Goal: Task Accomplishment & Management: Complete application form

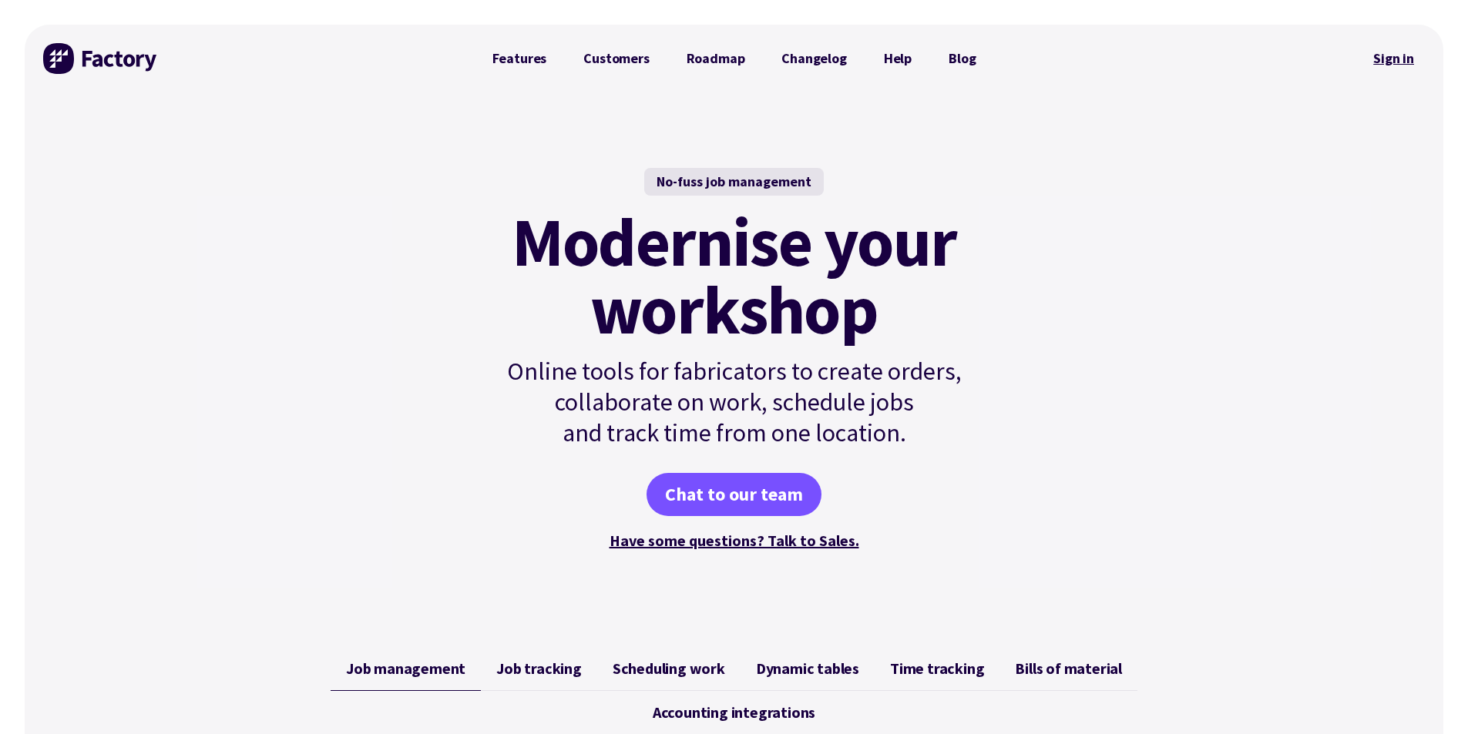
click at [1410, 49] on link "Sign in" at bounding box center [1394, 58] width 62 height 35
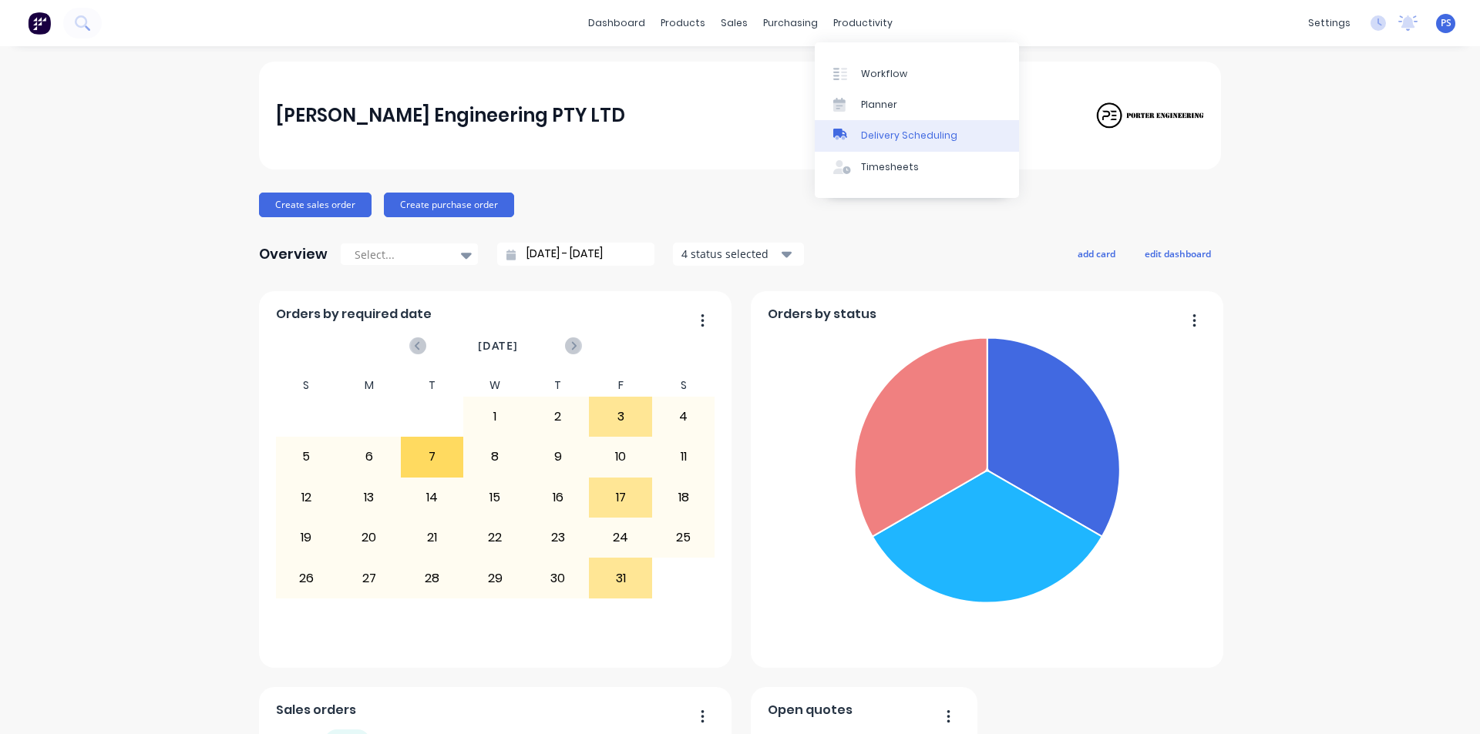
click at [862, 144] on link "Delivery Scheduling" at bounding box center [917, 135] width 204 height 31
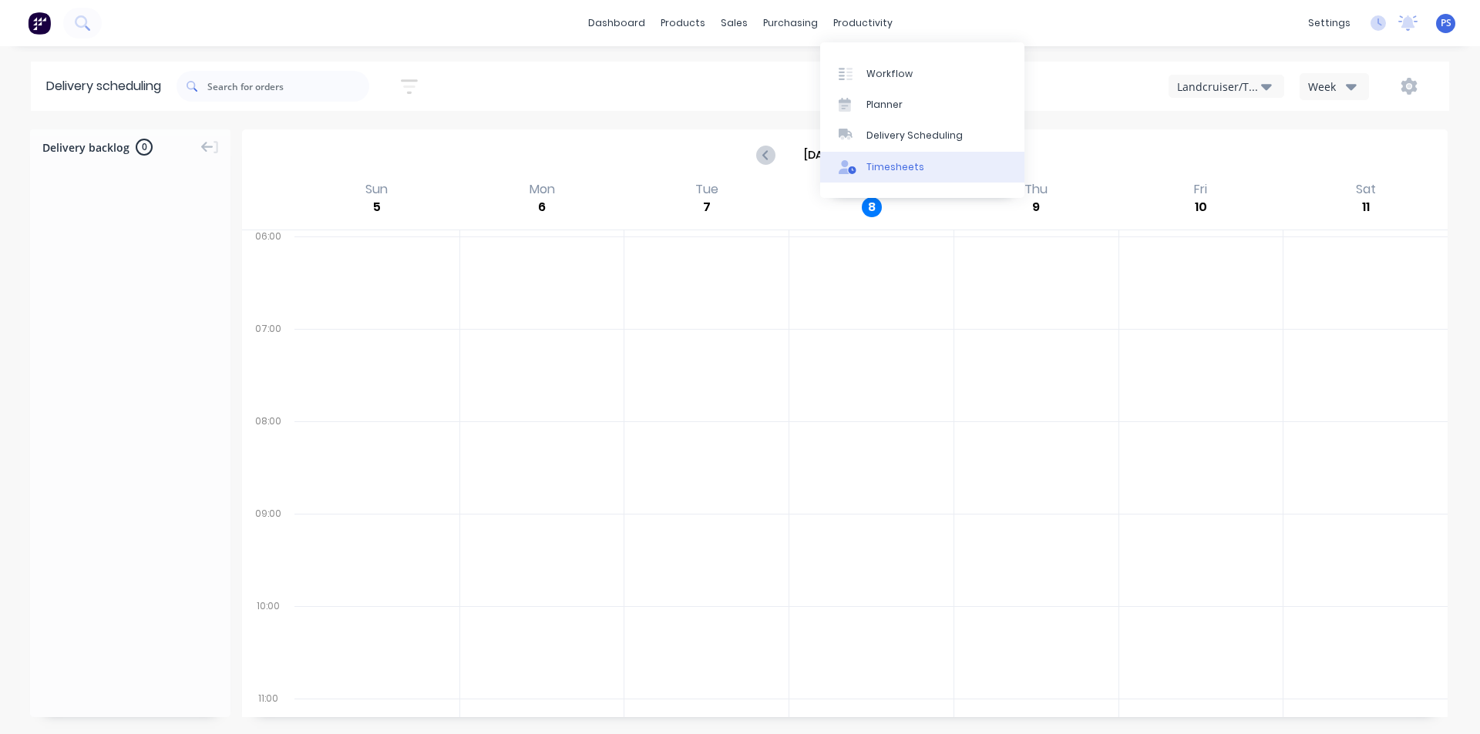
click at [886, 160] on div "Timesheets" at bounding box center [895, 167] width 58 height 14
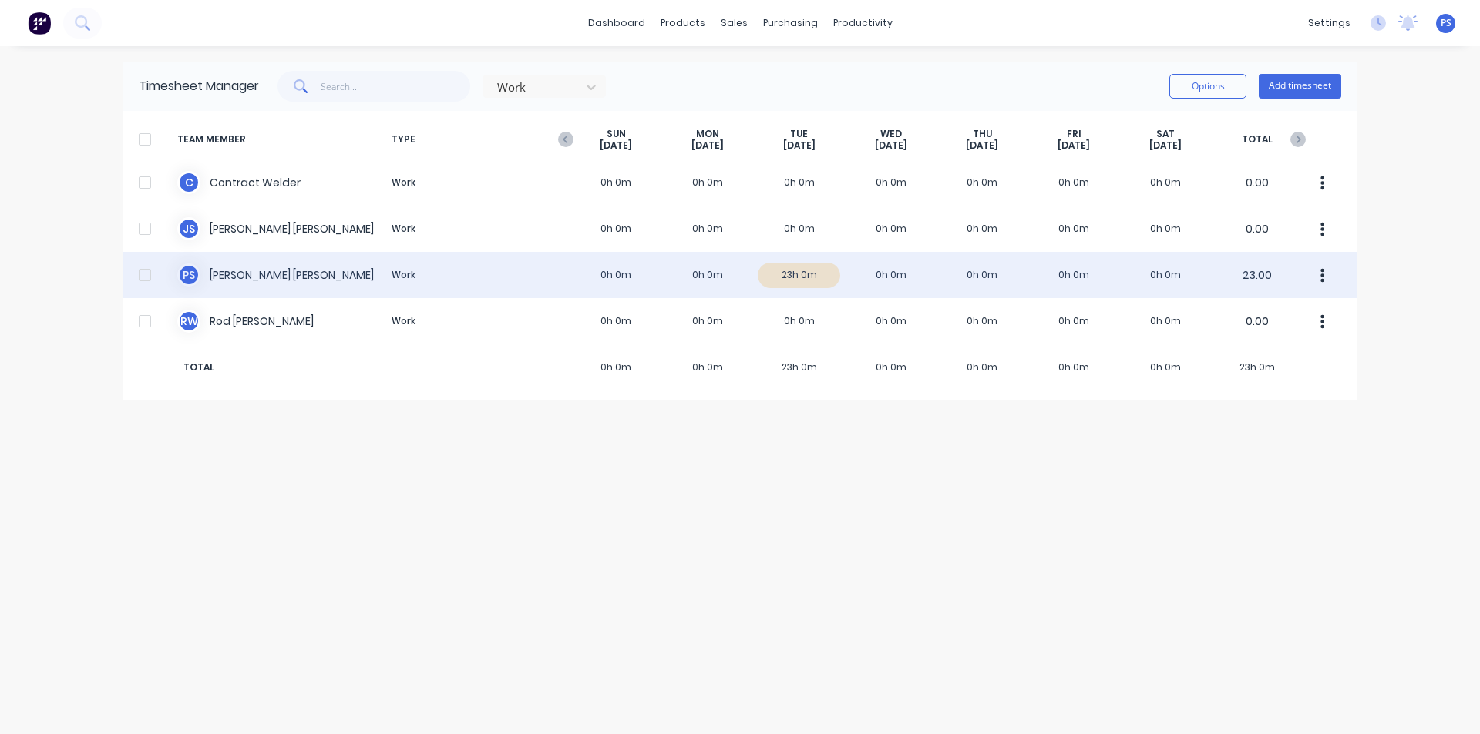
click at [714, 286] on div "P S Peter Smith Work 0h 0m 0h 0m 23h 0m 0h 0m 0h 0m 0h 0m 0h 0m 23.00" at bounding box center [739, 275] width 1233 height 46
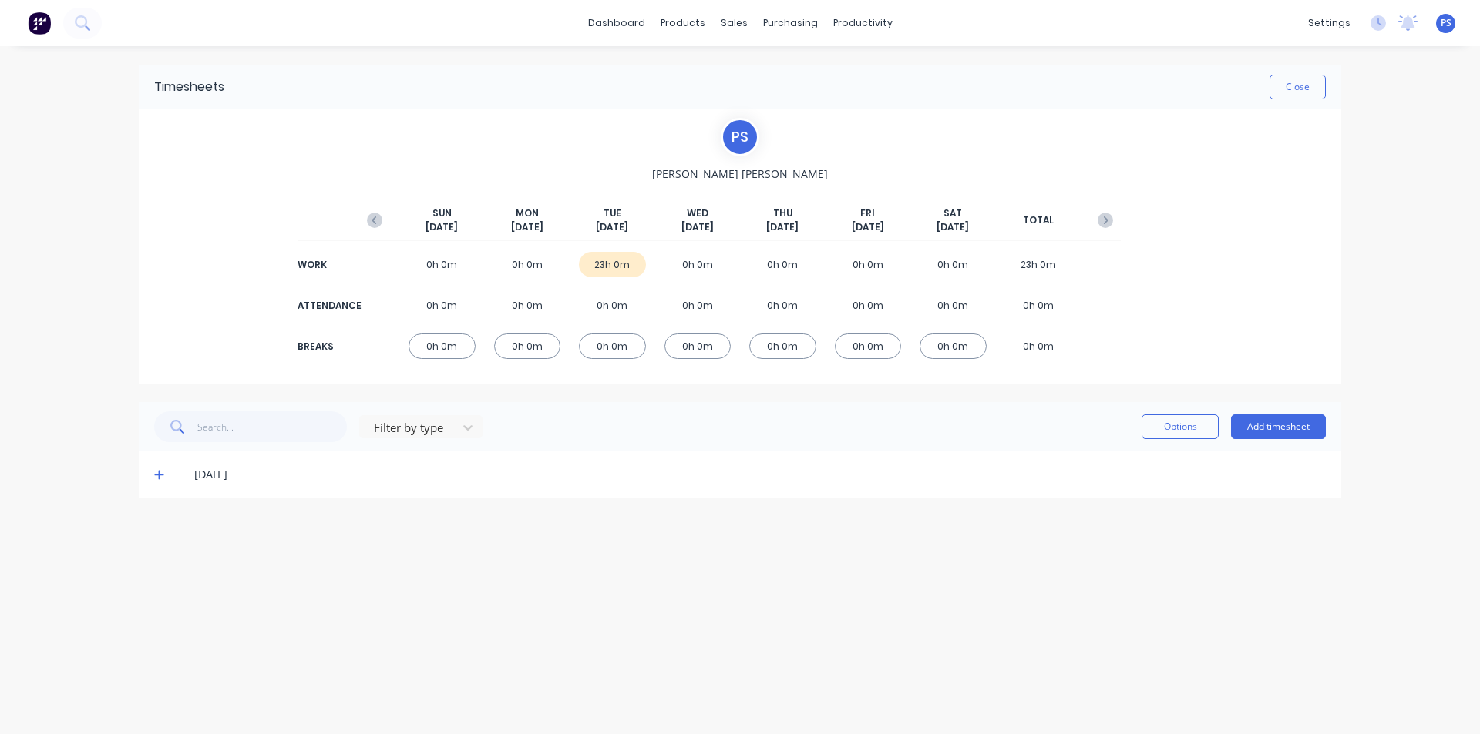
click at [164, 470] on span at bounding box center [161, 474] width 15 height 15
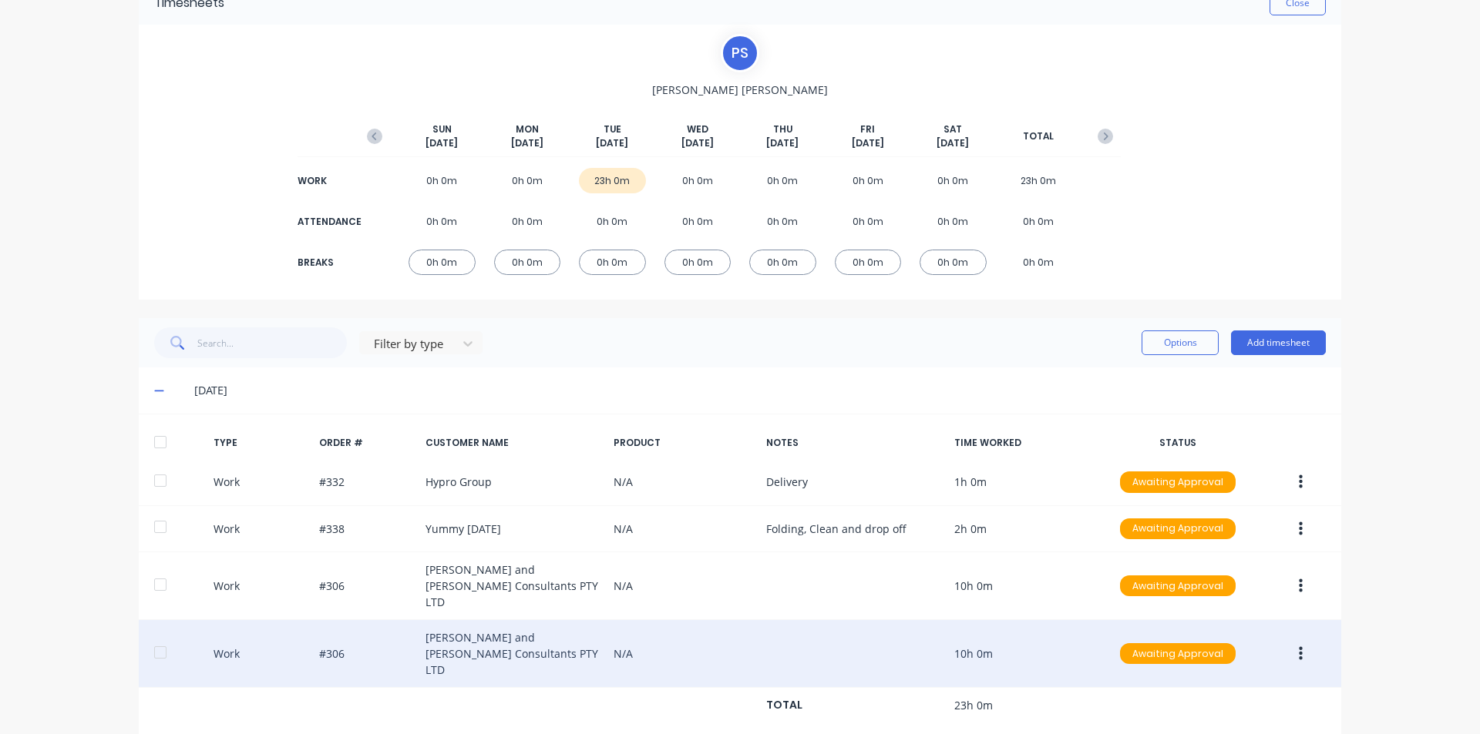
scroll to position [85, 0]
click at [1299, 640] on button "button" at bounding box center [1300, 654] width 36 height 28
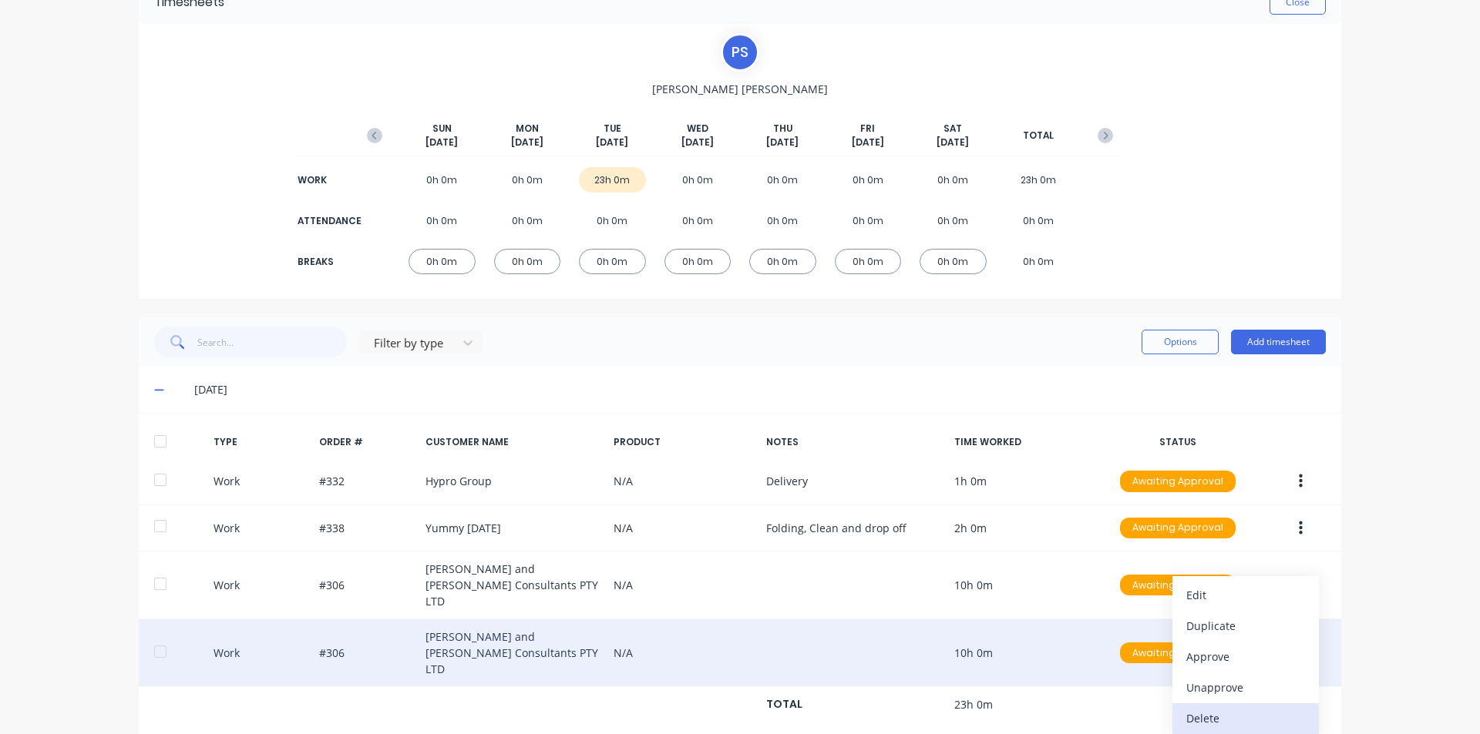
click at [1263, 707] on div "Delete" at bounding box center [1245, 718] width 119 height 22
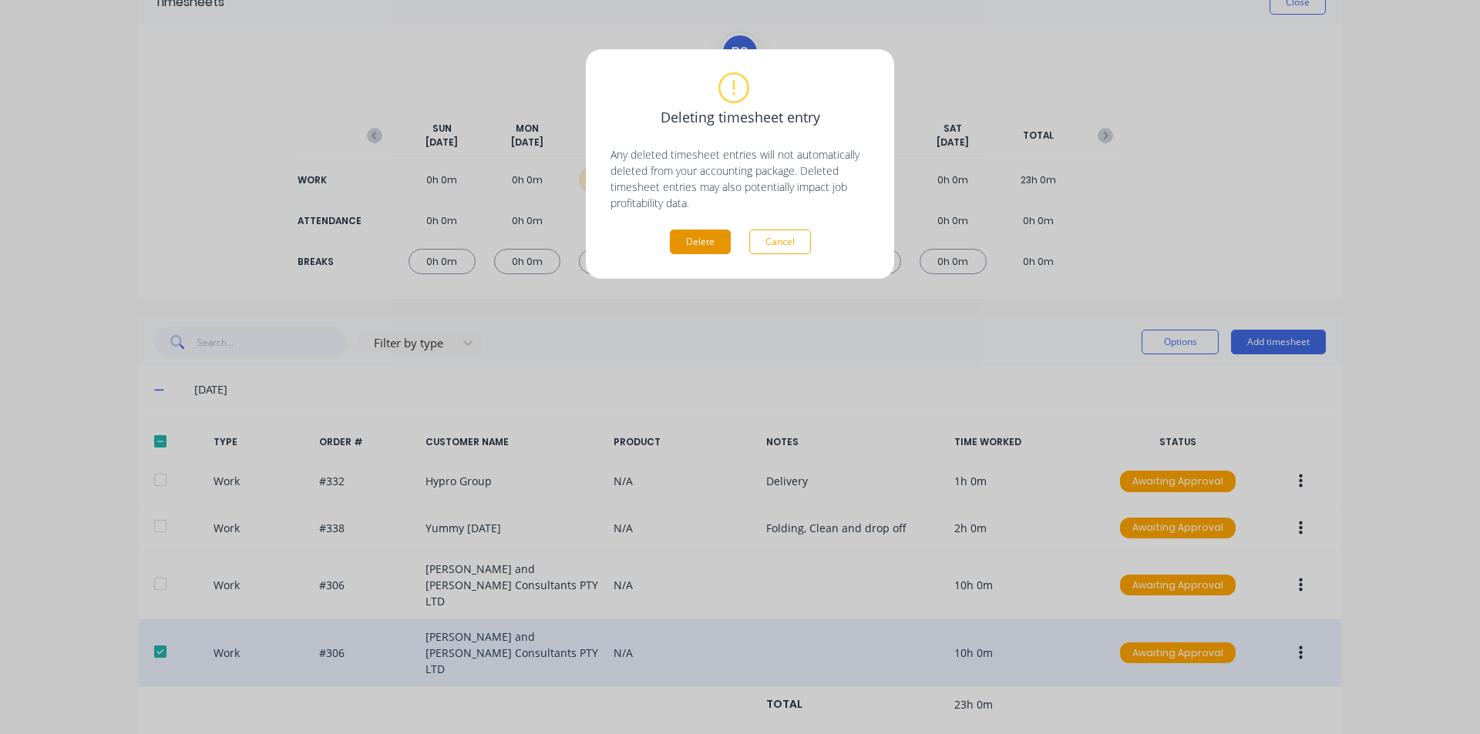
click at [686, 237] on button "Delete" at bounding box center [700, 242] width 61 height 25
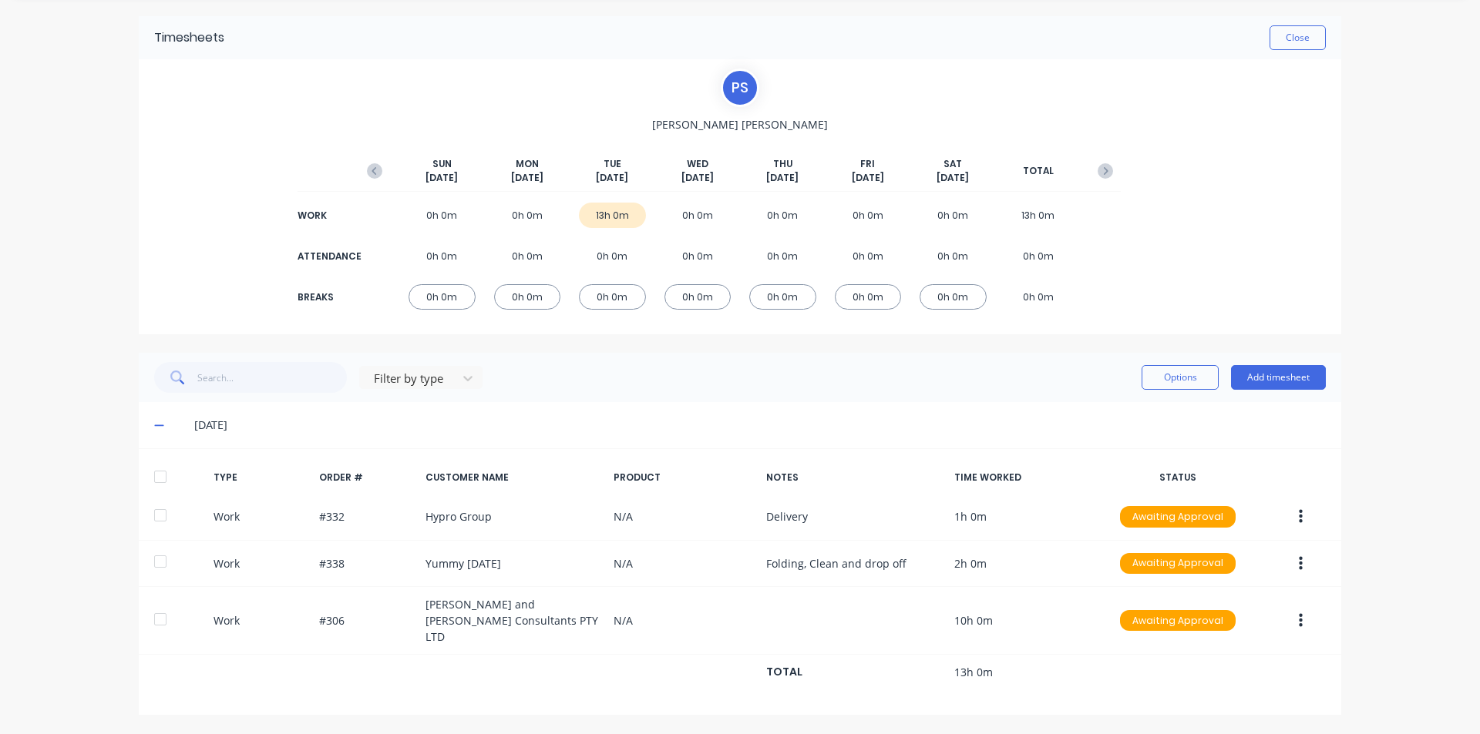
scroll to position [33, 0]
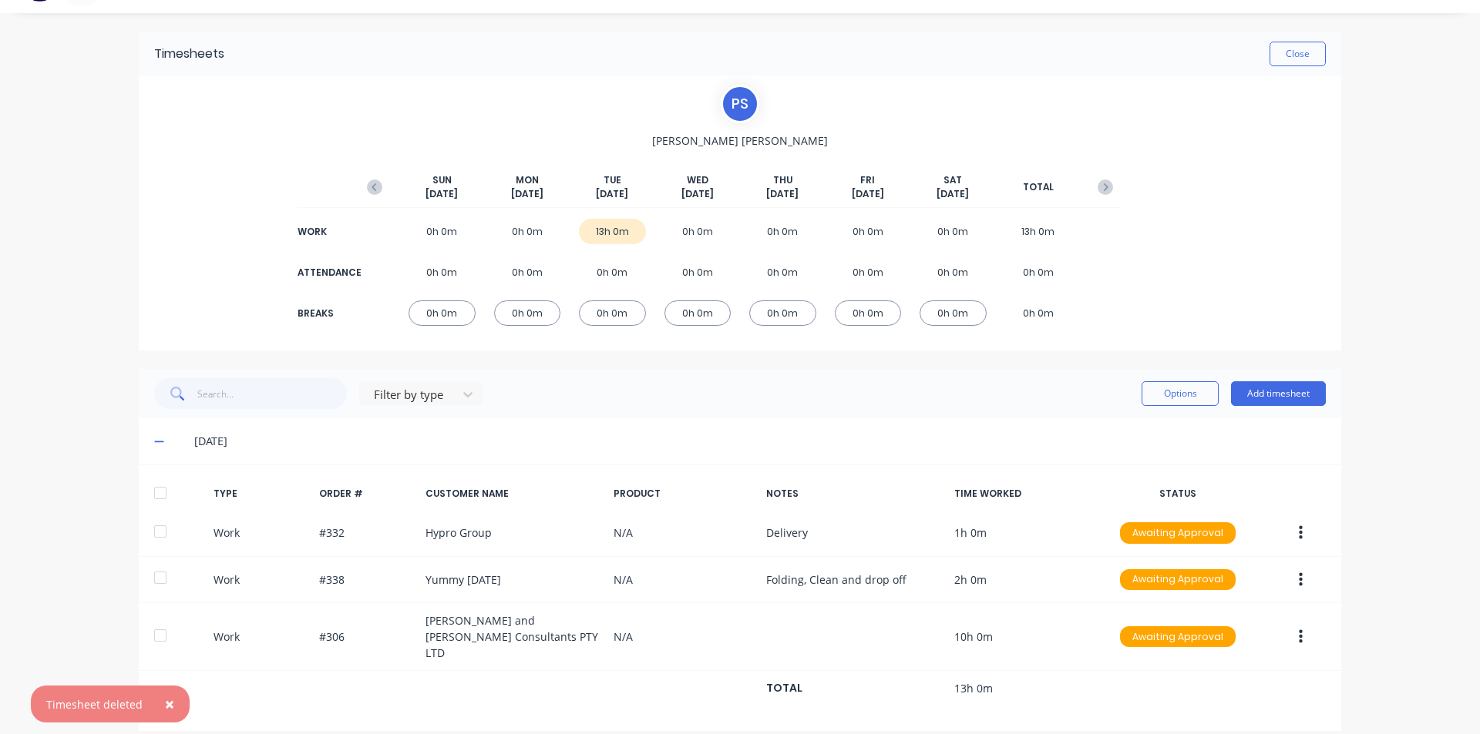
click at [645, 233] on div "WORK 0h 0m 0h 0m 13h 0m 0h 0m 0h 0m 0h 0m 0h 0m 13h 0m" at bounding box center [739, 231] width 761 height 35
drag, startPoint x: 678, startPoint y: 234, endPoint x: 720, endPoint y: 231, distance: 41.7
click at [720, 231] on div "0h 0m" at bounding box center [697, 231] width 67 height 25
click at [720, 230] on div "0h 0m" at bounding box center [697, 231] width 67 height 25
click at [1341, 55] on div "Timesheets Close P S Peter Smith SUN Oct 5th MON Oct 6th TUE Oct 7th WED Oct 8t…" at bounding box center [739, 382] width 1233 height 738
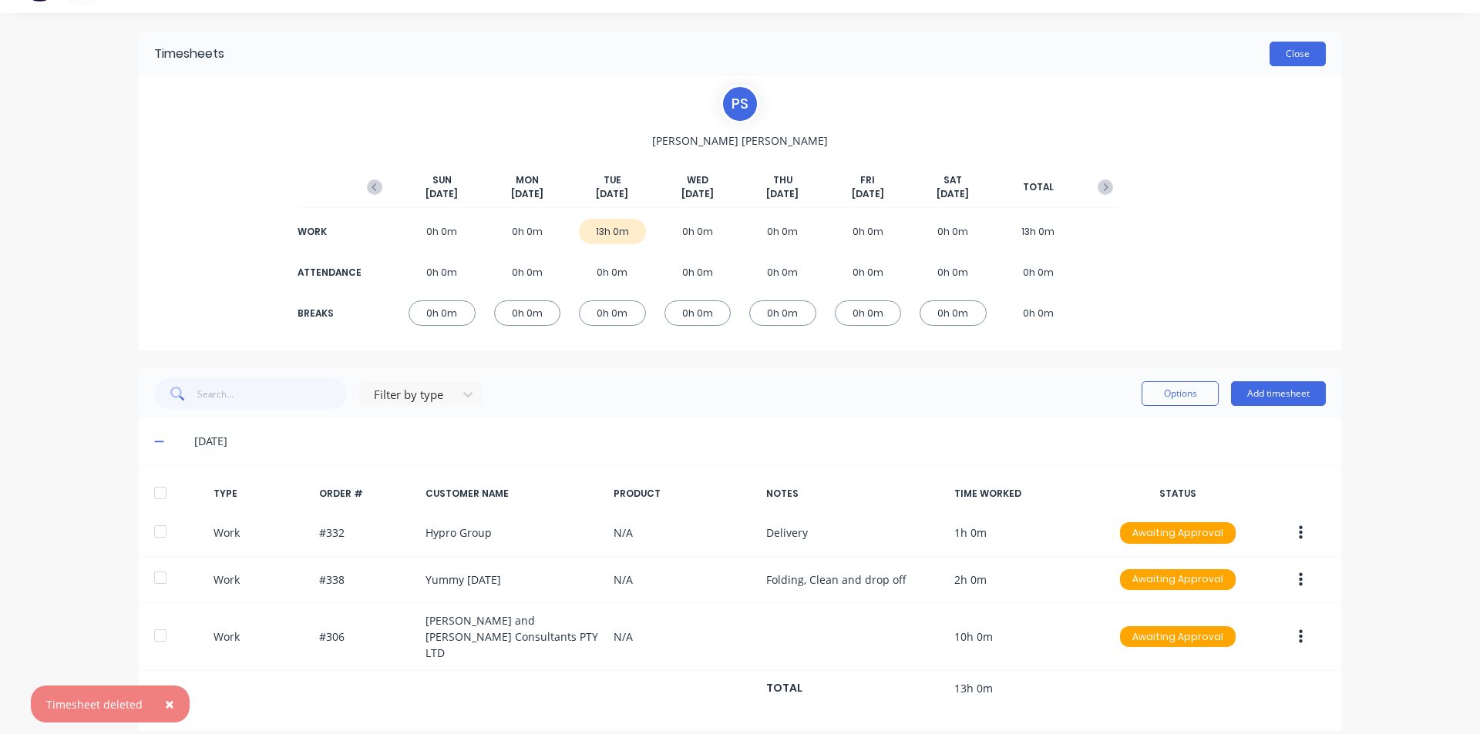
click at [1304, 57] on button "Close" at bounding box center [1297, 54] width 56 height 25
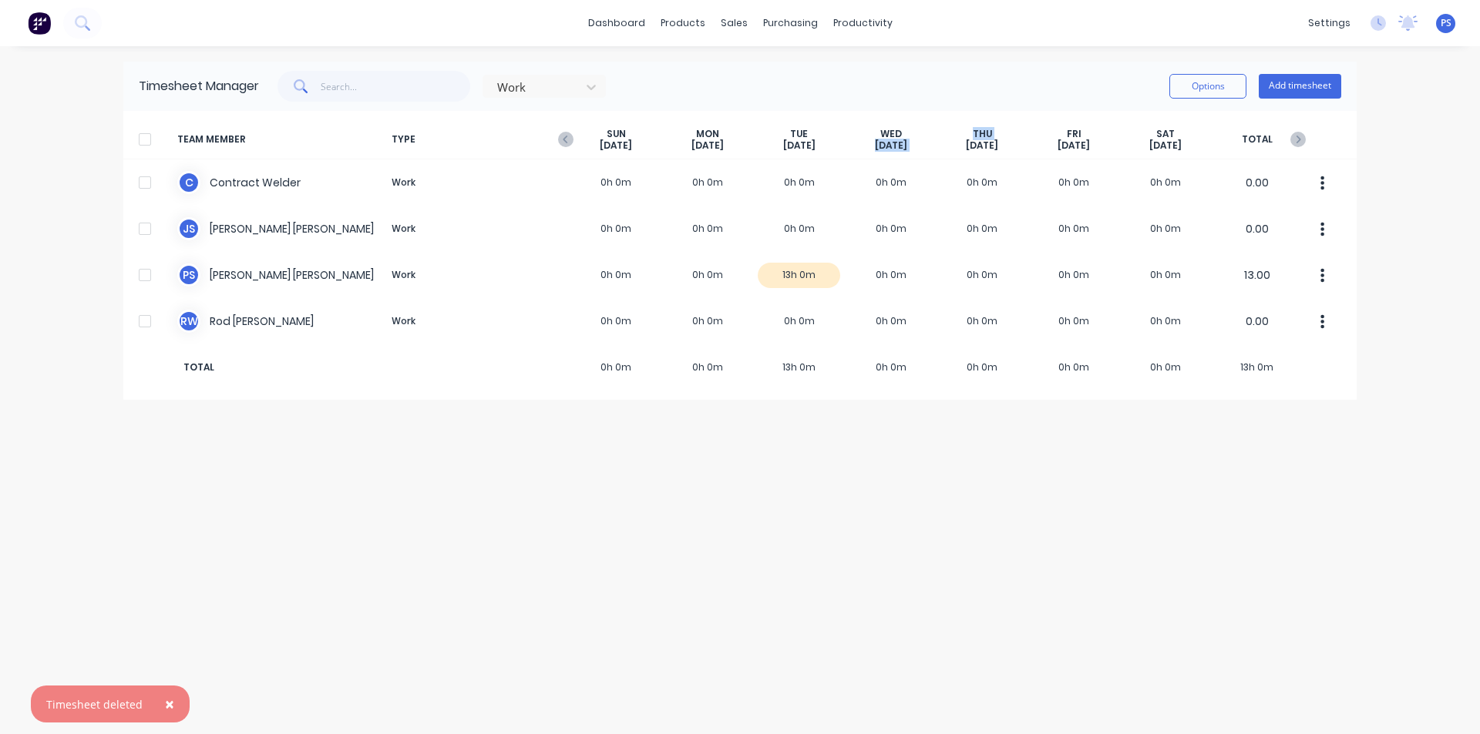
drag, startPoint x: 861, startPoint y: 142, endPoint x: 945, endPoint y: 150, distance: 84.4
click at [945, 150] on div "TEAM MEMBER TYPE SUN Oct 5th MON Oct 6th TUE Oct 7th WED Oct 8th THU Oct 9th FR…" at bounding box center [739, 139] width 1233 height 39
click at [942, 150] on div "THU Oct 9th" at bounding box center [982, 140] width 92 height 24
click at [1273, 86] on button "Add timesheet" at bounding box center [1300, 86] width 82 height 25
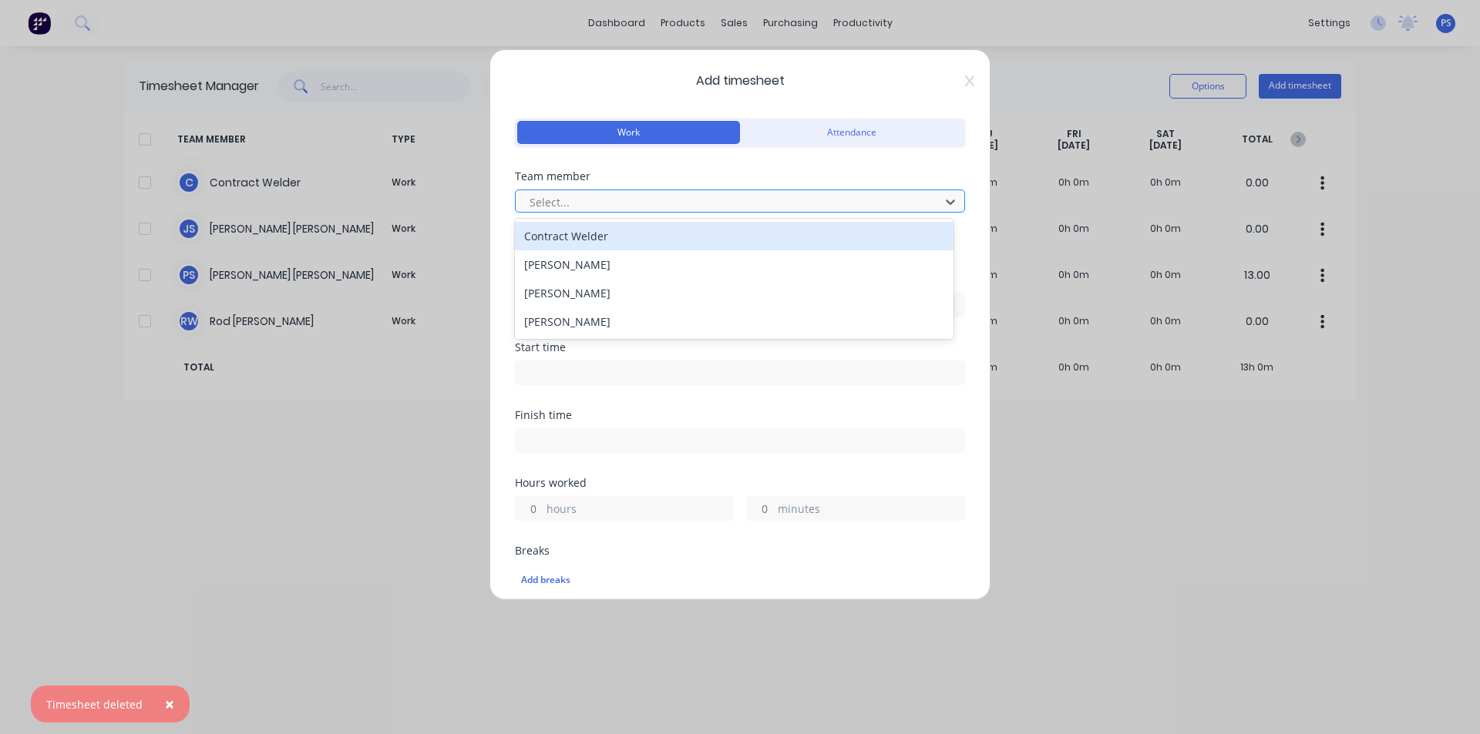
click at [911, 197] on div at bounding box center [730, 202] width 404 height 19
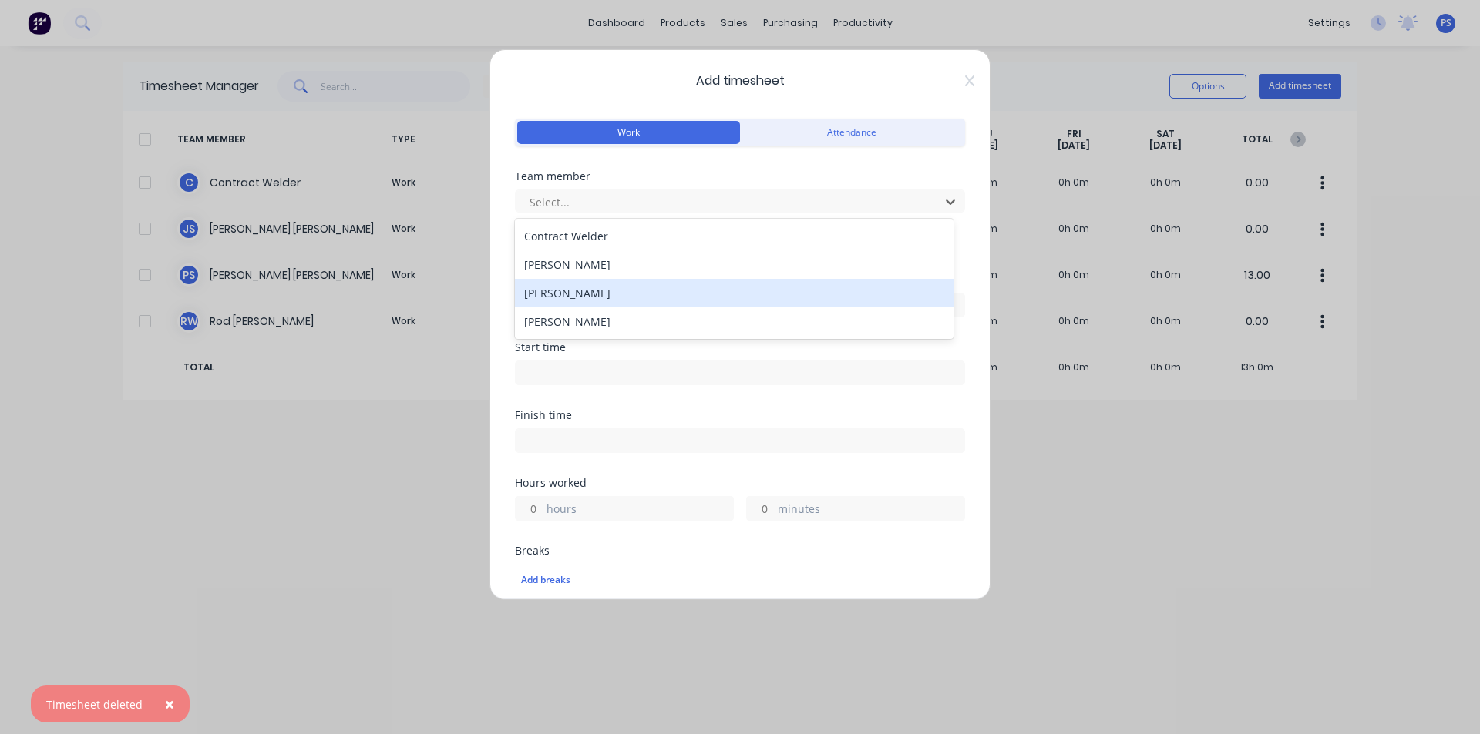
click at [658, 292] on div "[PERSON_NAME]" at bounding box center [734, 293] width 439 height 29
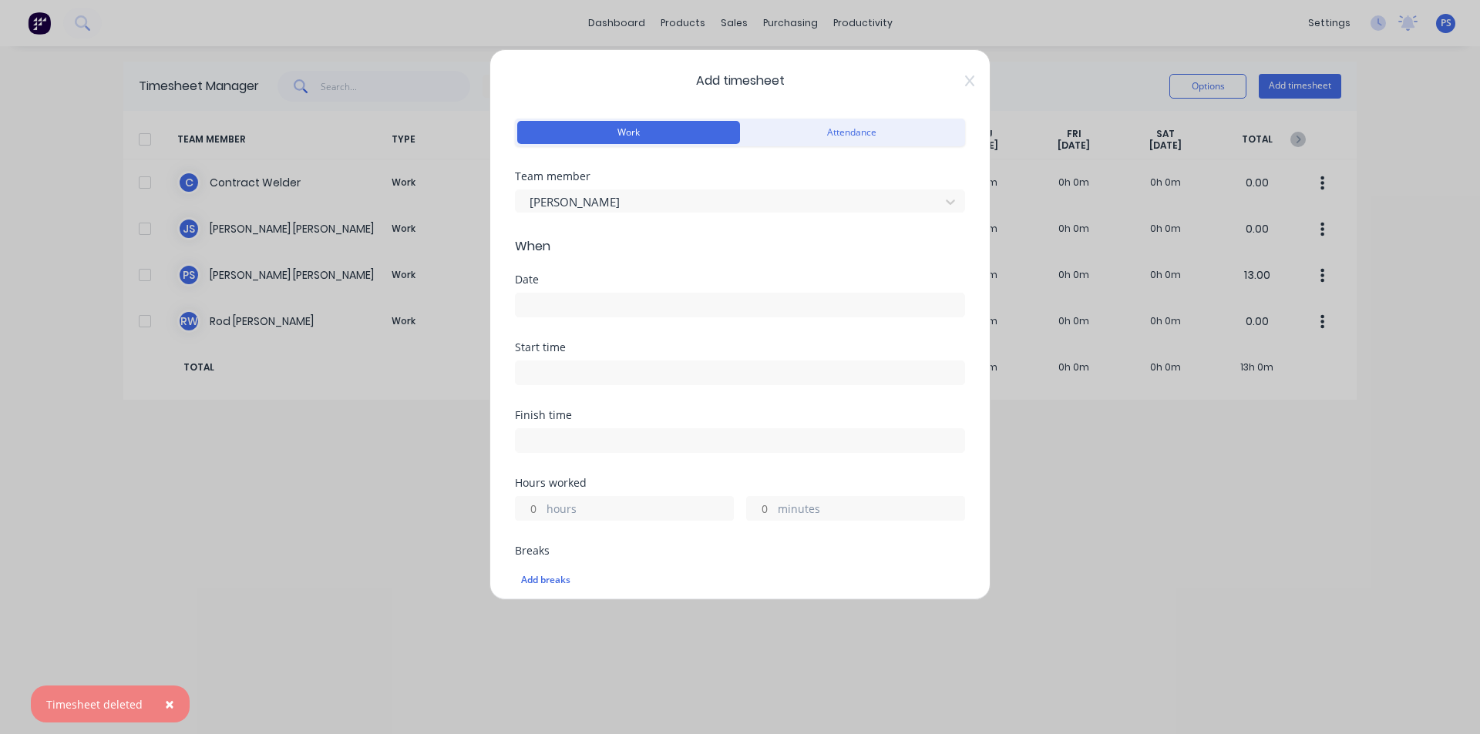
click at [607, 306] on input at bounding box center [740, 305] width 449 height 23
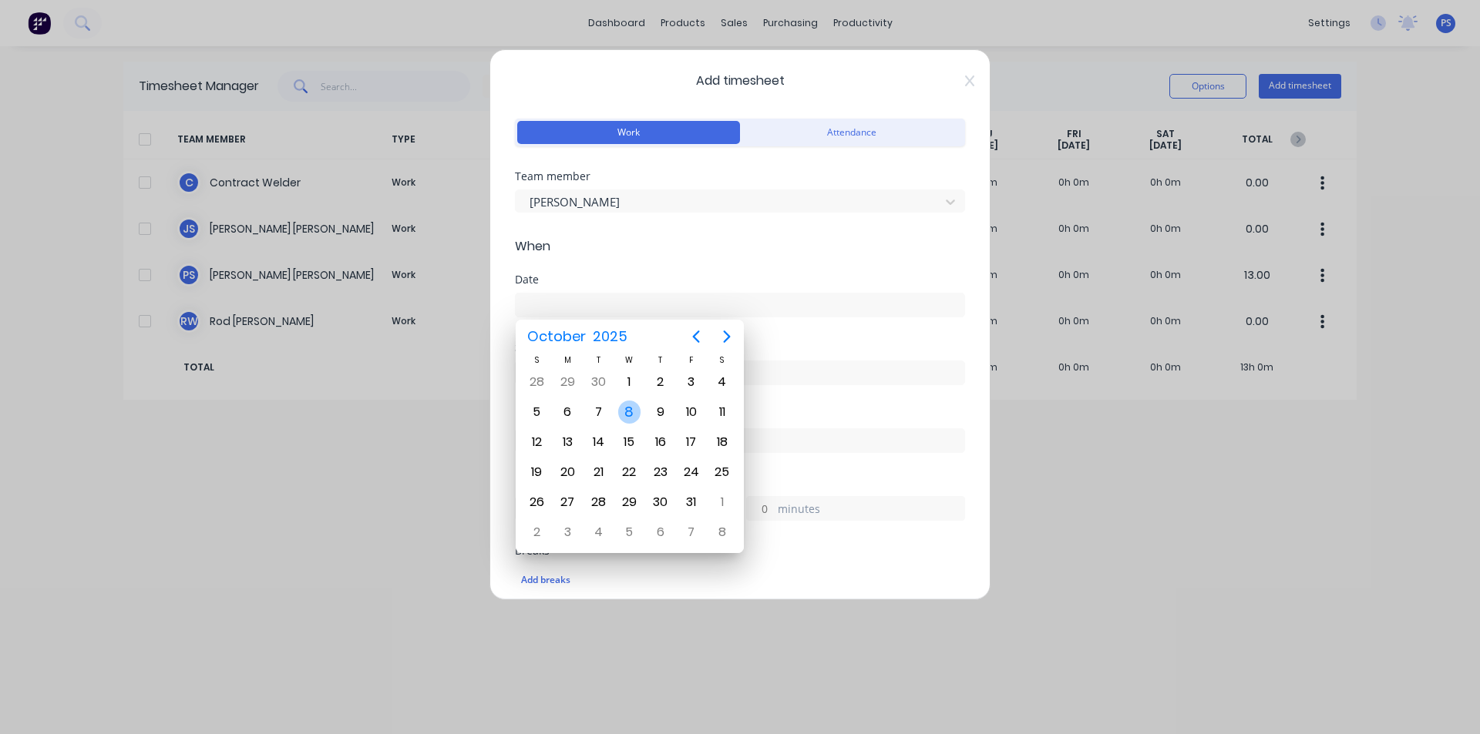
click at [622, 422] on div "8" at bounding box center [628, 412] width 31 height 29
type input "08/10/2025"
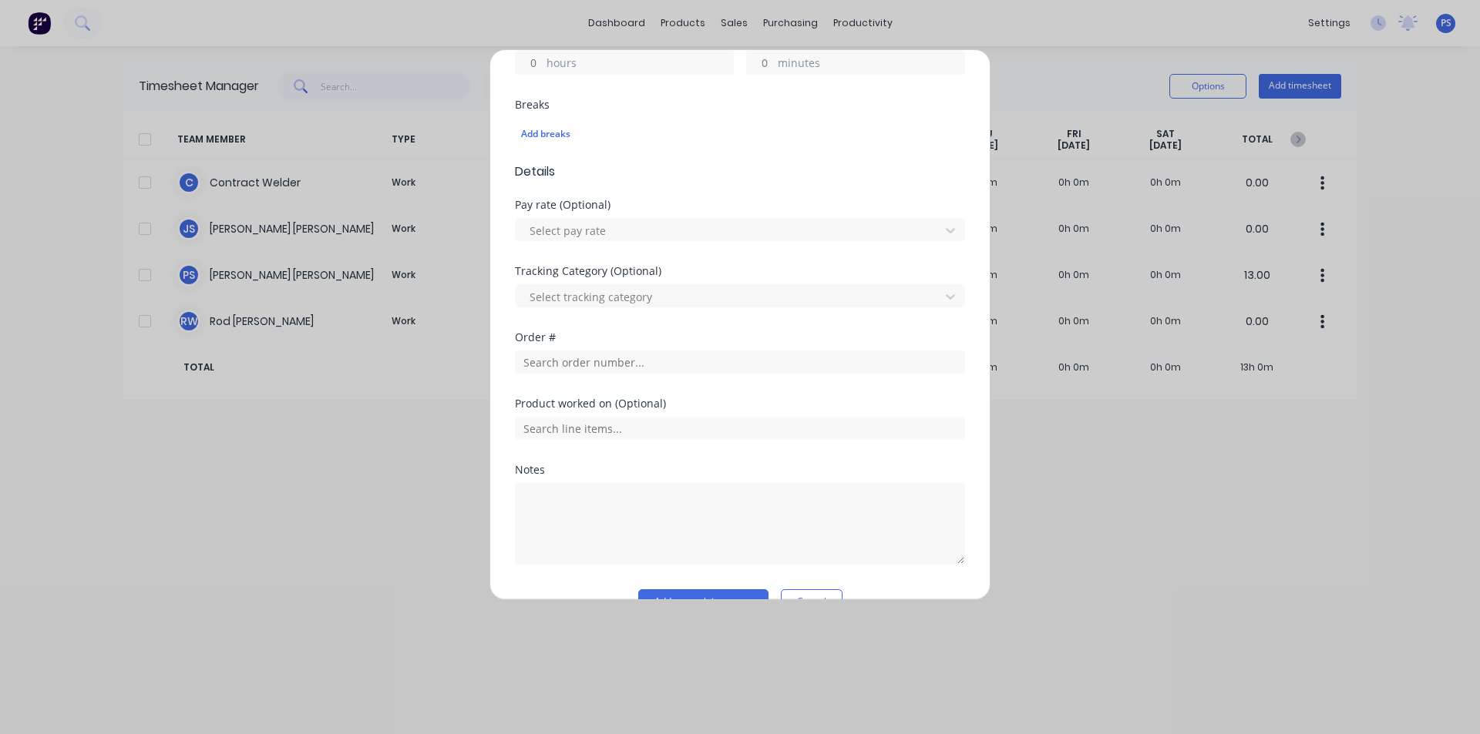
scroll to position [462, 0]
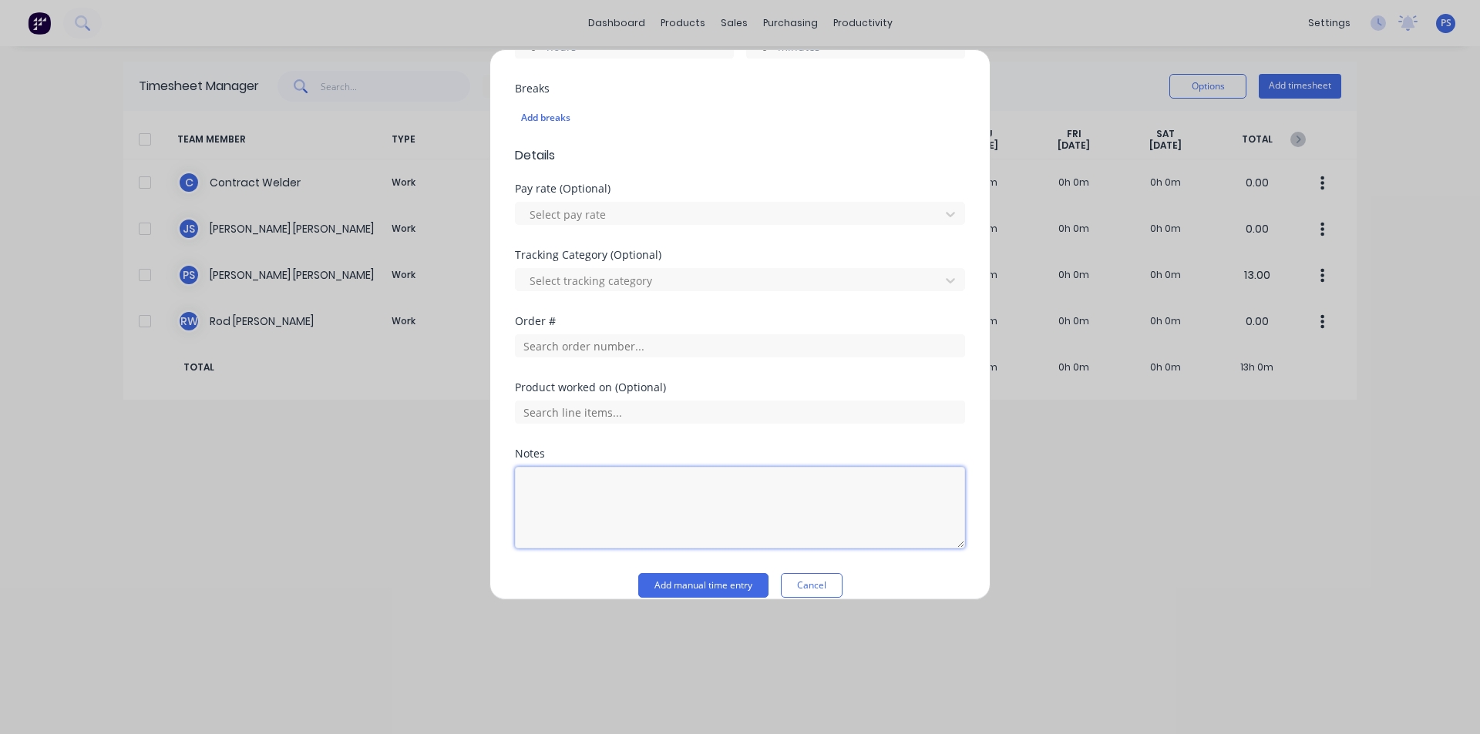
click at [592, 475] on textarea at bounding box center [740, 508] width 450 height 82
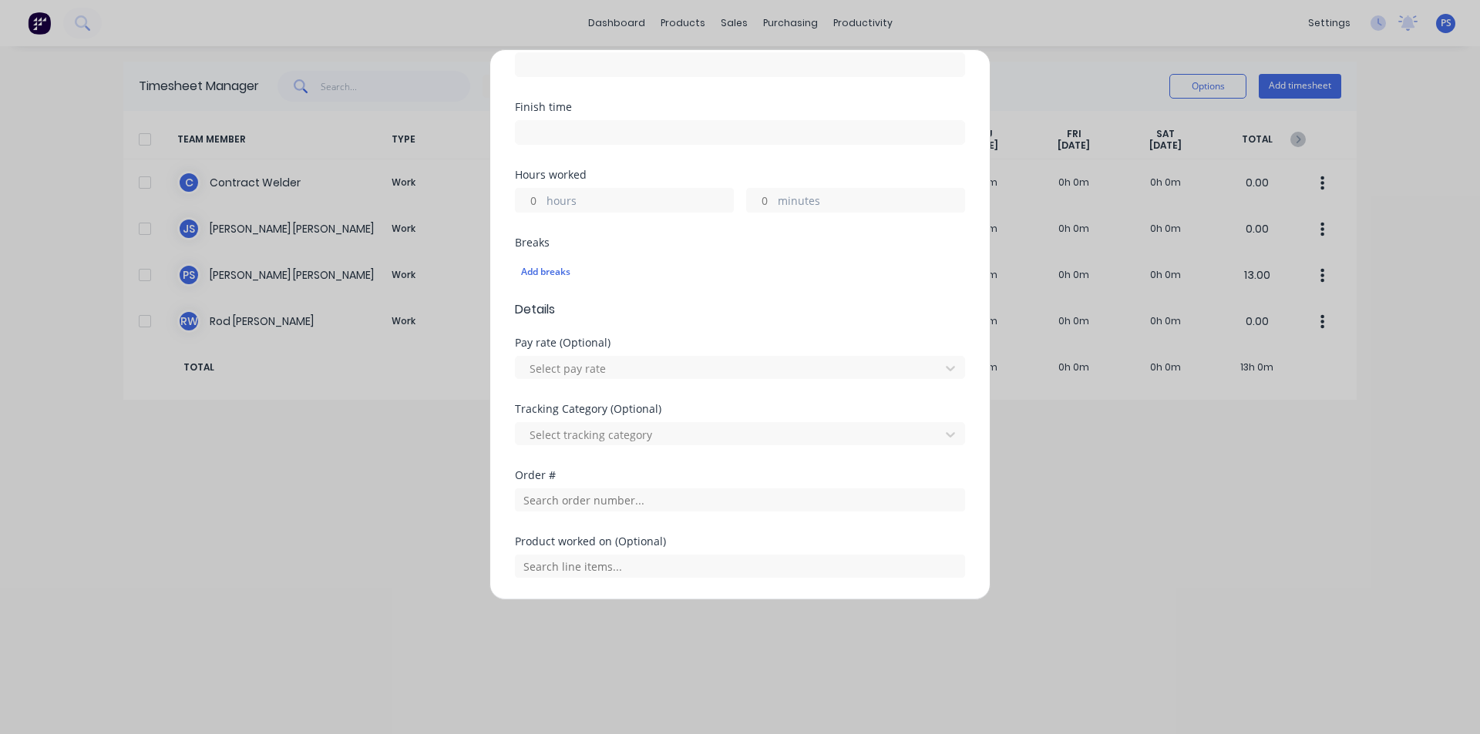
type textarea "Trial #2,"
click at [536, 206] on input "hours" at bounding box center [529, 200] width 27 height 23
type input "2"
click at [767, 194] on input "minutes" at bounding box center [760, 200] width 27 height 23
type input "30"
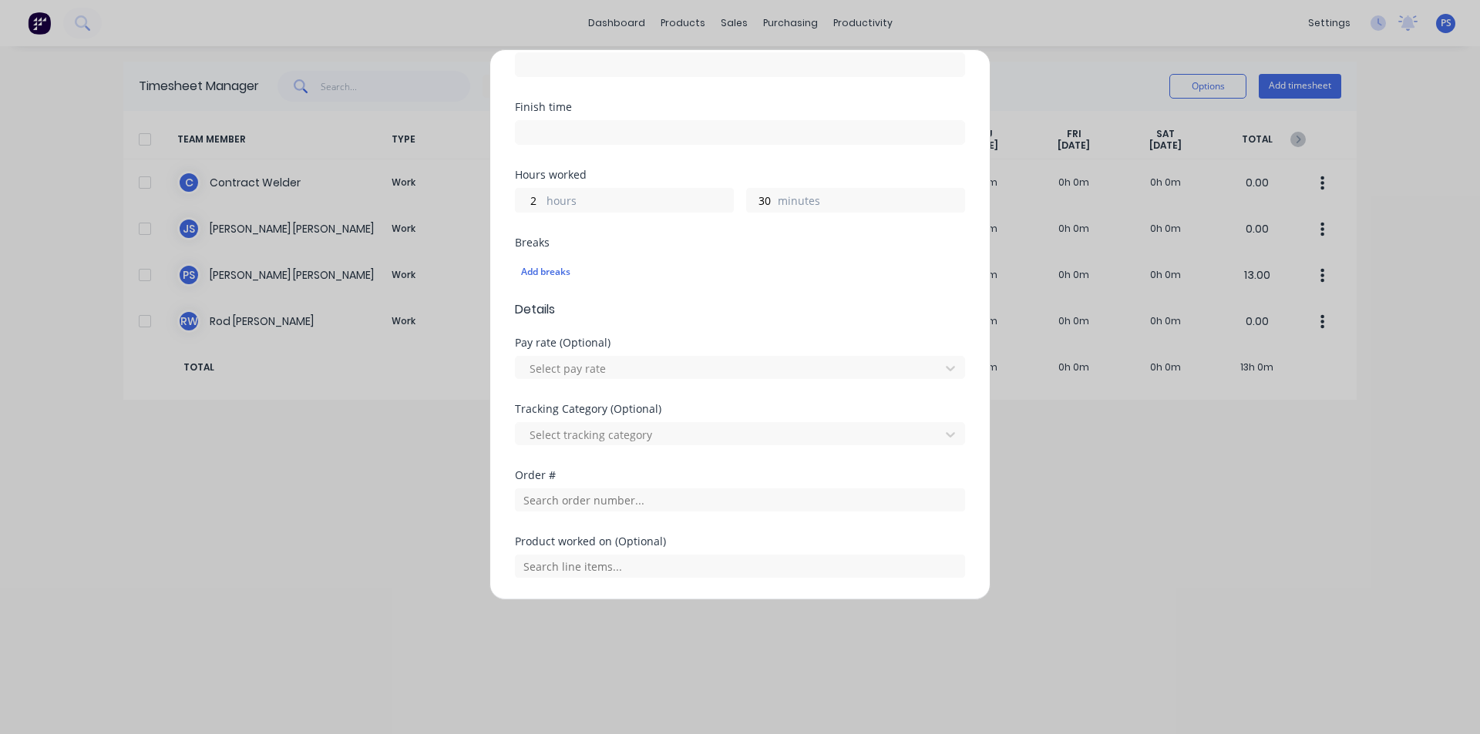
click at [722, 294] on div "Breaks Add breaks" at bounding box center [740, 268] width 450 height 63
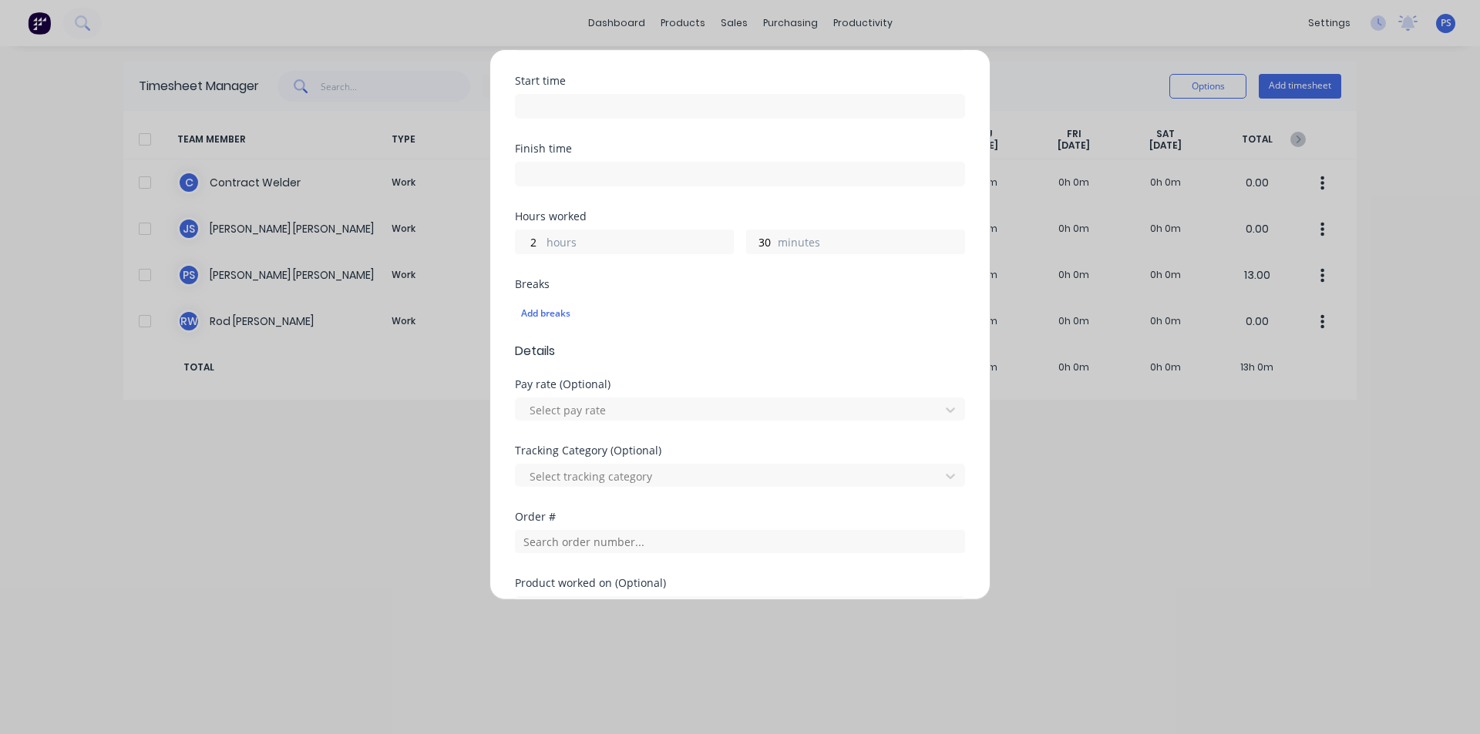
scroll to position [482, 0]
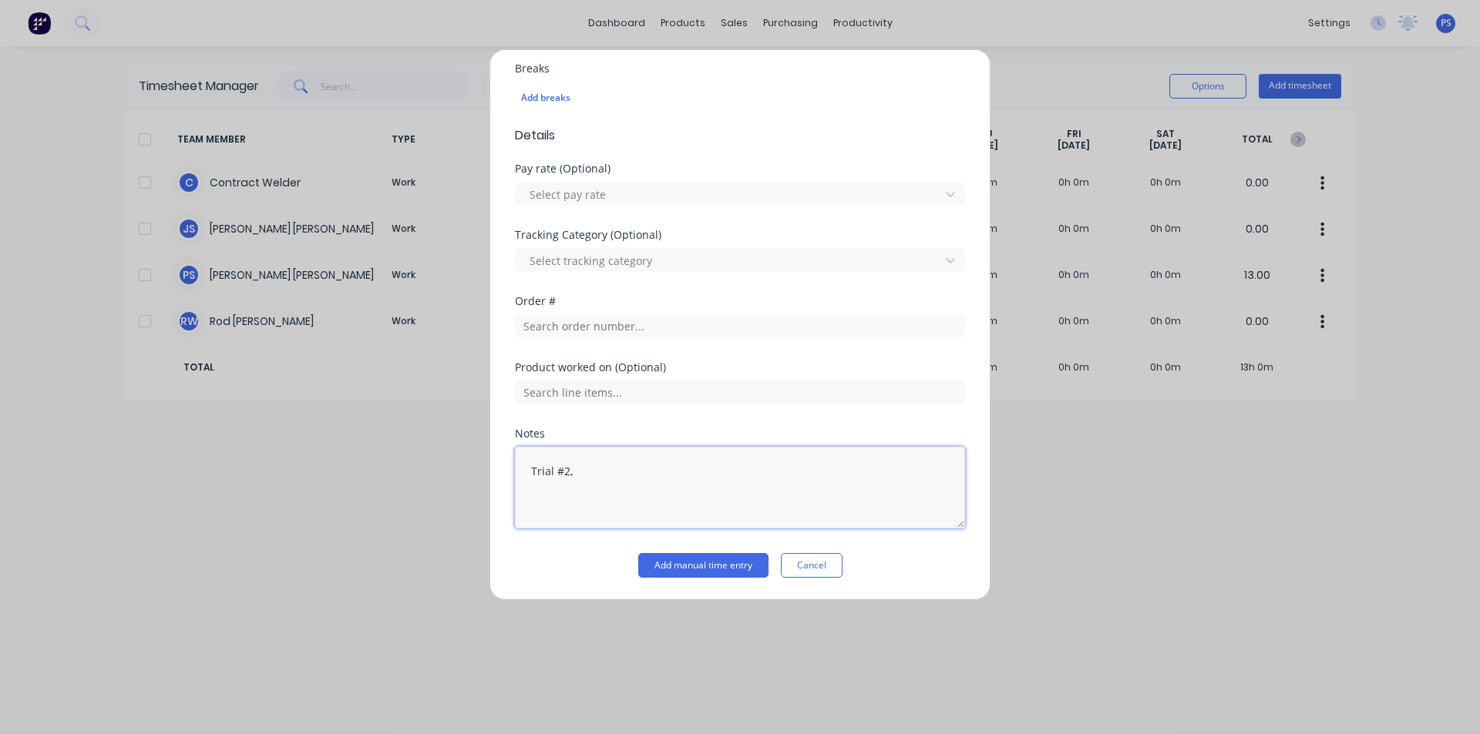
click at [682, 493] on textarea "Trial #2," at bounding box center [740, 488] width 450 height 82
type textarea "Trial #2 onsite"
click at [696, 581] on div "Add timesheet Work Attendance Team member Peter Smith When Date 08/10/2025 Star…" at bounding box center [739, 324] width 501 height 551
click at [705, 332] on input "text" at bounding box center [740, 325] width 450 height 23
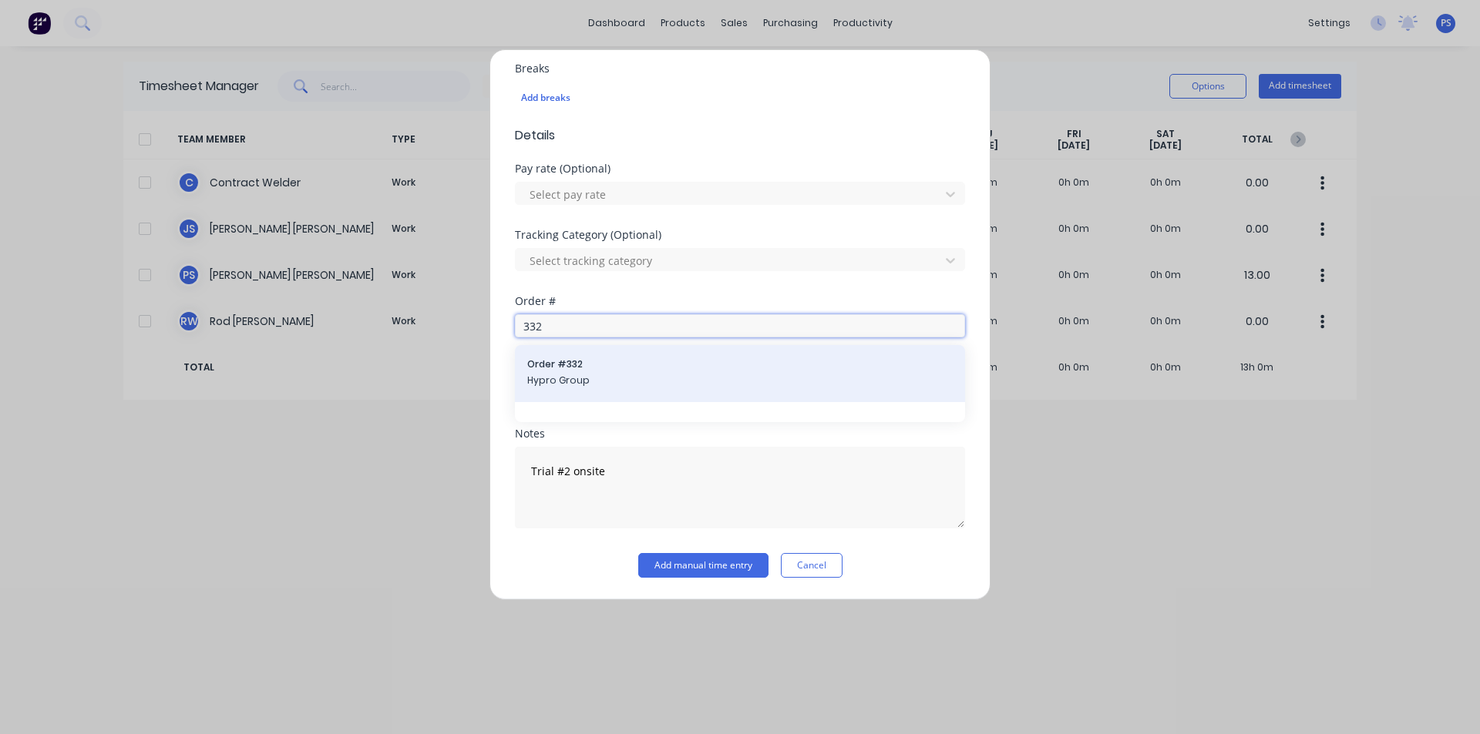
type input "332"
click at [711, 372] on div "Order # 332 Hypro Group" at bounding box center [739, 374] width 425 height 32
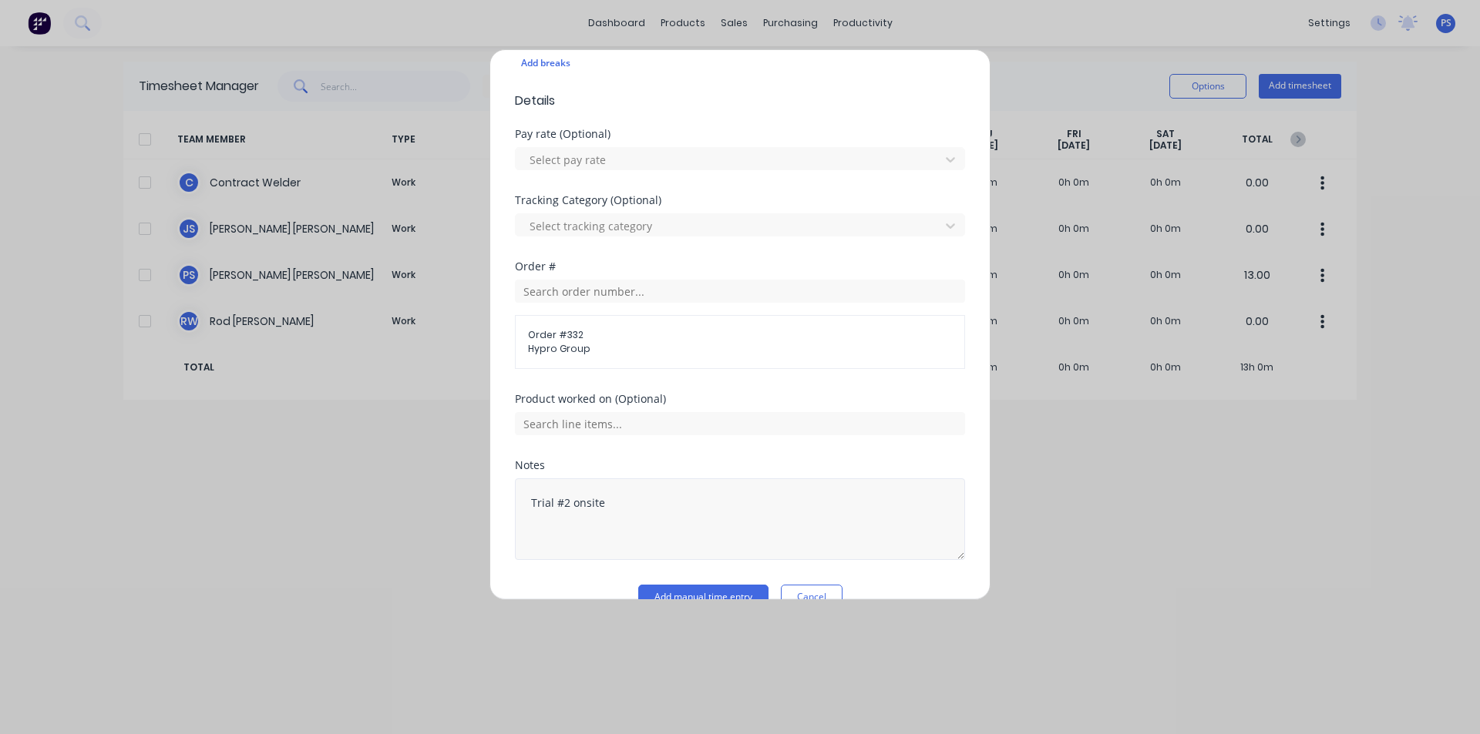
scroll to position [549, 0]
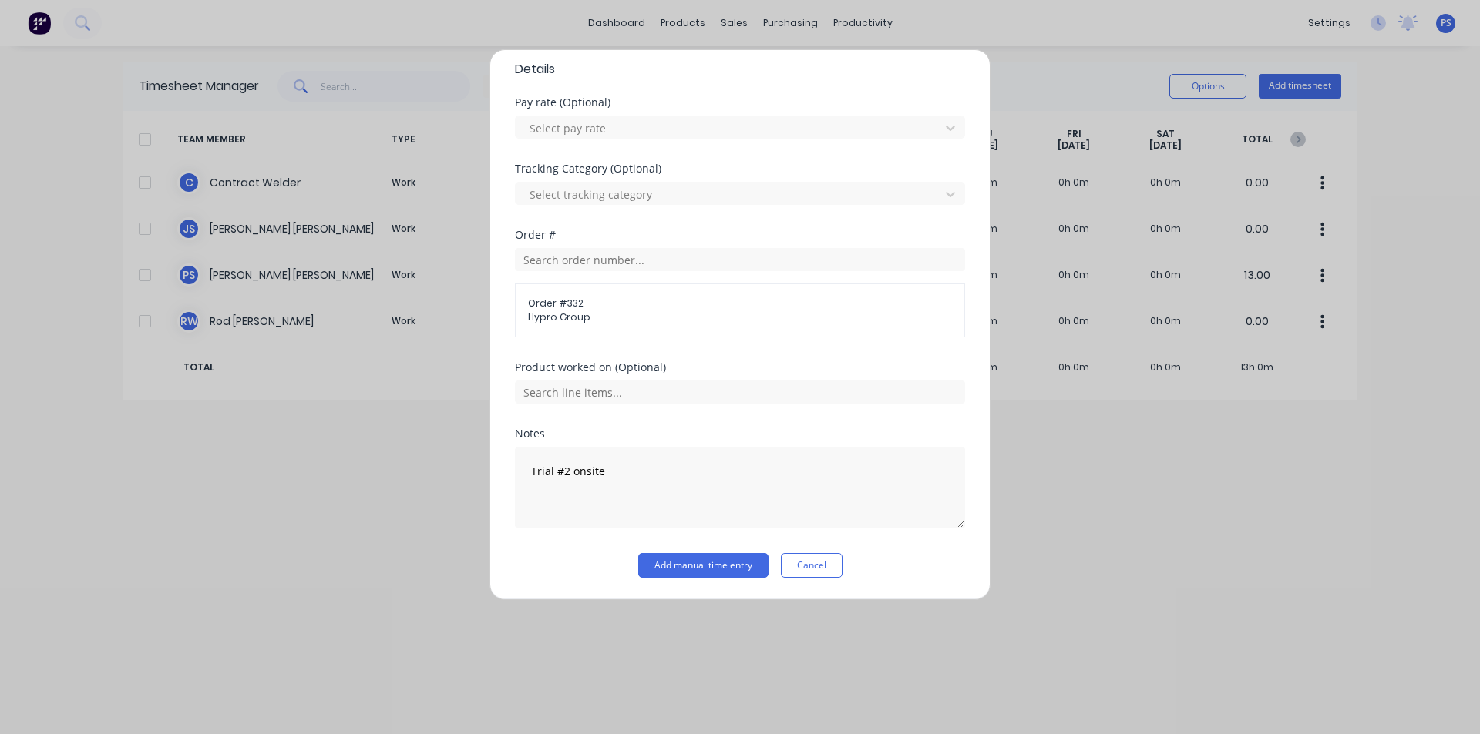
click at [678, 538] on div "Notes Trial #2 onsite" at bounding box center [740, 491] width 450 height 125
click at [695, 569] on button "Add manual time entry" at bounding box center [703, 565] width 130 height 25
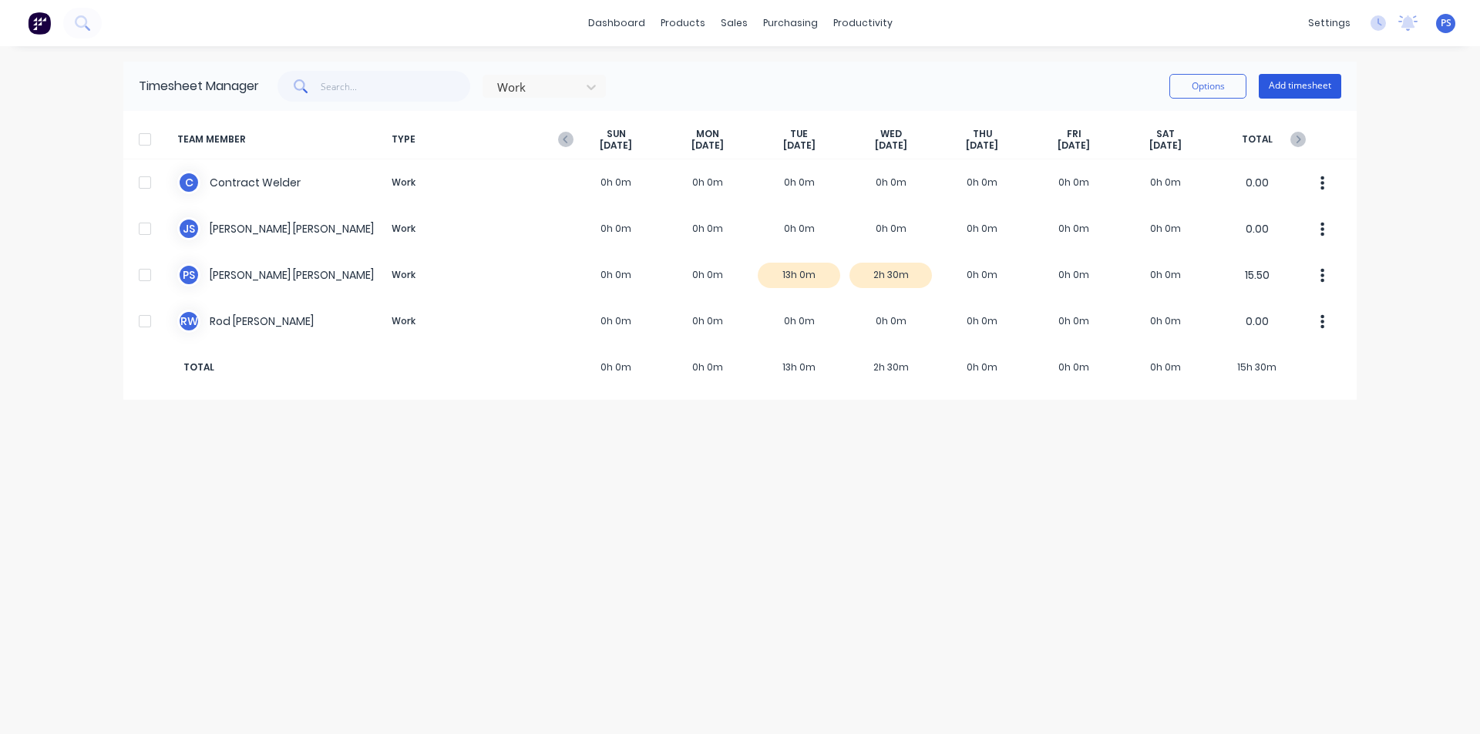
click at [1264, 95] on button "Add timesheet" at bounding box center [1300, 86] width 82 height 25
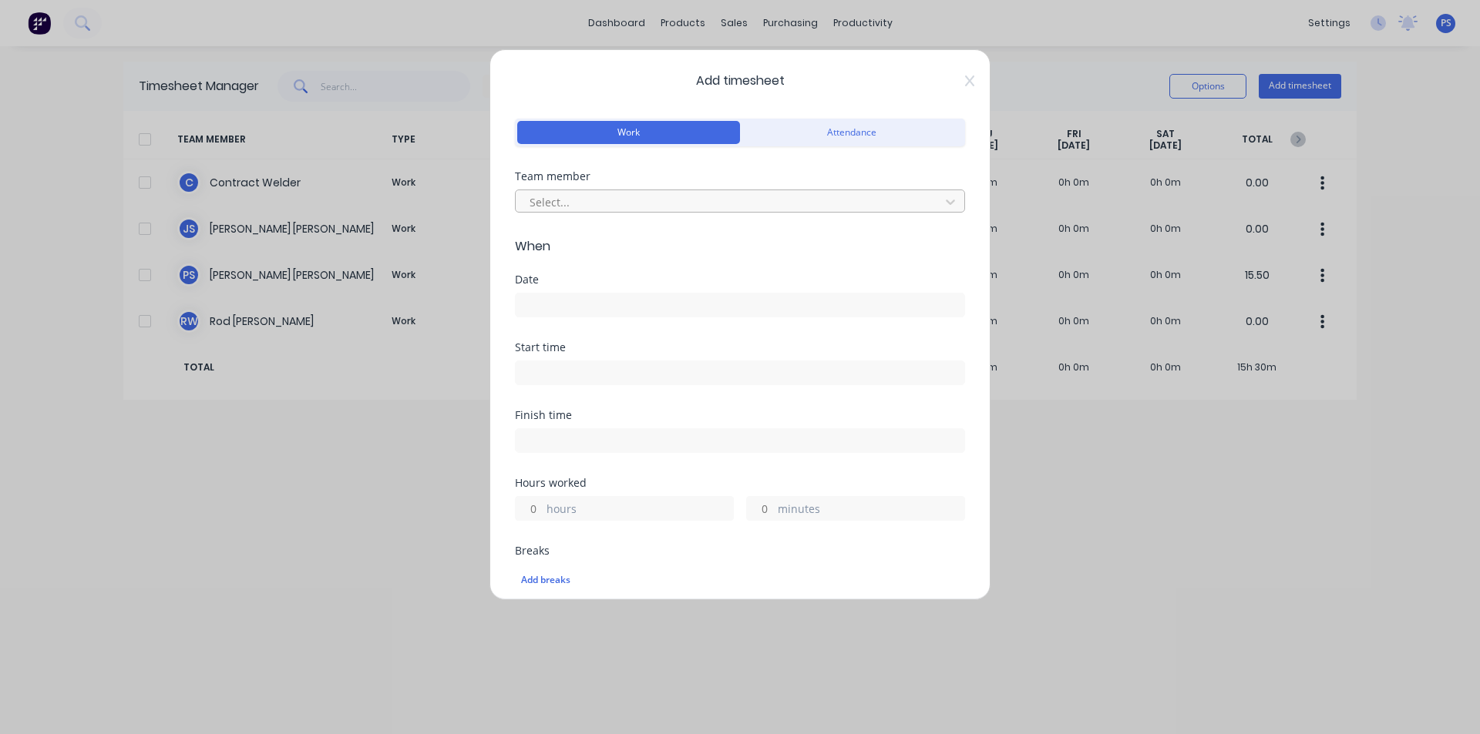
click at [742, 195] on div at bounding box center [730, 202] width 404 height 19
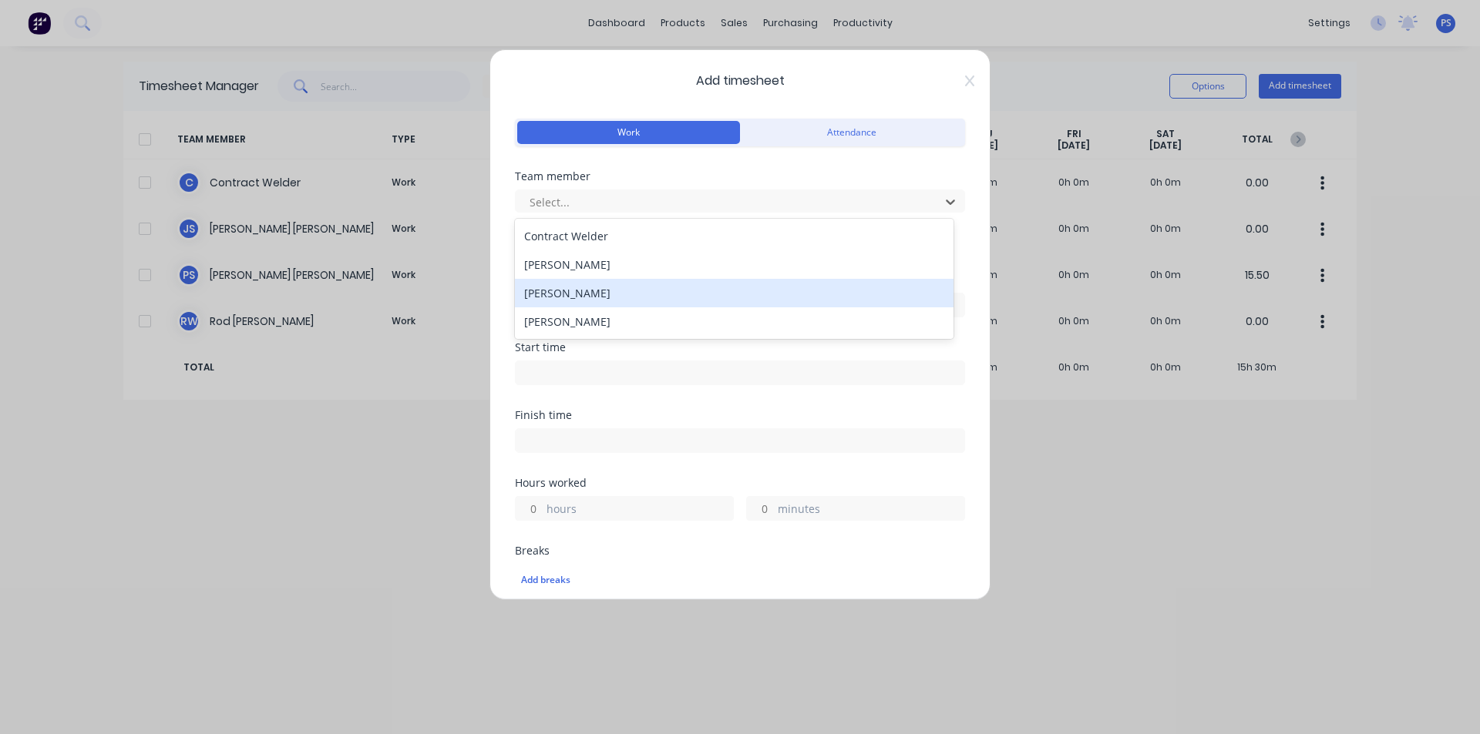
drag, startPoint x: 596, startPoint y: 257, endPoint x: 597, endPoint y: 281, distance: 23.1
click at [597, 281] on div "Contract Welder Jamie Smith Peter Smith Rod Wallace" at bounding box center [734, 279] width 439 height 120
click at [597, 281] on div "Peter Smith" at bounding box center [734, 293] width 439 height 29
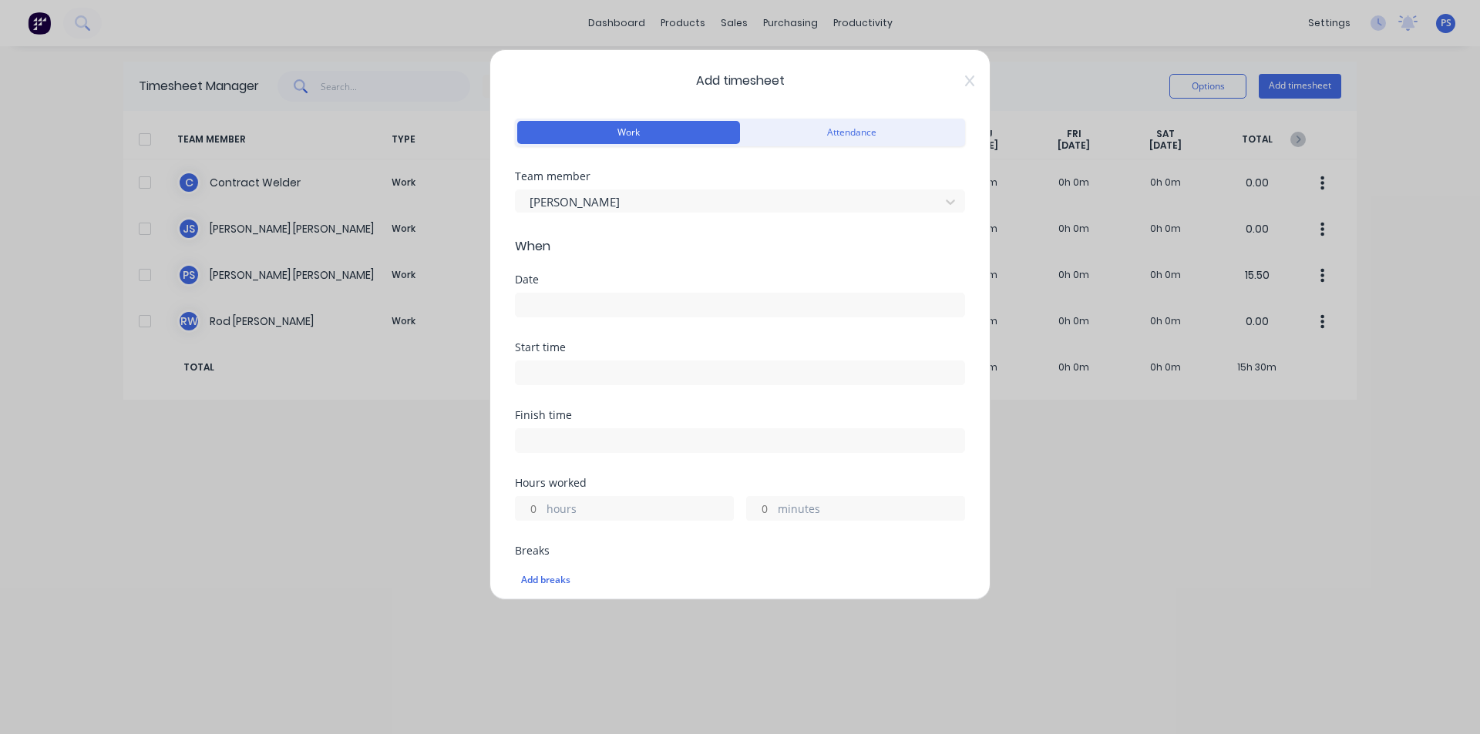
click at [586, 299] on input at bounding box center [740, 305] width 449 height 23
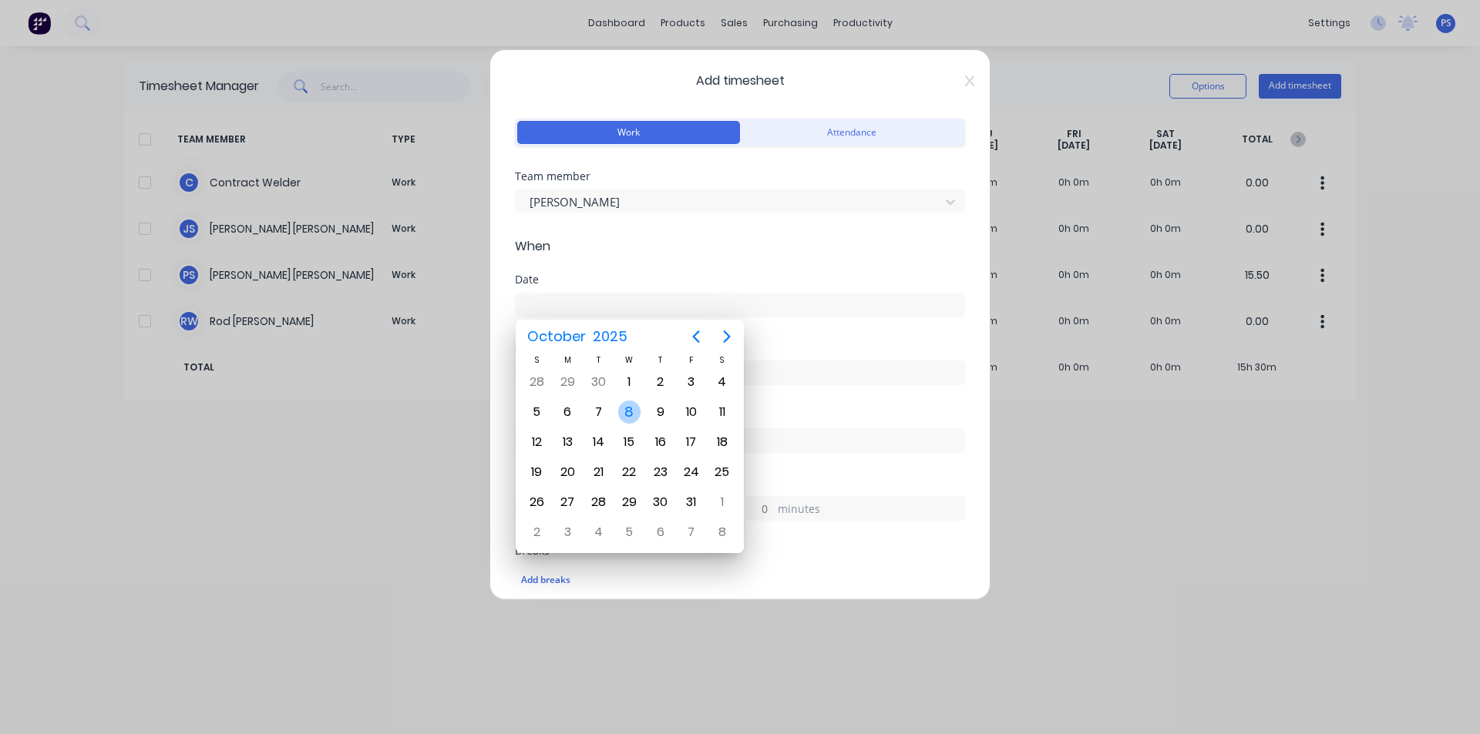
click at [632, 418] on div "8" at bounding box center [629, 412] width 23 height 23
type input "08/10/2025"
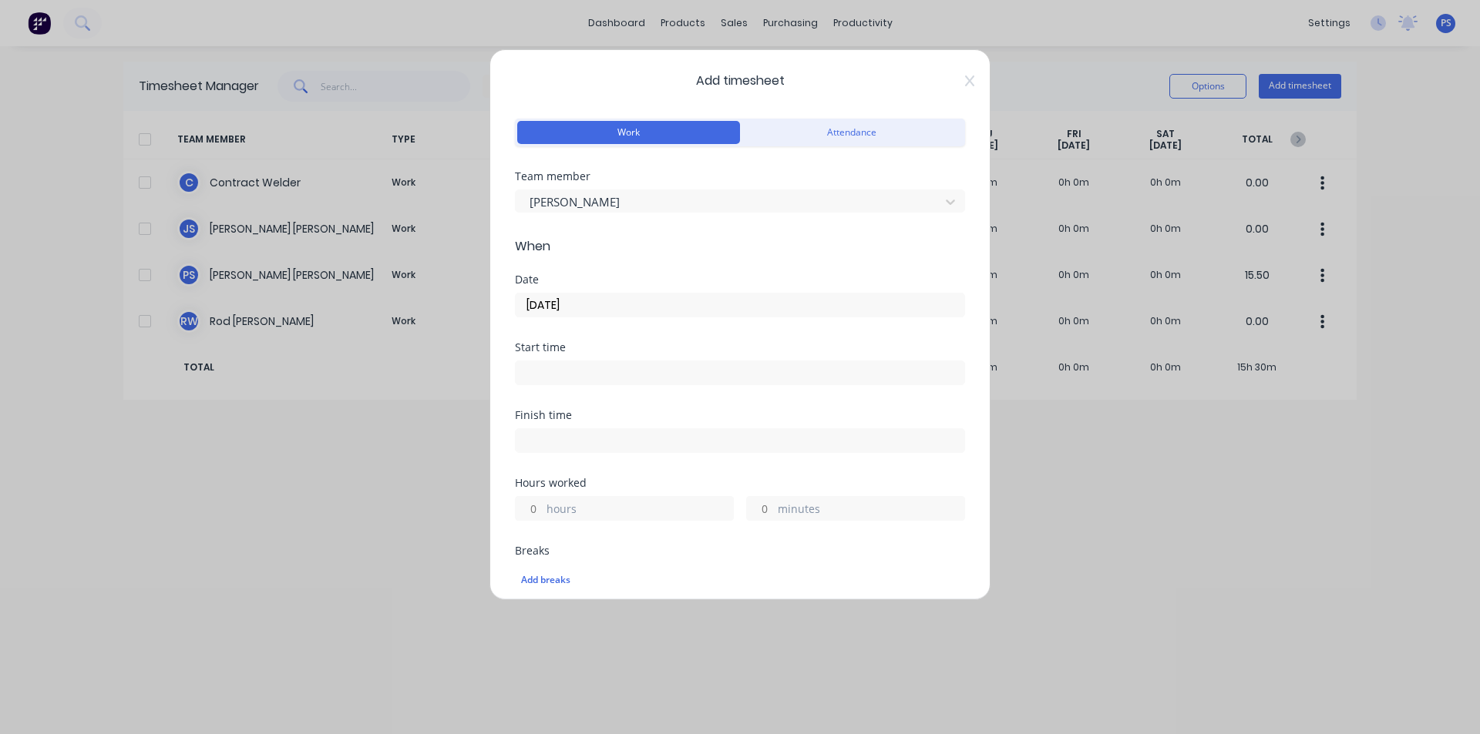
click at [610, 371] on input at bounding box center [740, 372] width 449 height 23
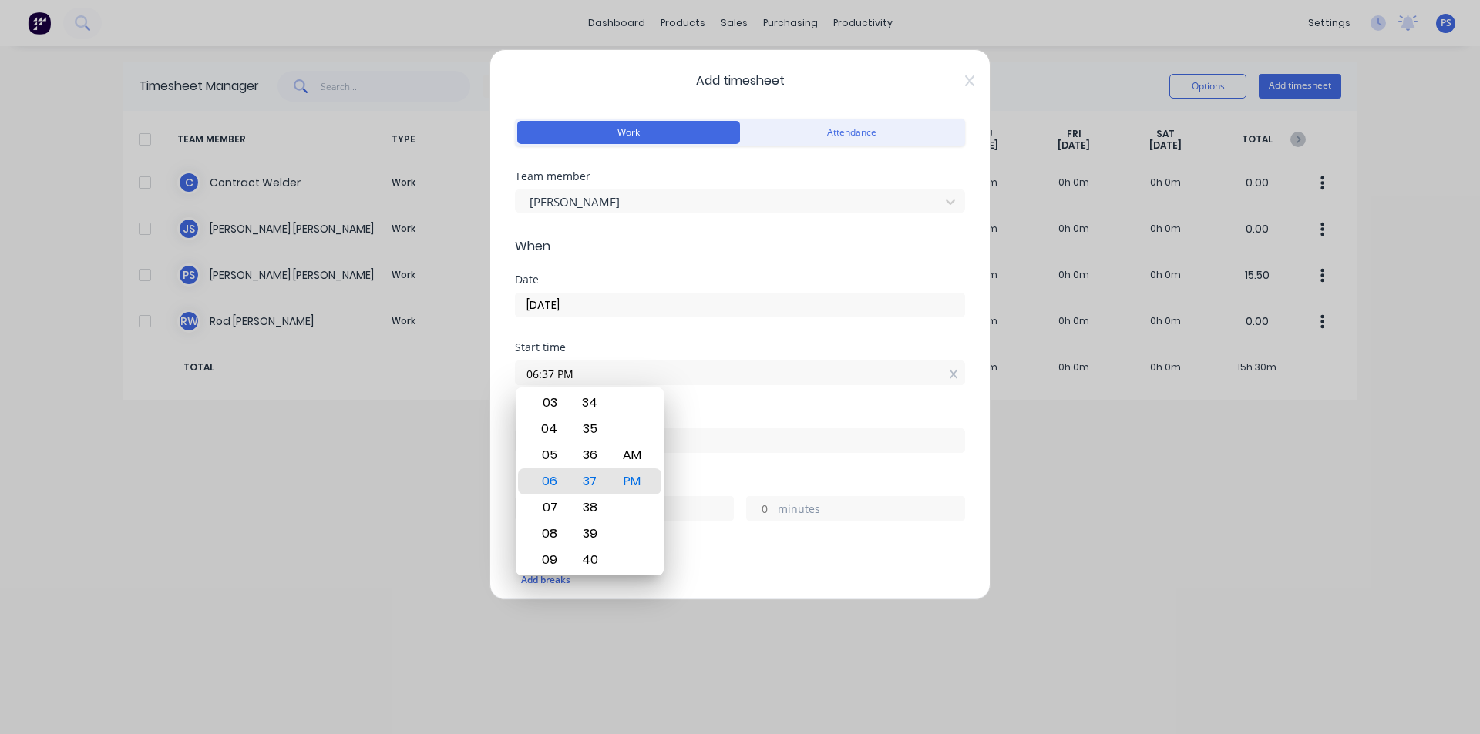
click at [968, 388] on div "Add timesheet Work Attendance Team member Peter Smith When Date 08/10/2025 Star…" at bounding box center [739, 324] width 501 height 551
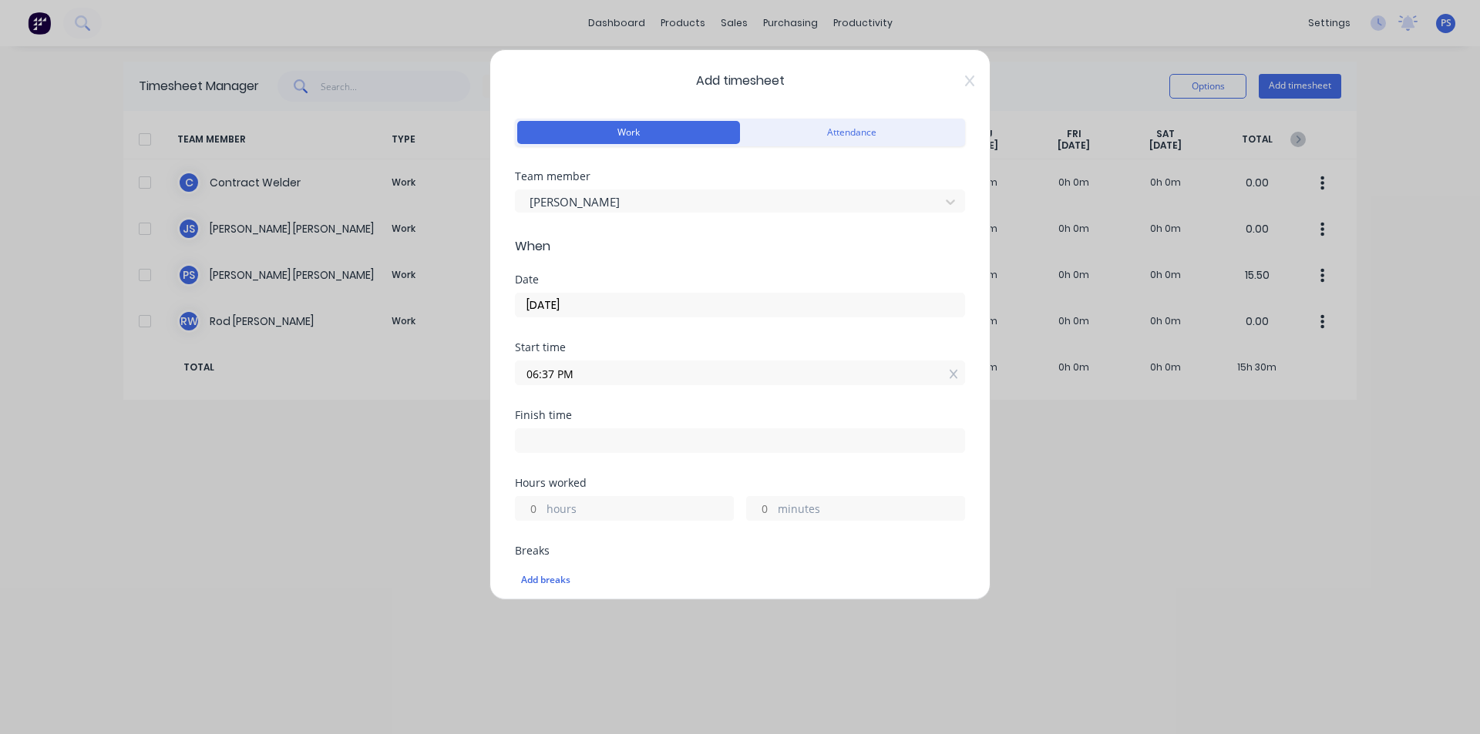
click at [953, 378] on label "06:37 PM" at bounding box center [740, 373] width 450 height 25
click at [953, 378] on input "06:37 PM" at bounding box center [740, 372] width 449 height 23
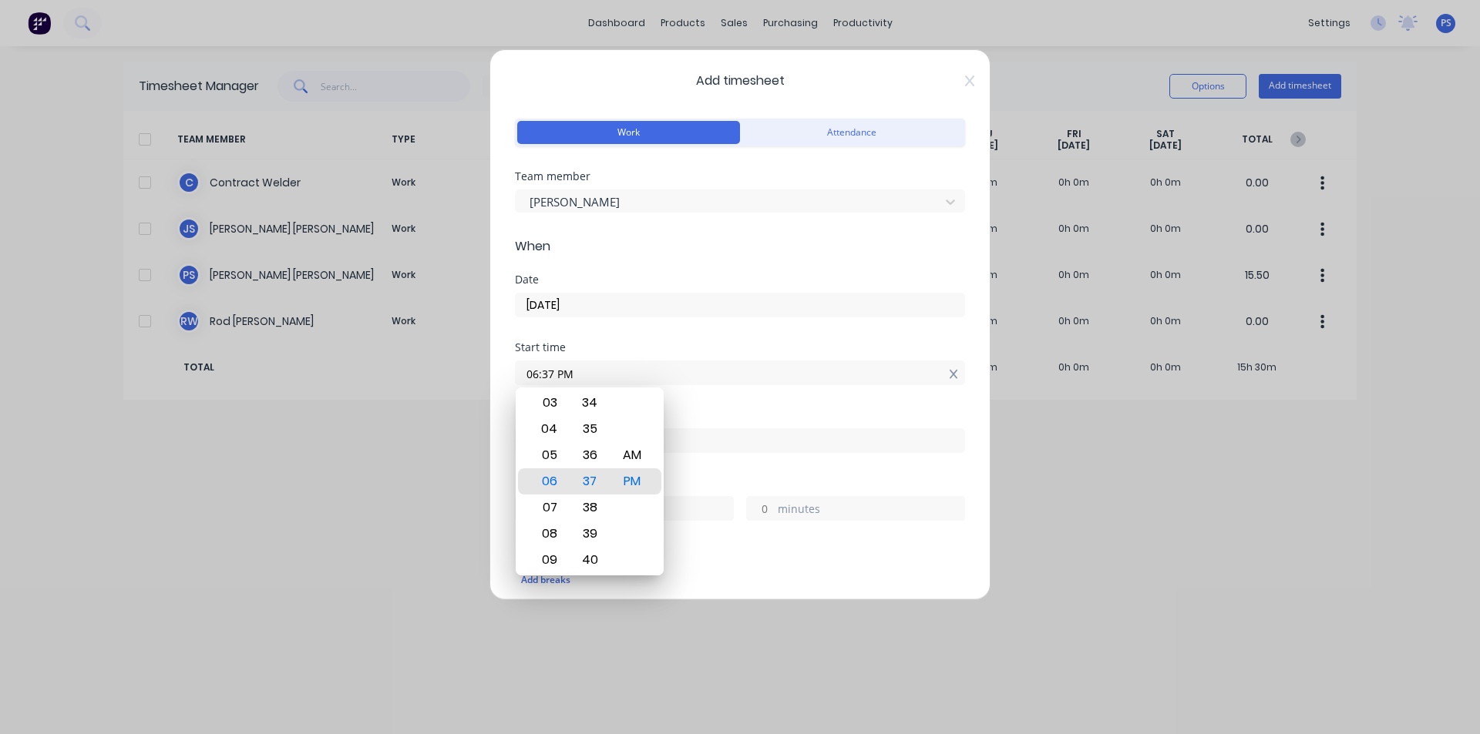
click at [949, 372] on icon at bounding box center [953, 374] width 8 height 9
type input "06:37 PM"
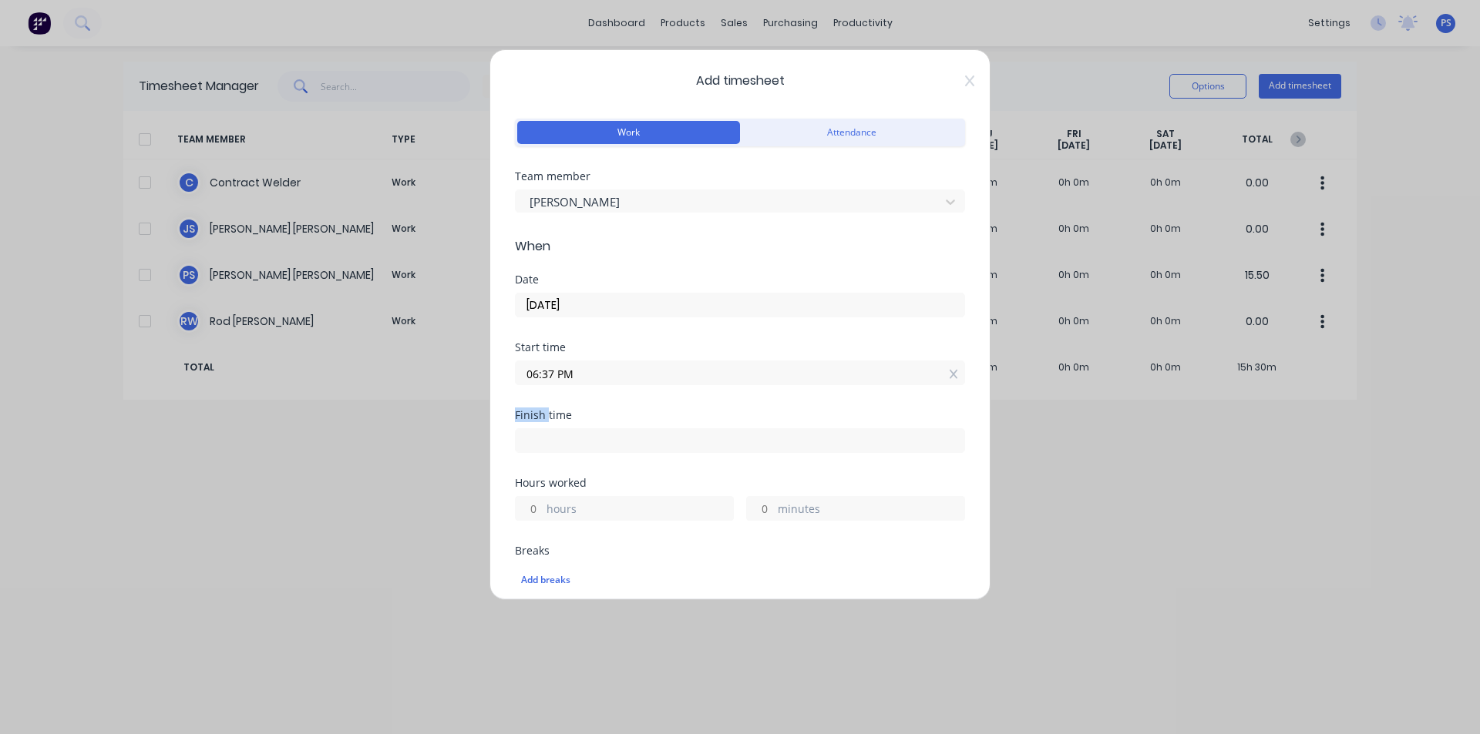
click at [949, 372] on icon at bounding box center [953, 374] width 8 height 9
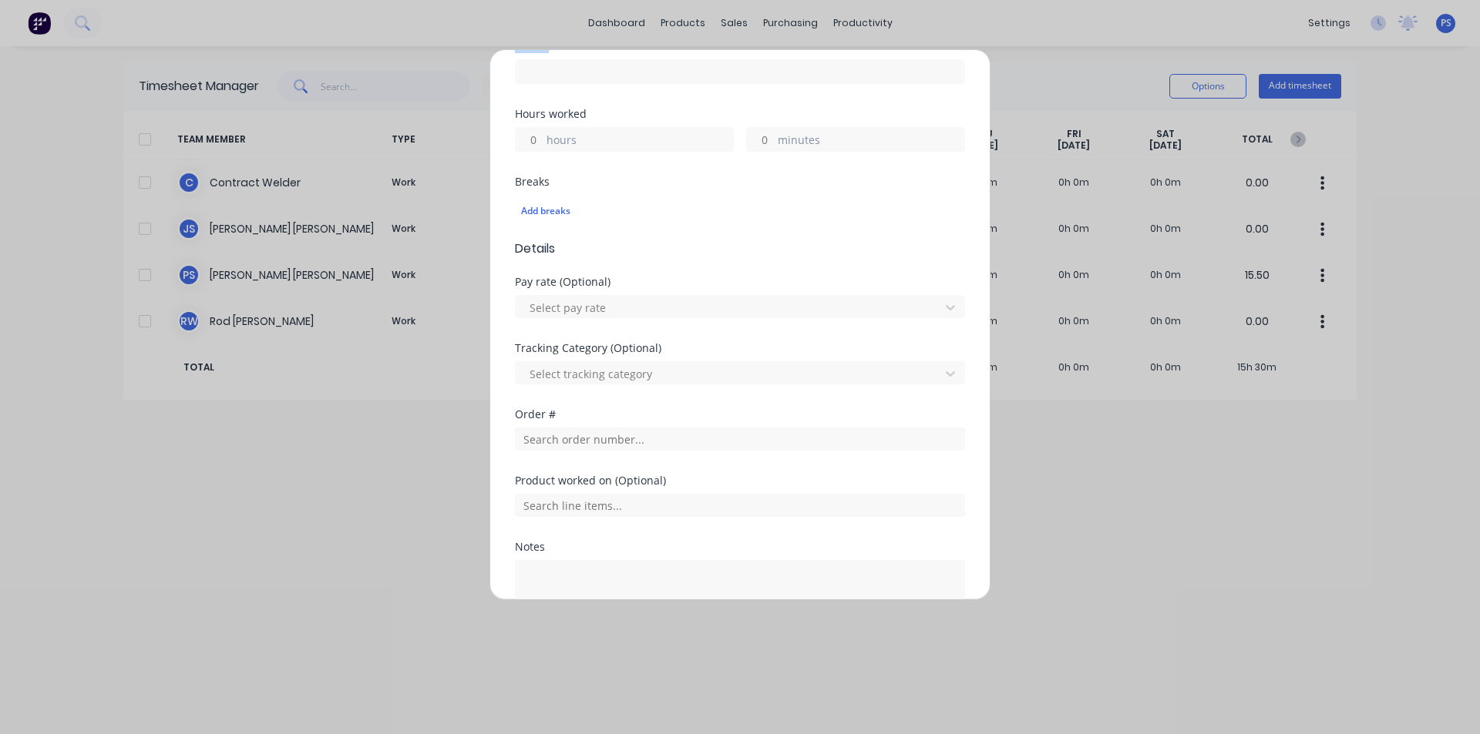
scroll to position [385, 0]
click at [624, 201] on div "Add breaks" at bounding box center [740, 207] width 438 height 20
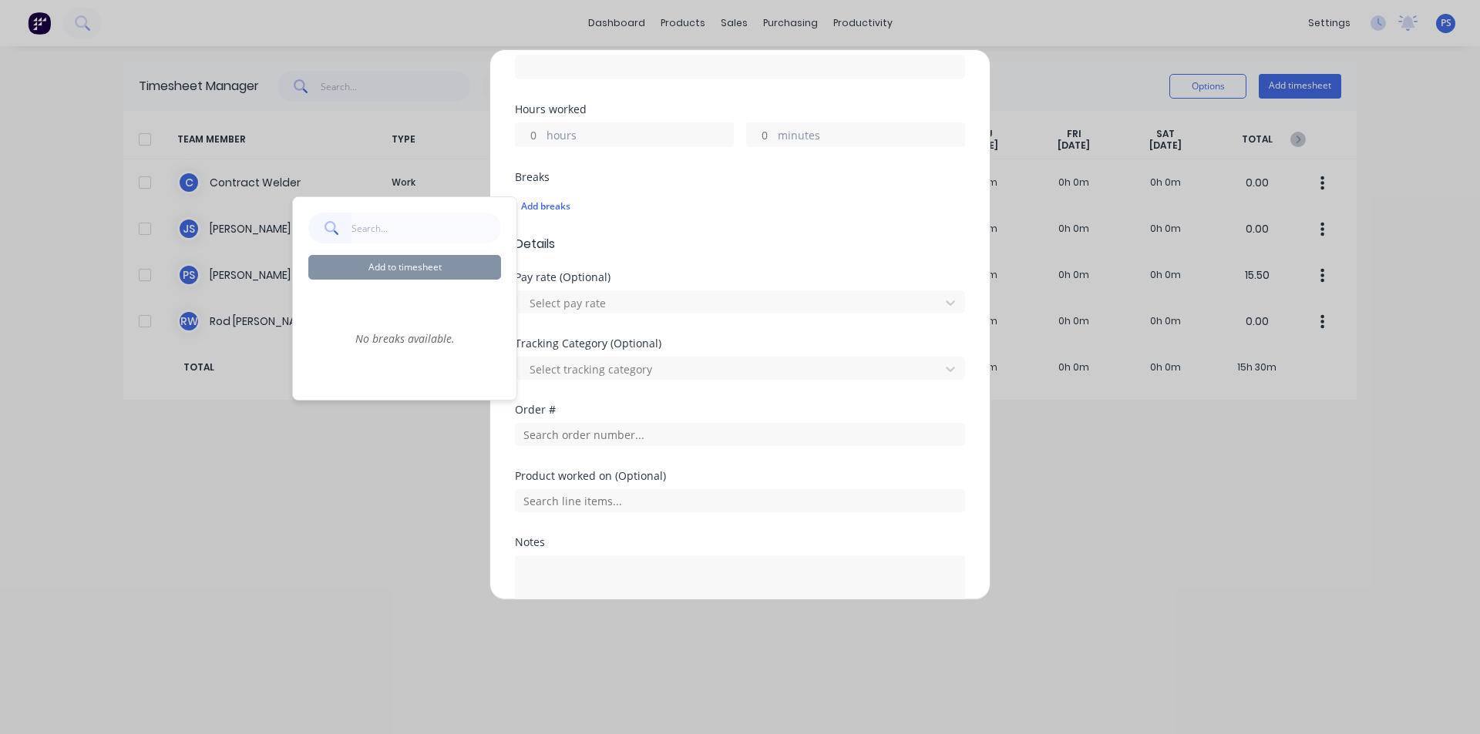
click at [534, 129] on input "hours" at bounding box center [529, 134] width 27 height 23
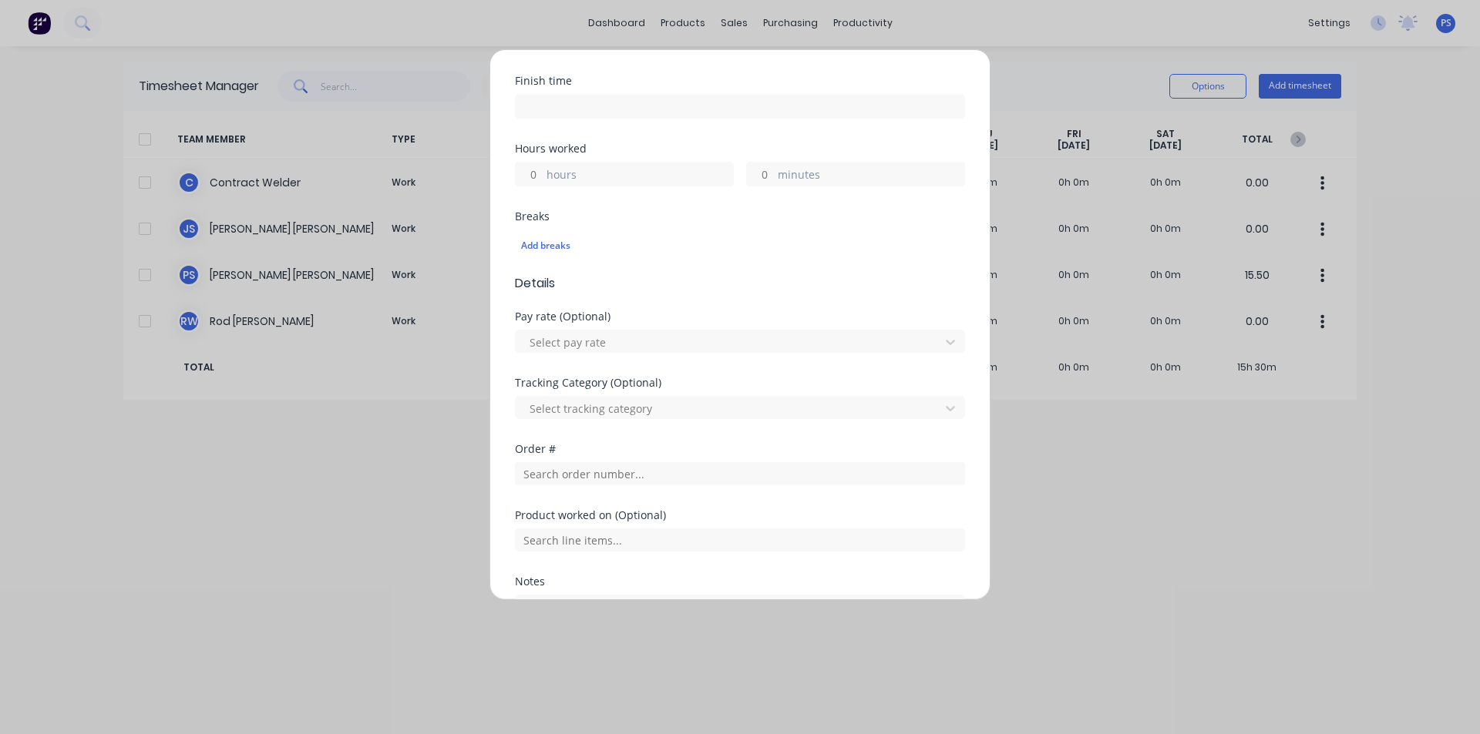
scroll to position [308, 0]
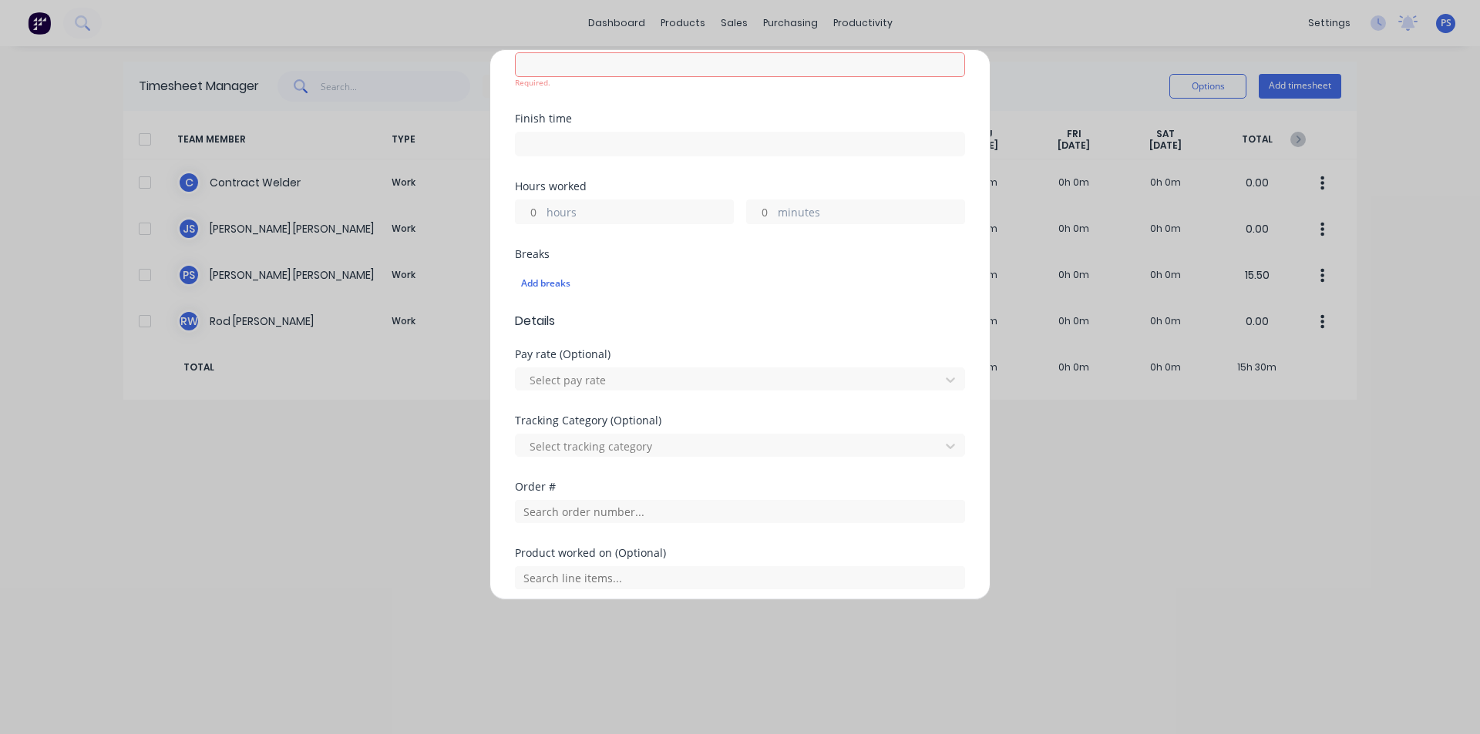
click at [550, 59] on input at bounding box center [740, 64] width 449 height 23
type input "06:39 PM"
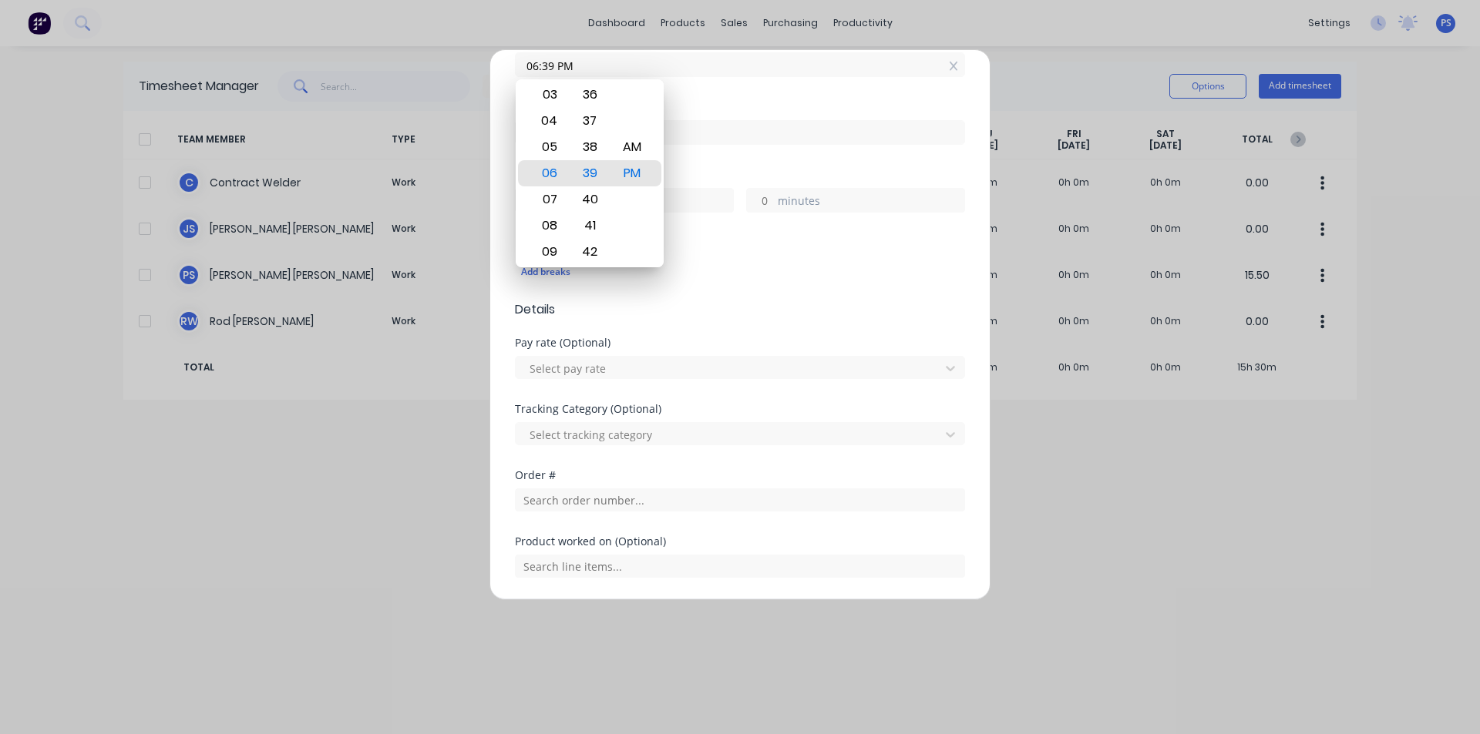
click at [769, 168] on div "Finish time" at bounding box center [740, 136] width 450 height 68
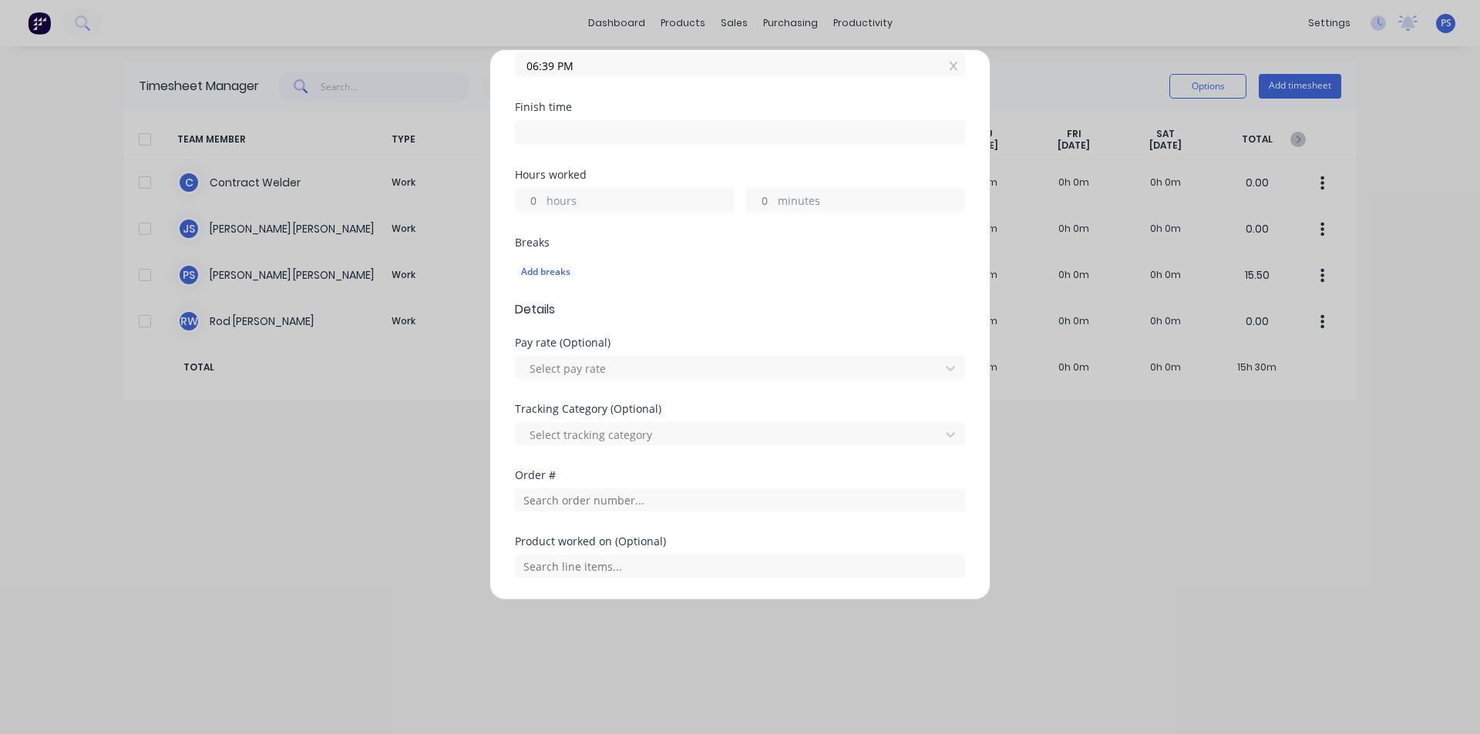
click at [949, 72] on div at bounding box center [953, 66] width 8 height 16
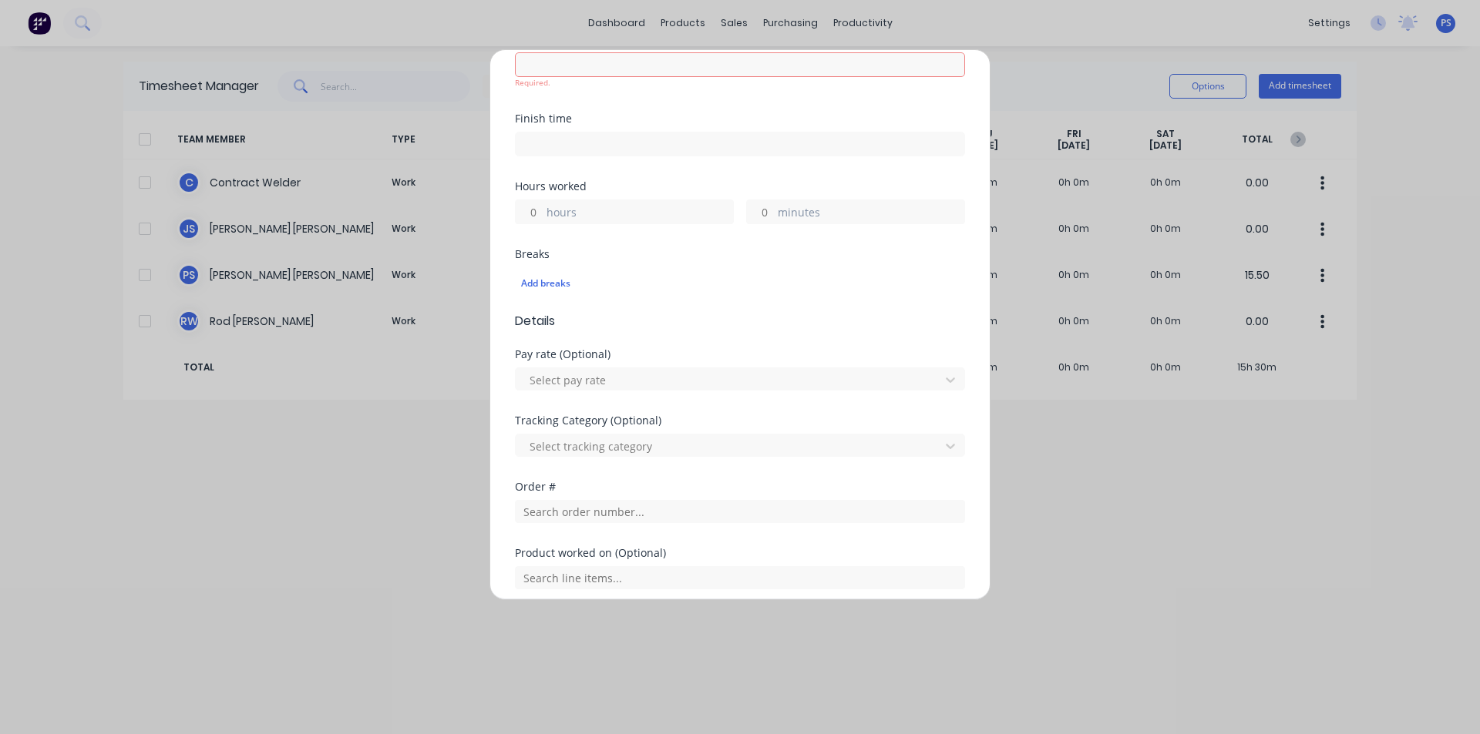
click at [942, 72] on input at bounding box center [740, 64] width 449 height 23
type input "06:39 PM"
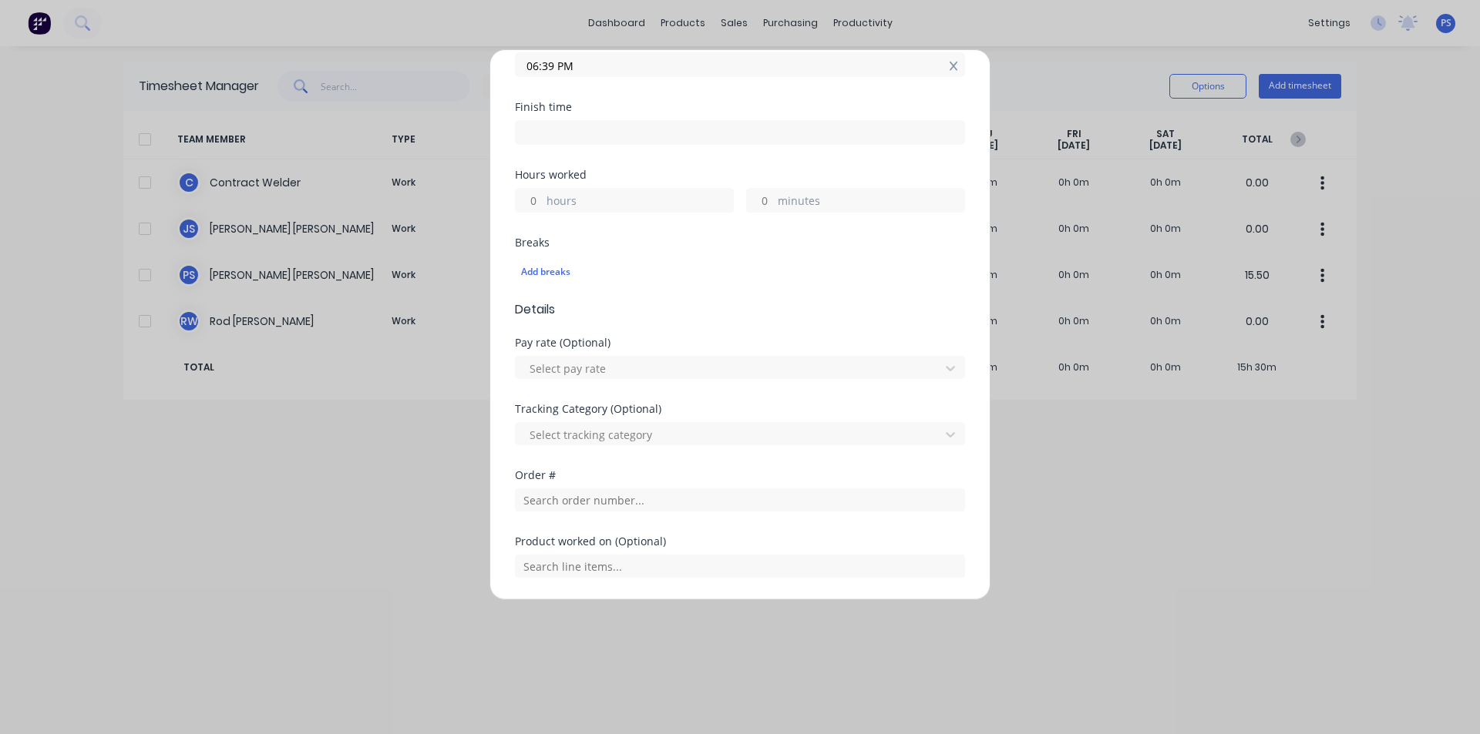
click at [949, 67] on icon at bounding box center [953, 66] width 8 height 11
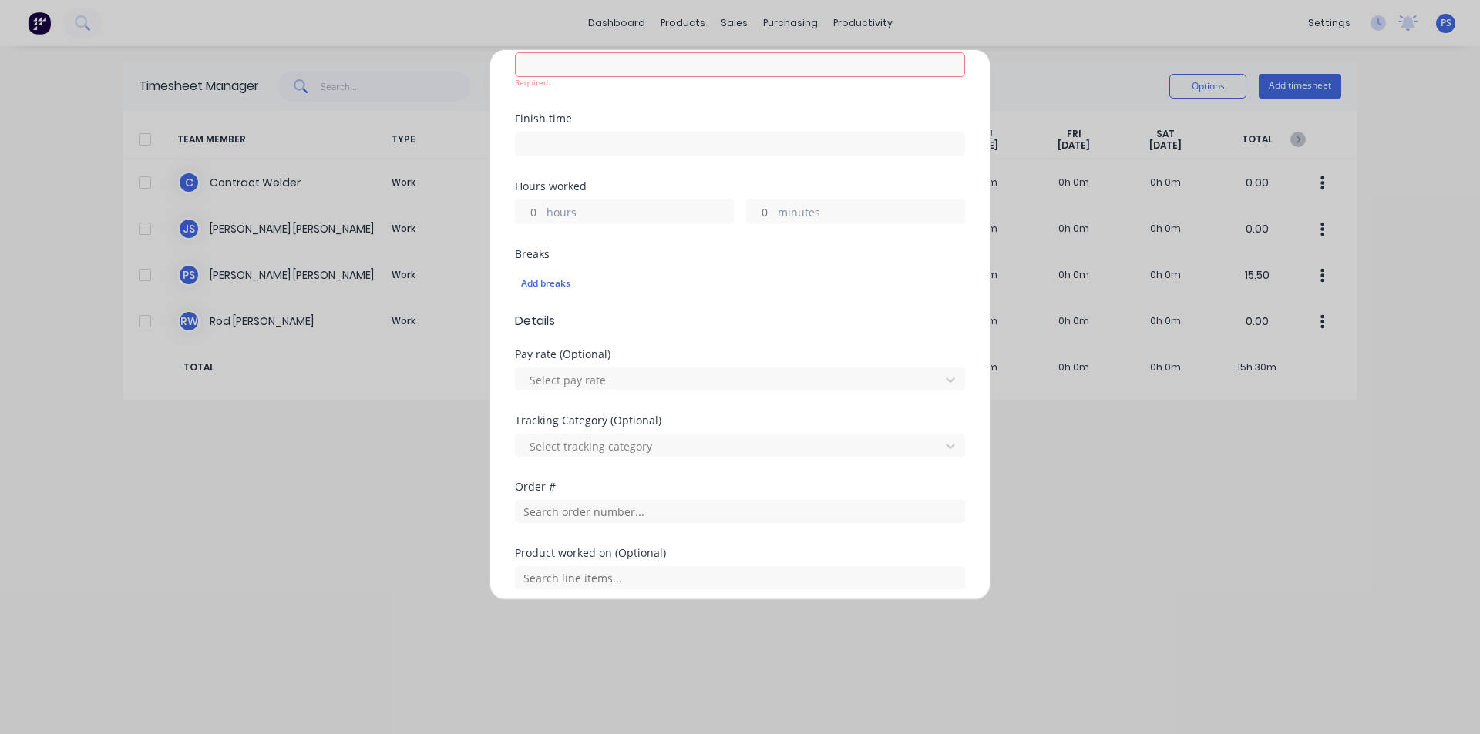
click at [540, 218] on input "hours" at bounding box center [529, 211] width 27 height 23
type input "2"
click at [749, 201] on input "minutes" at bounding box center [760, 211] width 27 height 23
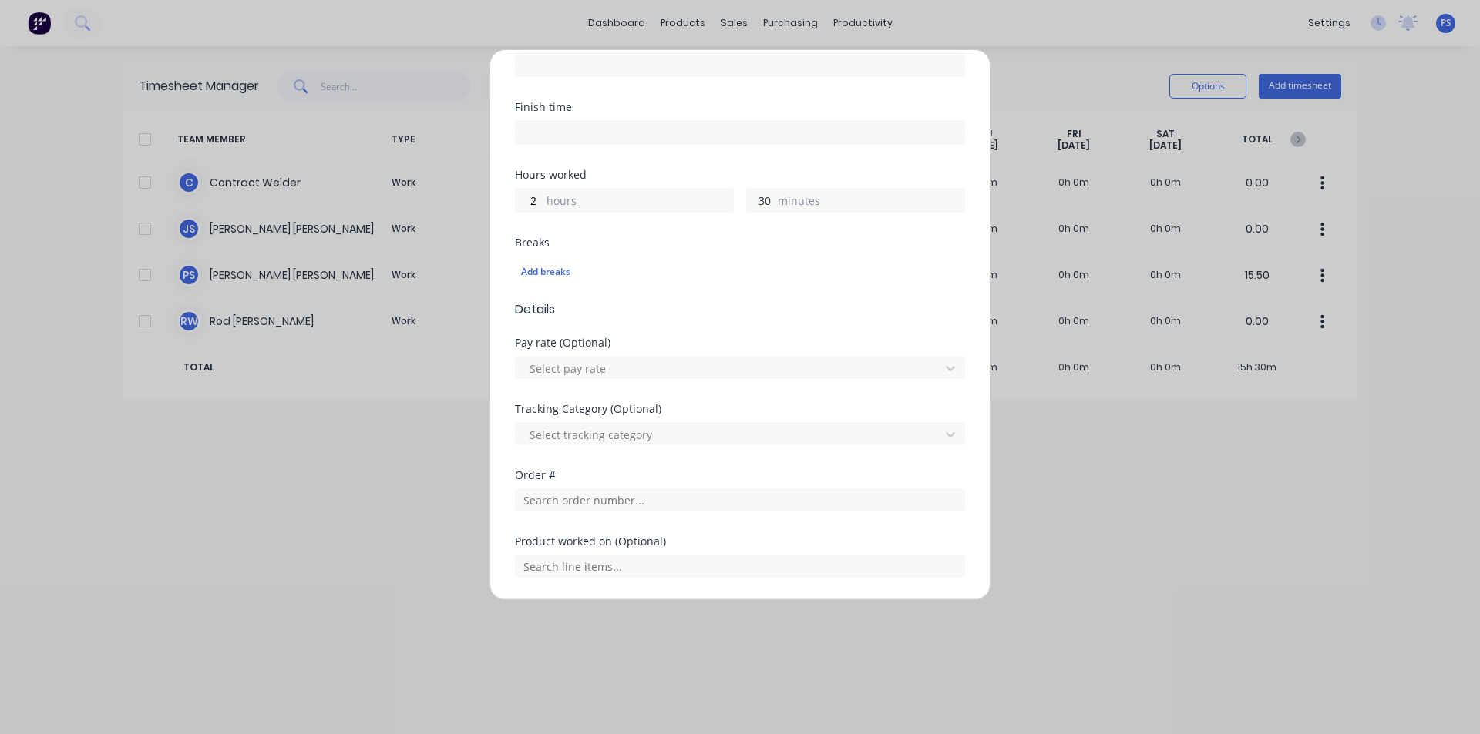
type input "30"
click at [709, 243] on div "Breaks" at bounding box center [740, 242] width 450 height 11
click at [556, 509] on input "text" at bounding box center [740, 500] width 450 height 23
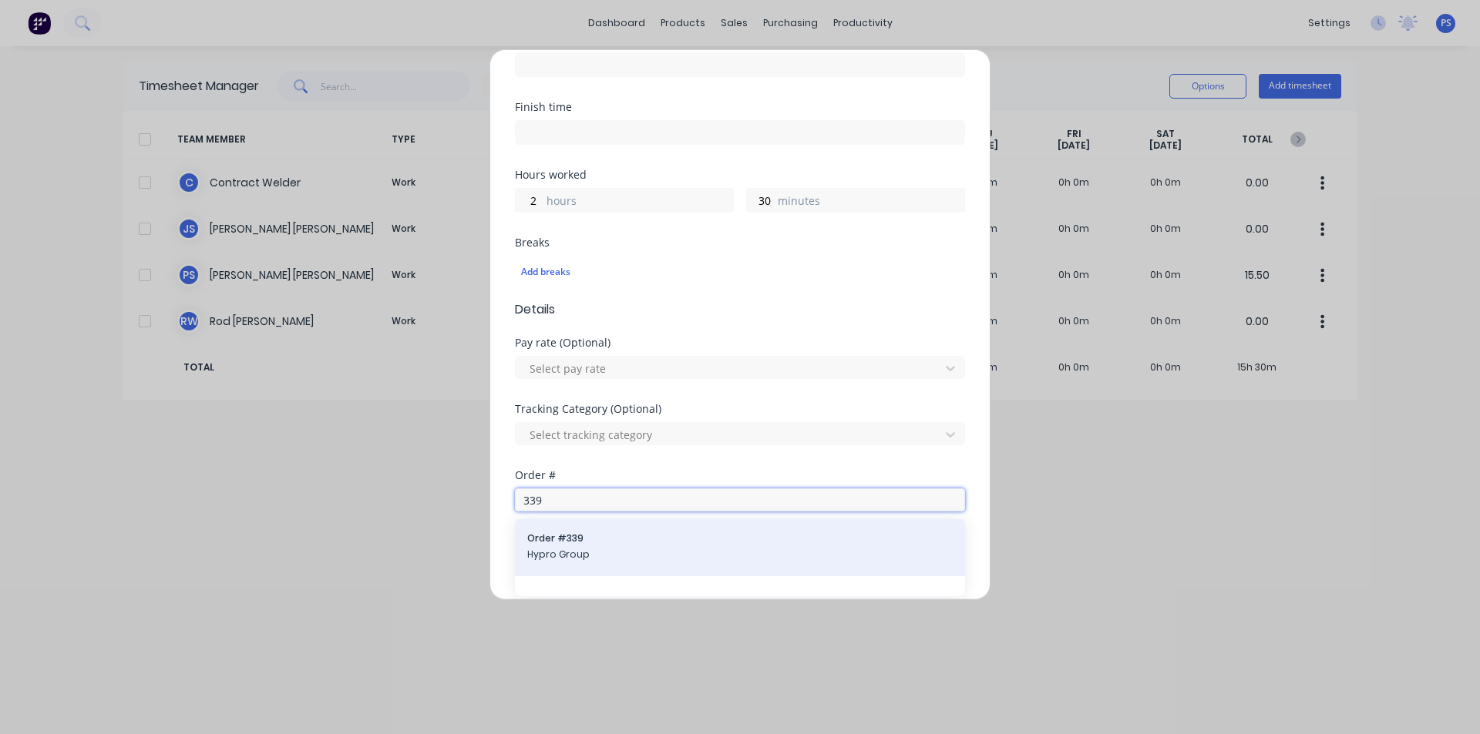
type input "339"
click at [573, 521] on div "Order # 339 Hypro Group" at bounding box center [740, 547] width 450 height 57
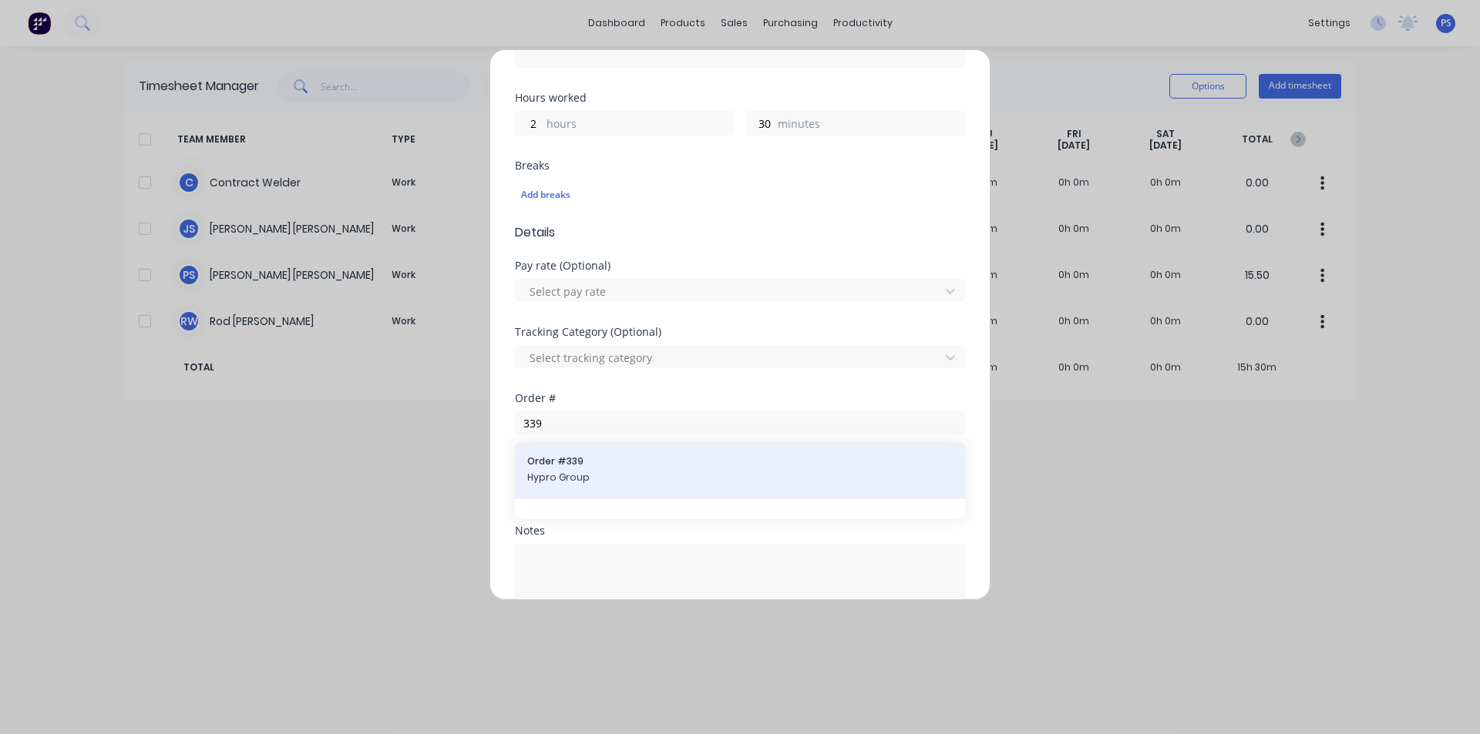
click at [589, 493] on div "Order # 339 Hypro Group" at bounding box center [740, 470] width 450 height 57
click at [601, 482] on span "Hypro Group" at bounding box center [739, 478] width 425 height 14
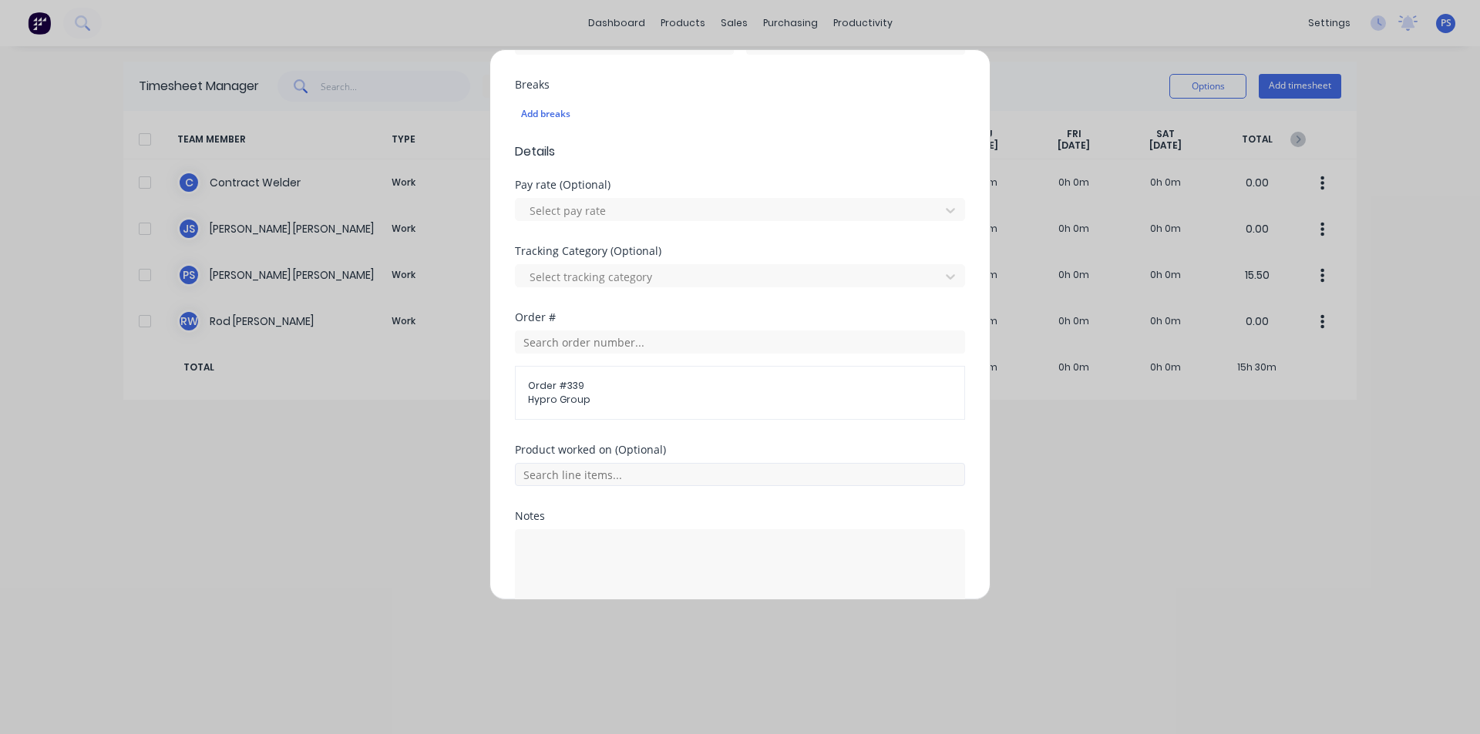
scroll to position [549, 0]
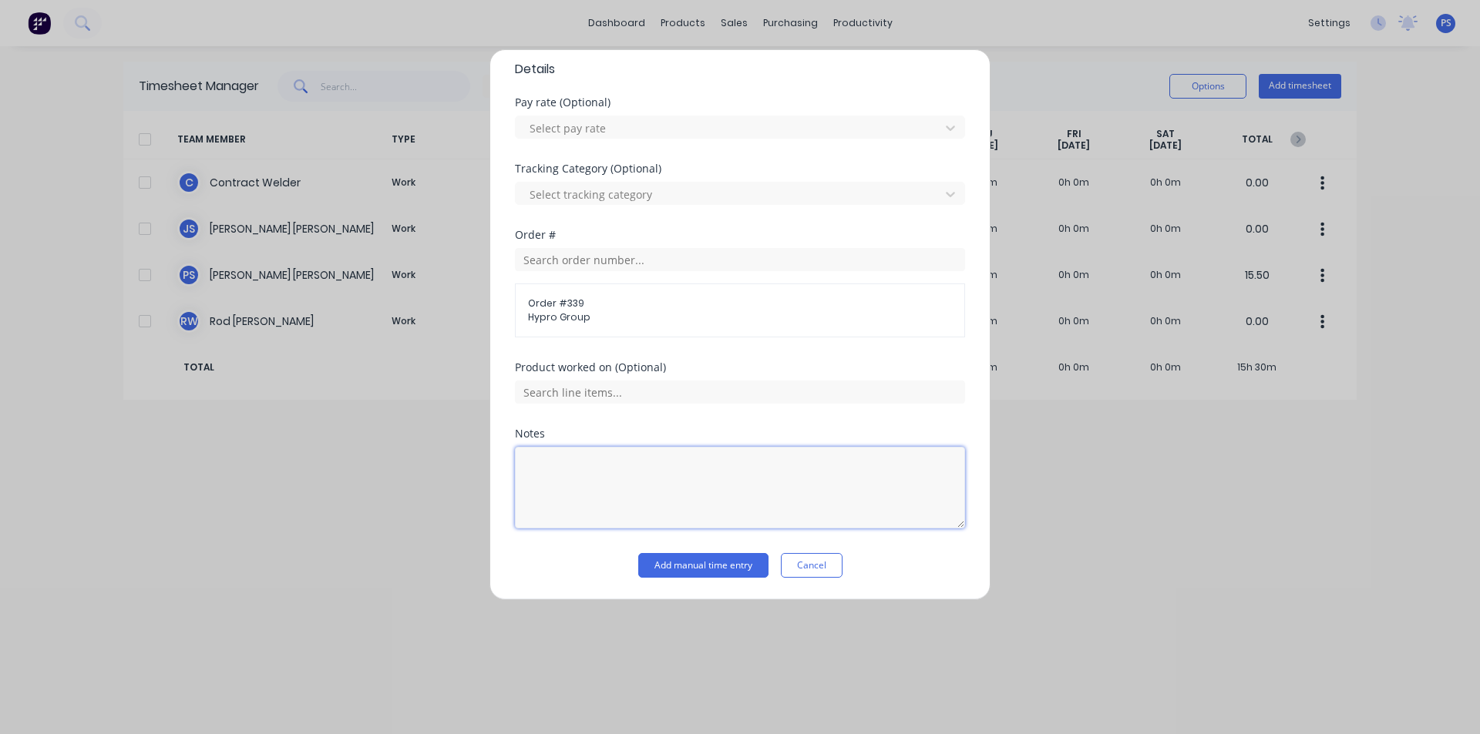
click at [597, 482] on textarea at bounding box center [740, 488] width 450 height 82
type textarea "Modification off conveyor"
click at [683, 569] on button "Add manual time entry" at bounding box center [703, 565] width 130 height 25
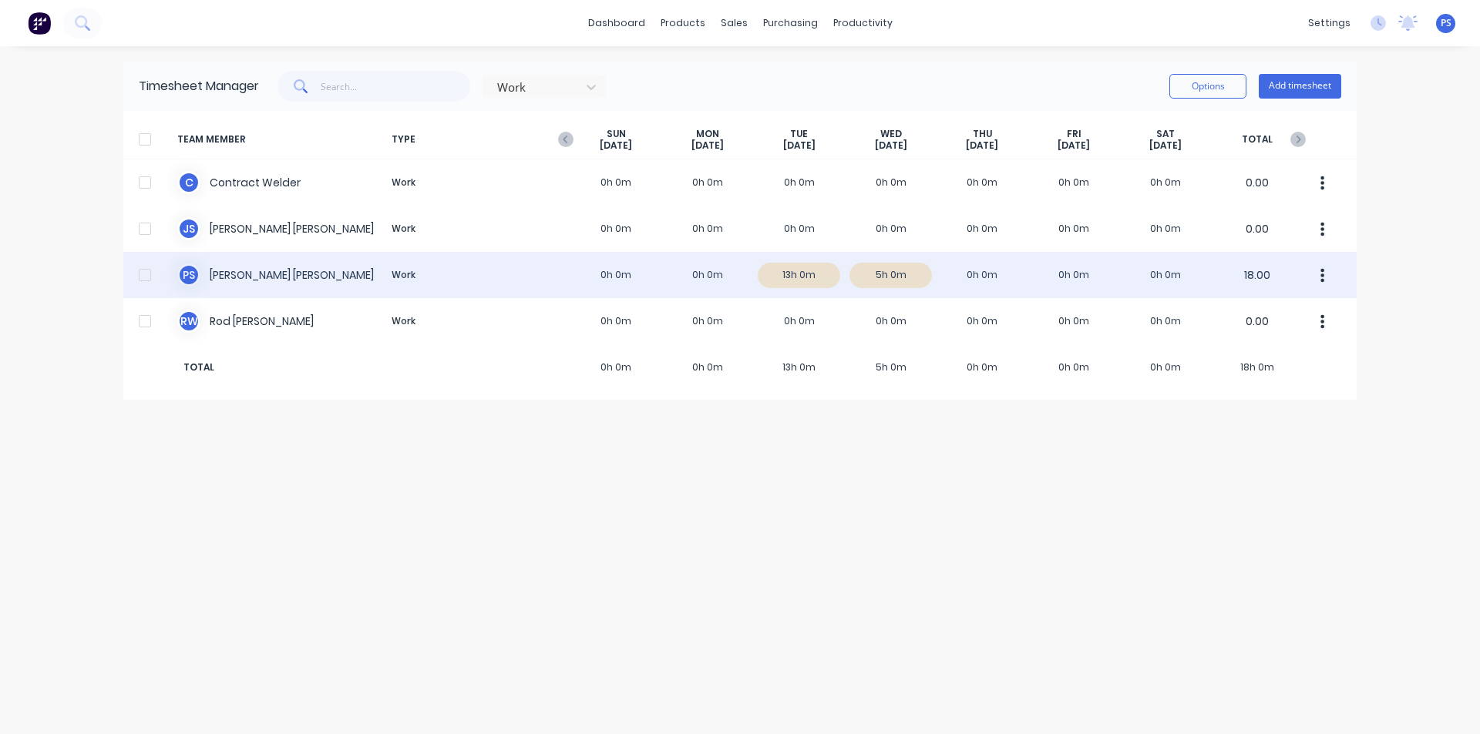
drag, startPoint x: 872, startPoint y: 284, endPoint x: 921, endPoint y: 283, distance: 49.3
click at [921, 283] on div "P S Peter Smith Work 0h 0m 0h 0m 13h 0m 5h 0m 0h 0m 0h 0m 0h 0m 18.00" at bounding box center [739, 275] width 1233 height 46
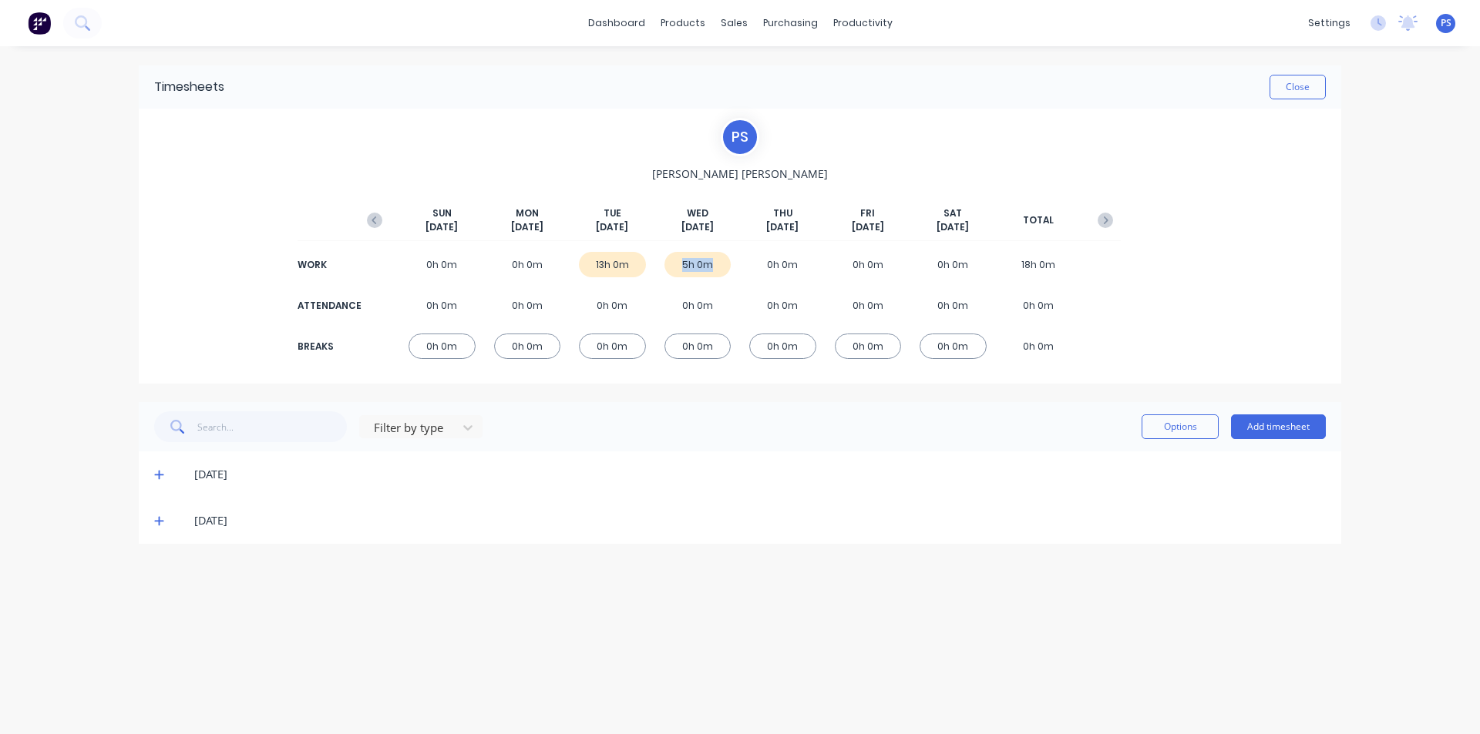
drag, startPoint x: 682, startPoint y: 270, endPoint x: 739, endPoint y: 270, distance: 57.0
click at [739, 270] on div "WORK 0h 0m 0h 0m 13h 0m 5h 0m 0h 0m 0h 0m 0h 0m 18h 0m" at bounding box center [739, 264] width 761 height 35
click at [1296, 431] on button "Add timesheet" at bounding box center [1278, 427] width 95 height 25
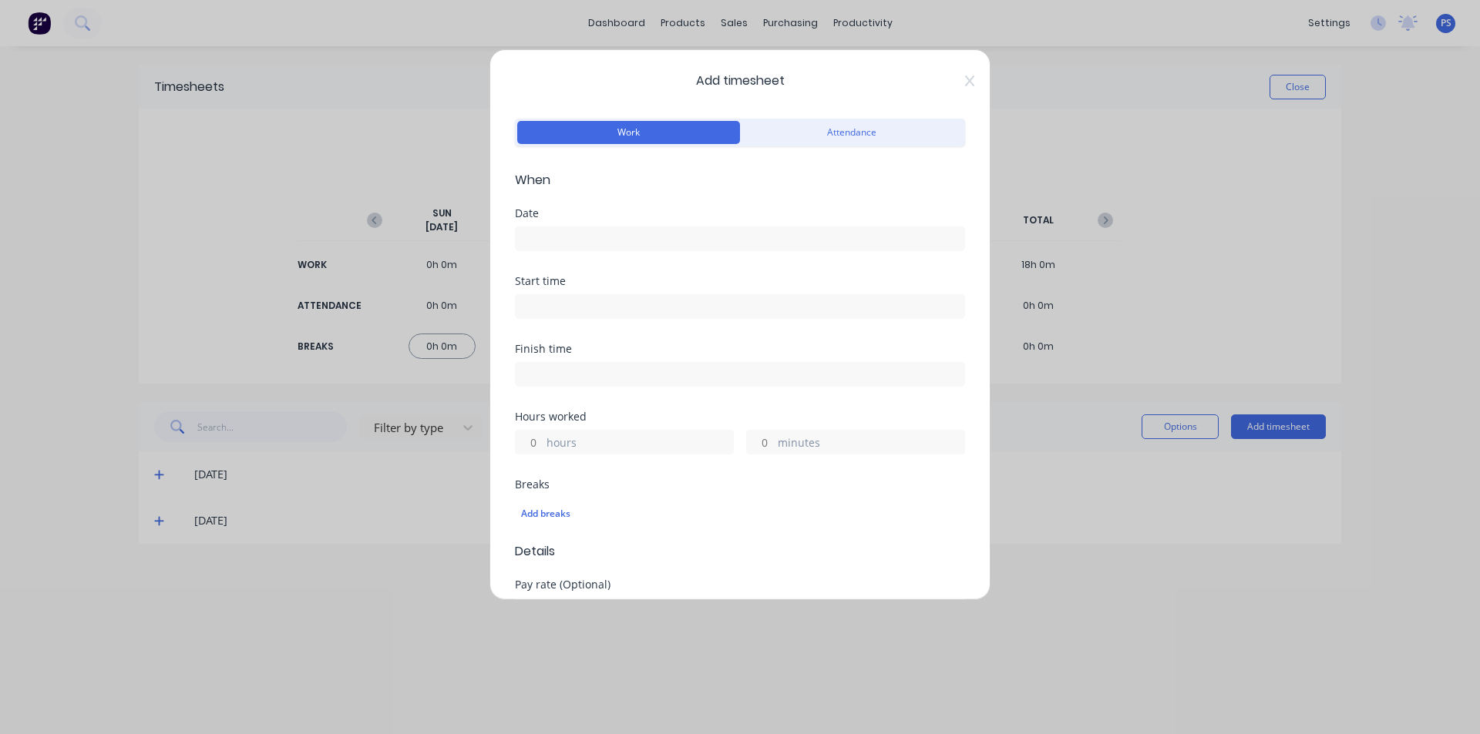
click at [562, 228] on input at bounding box center [740, 238] width 449 height 23
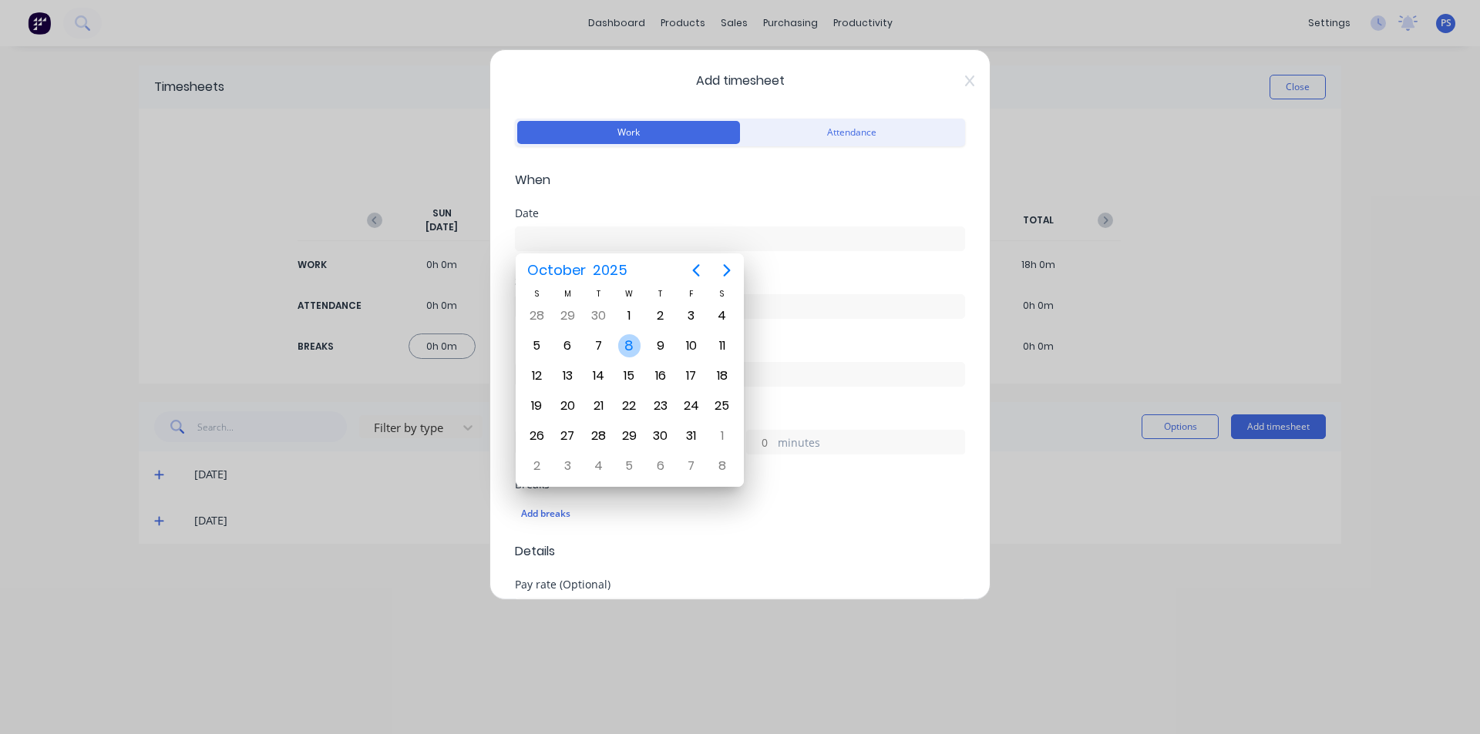
click at [629, 346] on div "8" at bounding box center [629, 345] width 23 height 23
type input "08/10/2025"
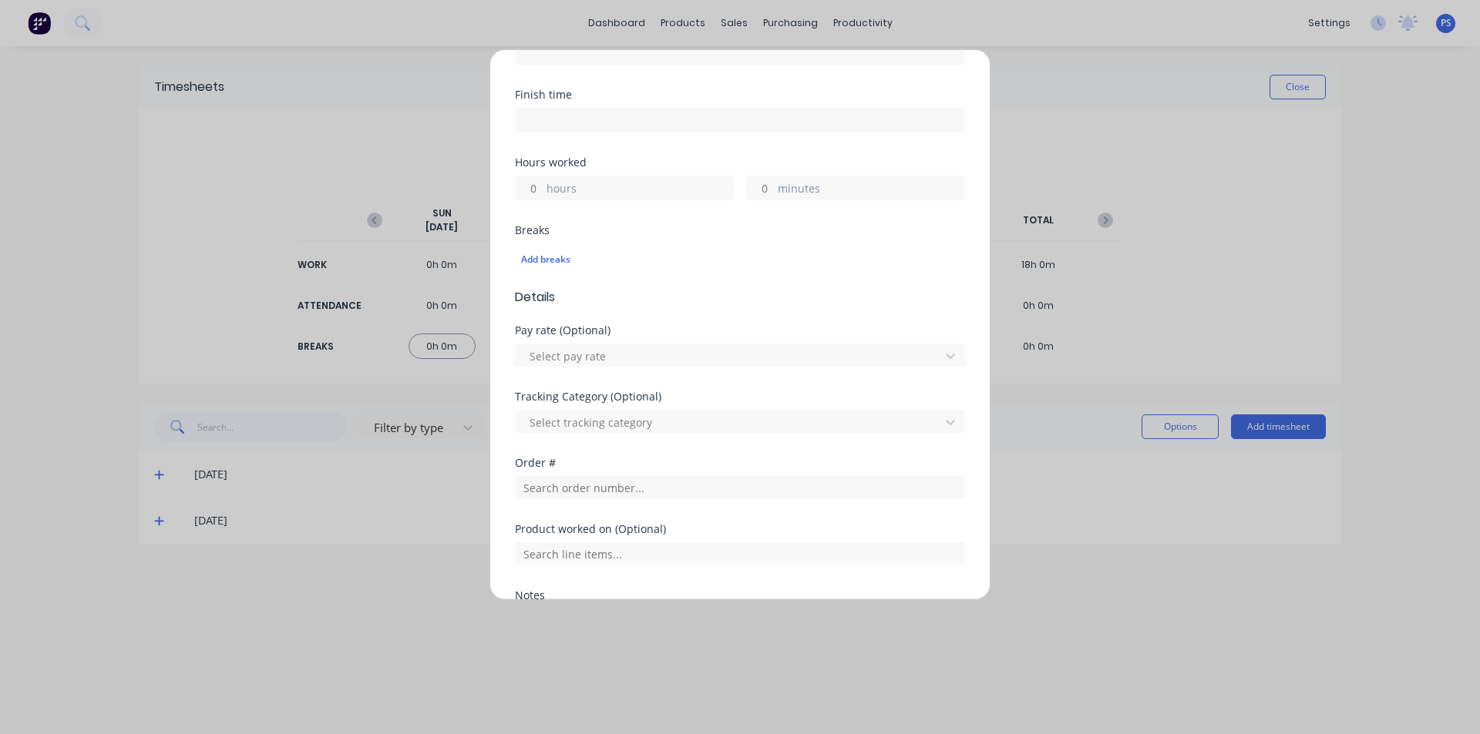
scroll to position [308, 0]
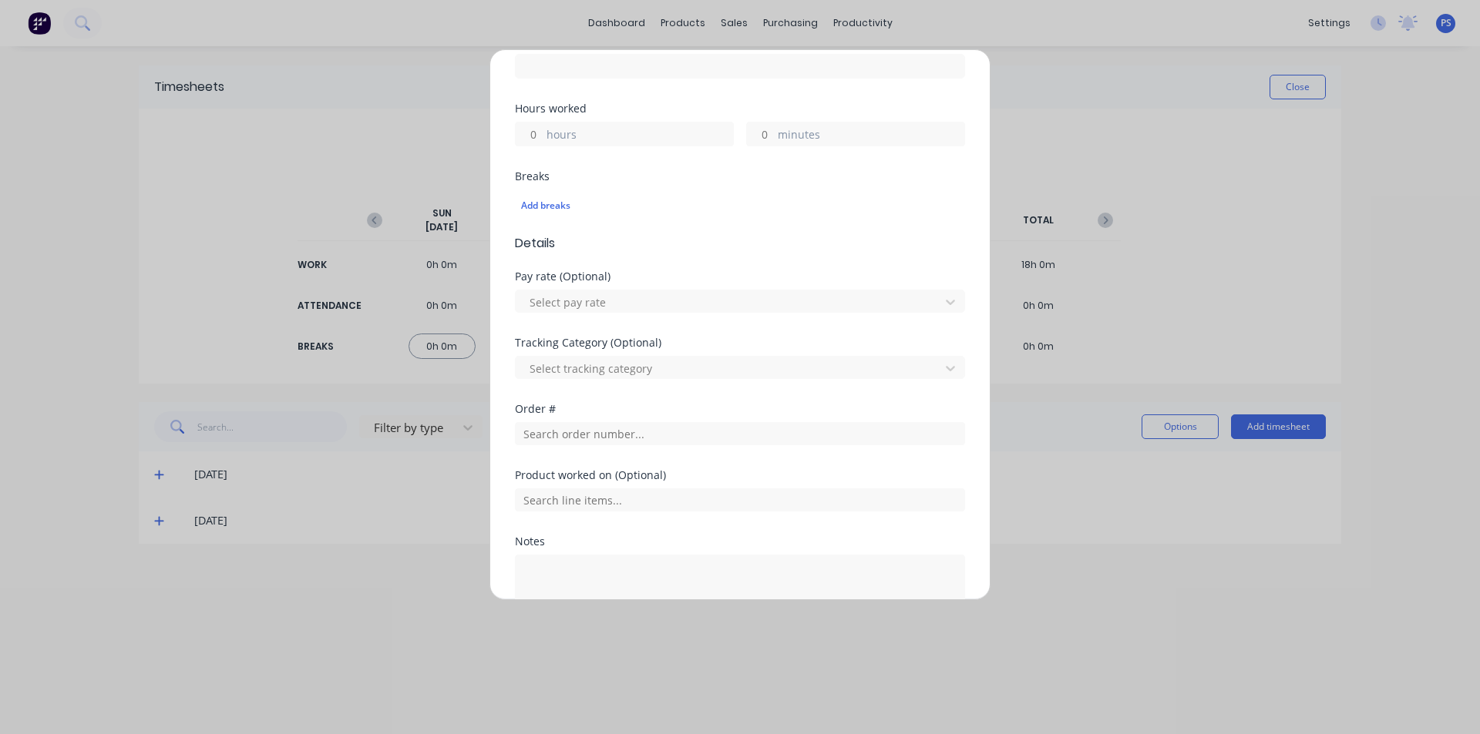
click at [526, 136] on input "hours" at bounding box center [529, 134] width 27 height 23
type input "6"
click at [650, 211] on div "Add breaks" at bounding box center [740, 206] width 438 height 20
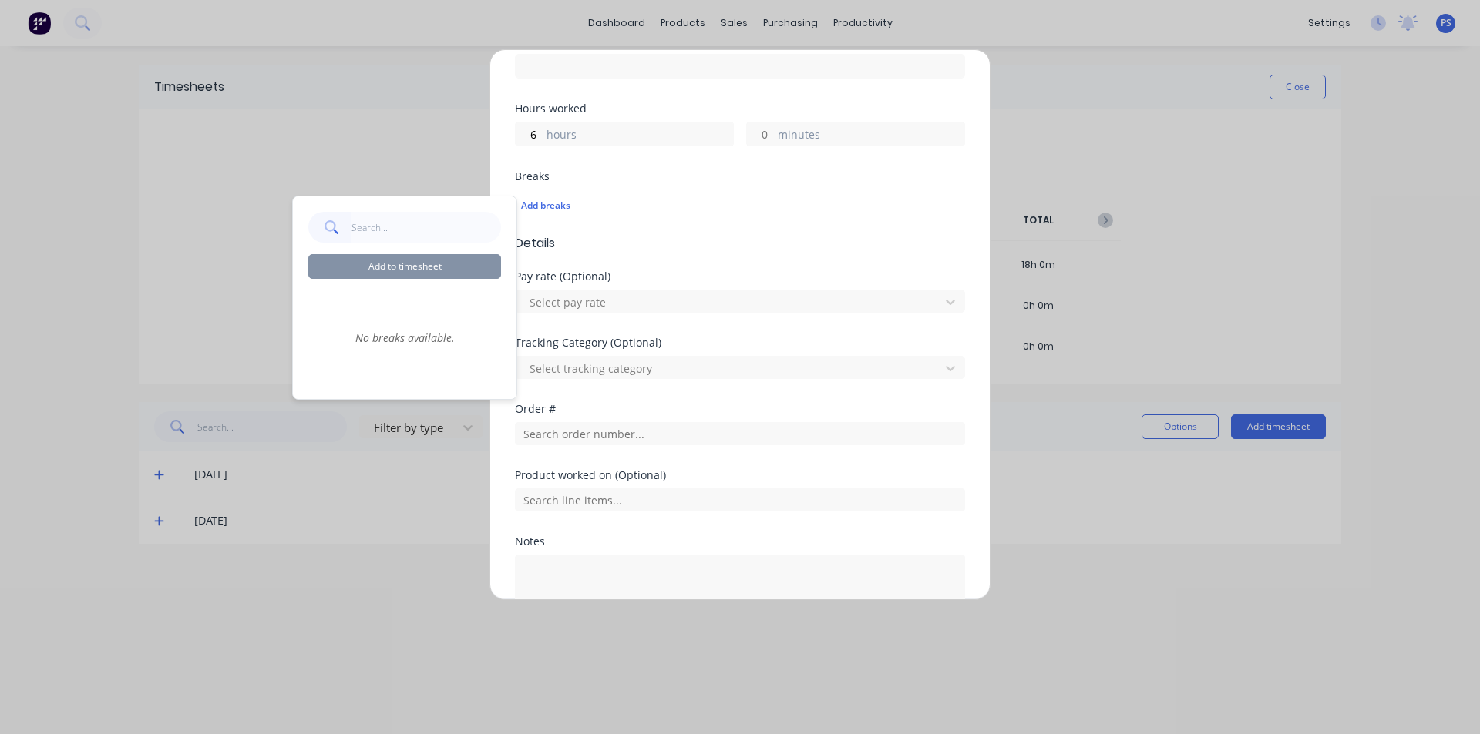
click at [652, 249] on span "Details" at bounding box center [740, 243] width 450 height 18
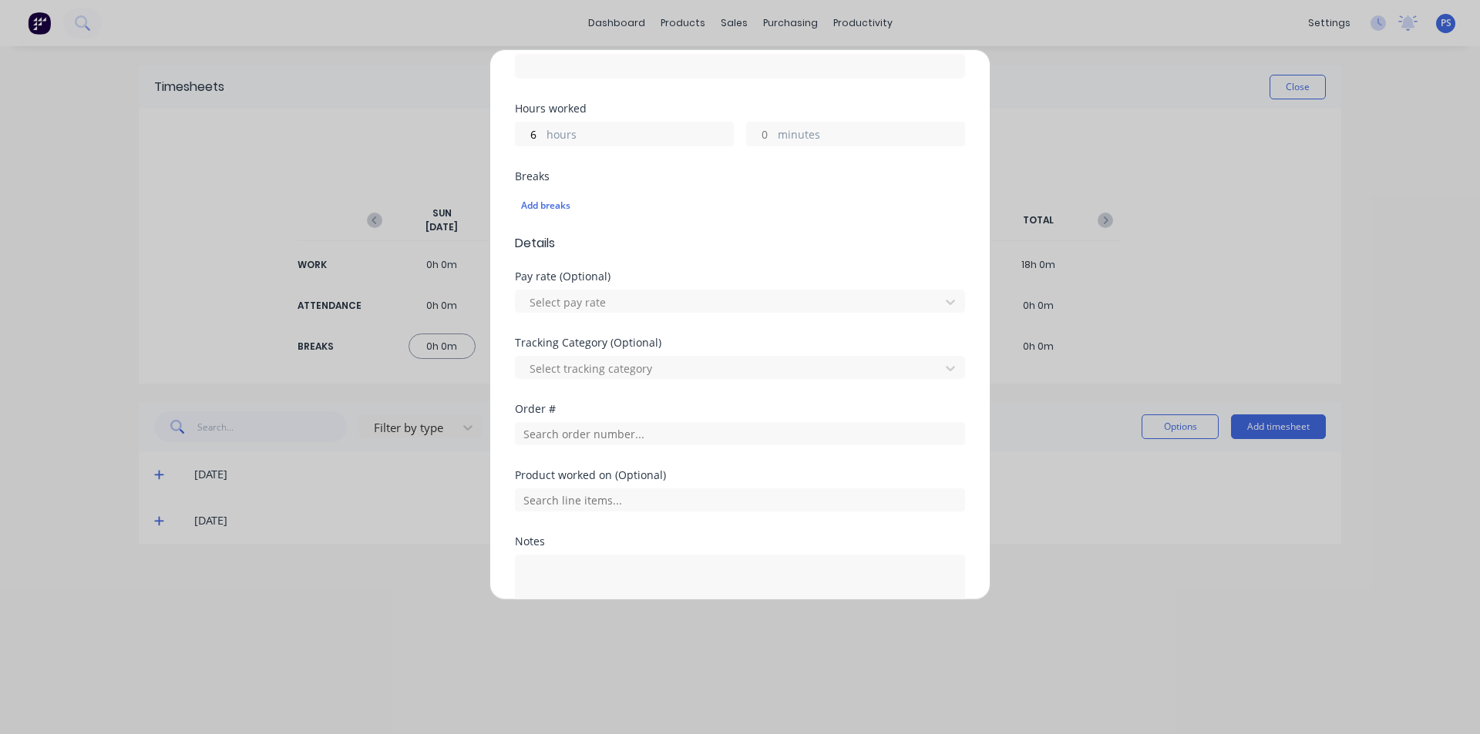
scroll to position [385, 0]
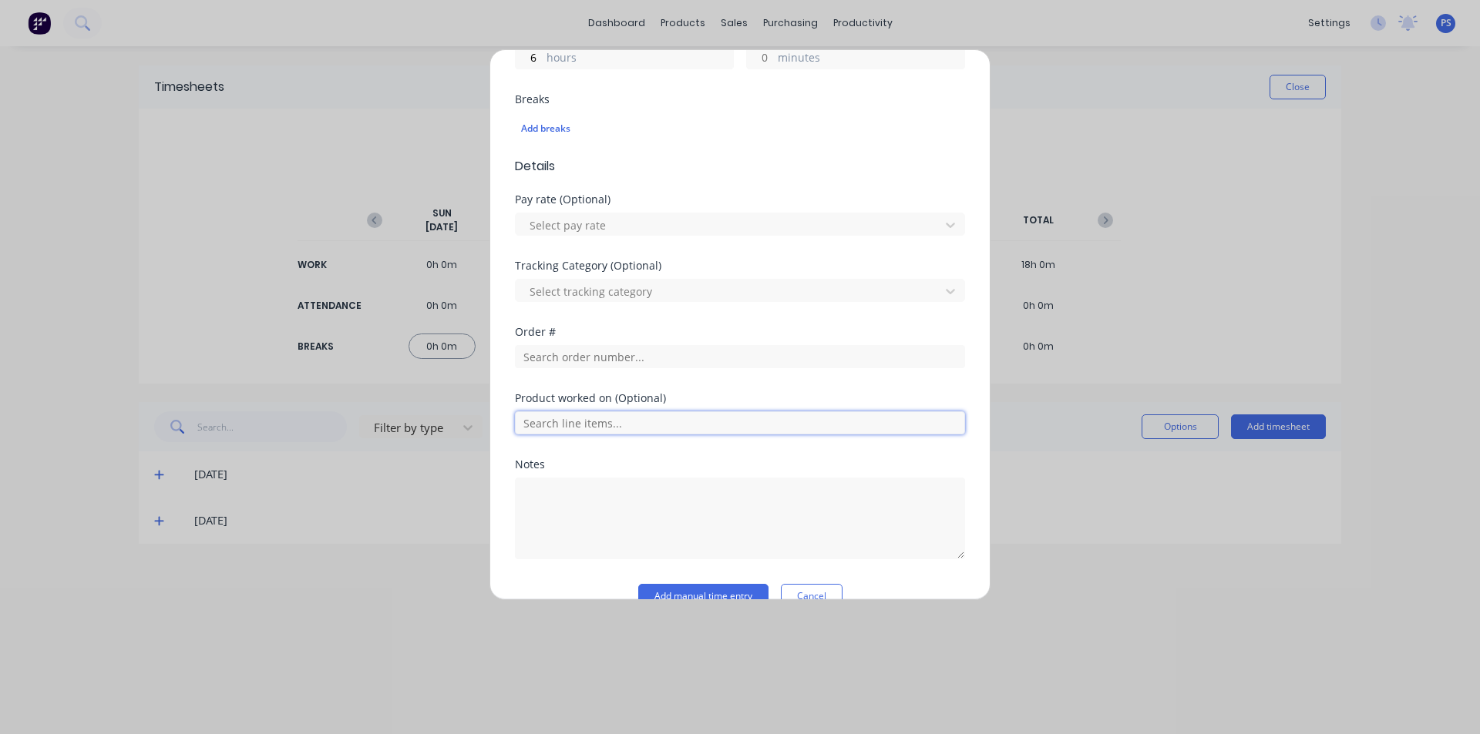
click at [591, 421] on input "text" at bounding box center [740, 423] width 450 height 23
click at [586, 375] on div "Order #" at bounding box center [740, 360] width 450 height 66
click at [586, 368] on div "Order #" at bounding box center [740, 360] width 450 height 66
click at [589, 361] on input "text" at bounding box center [740, 356] width 450 height 23
click at [583, 361] on input "text" at bounding box center [740, 356] width 450 height 23
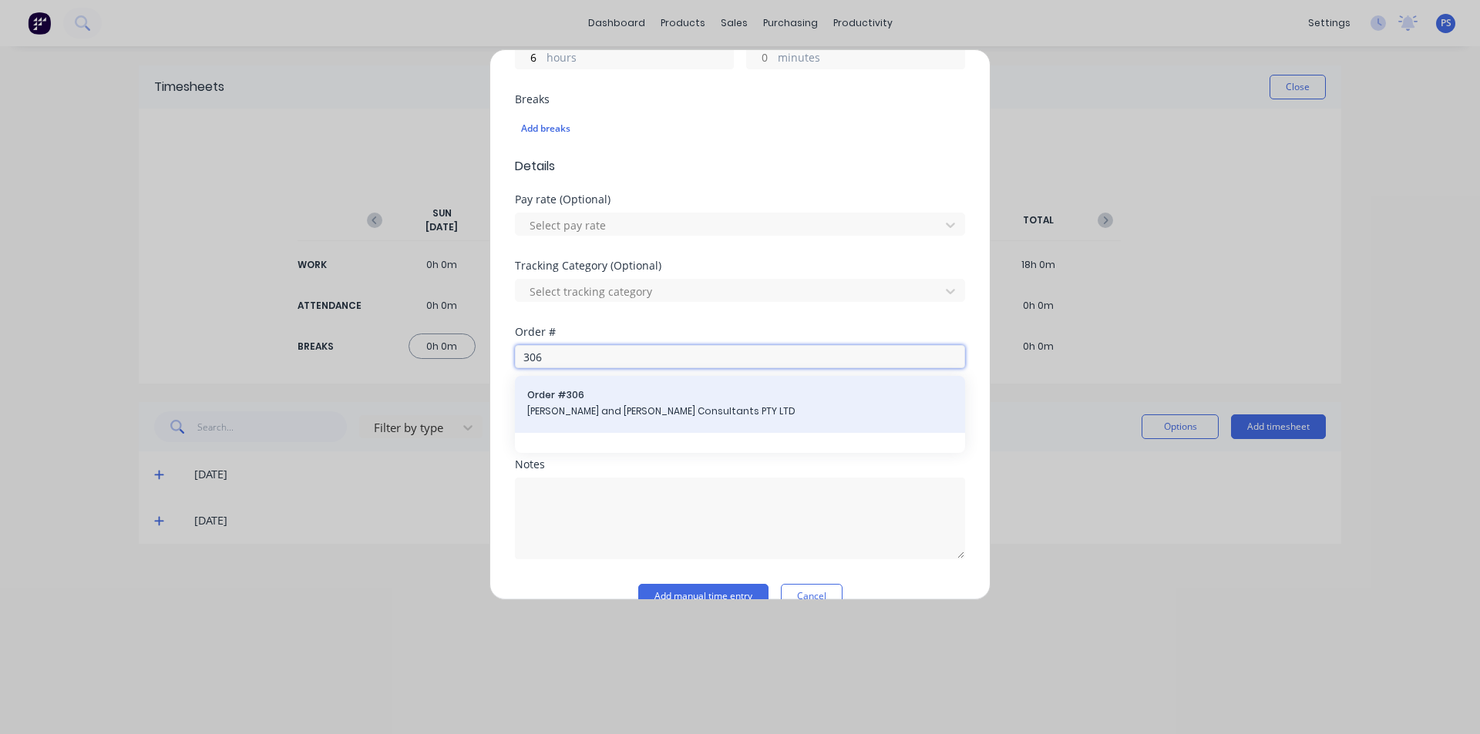
type input "306"
click at [676, 412] on span "John and Joyce Consultants PTY LTD" at bounding box center [739, 412] width 425 height 14
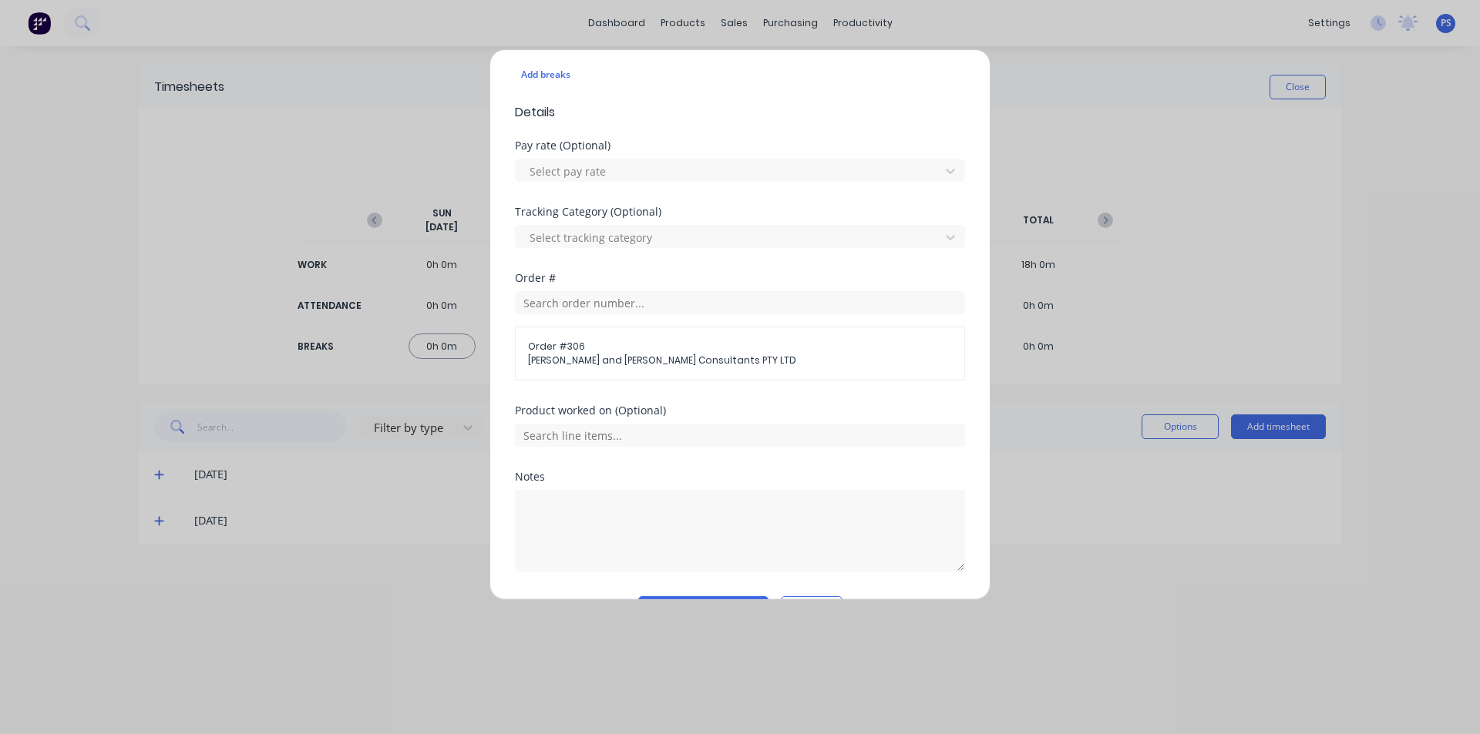
scroll to position [482, 0]
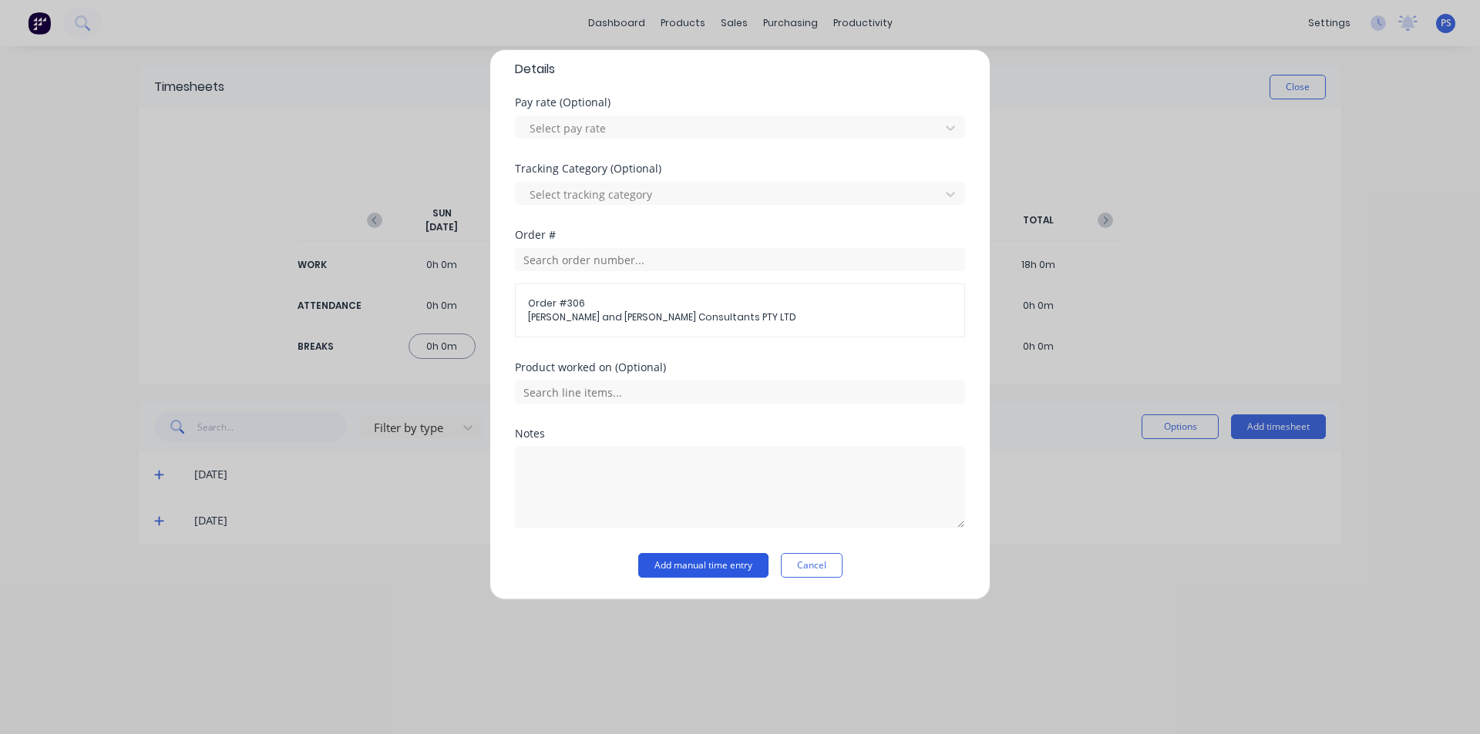
click at [675, 561] on button "Add manual time entry" at bounding box center [703, 565] width 130 height 25
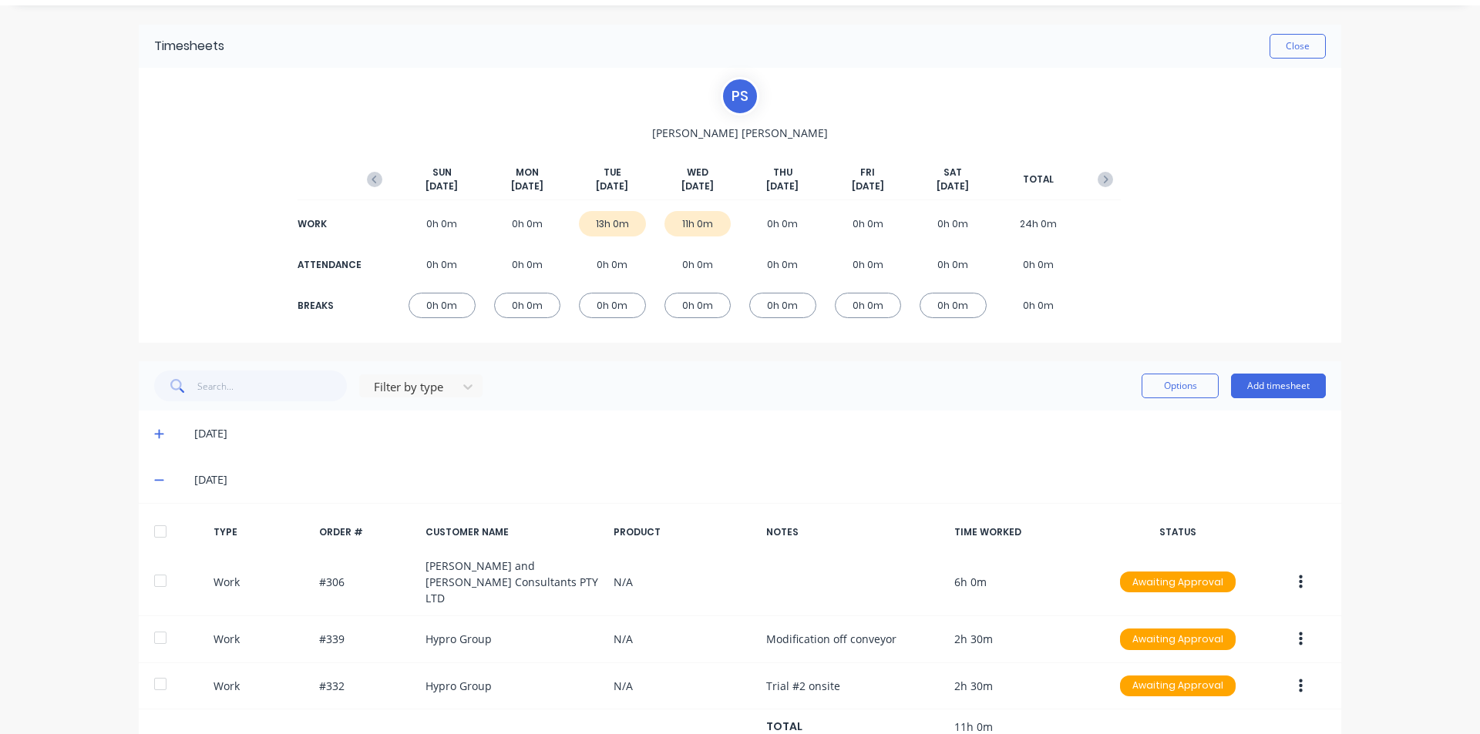
scroll to position [79, 0]
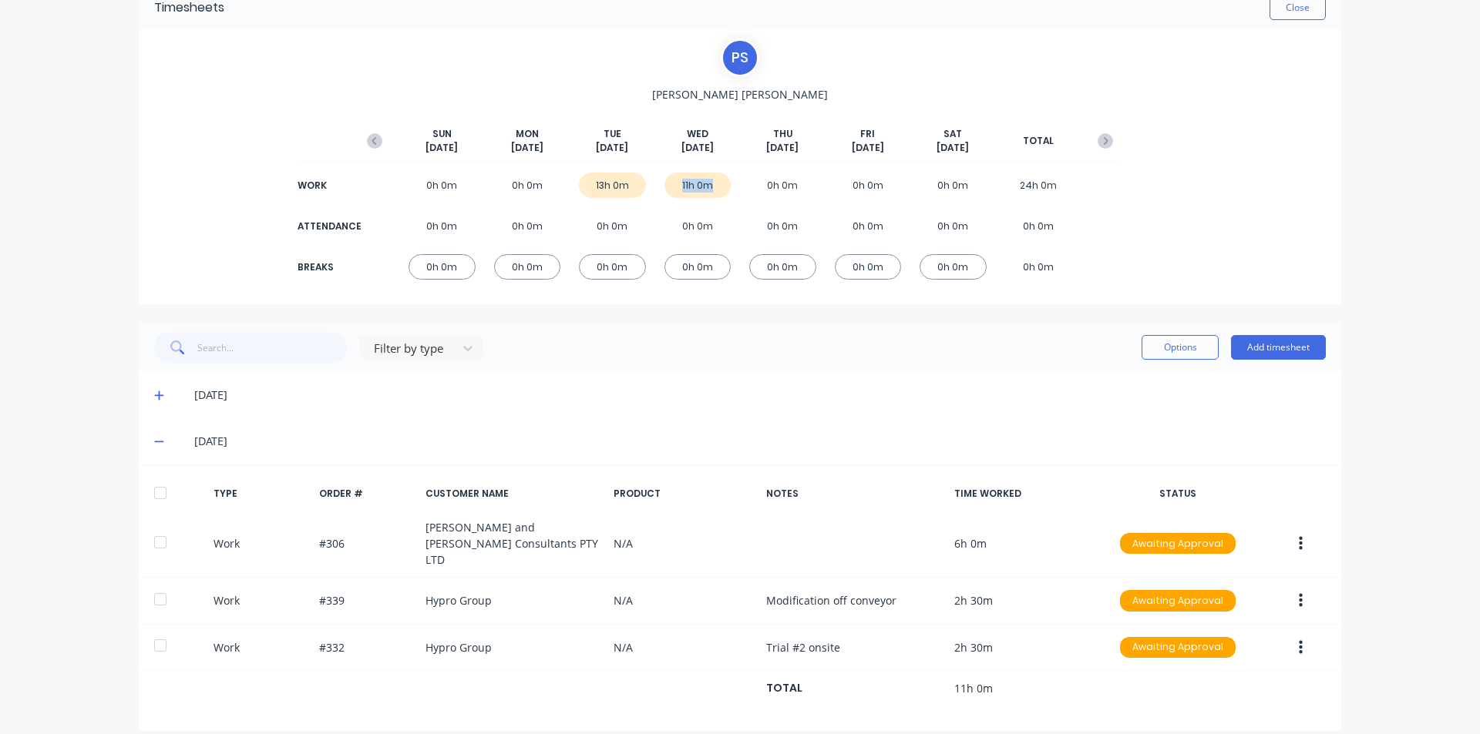
drag, startPoint x: 671, startPoint y: 183, endPoint x: 709, endPoint y: 187, distance: 38.8
click at [709, 187] on div "11h 0m" at bounding box center [697, 185] width 67 height 25
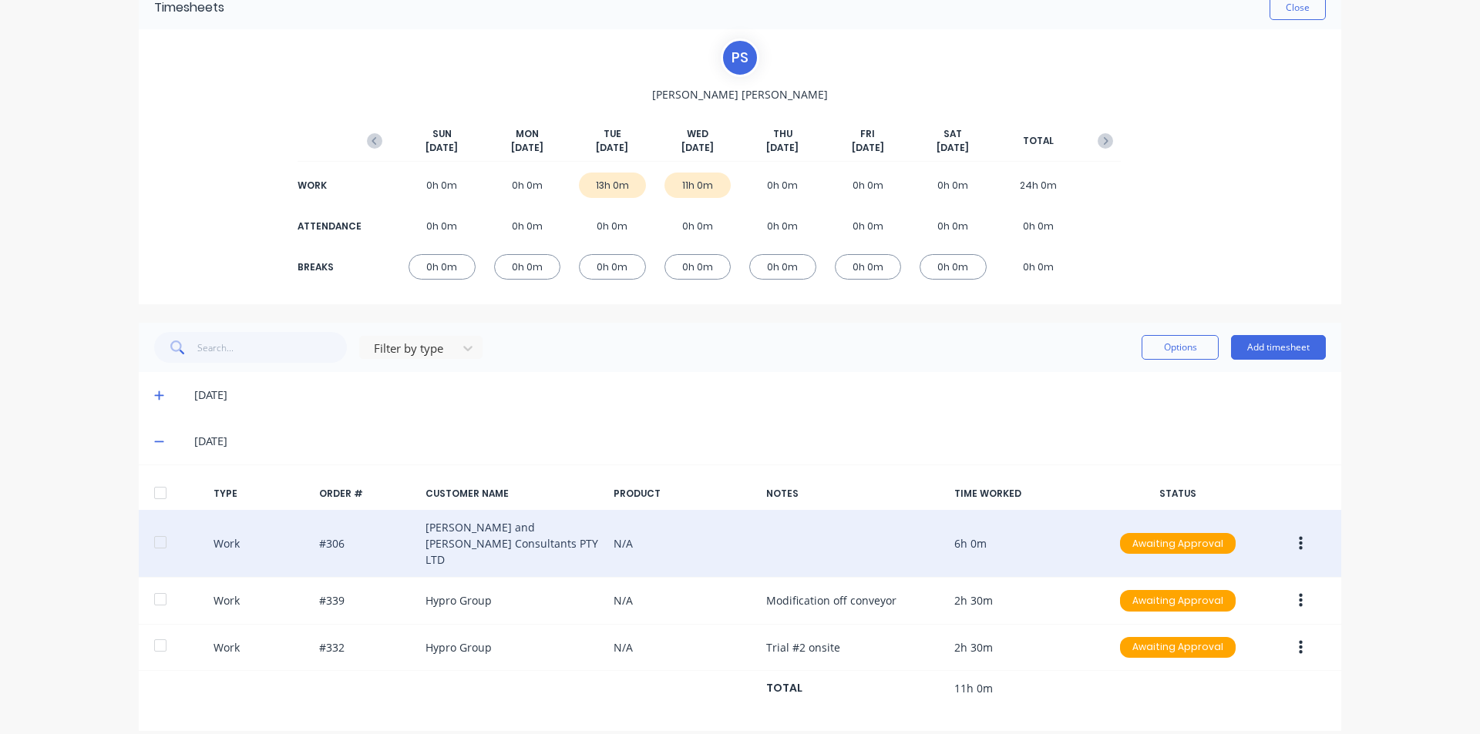
click at [1291, 544] on button "button" at bounding box center [1300, 544] width 36 height 28
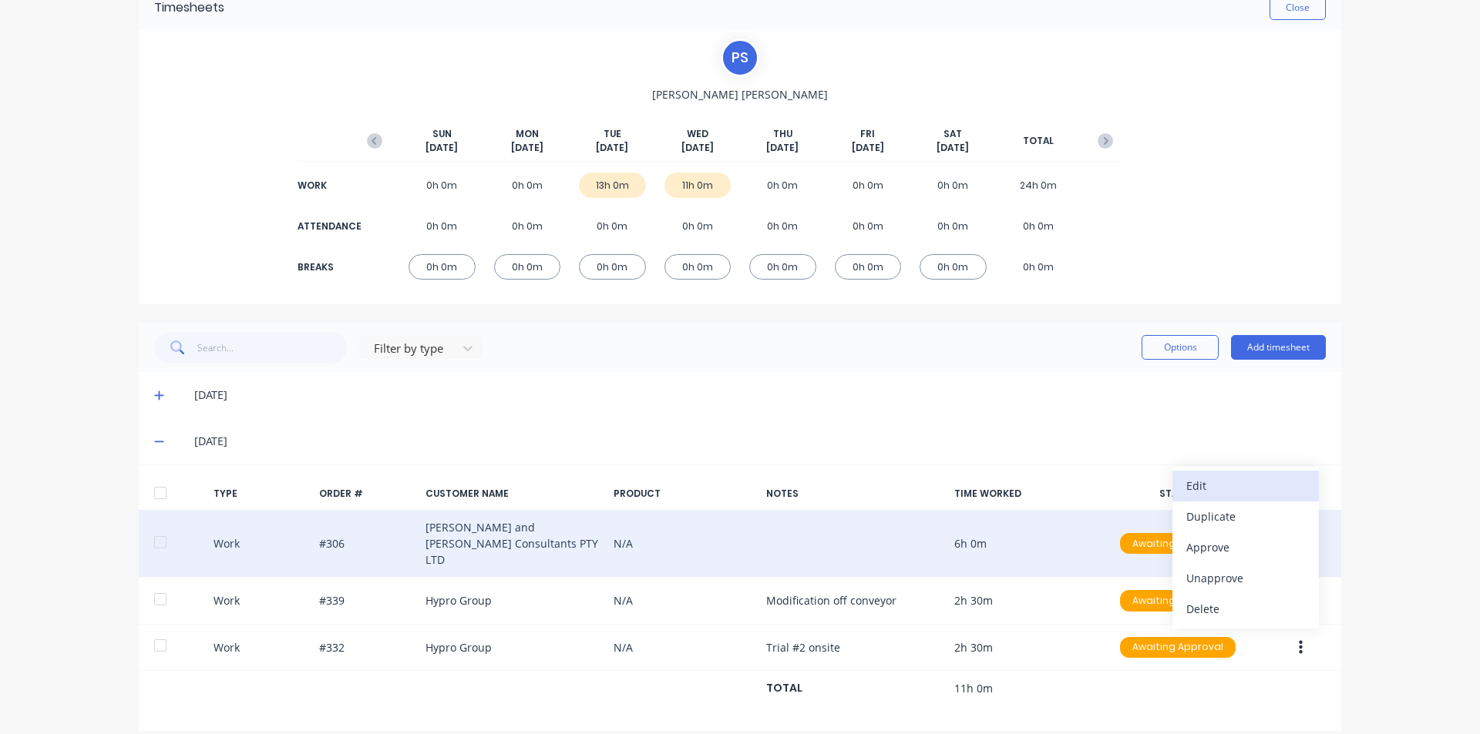
click at [1219, 486] on div "Edit" at bounding box center [1245, 486] width 119 height 22
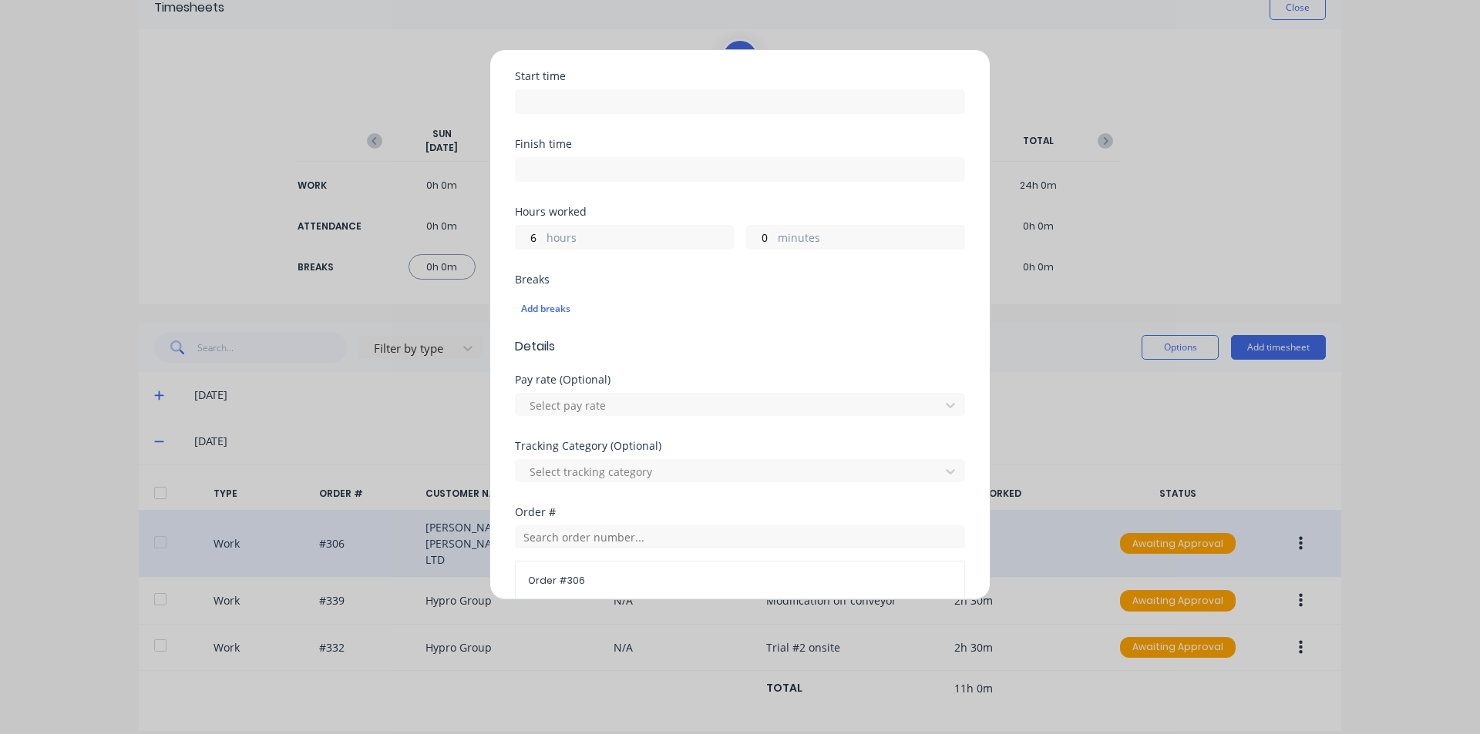
scroll to position [521, 0]
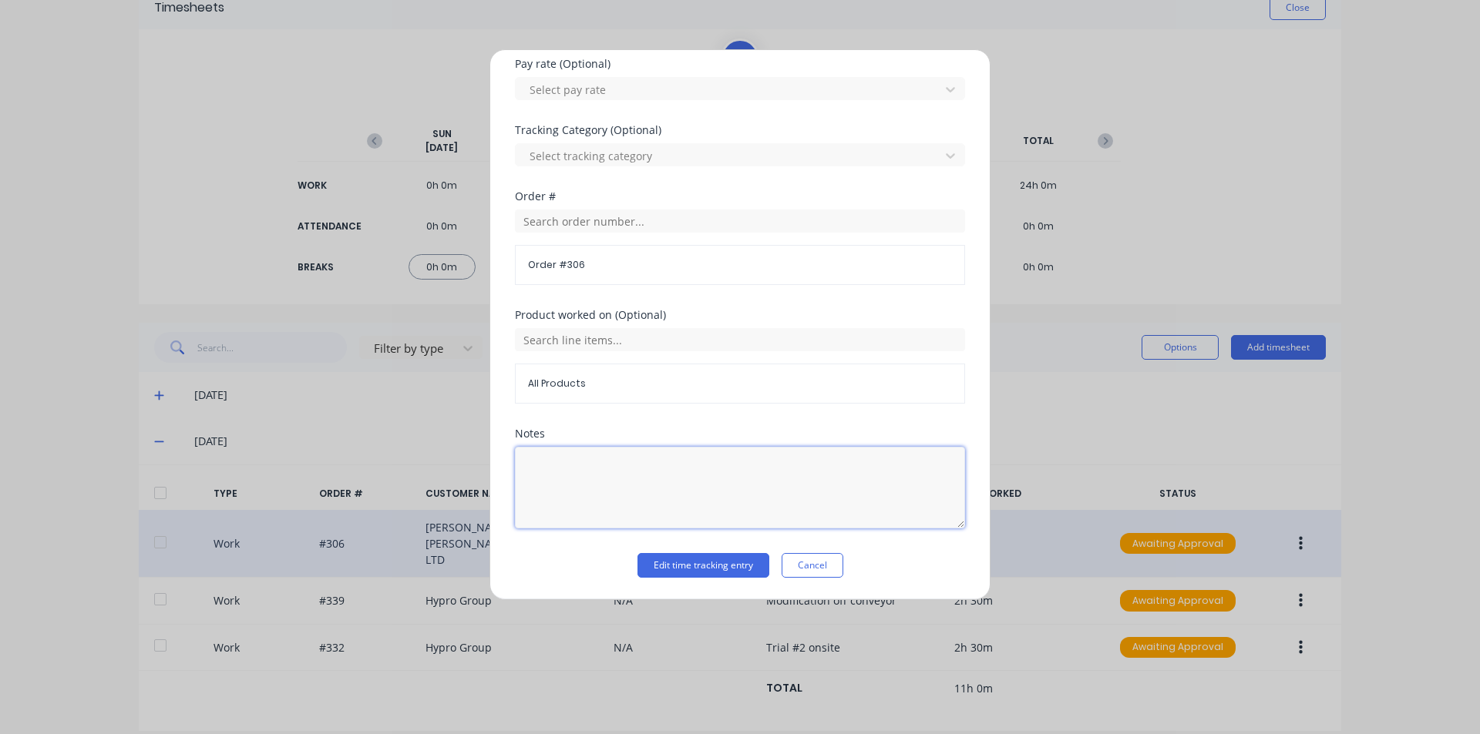
click at [580, 459] on textarea at bounding box center [740, 488] width 450 height 82
type textarea "Trial off materials, Show sharron, Fab off front grab rail bar"
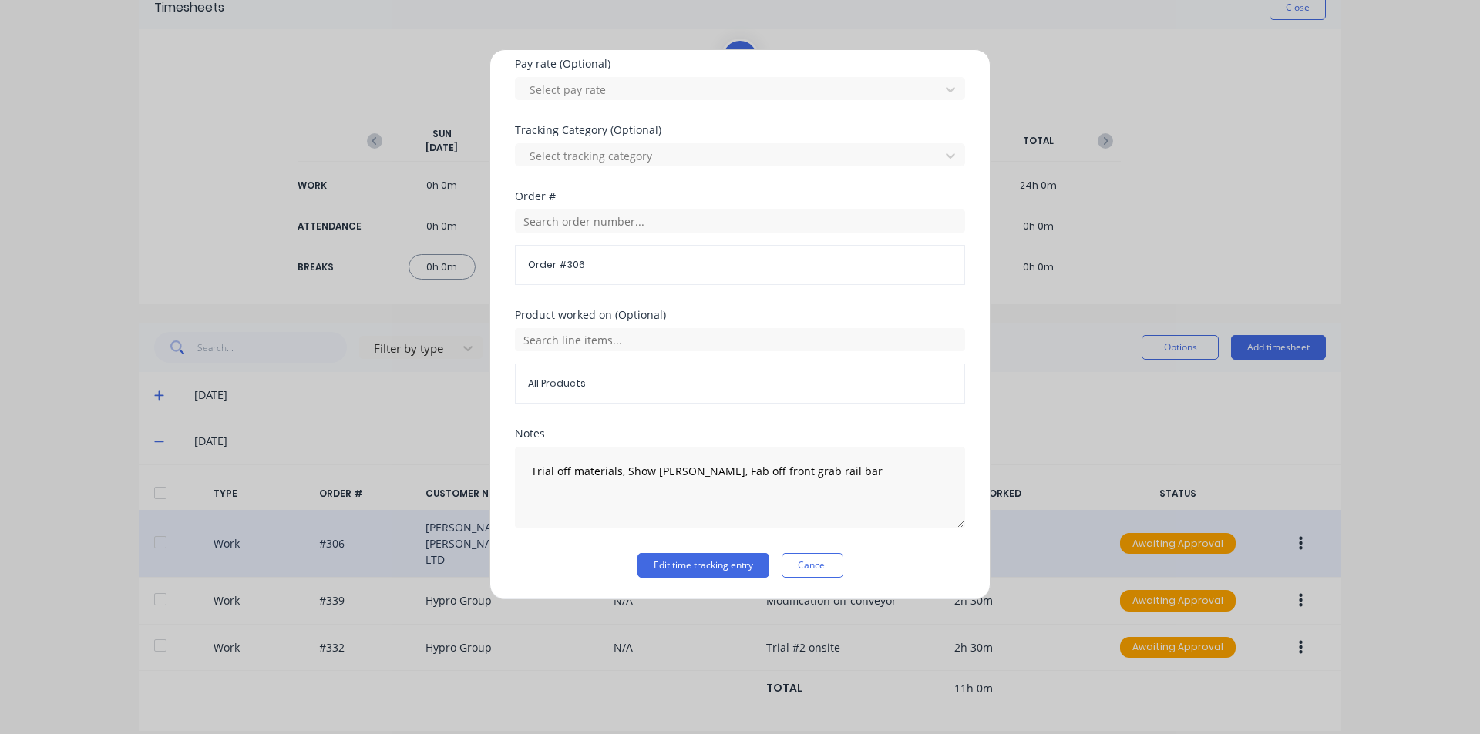
click at [727, 547] on div "Notes Trial off materials, Show sharron, Fab off front grab rail bar" at bounding box center [740, 491] width 450 height 125
click at [728, 560] on button "Edit time tracking entry" at bounding box center [703, 565] width 132 height 25
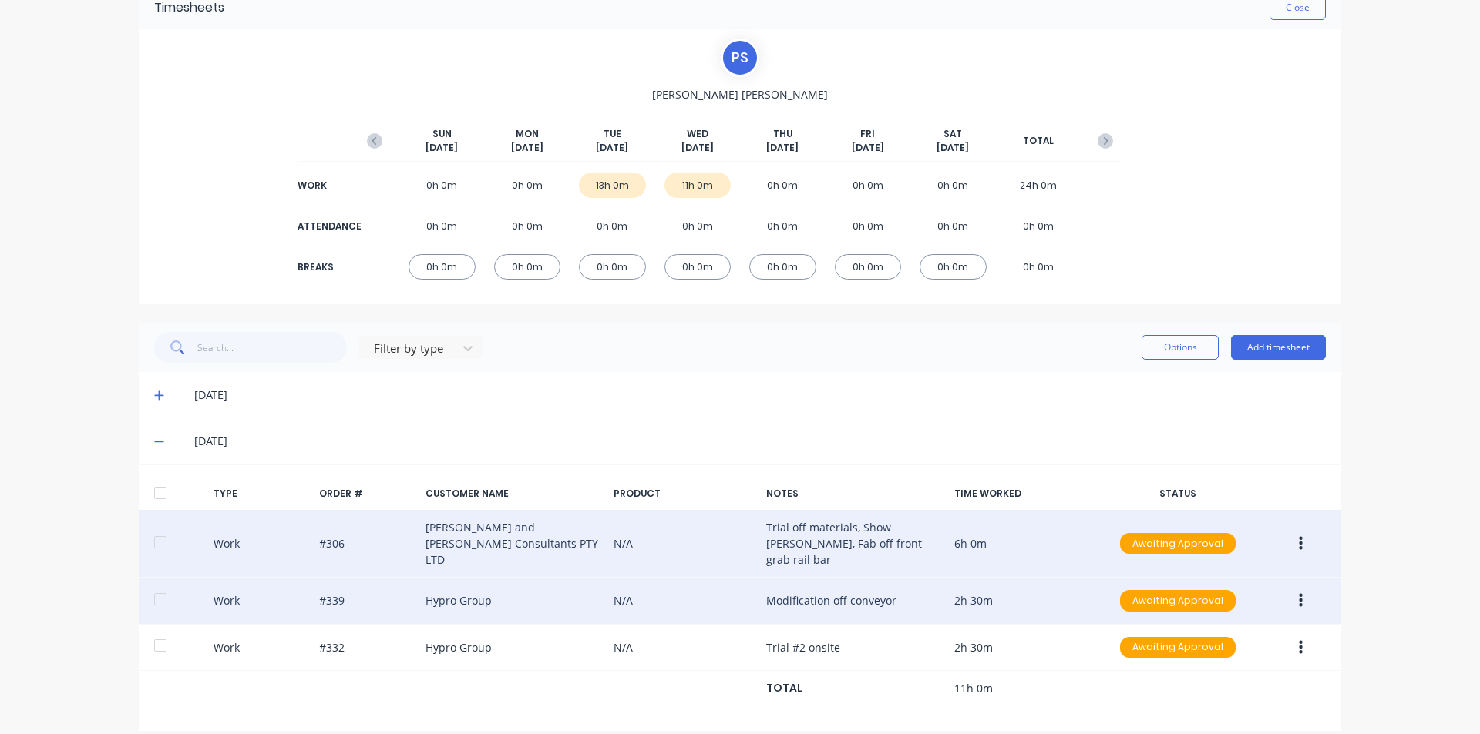
drag, startPoint x: 331, startPoint y: 588, endPoint x: 345, endPoint y: 587, distance: 13.9
click at [345, 588] on div "Work #339 Hypro Group N/A Modification off conveyor 2h 30m Awaiting Approval" at bounding box center [740, 601] width 1202 height 47
click at [308, 587] on div "Work #339 Hypro Group N/A Modification off conveyor 2h 30m Awaiting Approval" at bounding box center [740, 601] width 1202 height 47
click at [315, 584] on div "Work #339 Hypro Group N/A Modification off conveyor 2h 30m Awaiting Approval" at bounding box center [740, 601] width 1202 height 47
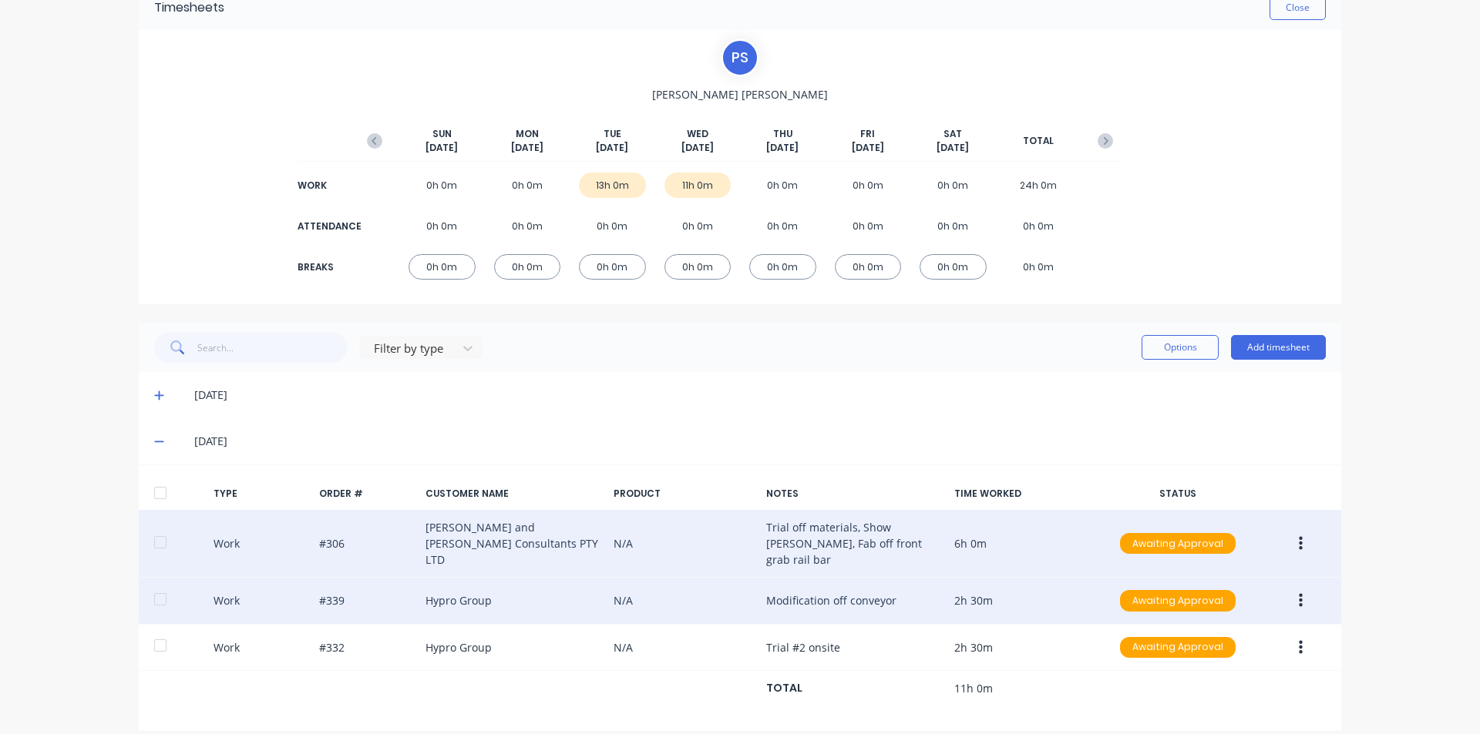
click at [315, 584] on div "Work #339 Hypro Group N/A Modification off conveyor 2h 30m Awaiting Approval" at bounding box center [740, 601] width 1202 height 47
click at [1289, 587] on button "button" at bounding box center [1300, 601] width 36 height 28
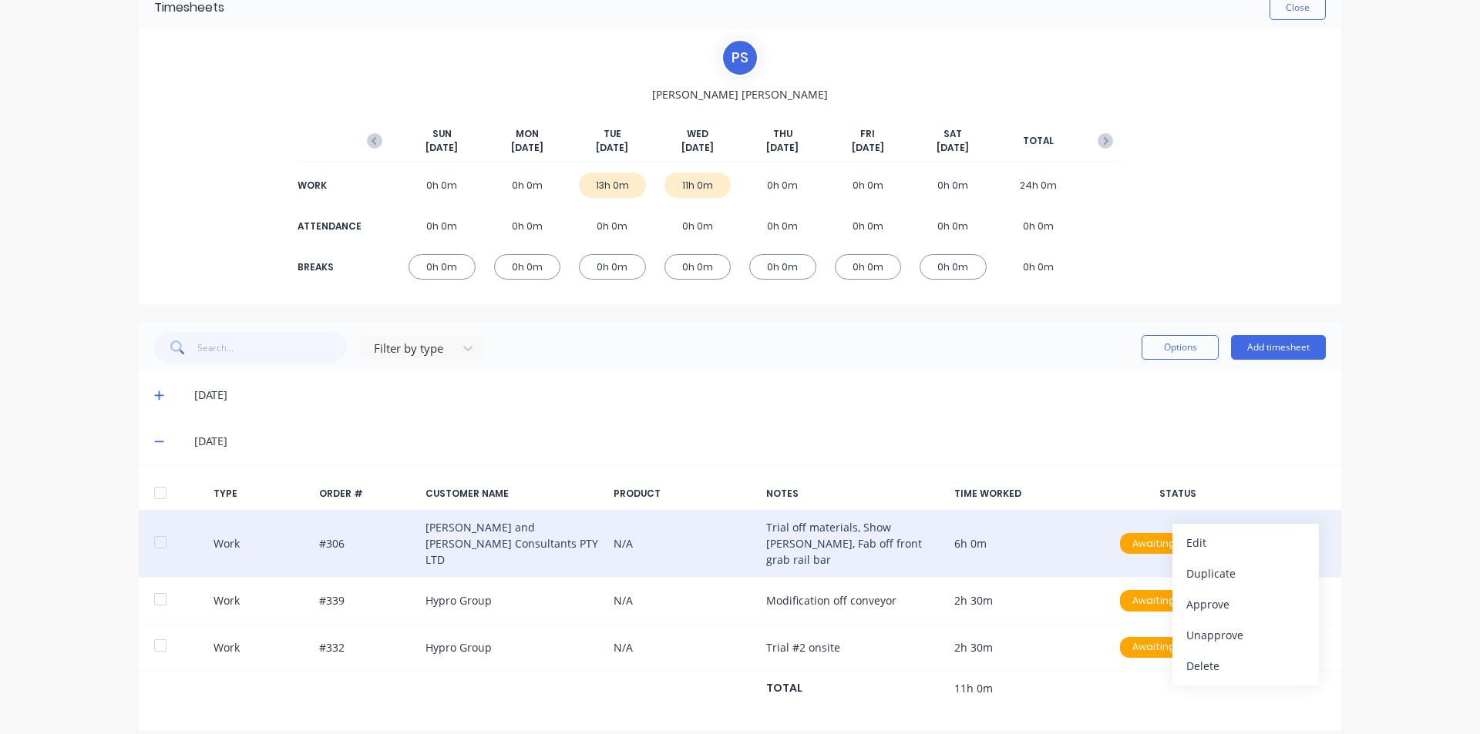
click at [1284, 456] on div "[DATE]" at bounding box center [740, 441] width 1202 height 46
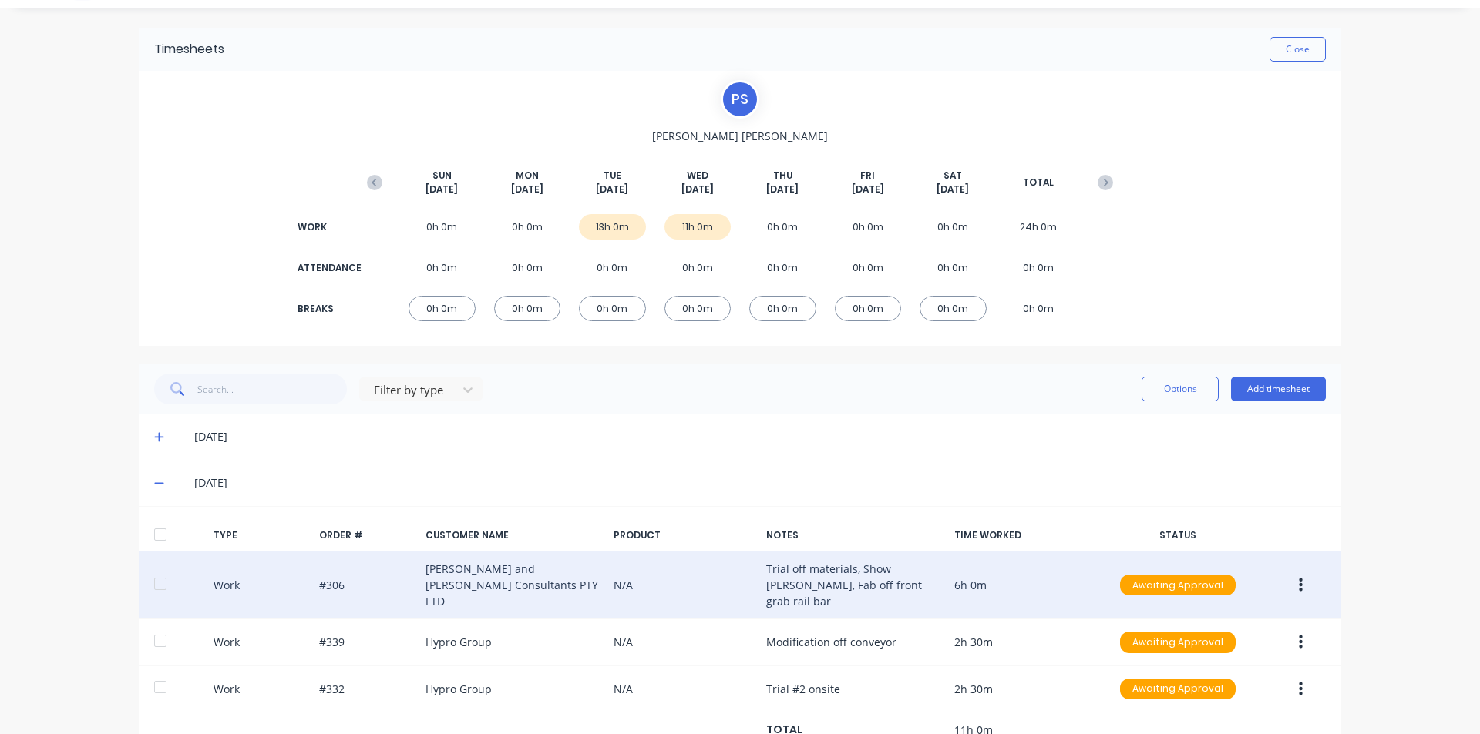
scroll to position [0, 0]
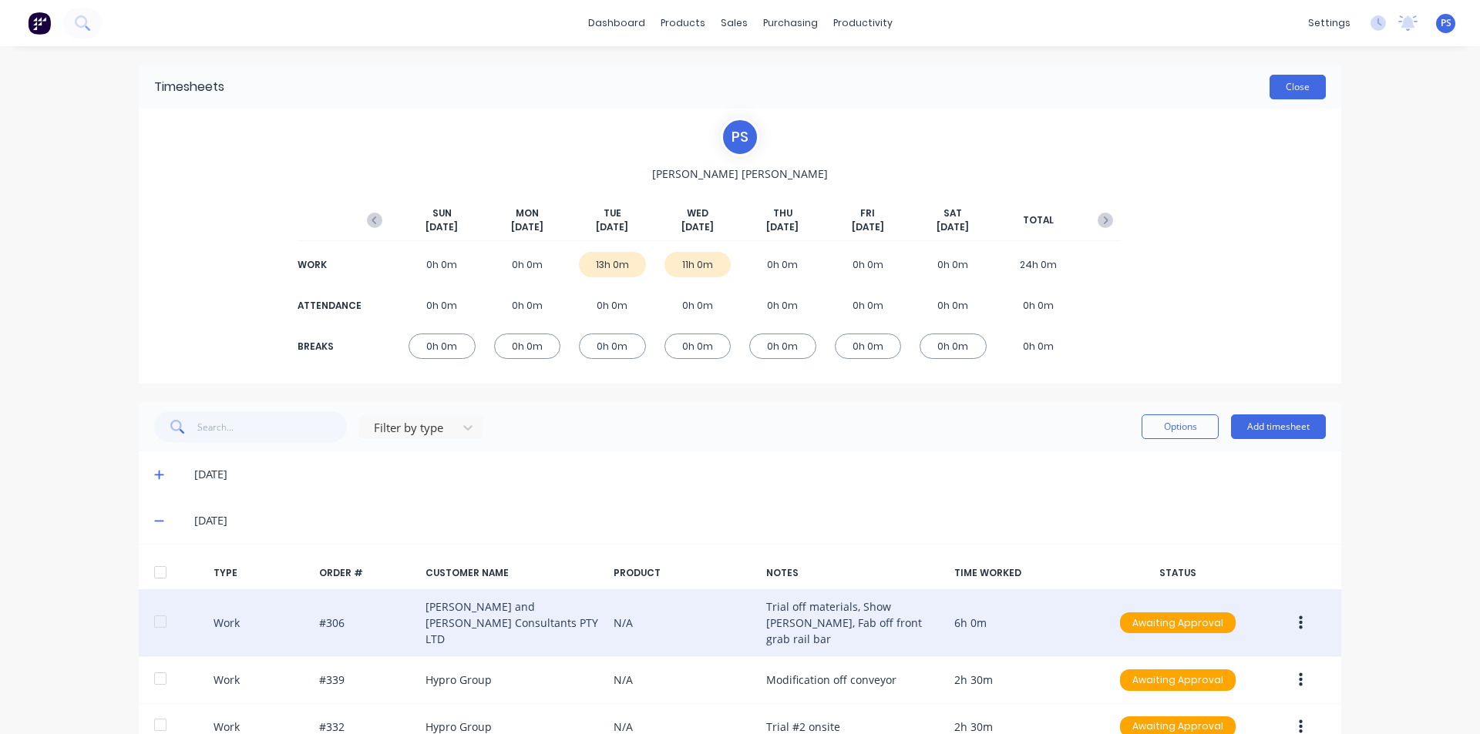
click at [1302, 83] on button "Close" at bounding box center [1297, 87] width 56 height 25
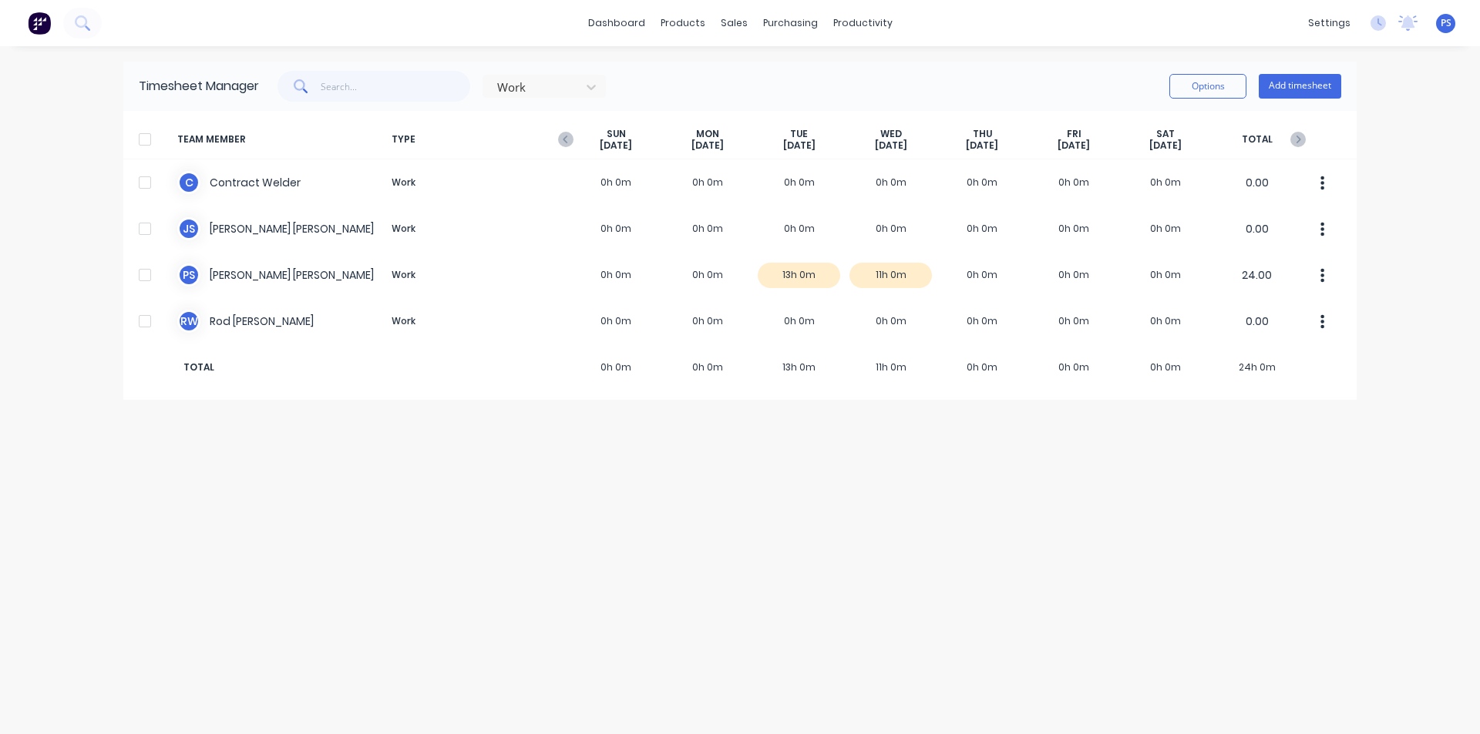
click at [778, 446] on div "Timesheet Manager Work Options Add timesheet TEAM MEMBER TYPE SUN Oct 5th MON O…" at bounding box center [739, 390] width 1233 height 657
click at [1188, 104] on div "Timesheet Manager Work Options Add timesheet" at bounding box center [739, 86] width 1233 height 49
click at [1195, 90] on button "Options" at bounding box center [1207, 86] width 77 height 25
click at [1094, 93] on div "Work Options Approve Unapprove Download Export Add timesheet" at bounding box center [800, 86] width 1082 height 31
click at [635, 29] on link "dashboard" at bounding box center [616, 23] width 72 height 23
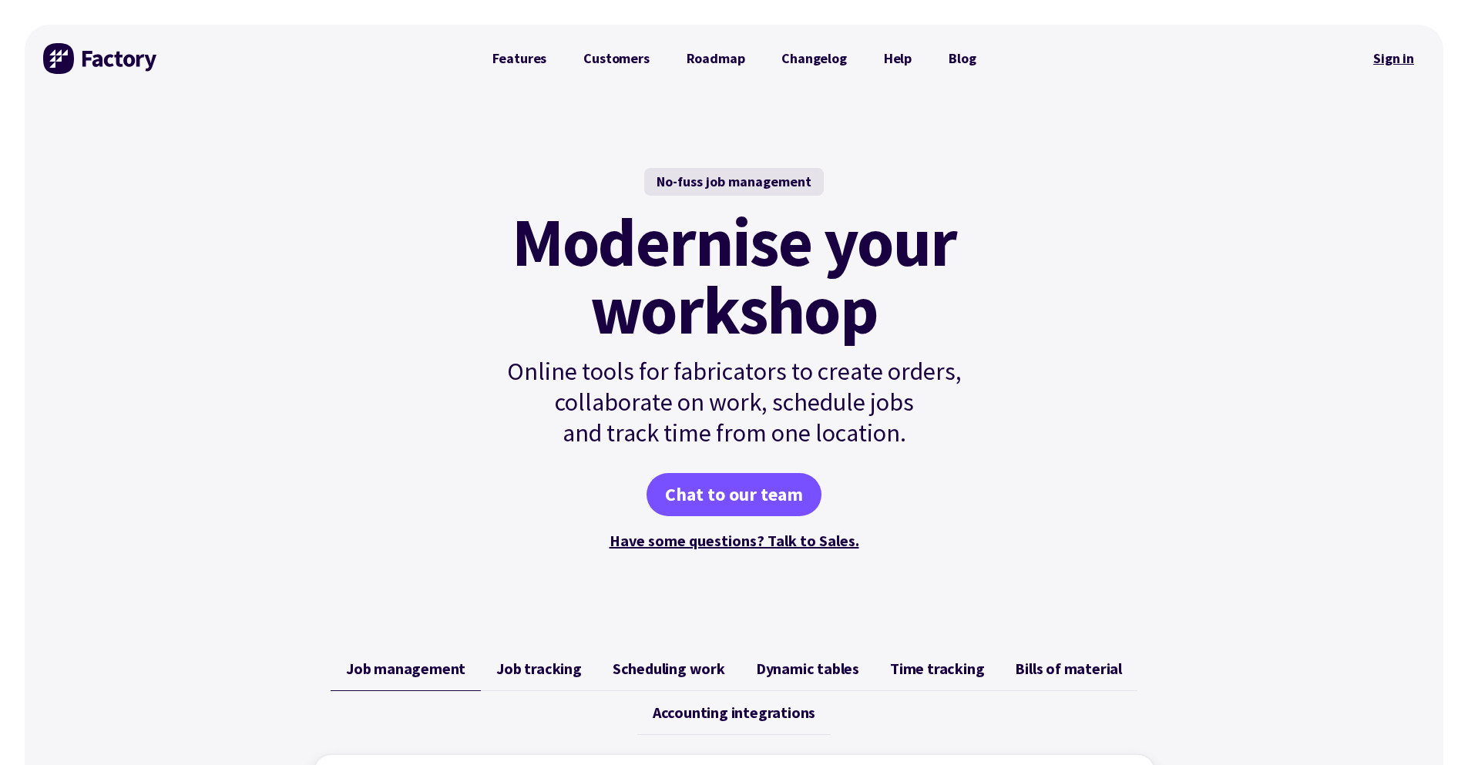
click at [1420, 57] on link "Sign in" at bounding box center [1394, 58] width 62 height 35
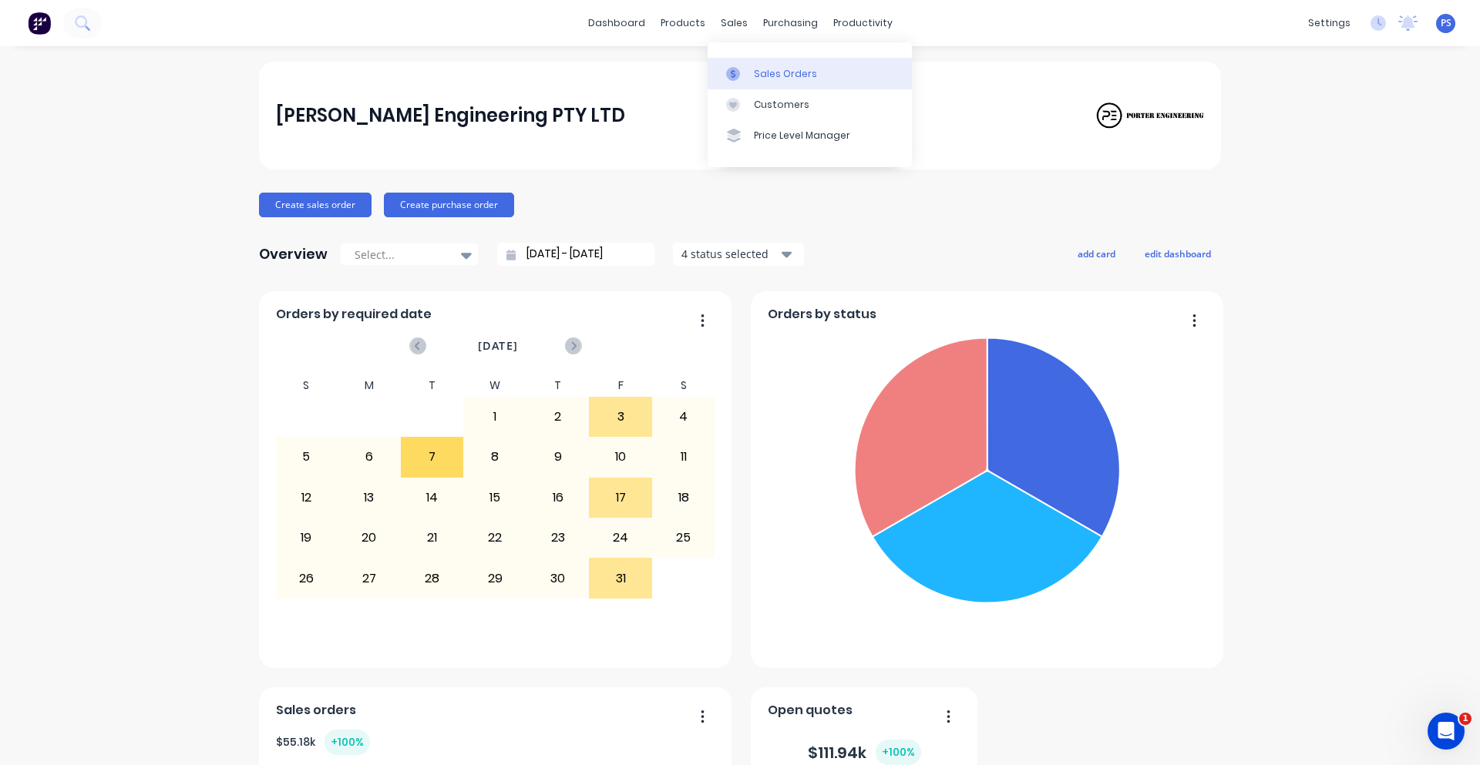
click at [749, 69] on link "Sales Orders" at bounding box center [809, 73] width 204 height 31
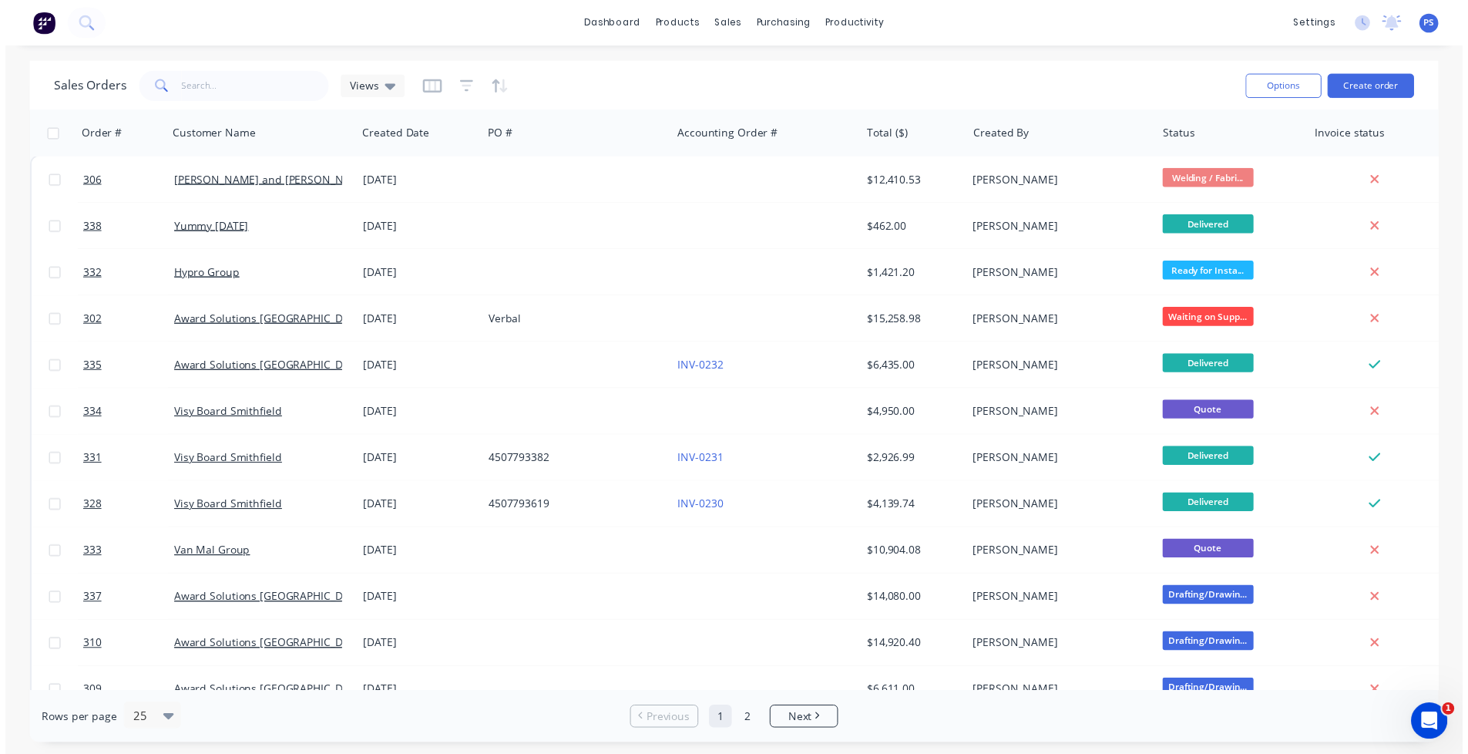
scroll to position [641, 0]
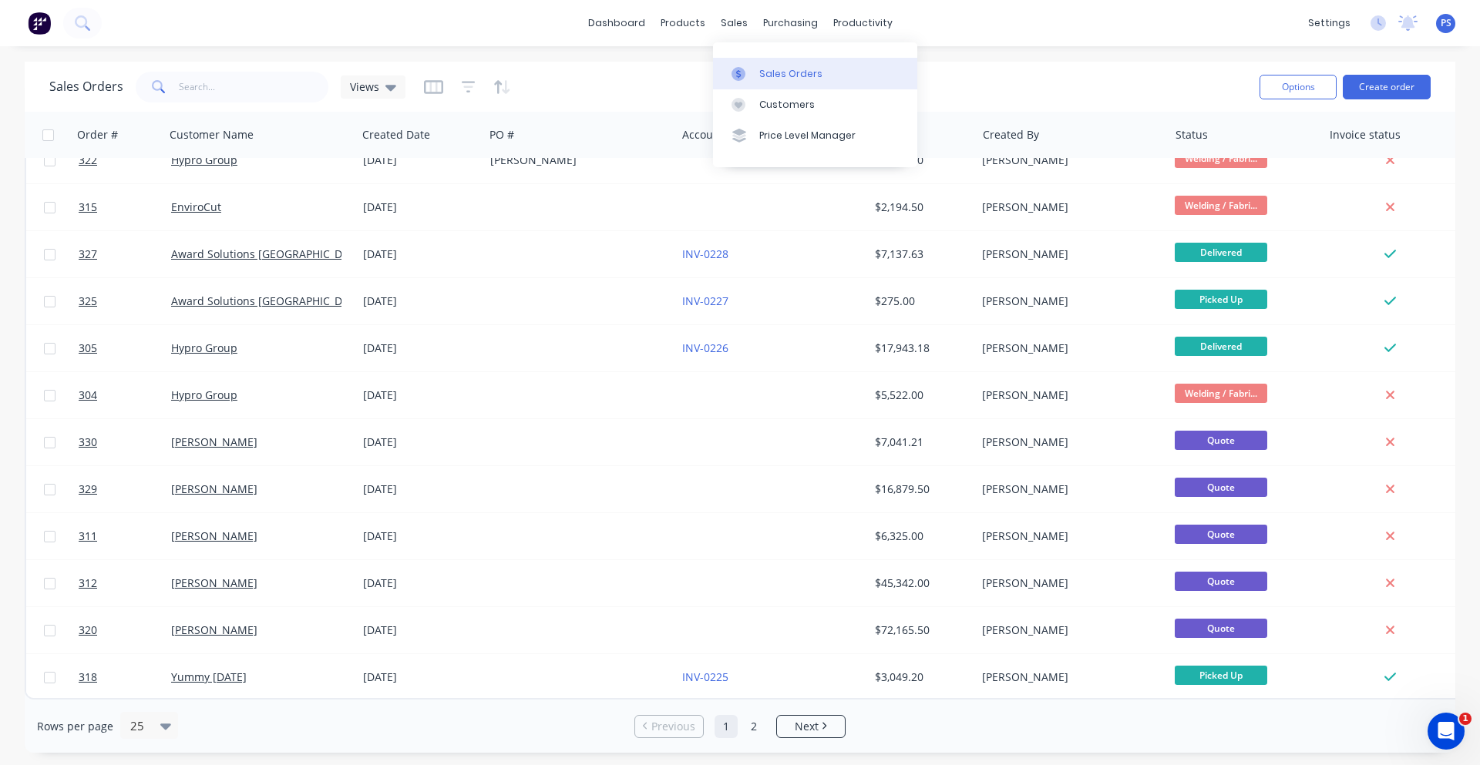
click at [759, 76] on div "Sales Orders" at bounding box center [790, 74] width 63 height 14
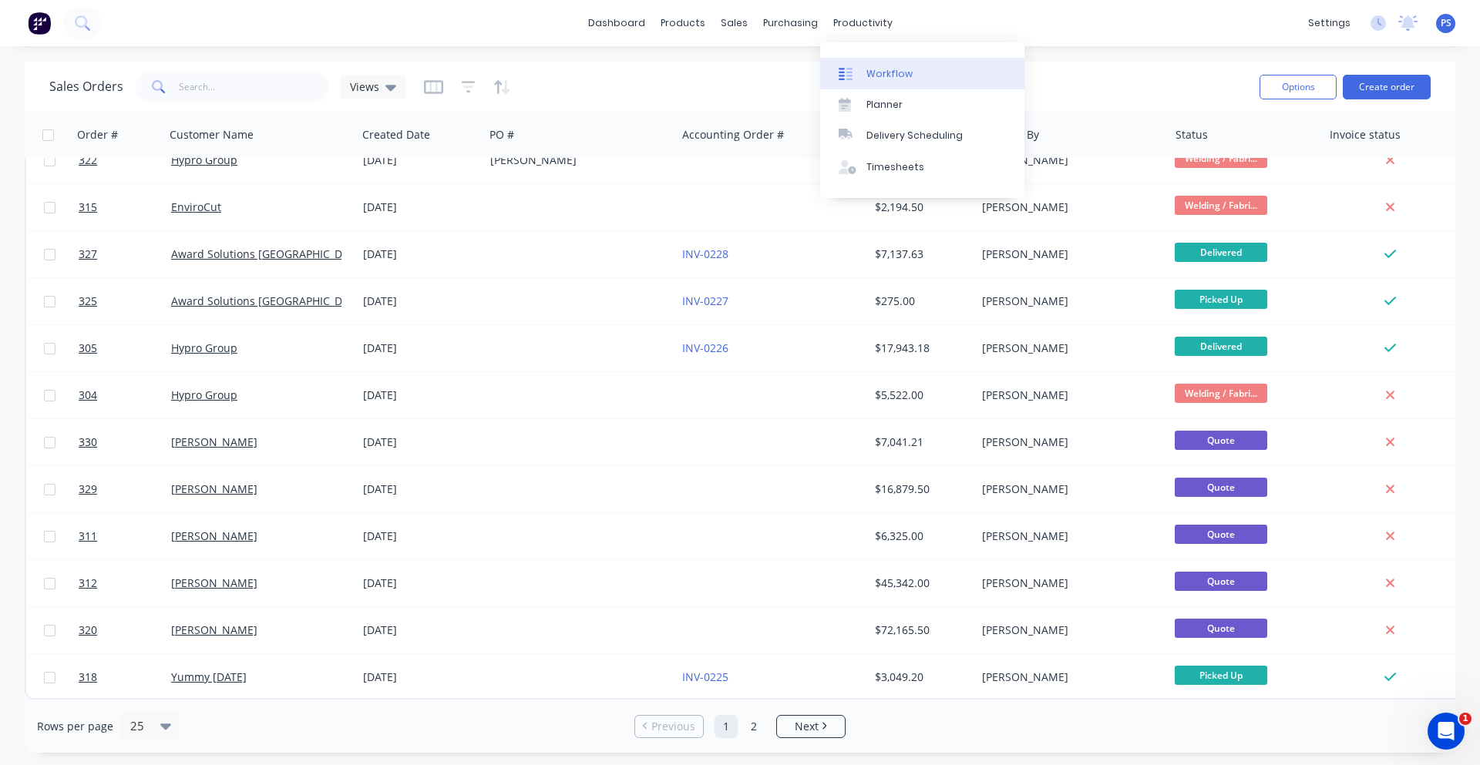
click at [865, 64] on link "Workflow" at bounding box center [922, 73] width 204 height 31
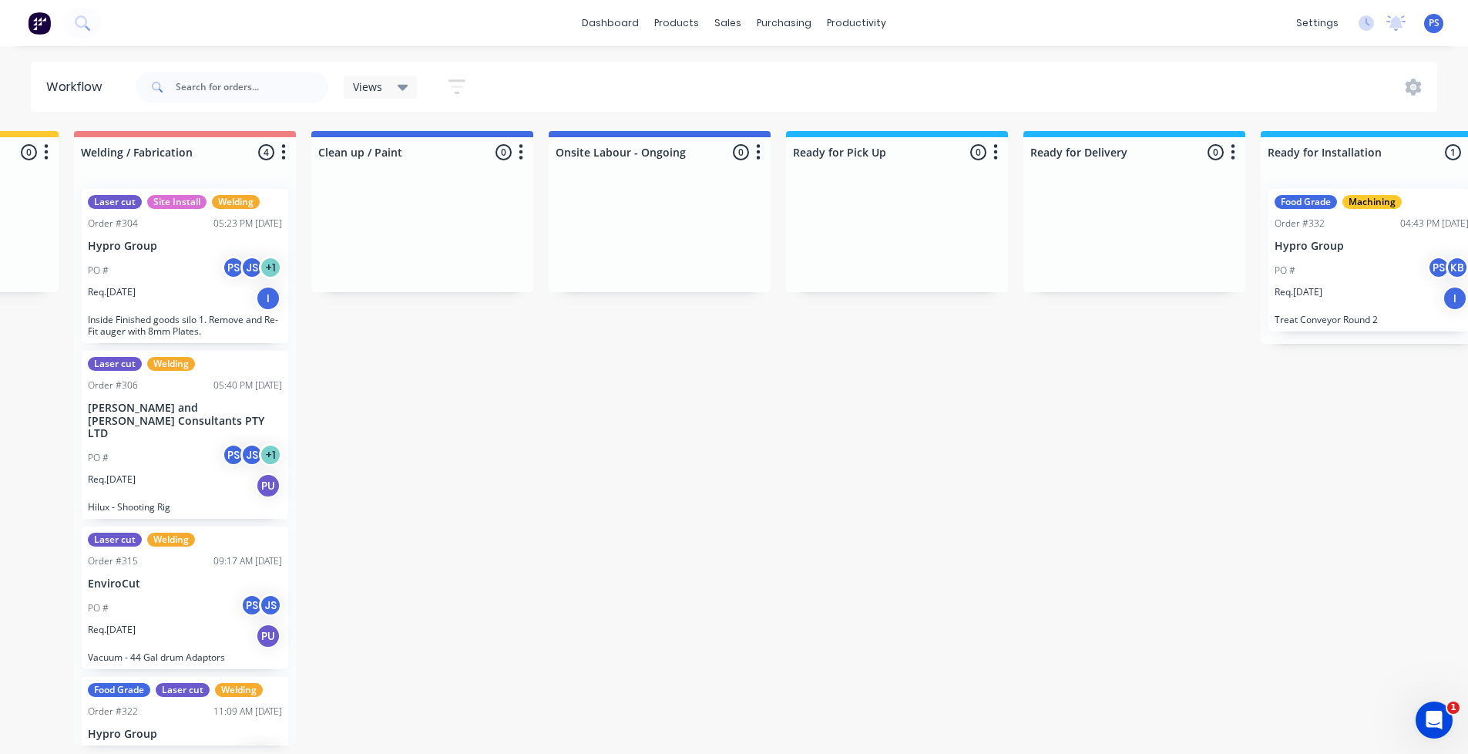
scroll to position [0, 1291]
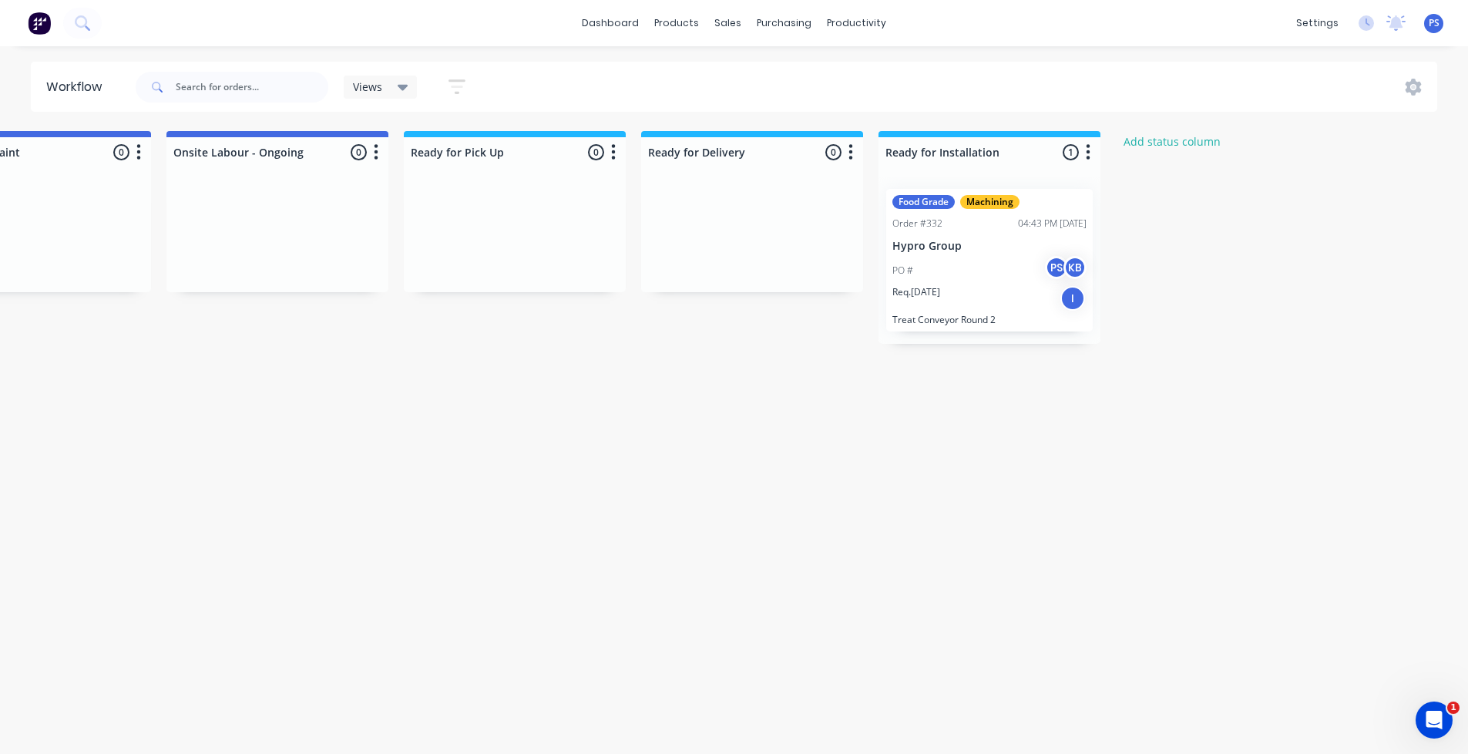
click at [1074, 307] on div "I" at bounding box center [1072, 298] width 25 height 25
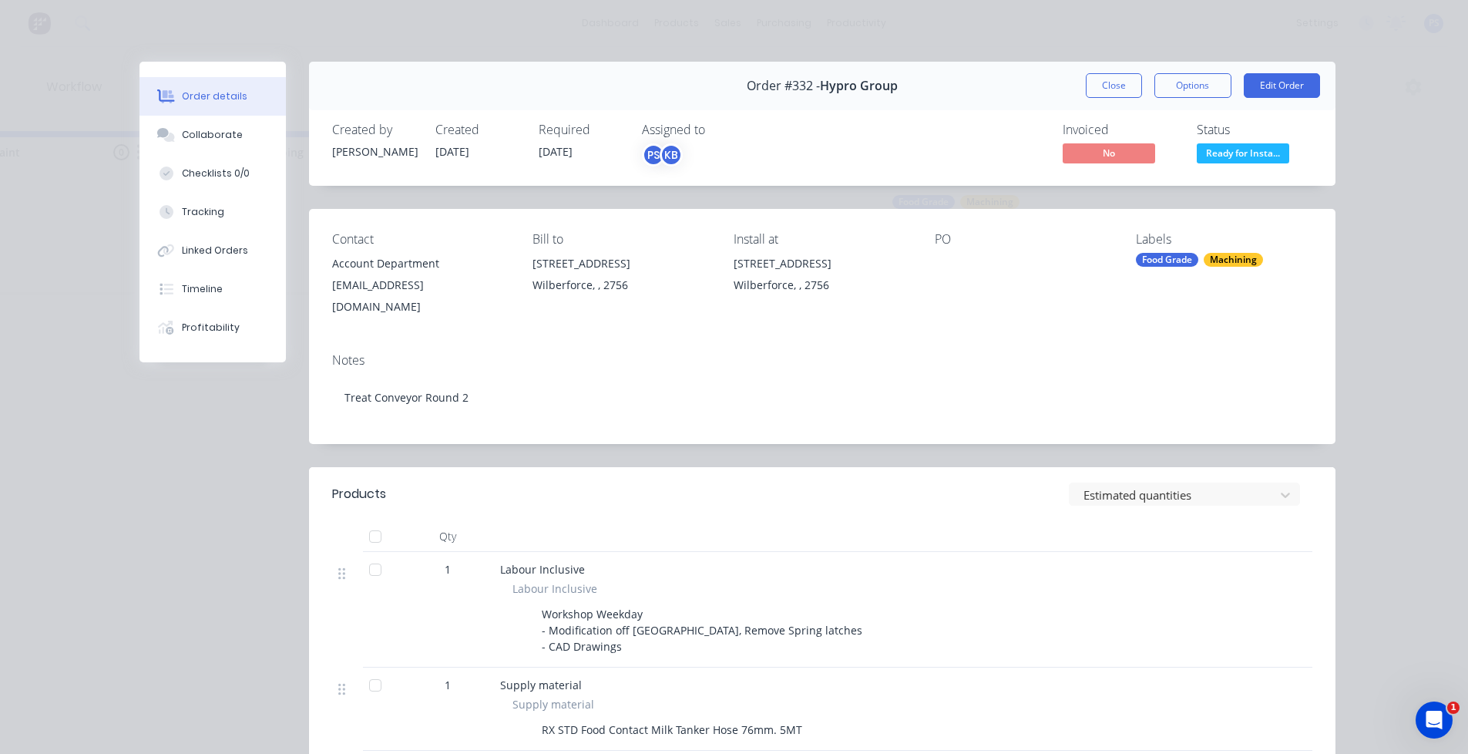
click at [1243, 158] on span "Ready for Insta..." at bounding box center [1243, 152] width 92 height 19
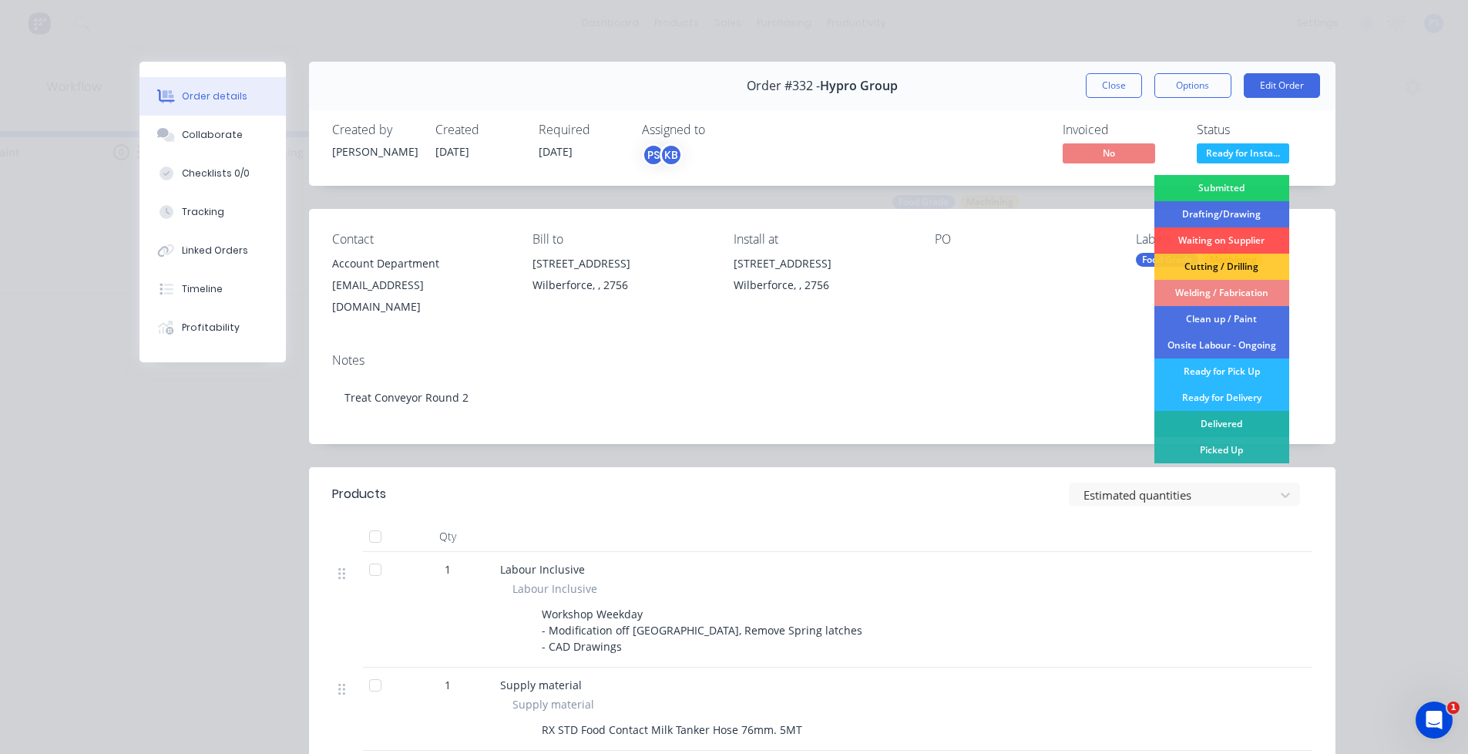
click at [1218, 424] on div "Delivered" at bounding box center [1222, 424] width 135 height 26
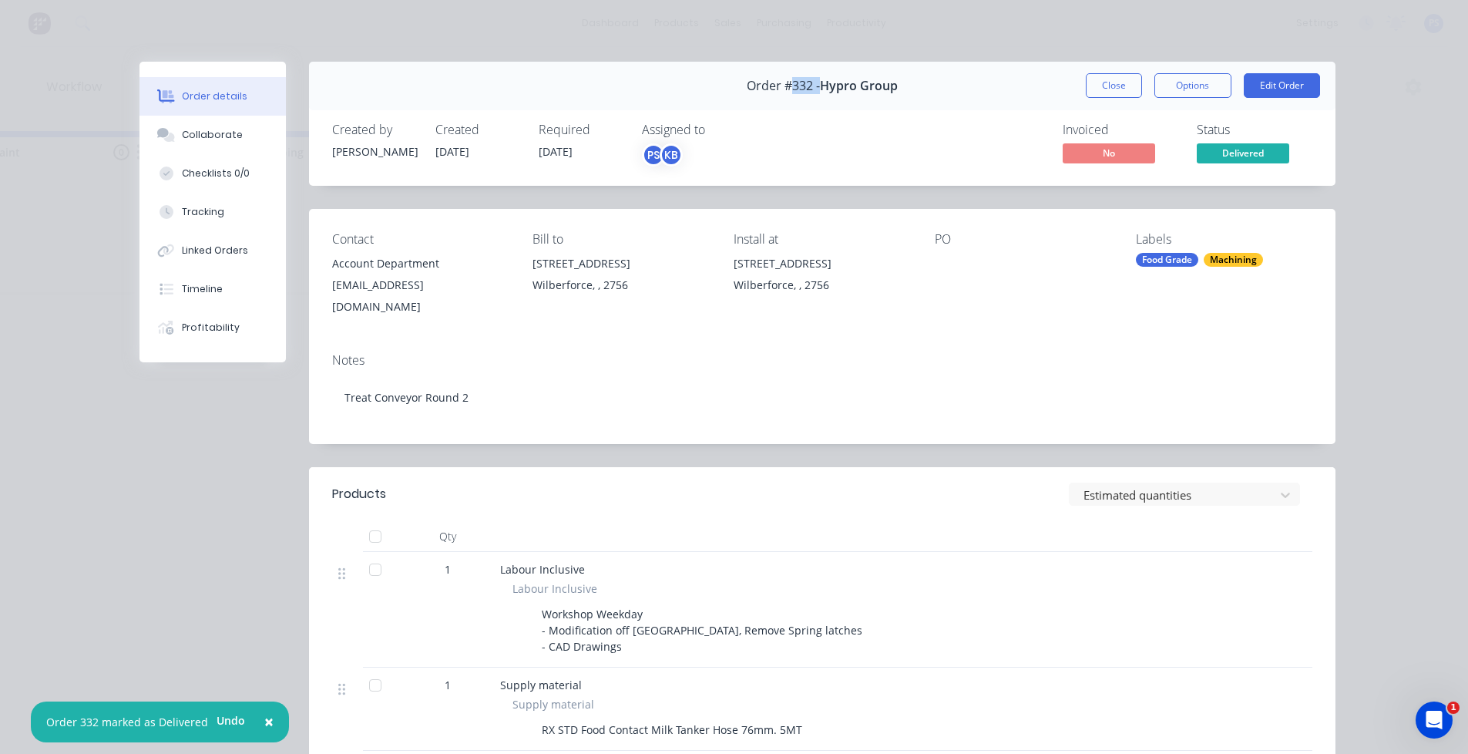
drag, startPoint x: 813, startPoint y: 81, endPoint x: 784, endPoint y: 96, distance: 32.7
click at [784, 96] on div "Order #332 - Hypro Group" at bounding box center [822, 85] width 151 height 45
click at [784, 92] on span "Order #332 -" at bounding box center [783, 86] width 73 height 15
drag, startPoint x: 787, startPoint y: 86, endPoint x: 805, endPoint y: 86, distance: 18.5
click at [805, 86] on span "Order #332 -" at bounding box center [783, 86] width 73 height 15
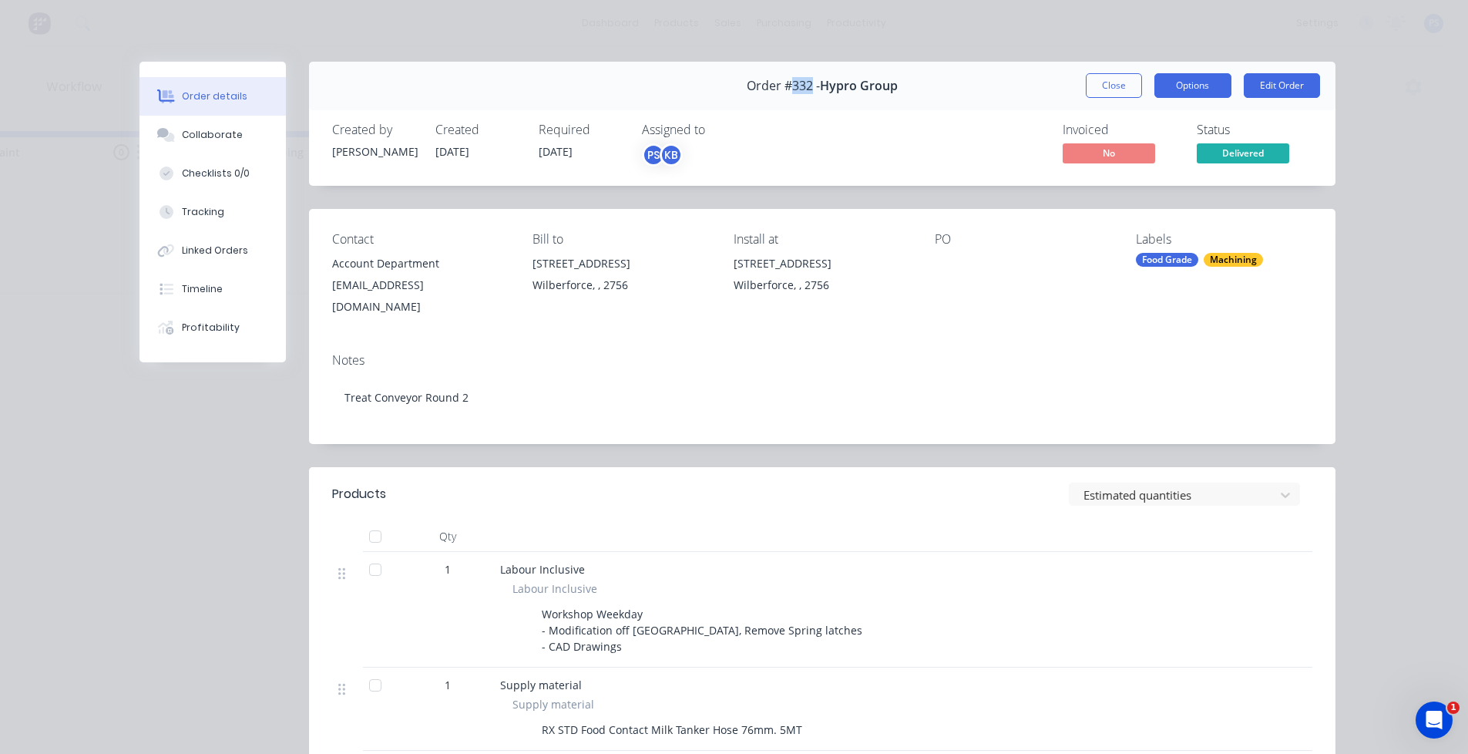
click at [1202, 89] on button "Options" at bounding box center [1193, 85] width 77 height 25
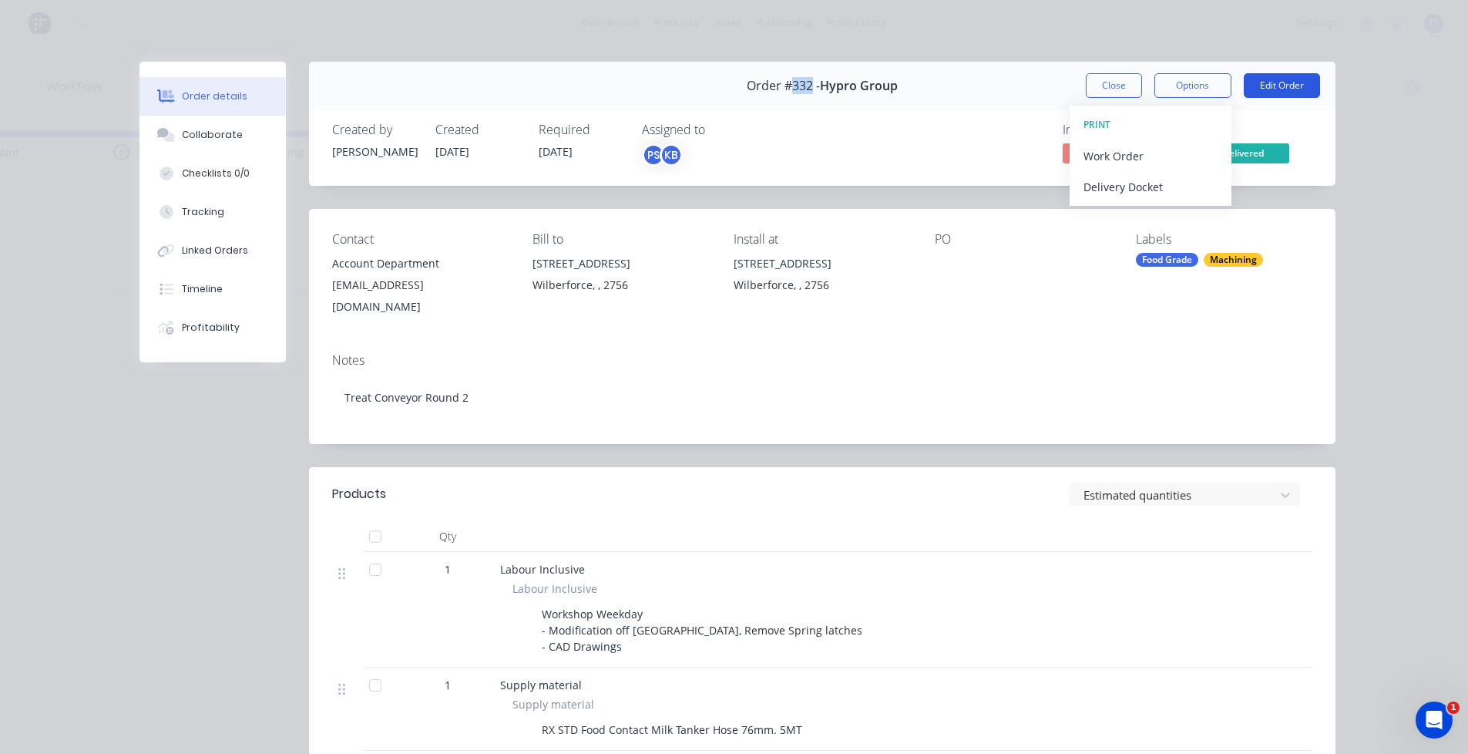
click at [1245, 89] on button "Edit Order" at bounding box center [1282, 85] width 76 height 25
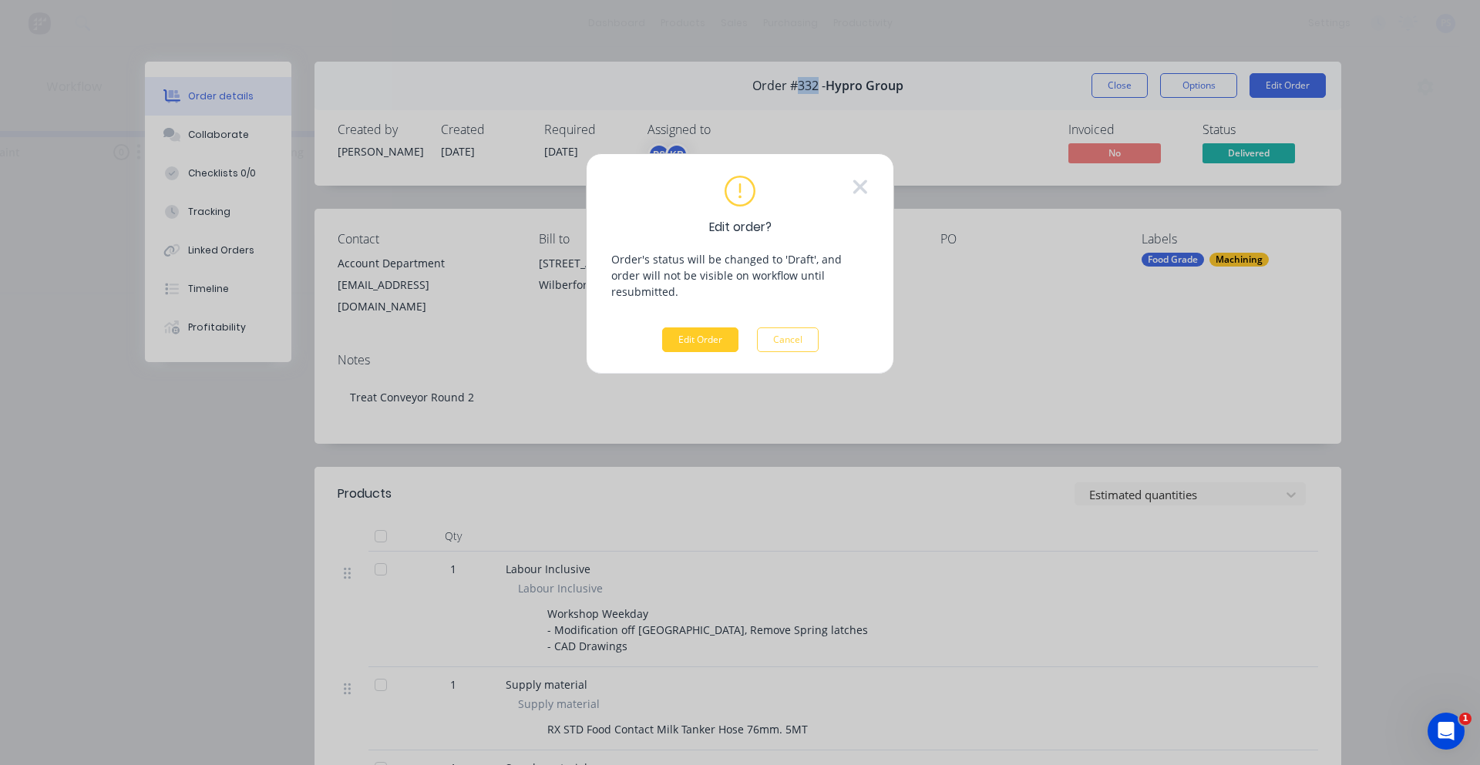
click at [700, 328] on button "Edit Order" at bounding box center [700, 340] width 76 height 25
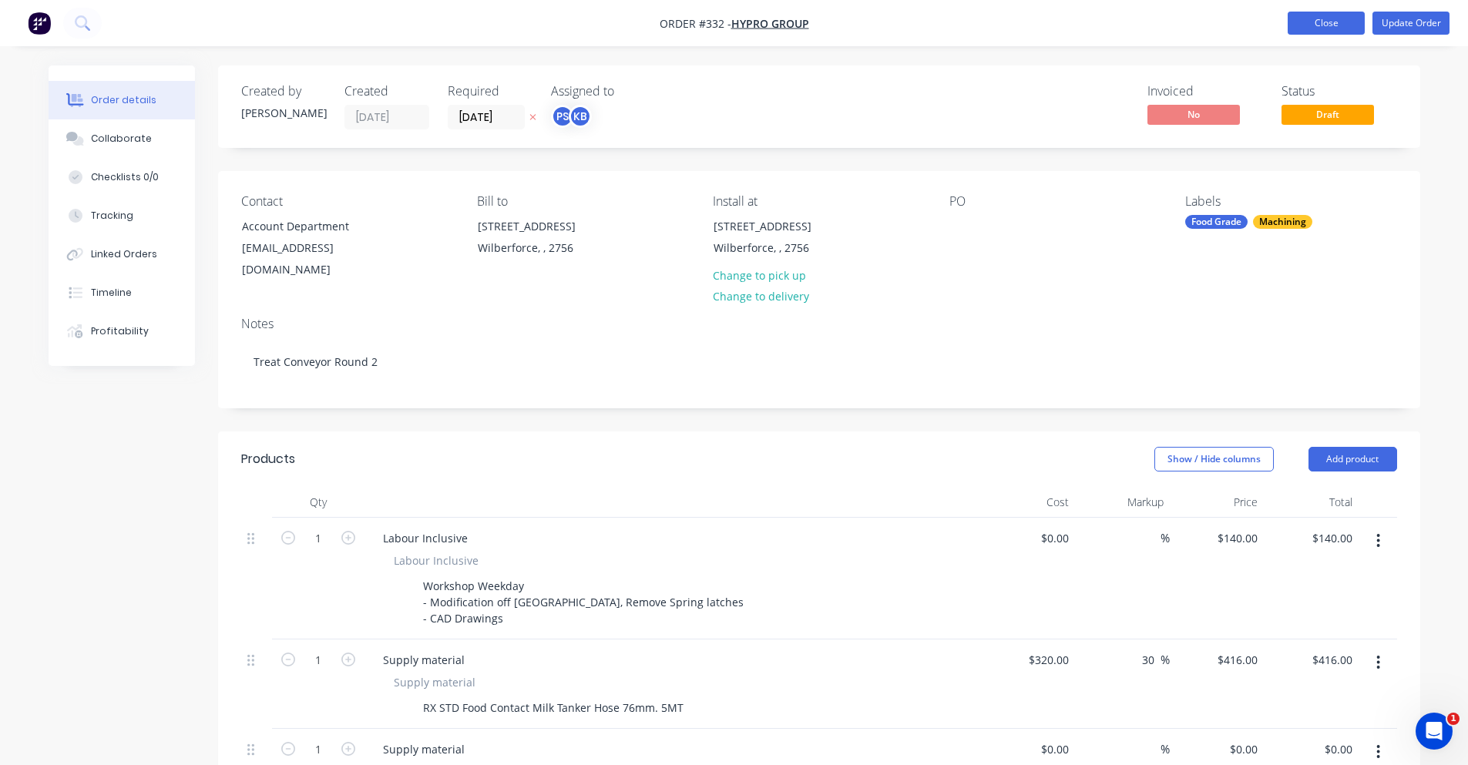
click at [1360, 24] on button "Close" at bounding box center [1326, 23] width 77 height 23
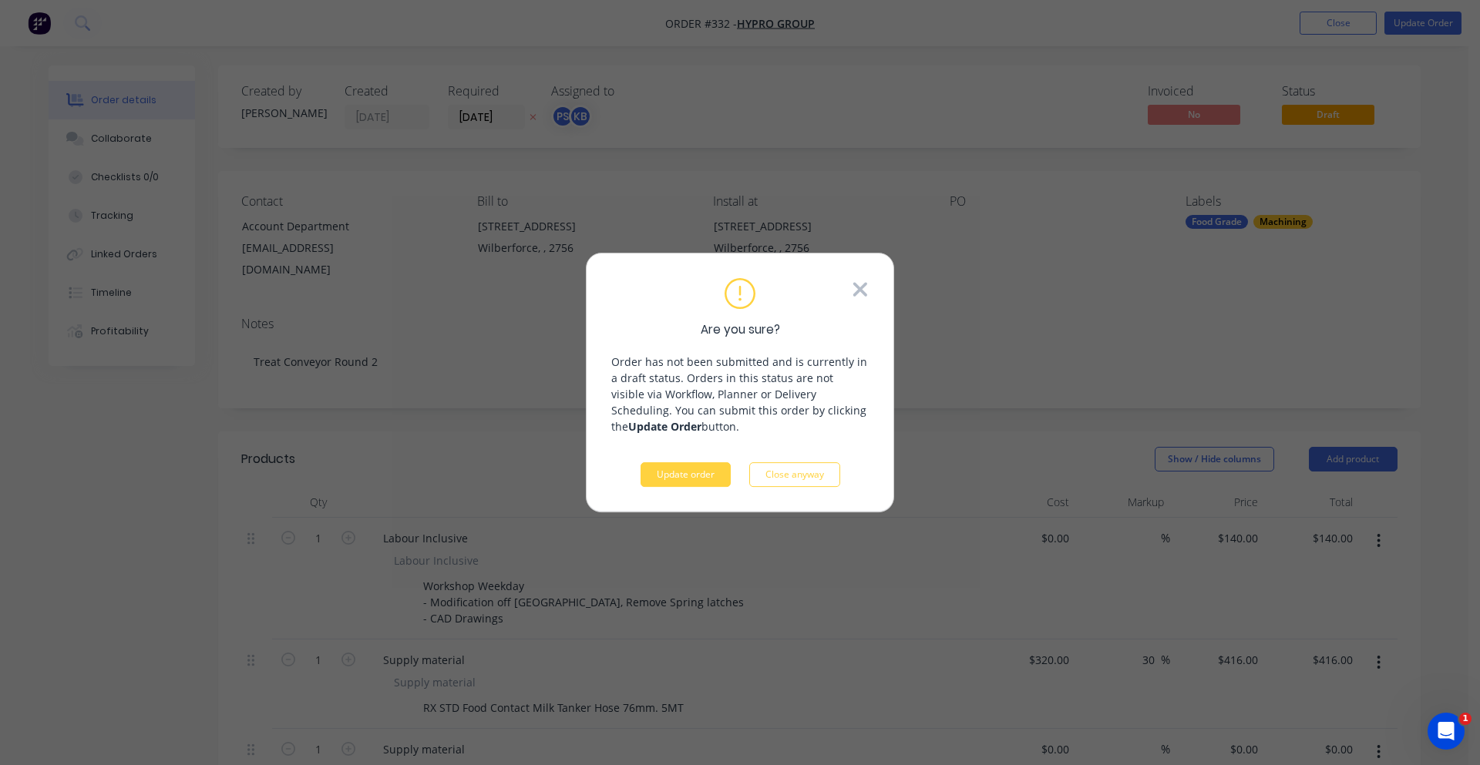
click at [867, 295] on icon at bounding box center [860, 289] width 14 height 14
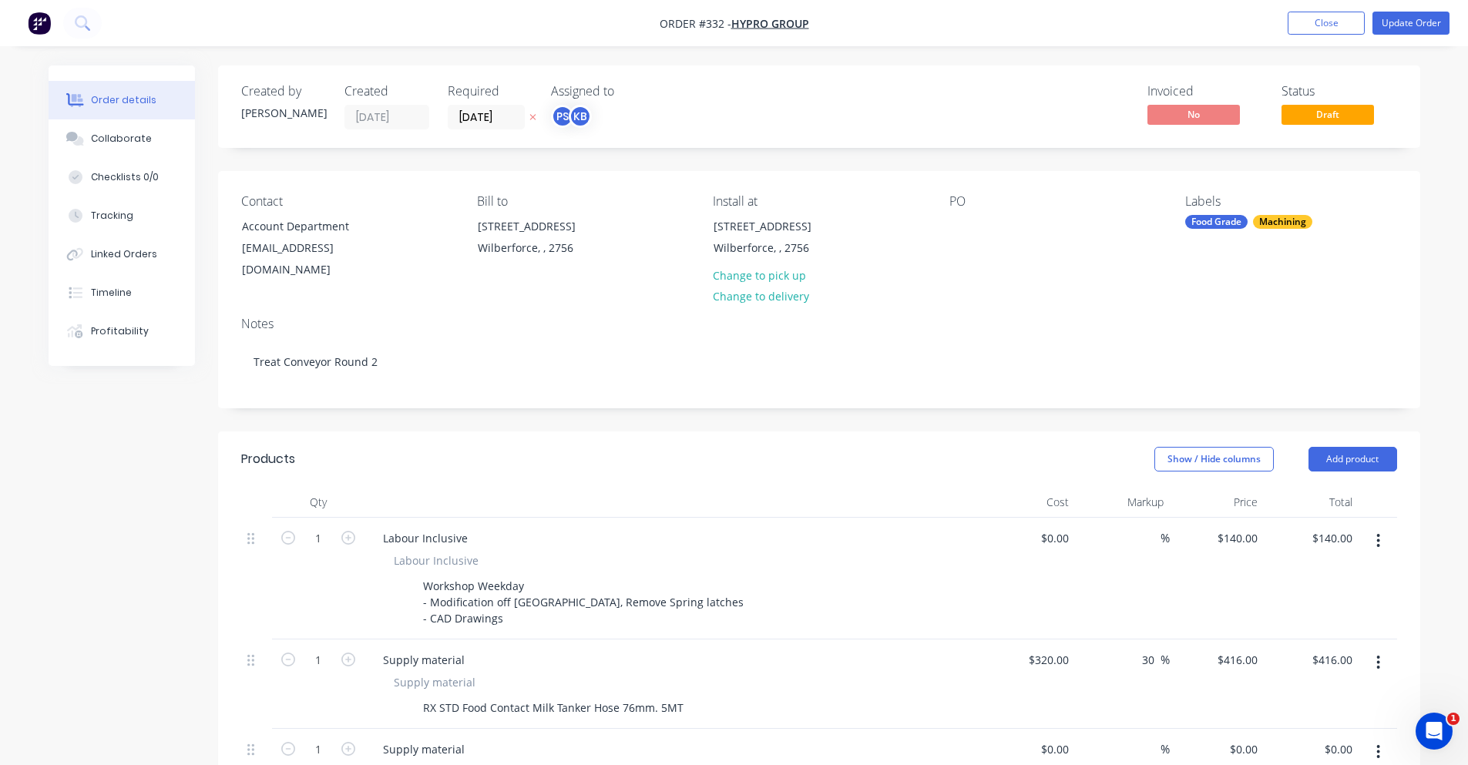
click at [1422, 38] on nav "Order #332 - Hypro Group Add product Close Update Order" at bounding box center [734, 23] width 1468 height 46
click at [1422, 31] on button "Update Order" at bounding box center [1411, 23] width 77 height 23
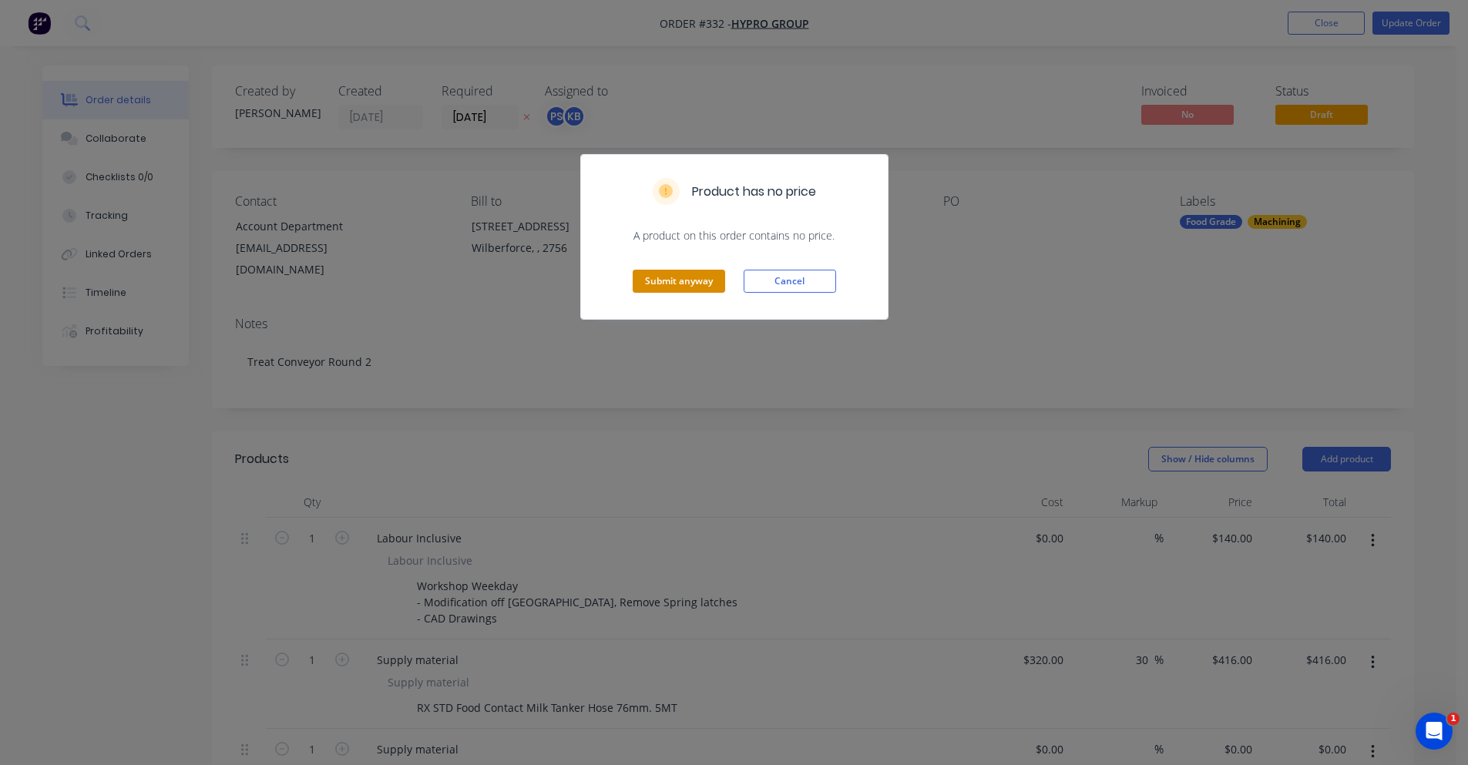
click at [721, 274] on button "Submit anyway" at bounding box center [679, 281] width 92 height 23
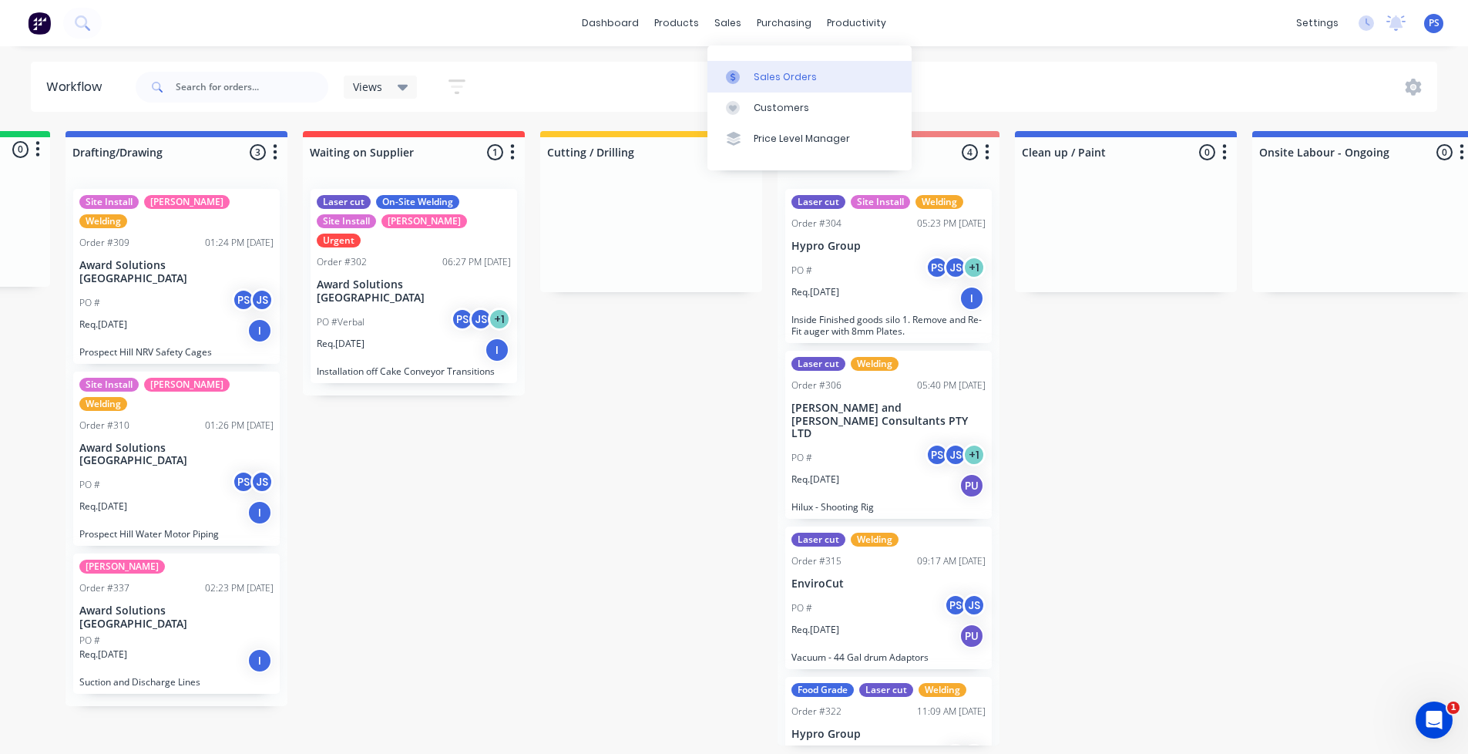
click at [730, 65] on link "Sales Orders" at bounding box center [809, 76] width 204 height 31
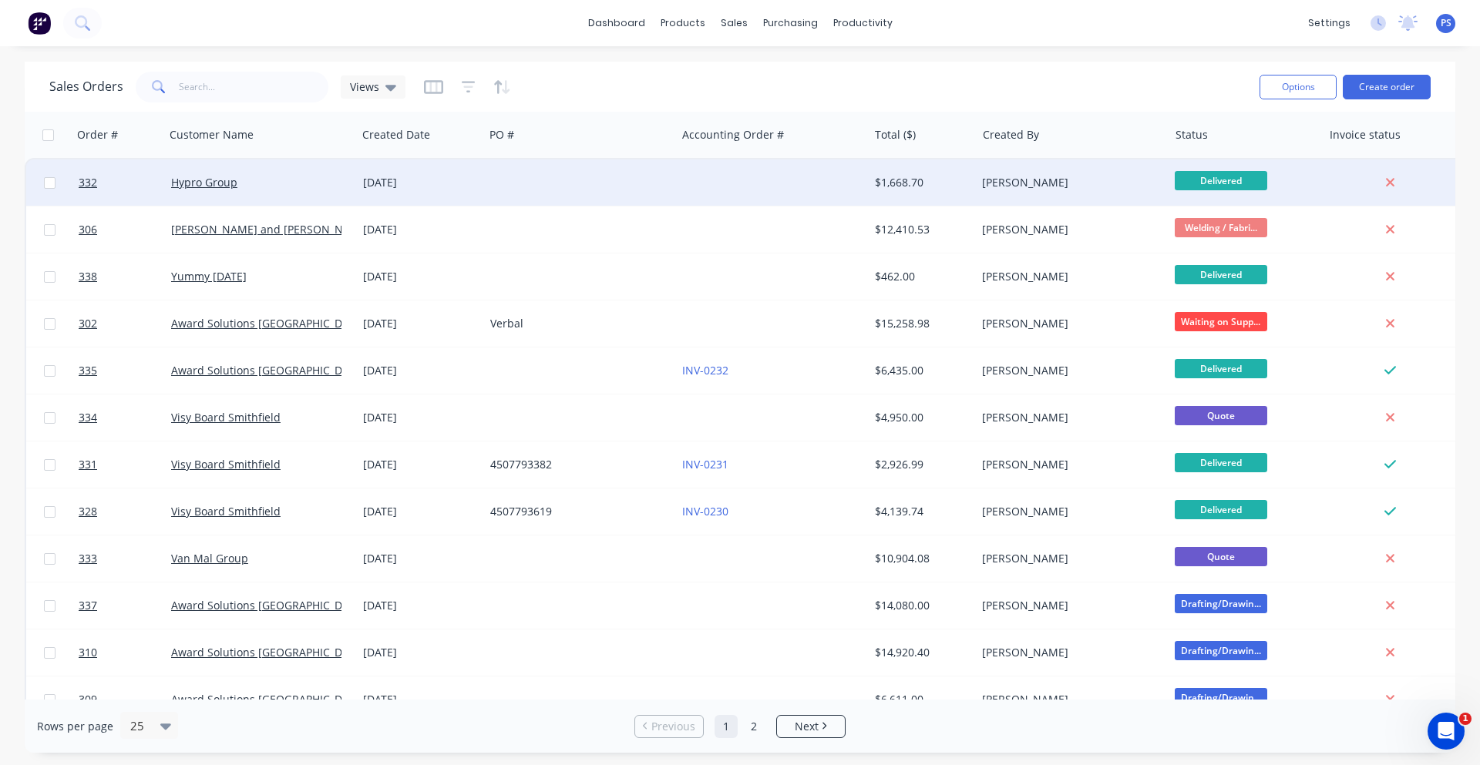
click at [553, 170] on div at bounding box center [580, 183] width 192 height 46
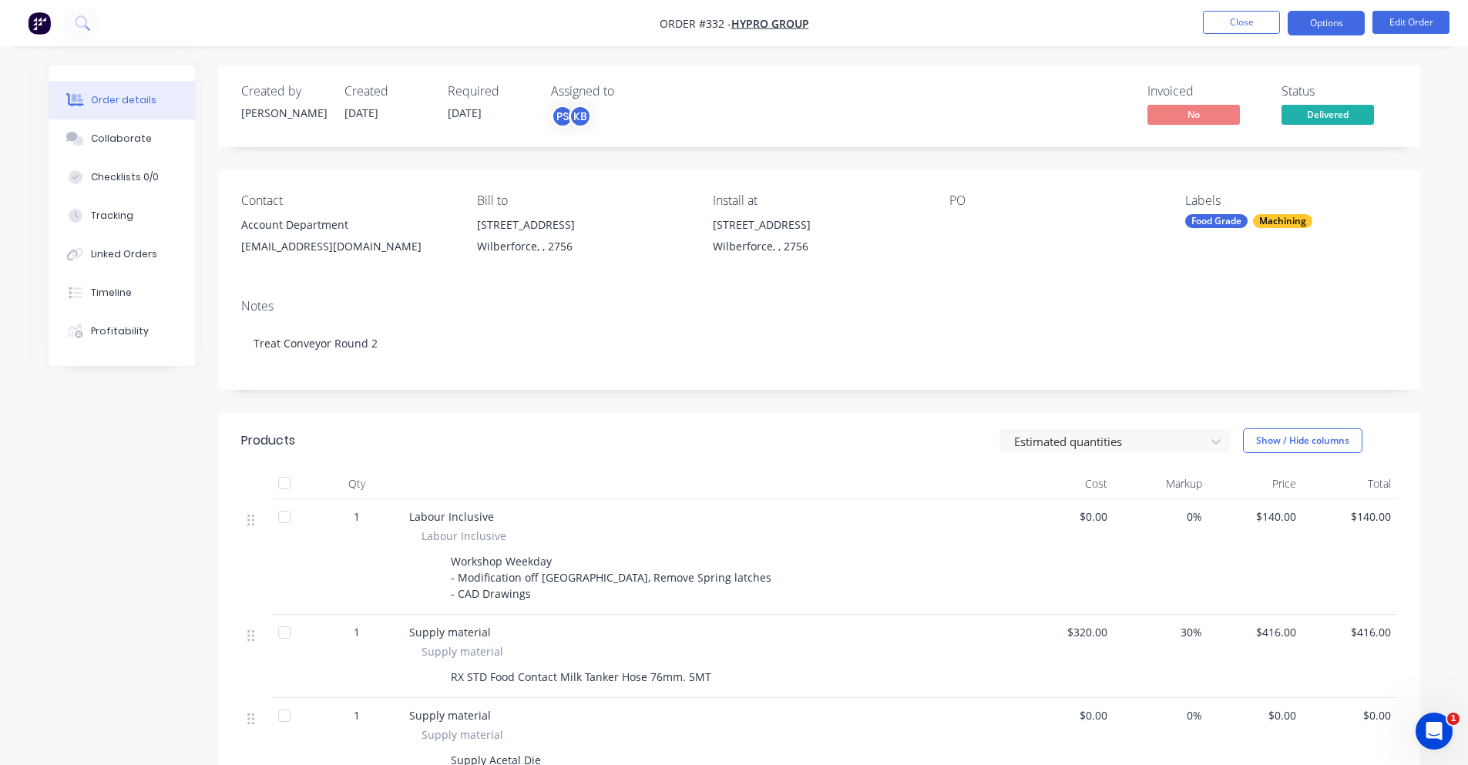
click at [1344, 32] on button "Options" at bounding box center [1326, 23] width 77 height 25
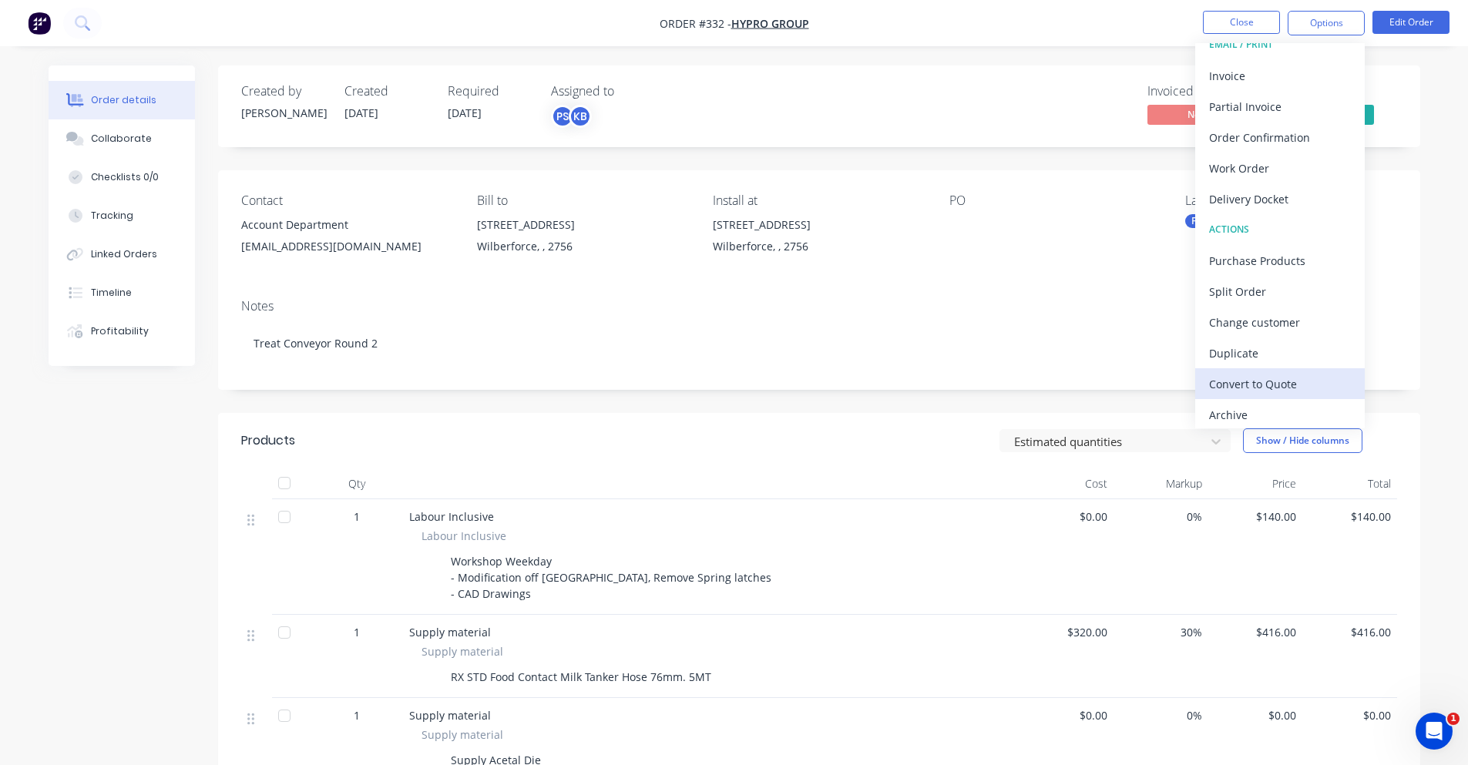
scroll to position [23, 0]
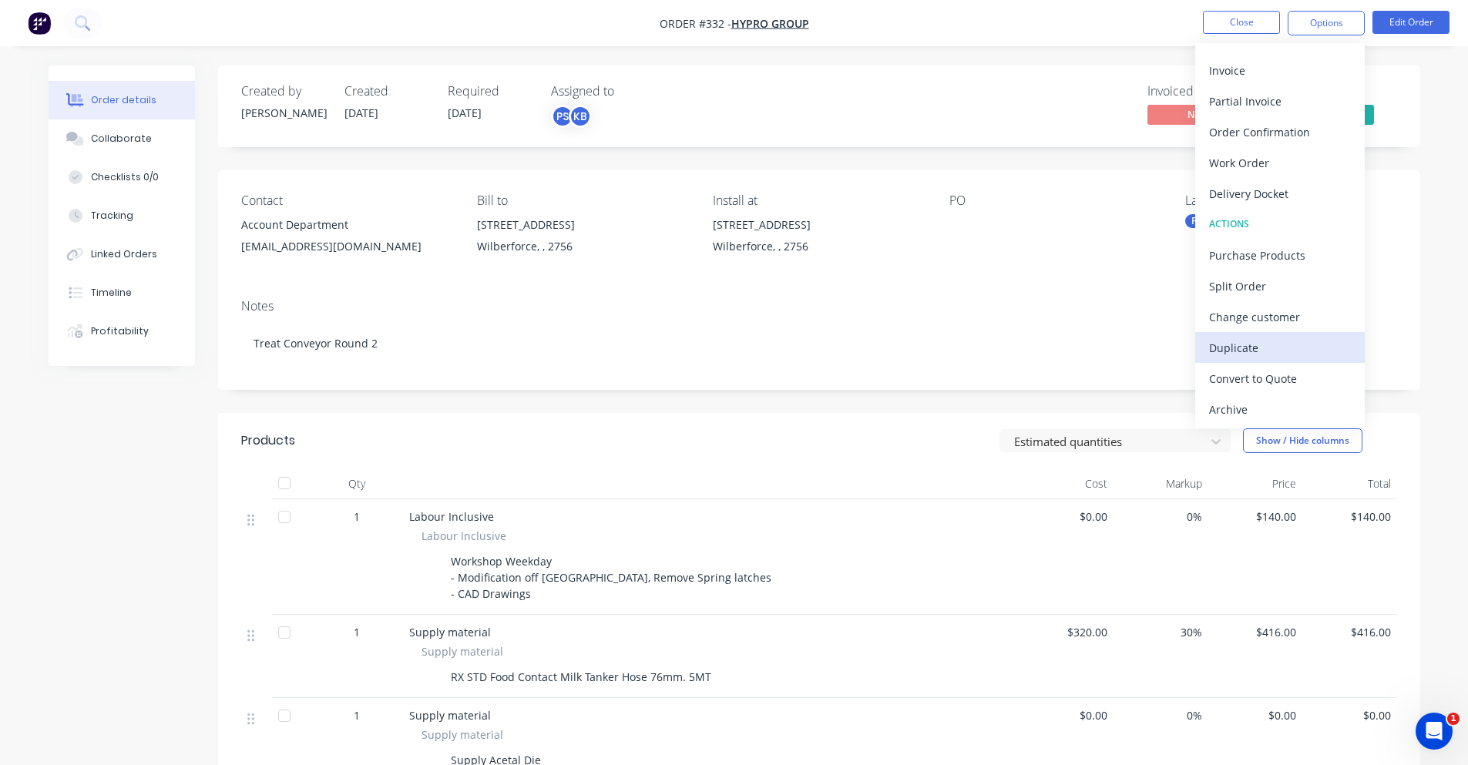
click at [1269, 339] on div "Duplicate" at bounding box center [1280, 348] width 142 height 22
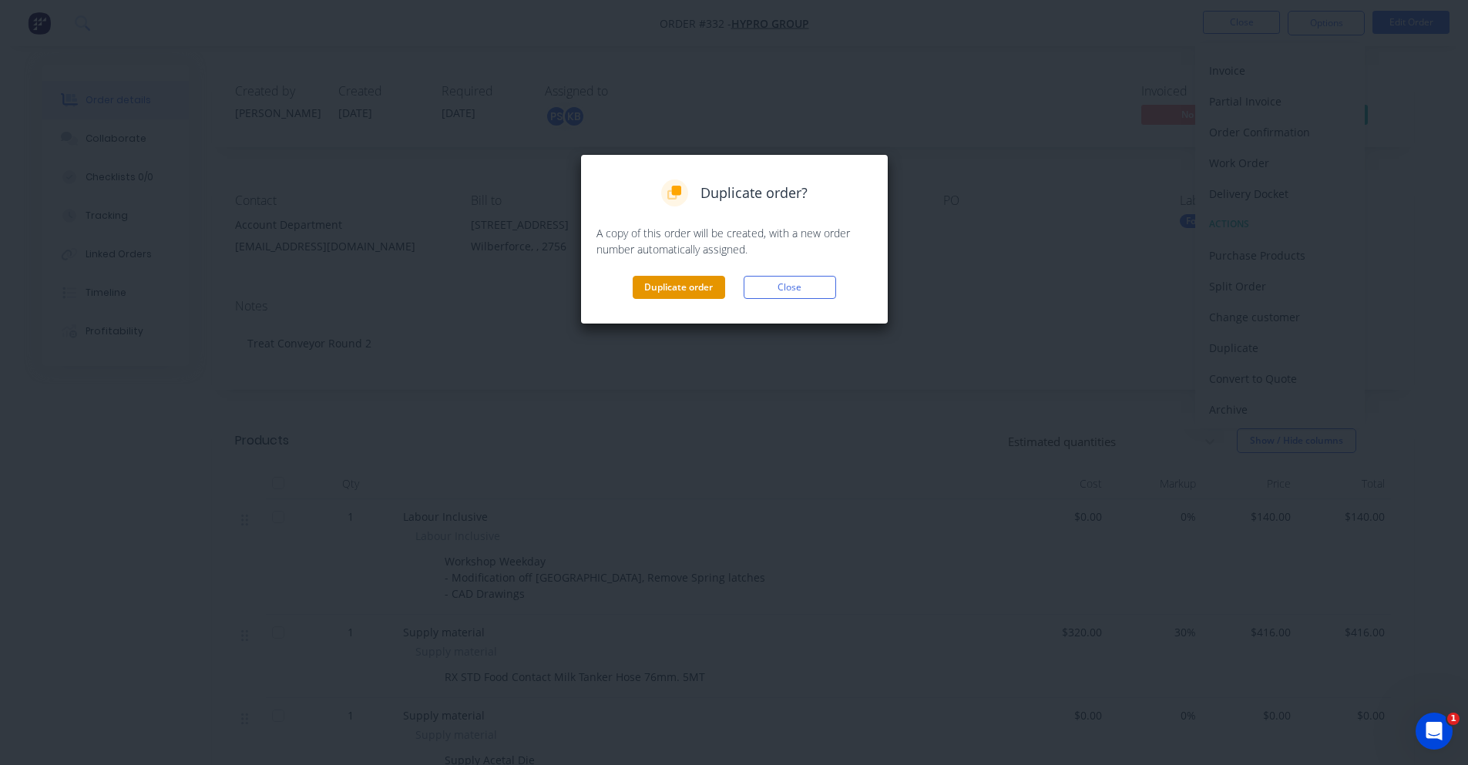
click at [716, 283] on button "Duplicate order" at bounding box center [679, 287] width 92 height 23
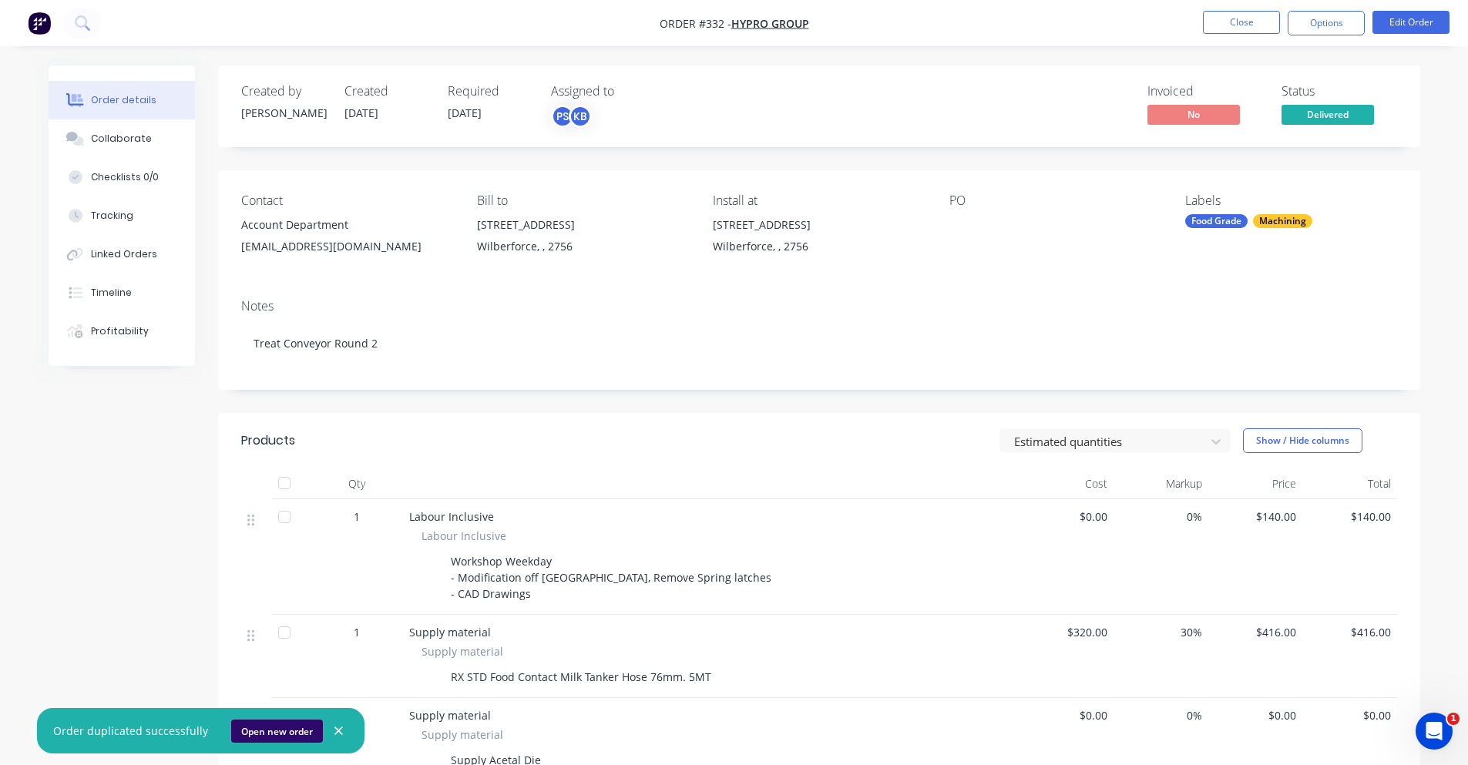
click at [231, 736] on button "Open new order" at bounding box center [277, 731] width 92 height 23
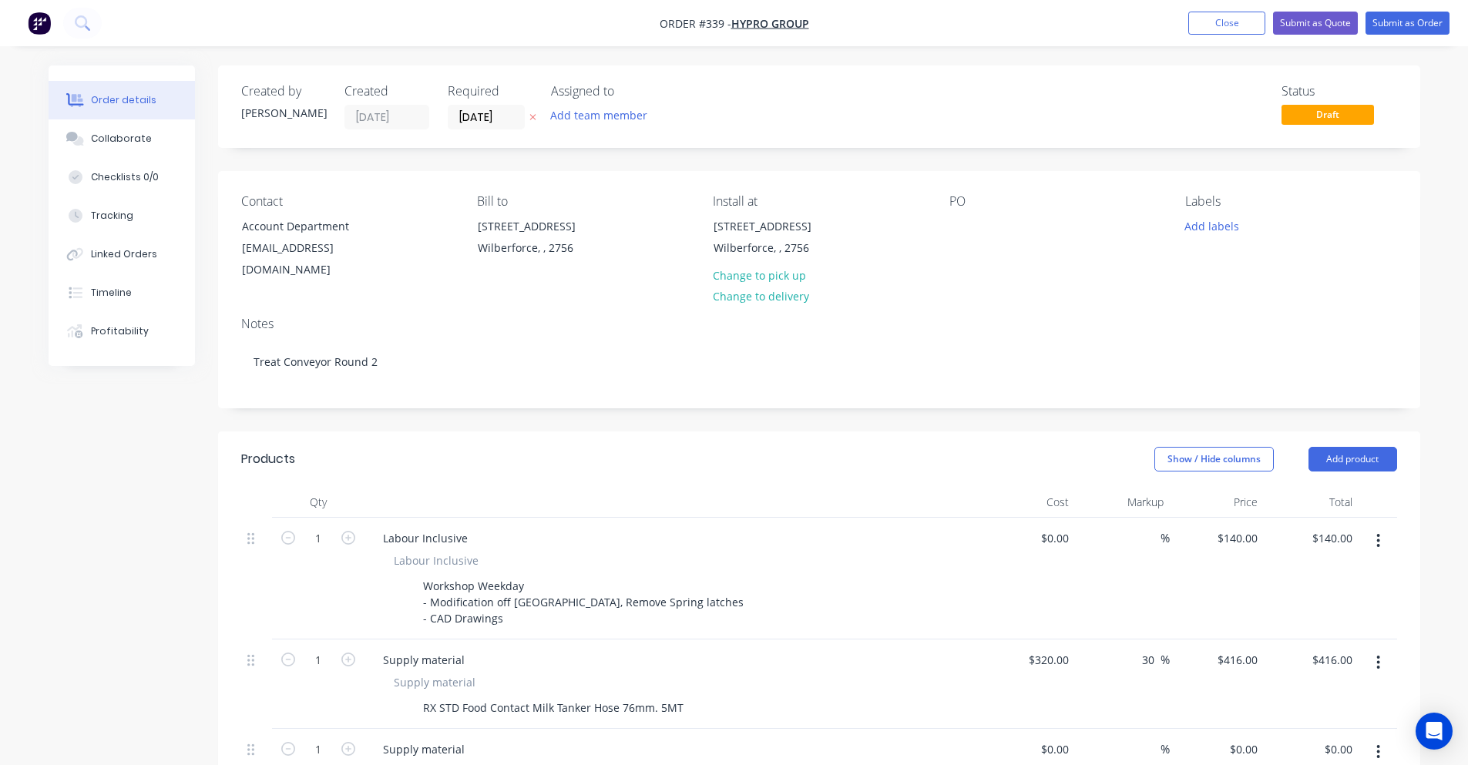
click at [704, 26] on span "Order #339 -" at bounding box center [696, 23] width 72 height 15
click at [635, 108] on button "Add team member" at bounding box center [598, 115] width 113 height 21
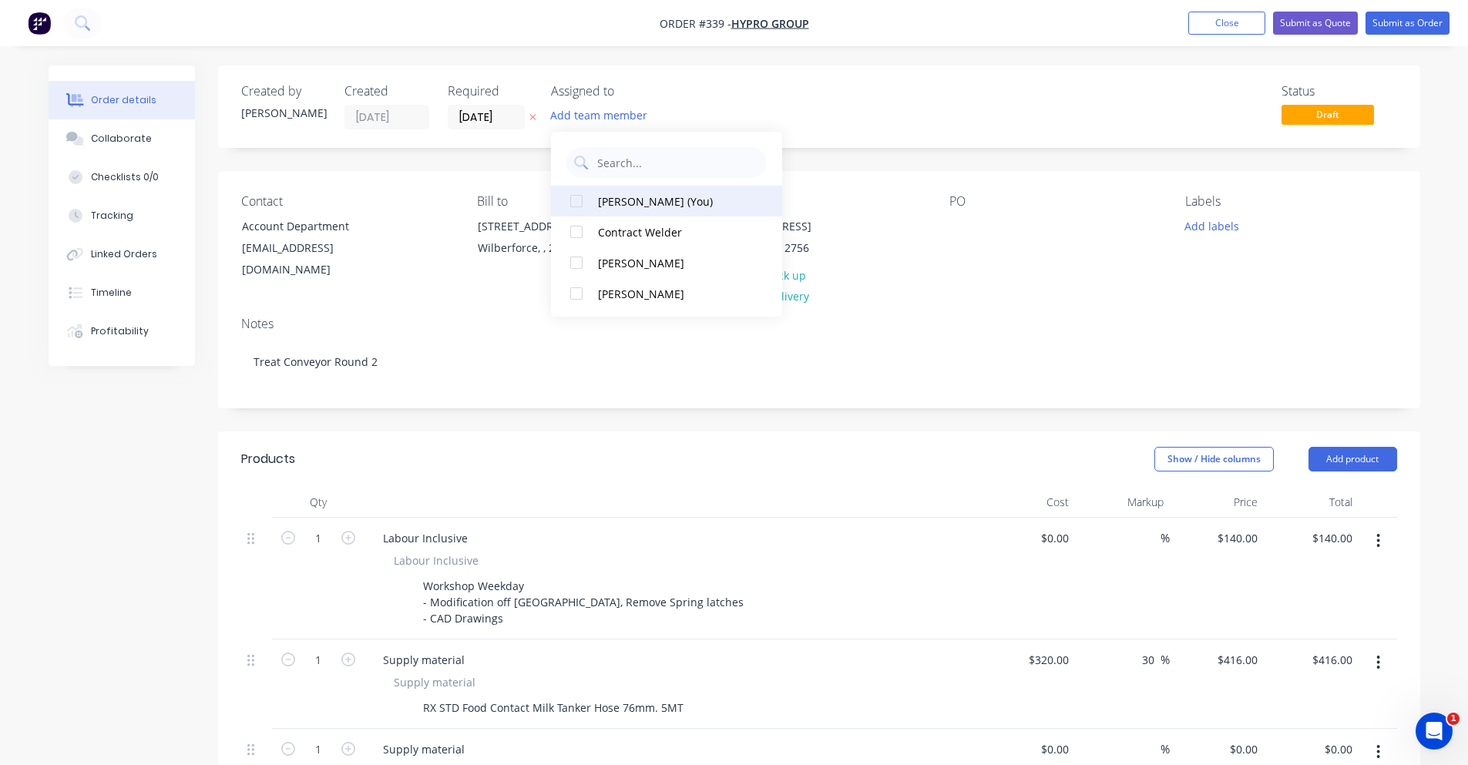
click at [580, 201] on div at bounding box center [576, 201] width 31 height 31
click at [680, 99] on div "Assigned to" at bounding box center [628, 91] width 154 height 15
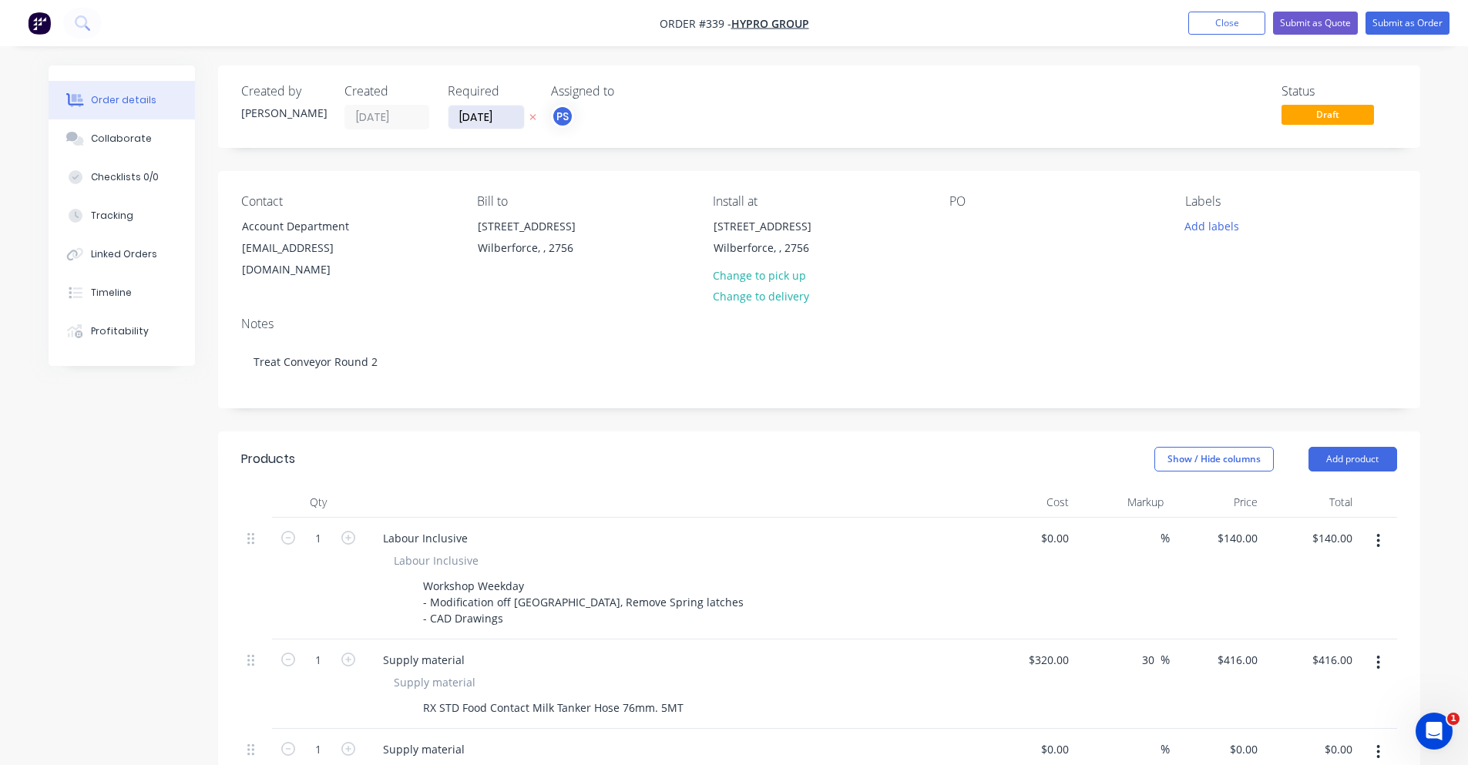
click at [505, 123] on input "[DATE]" at bounding box center [487, 117] width 76 height 23
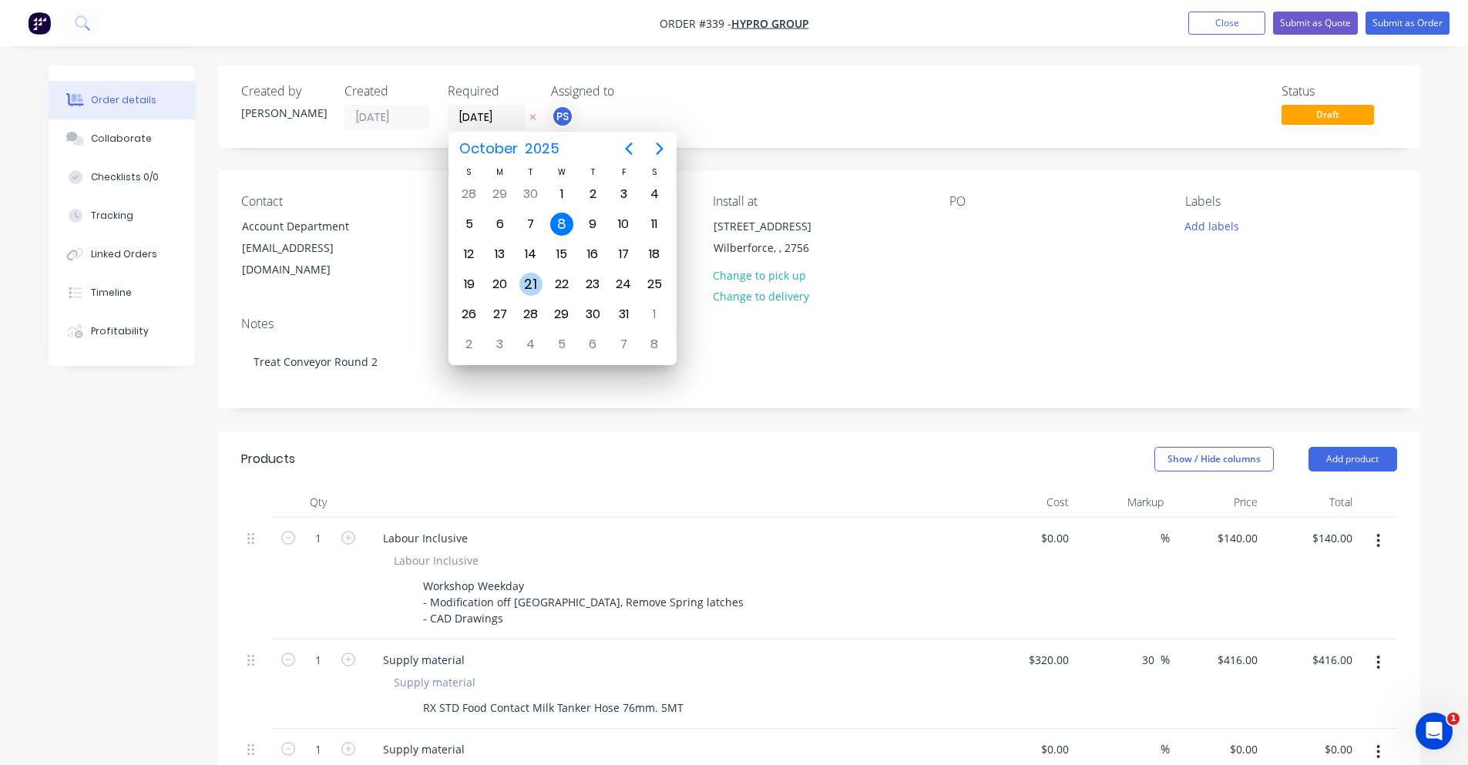
click at [523, 283] on div "21" at bounding box center [530, 284] width 23 height 23
type input "[DATE]"
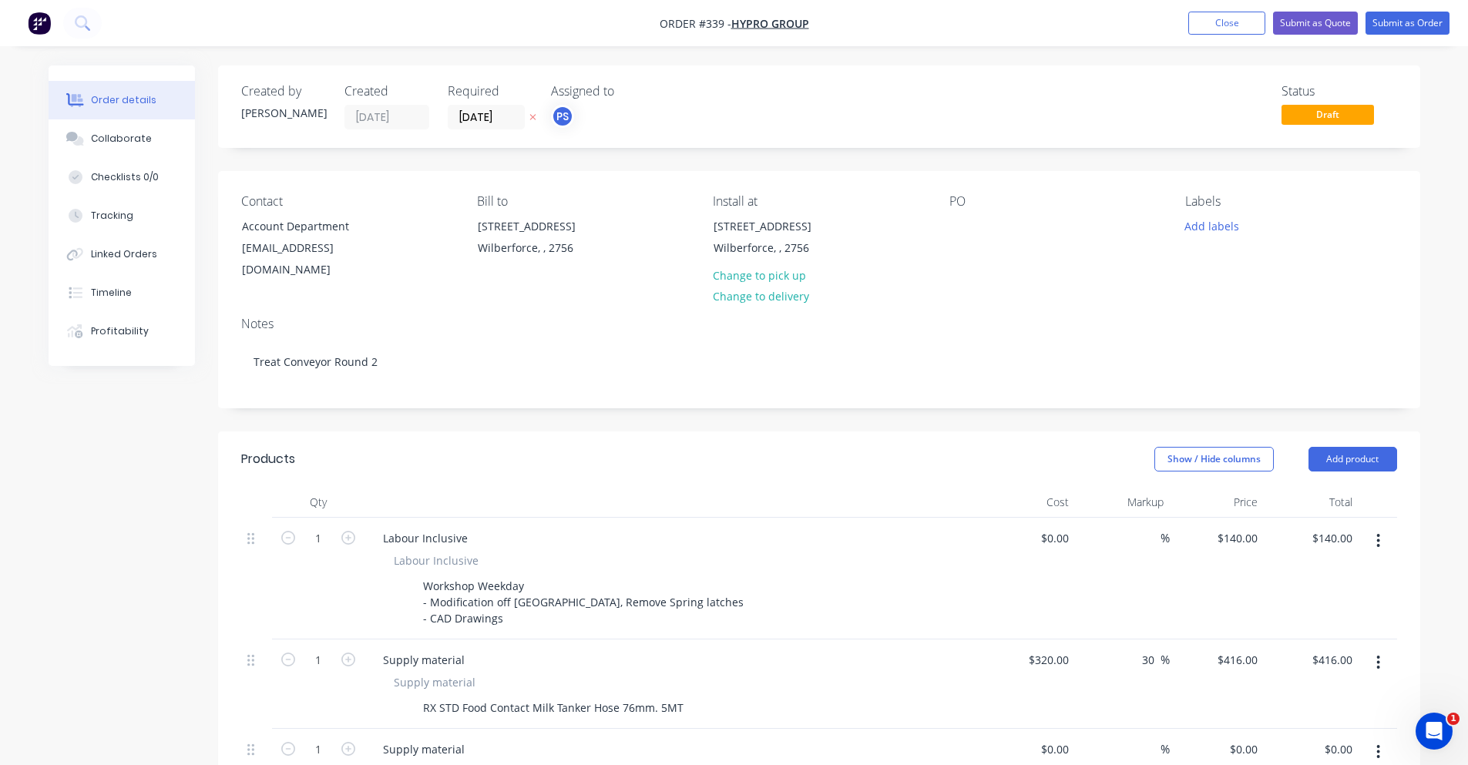
click at [657, 133] on div "Created by [PERSON_NAME] Created [DATE] Required [DATE] Assigned to PS Status D…" at bounding box center [819, 107] width 1202 height 82
click at [1372, 26] on button "Submit as Order" at bounding box center [1408, 23] width 84 height 23
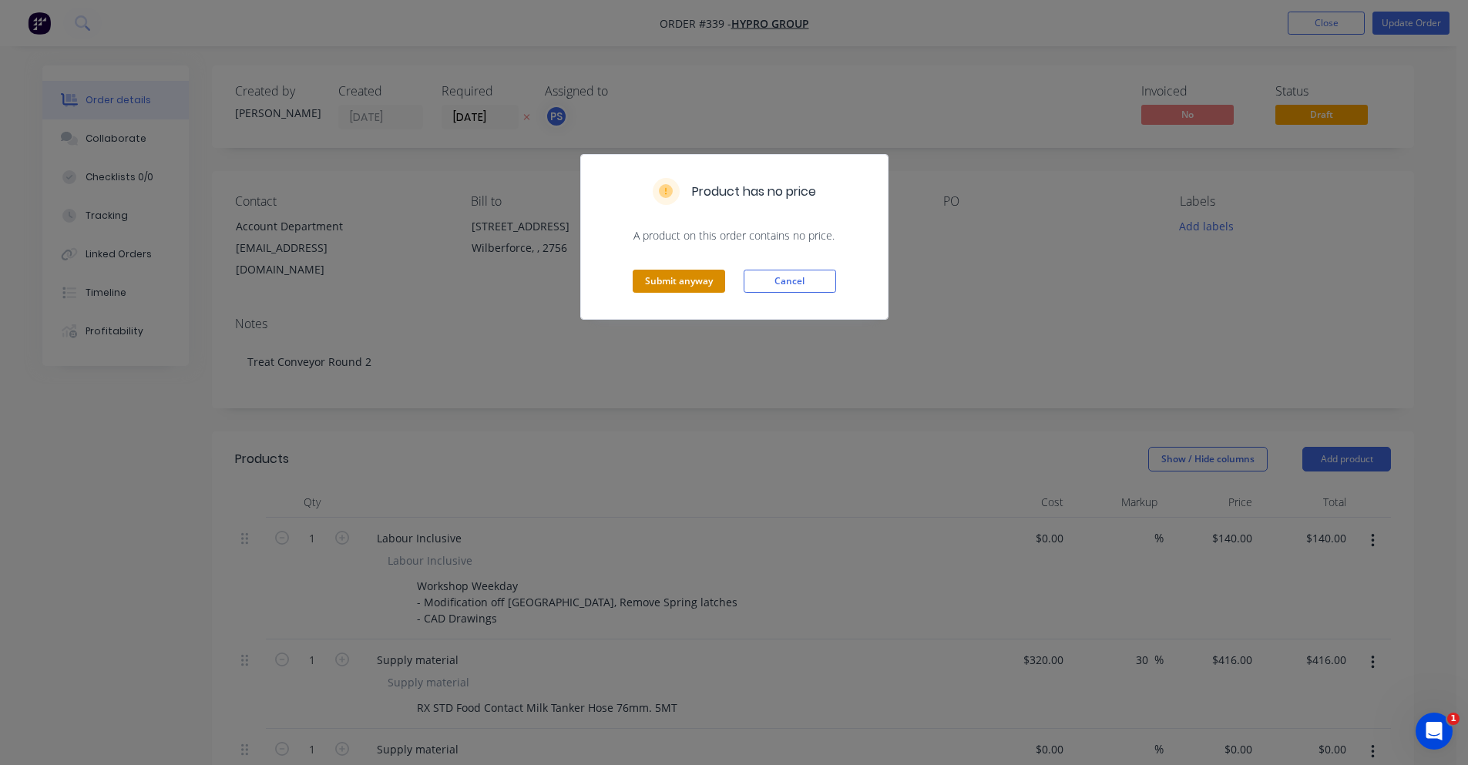
click at [692, 287] on button "Submit anyway" at bounding box center [679, 281] width 92 height 23
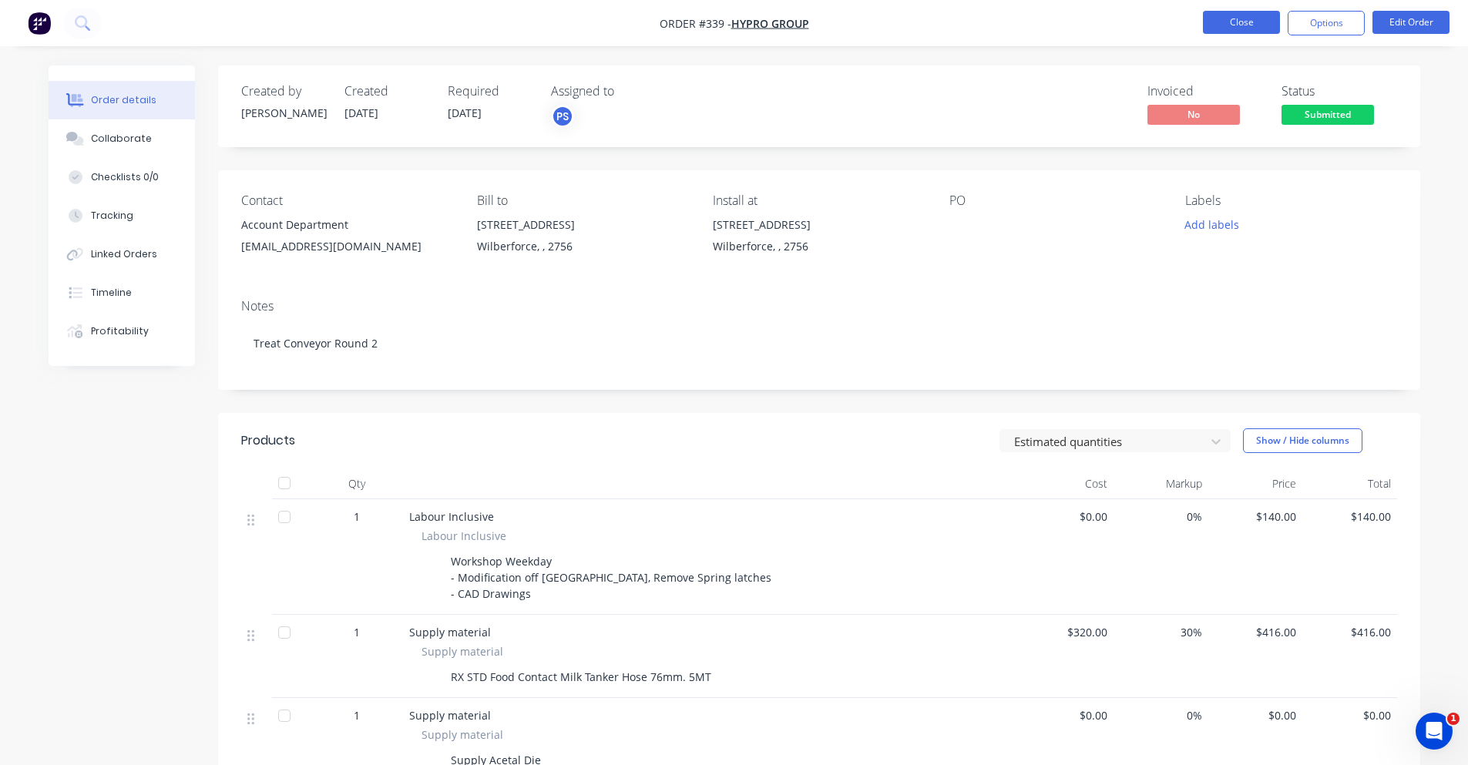
click at [1239, 29] on button "Close" at bounding box center [1241, 22] width 77 height 23
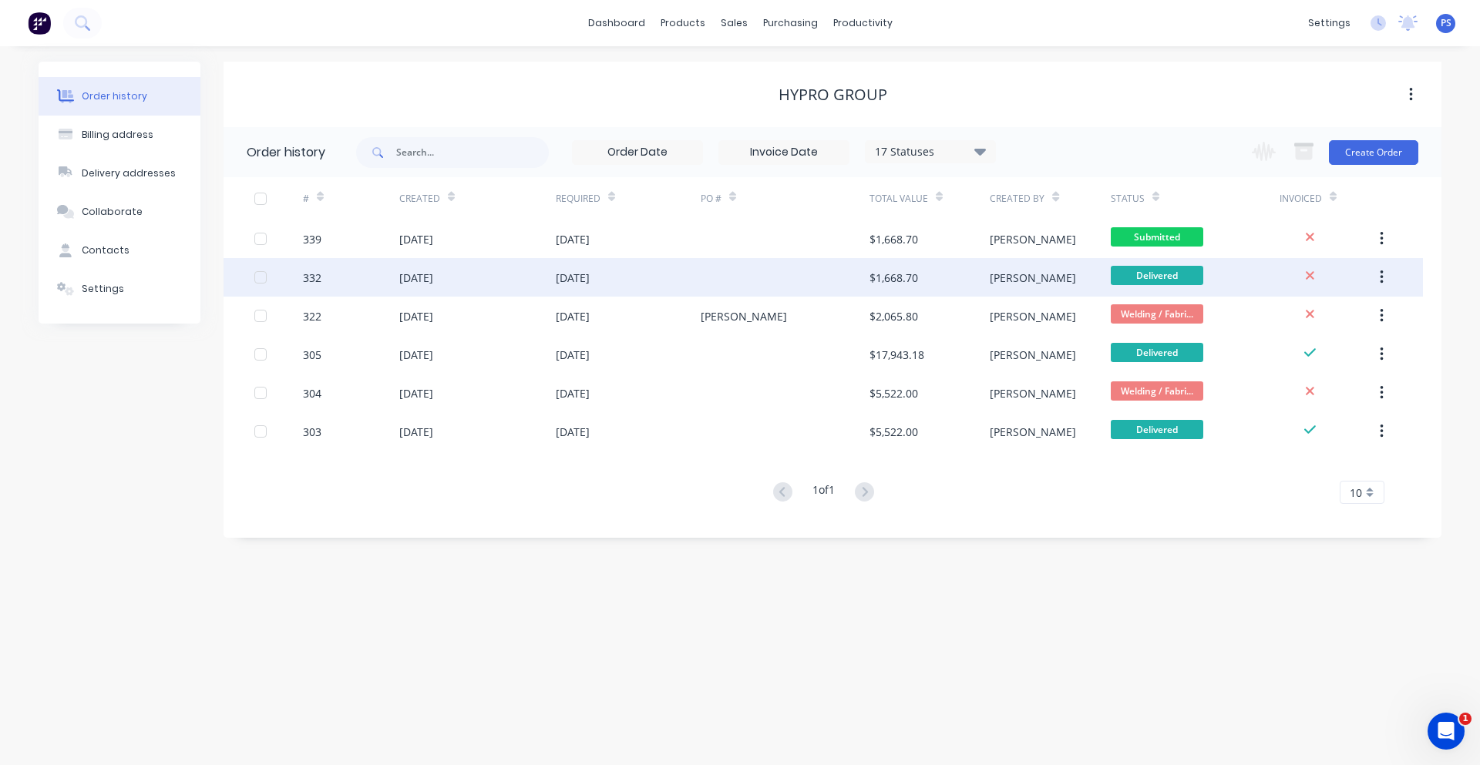
click at [803, 281] on div at bounding box center [785, 277] width 169 height 39
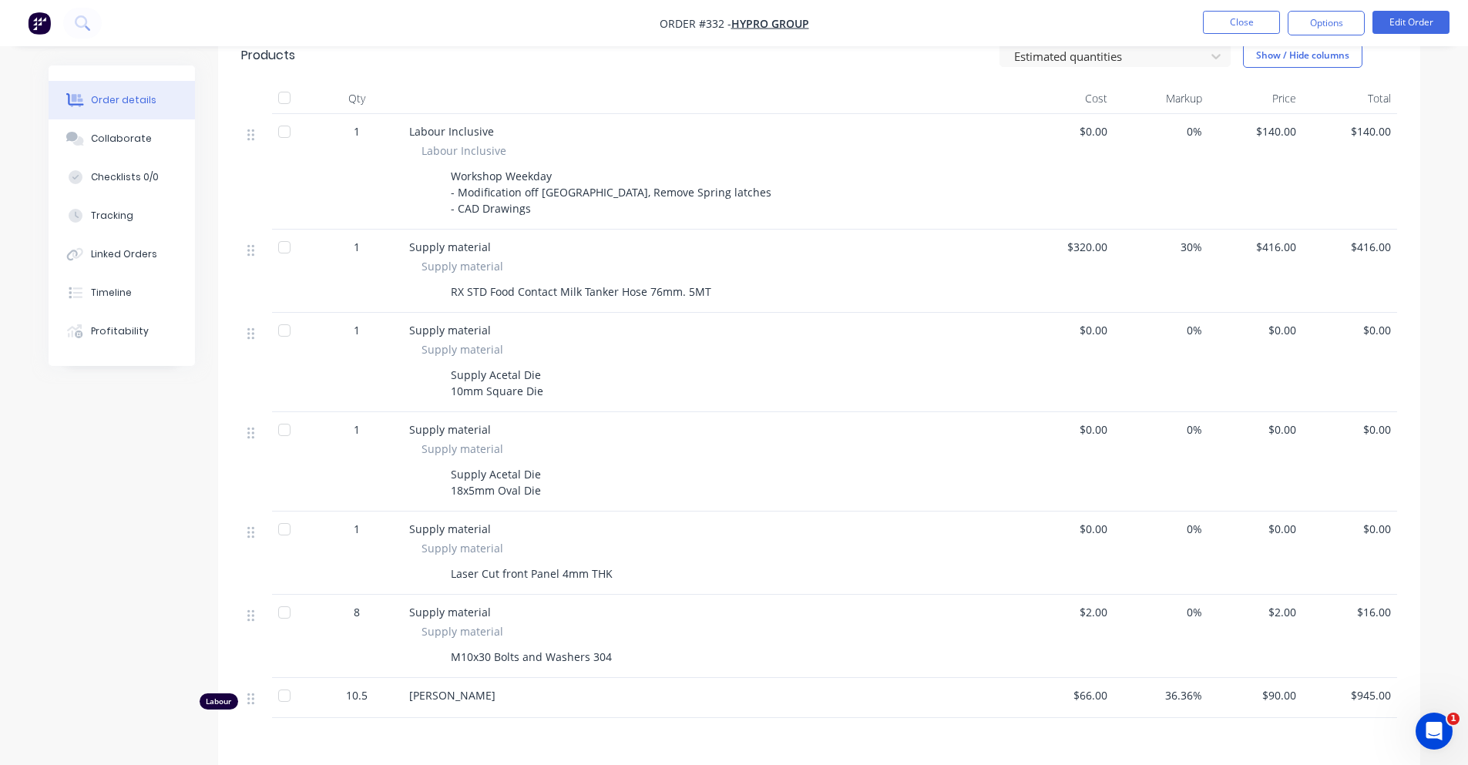
scroll to position [613, 0]
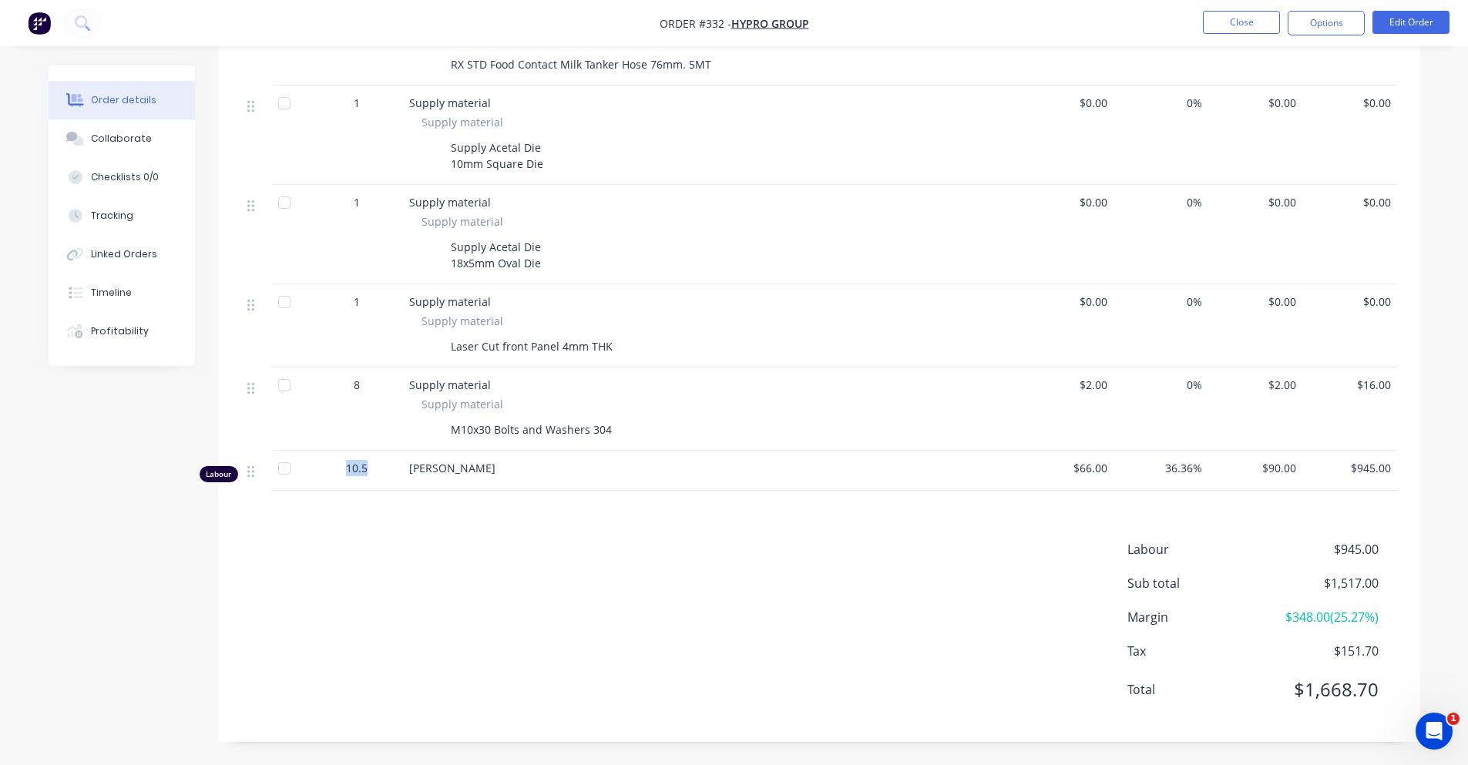
drag, startPoint x: 358, startPoint y: 469, endPoint x: 346, endPoint y: 470, distance: 12.4
click at [346, 470] on div "10.5" at bounding box center [357, 468] width 80 height 16
click at [346, 470] on span "10.5" at bounding box center [357, 468] width 22 height 16
drag, startPoint x: 346, startPoint y: 470, endPoint x: 360, endPoint y: 468, distance: 14.1
click at [360, 468] on span "10.5" at bounding box center [357, 468] width 22 height 16
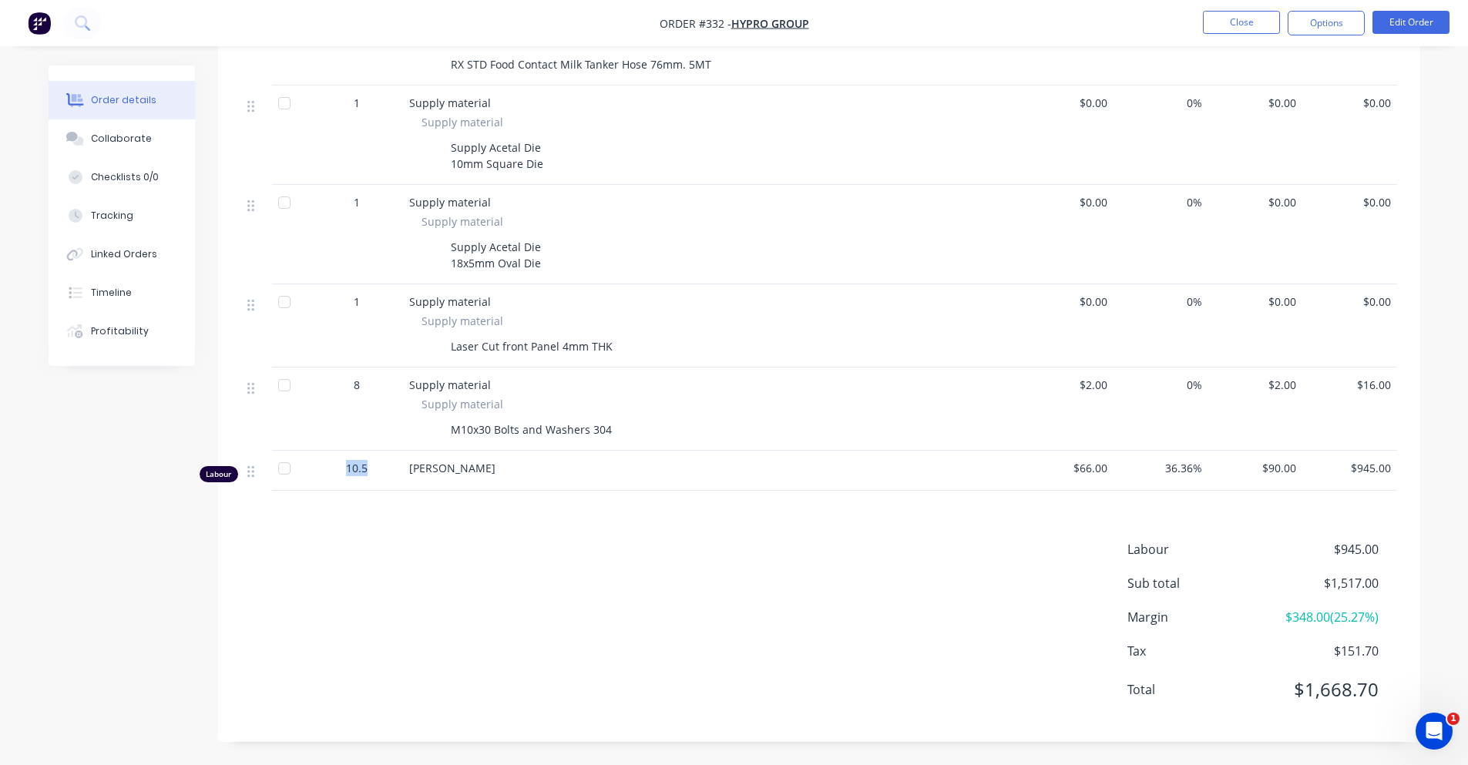
click at [360, 468] on span "10.5" at bounding box center [357, 468] width 22 height 16
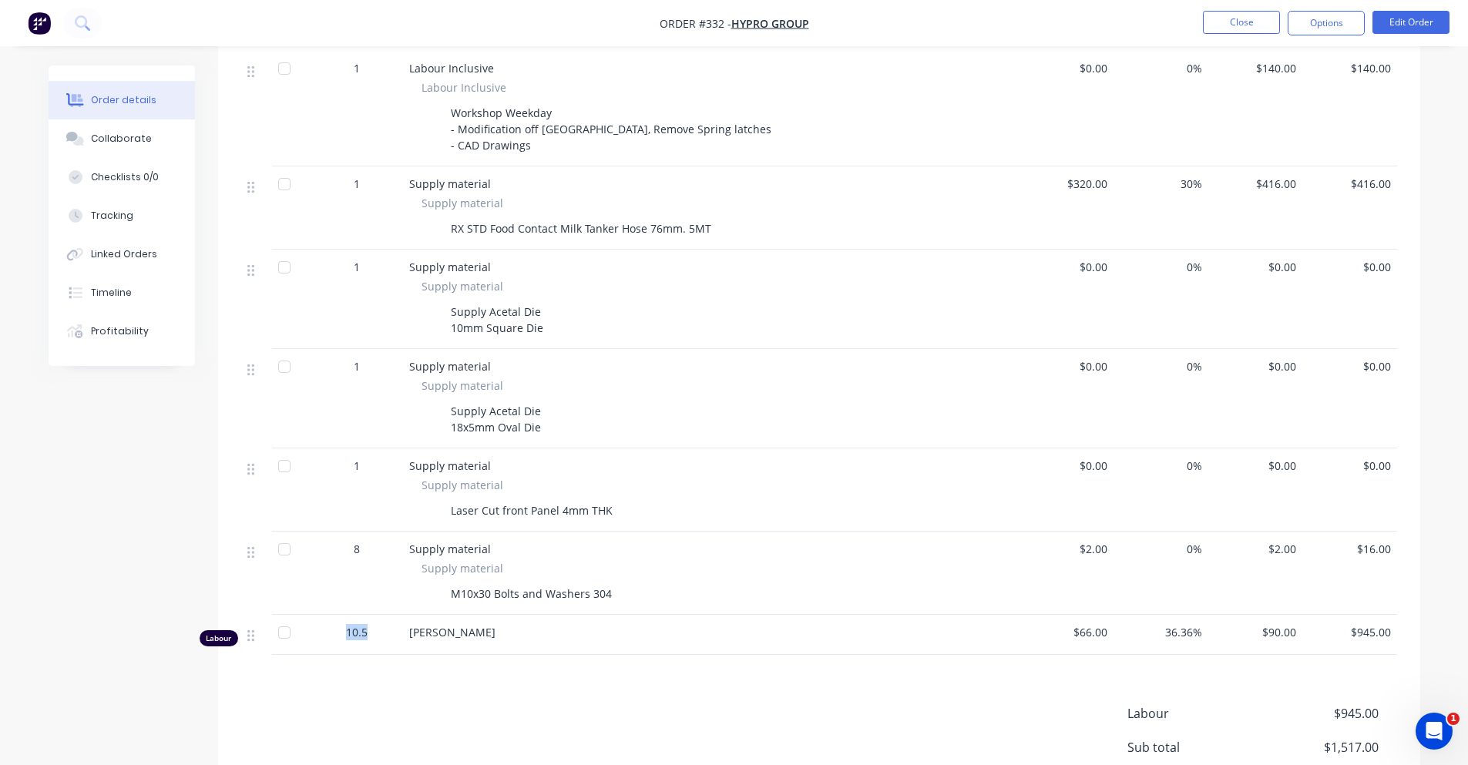
scroll to position [381, 0]
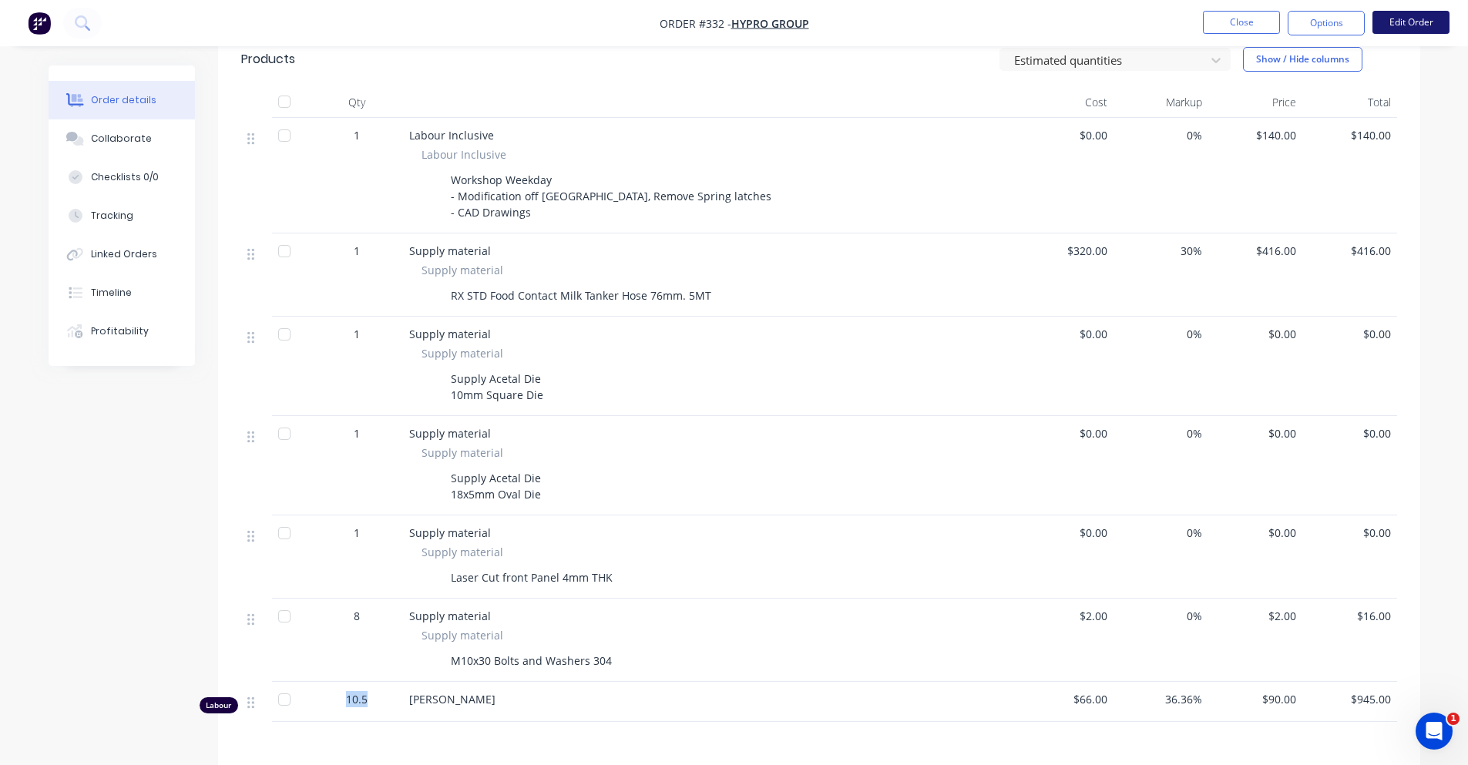
click at [1388, 25] on button "Edit Order" at bounding box center [1411, 22] width 77 height 23
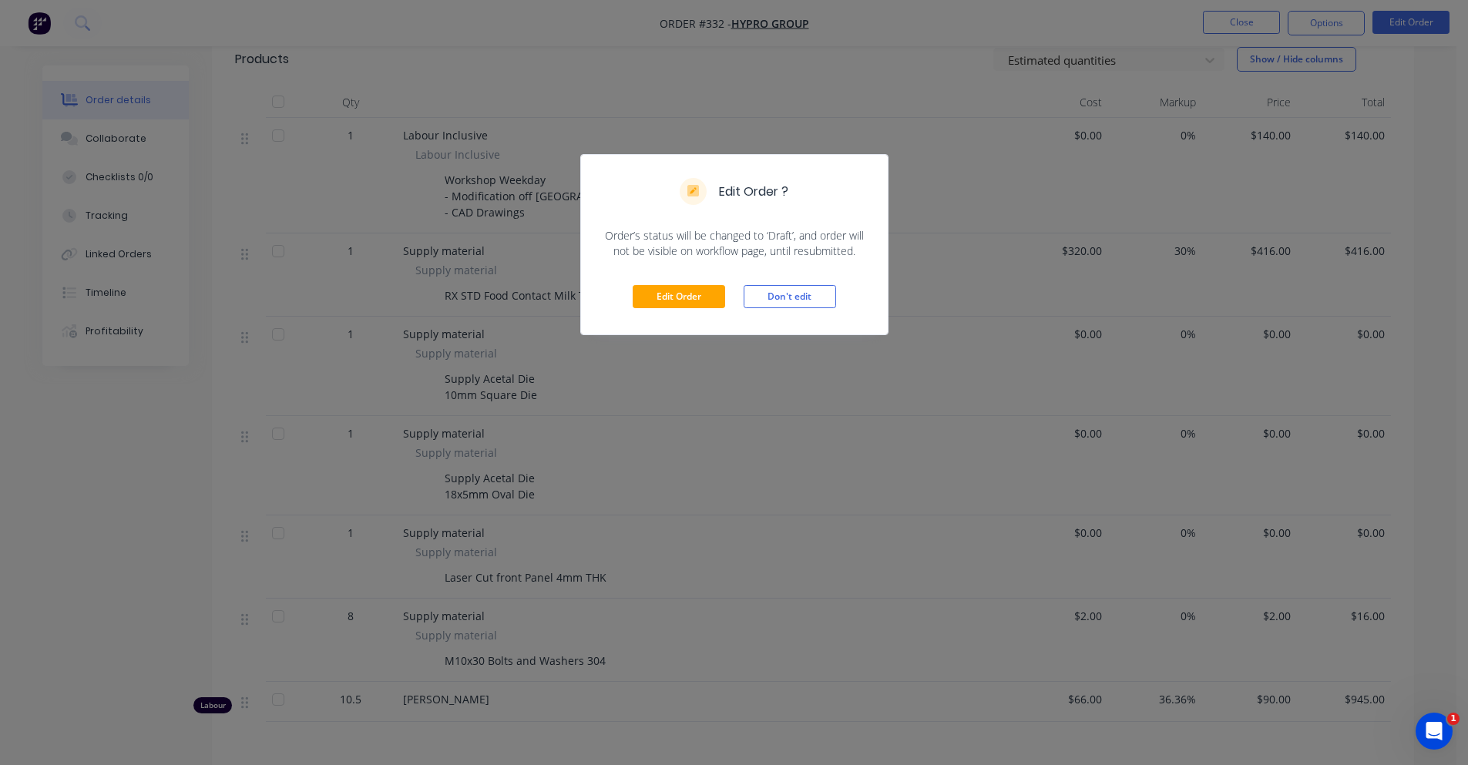
click at [721, 282] on div "Edit Order Don't edit" at bounding box center [734, 297] width 307 height 76
click at [712, 291] on button "Edit Order" at bounding box center [679, 296] width 92 height 23
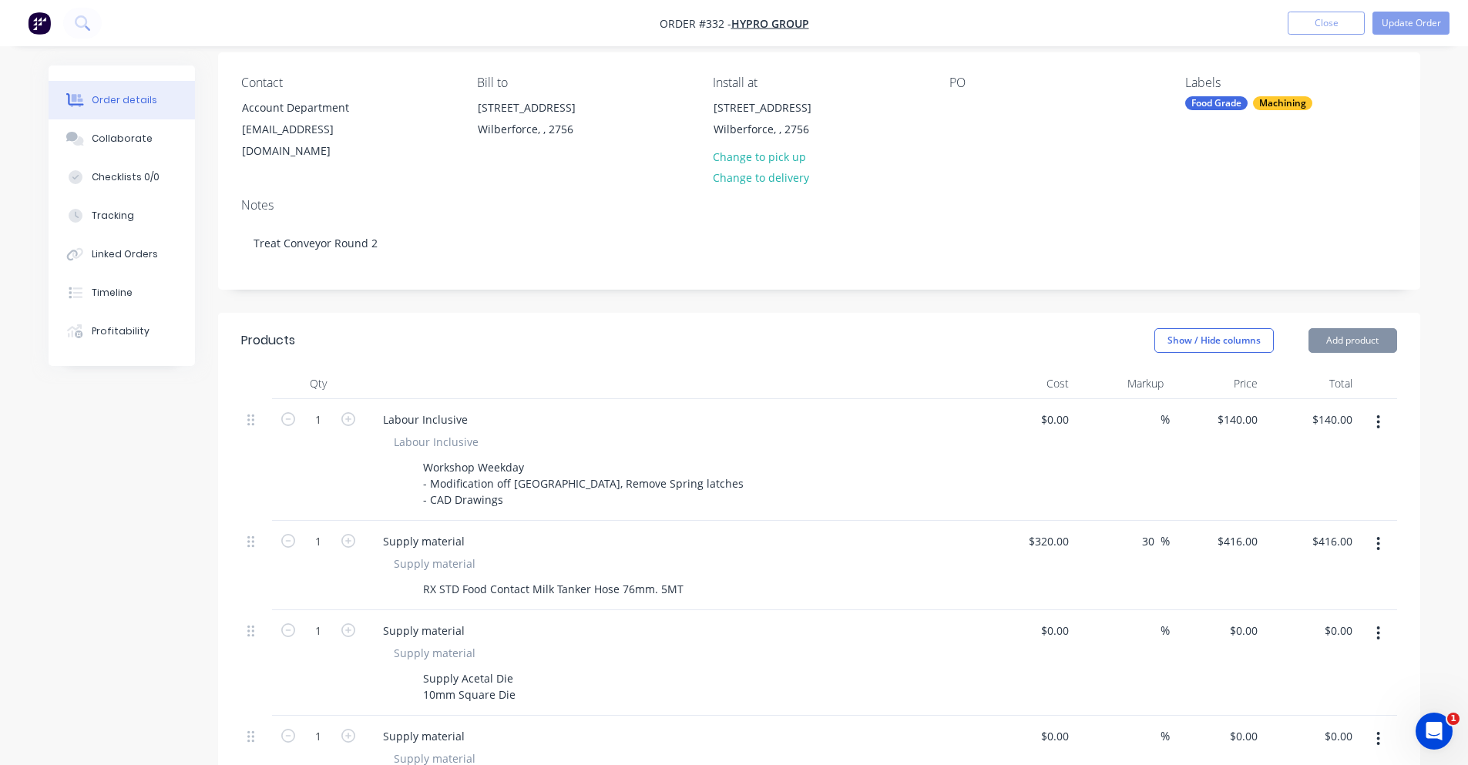
scroll to position [462, 0]
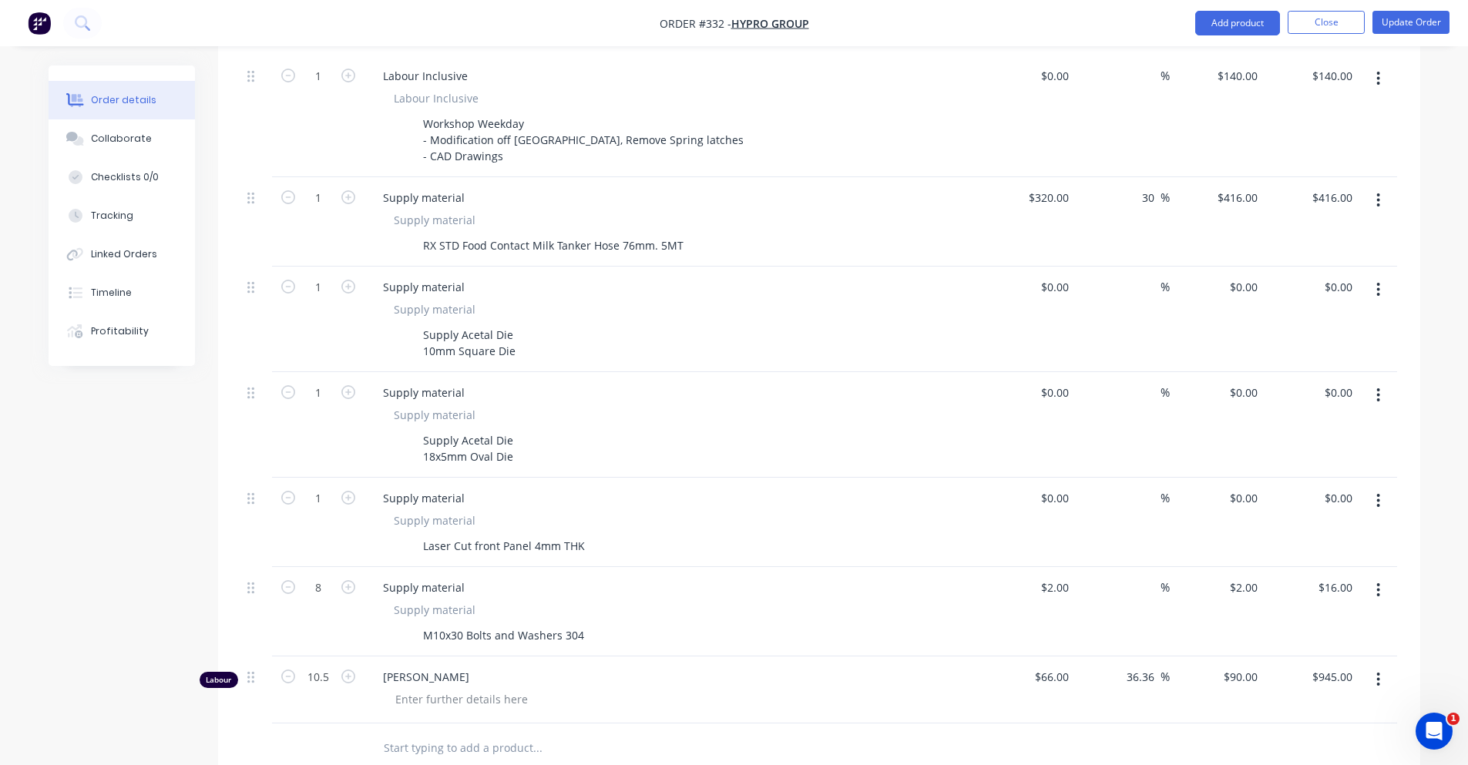
click at [1383, 666] on button "button" at bounding box center [1378, 680] width 36 height 28
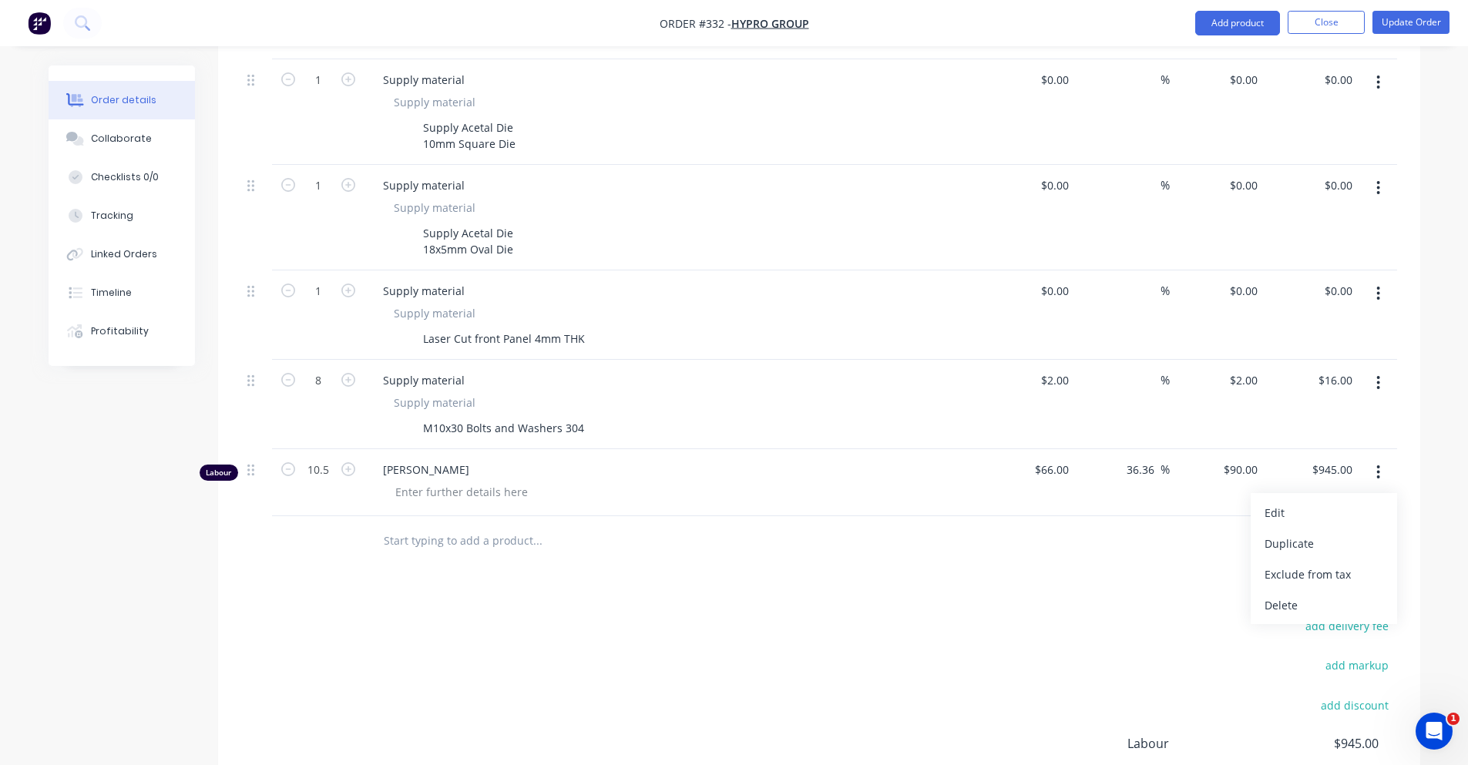
scroll to position [694, 0]
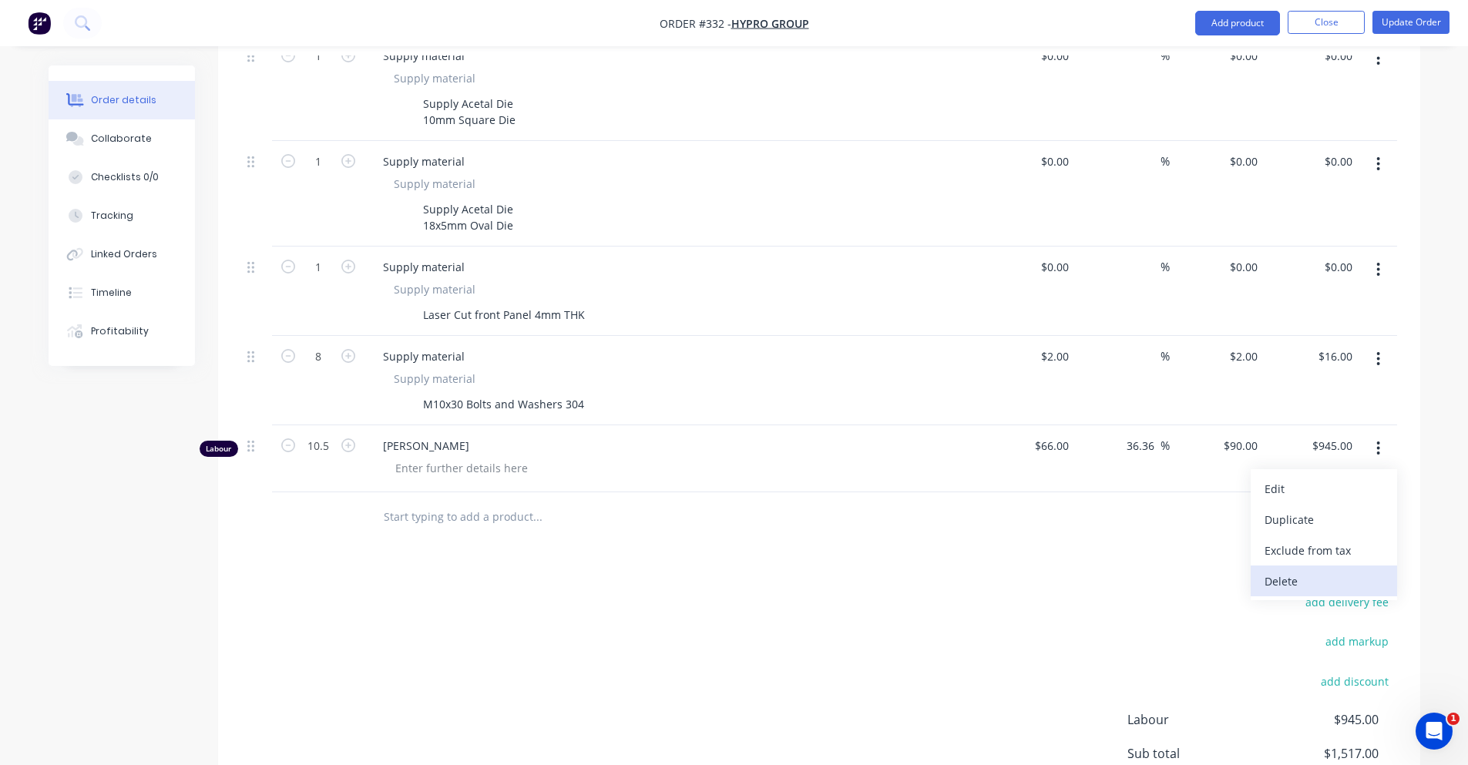
click at [1307, 570] on div "Delete" at bounding box center [1324, 581] width 119 height 22
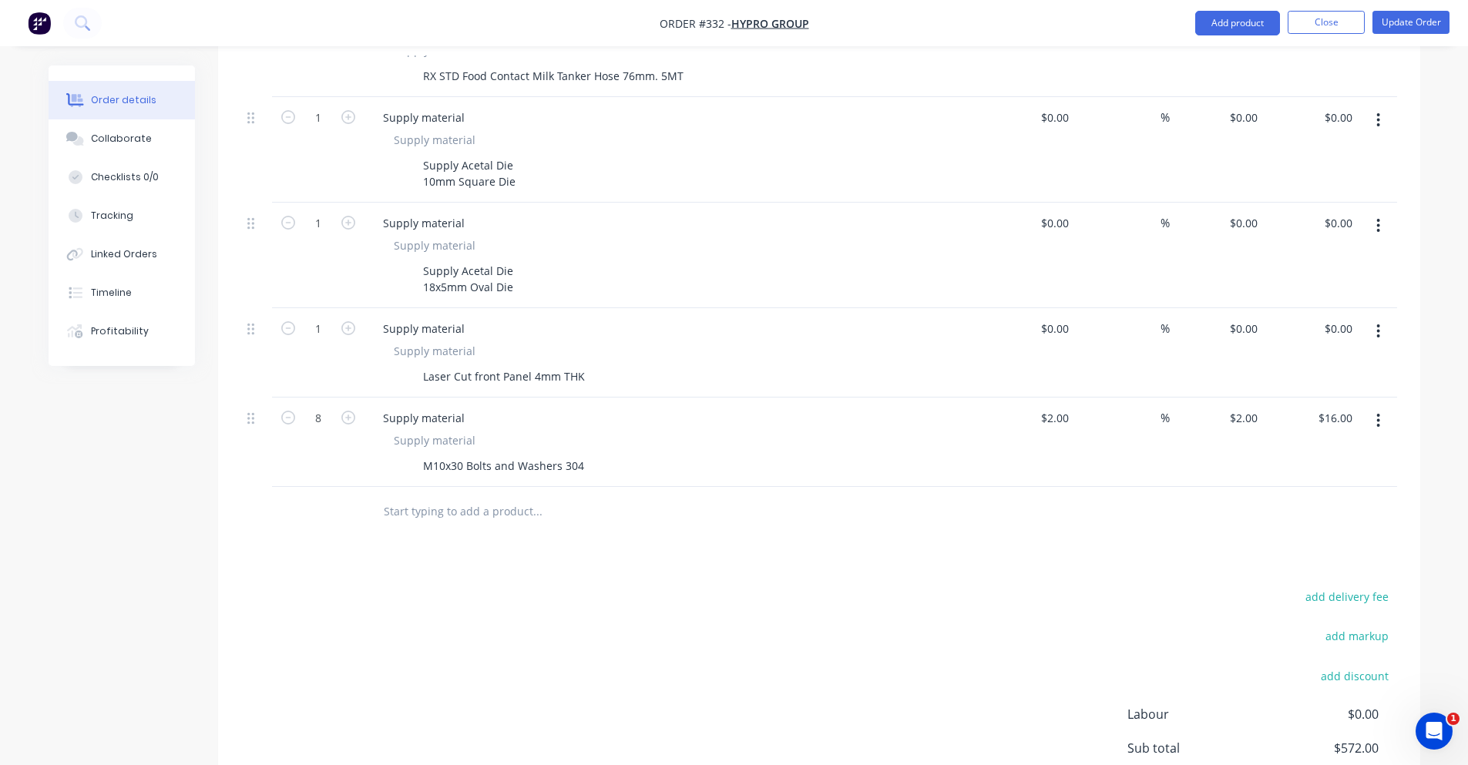
scroll to position [231, 0]
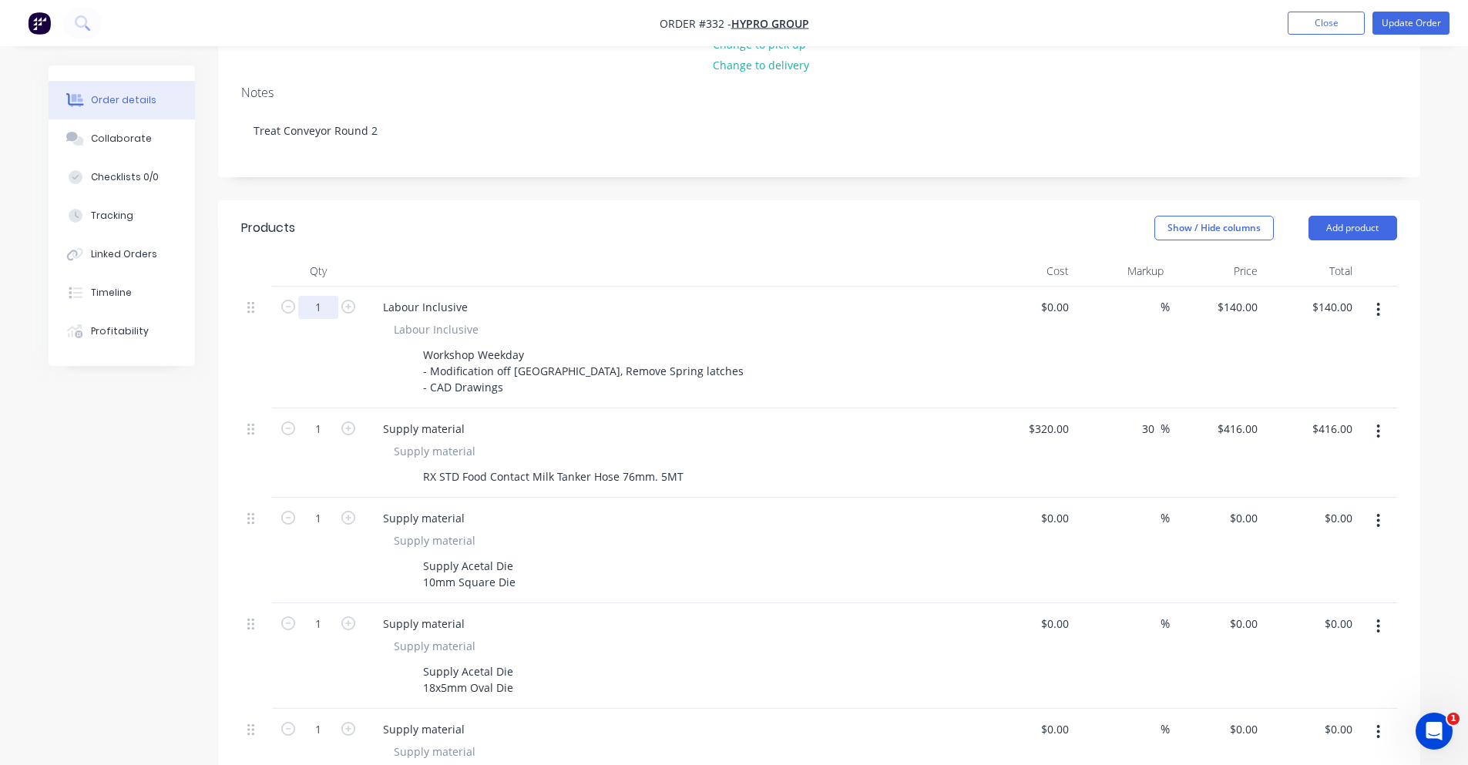
click at [323, 296] on input "1" at bounding box center [318, 307] width 40 height 23
type input "10.5"
type input "$1,470.00"
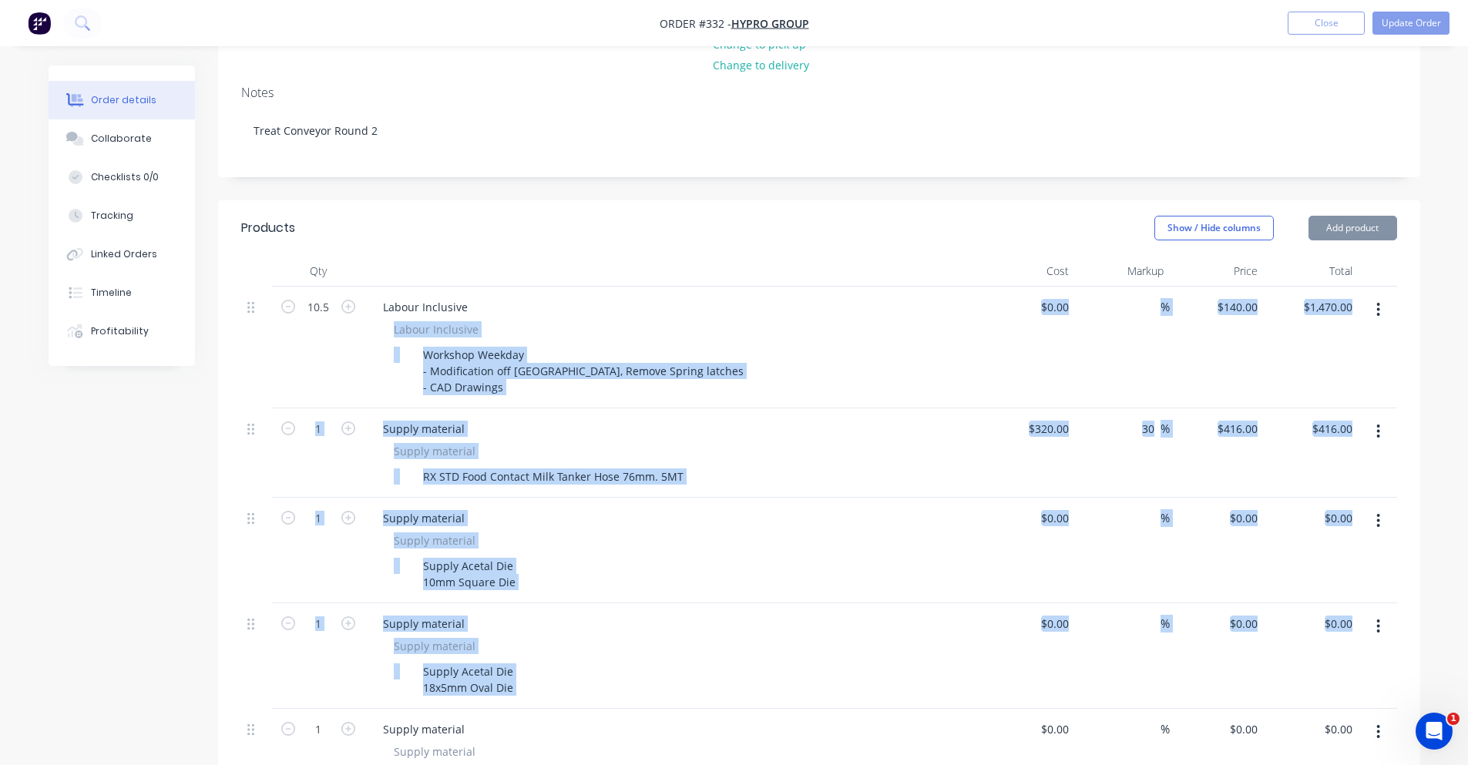
drag, startPoint x: 153, startPoint y: 765, endPoint x: 613, endPoint y: 4, distance: 888.6
click at [565, 198] on div "Created by Peter Created 23/09/25 Required 07/10/25 Assigned to PS KB Invoiced …" at bounding box center [735, 582] width 1372 height 1497
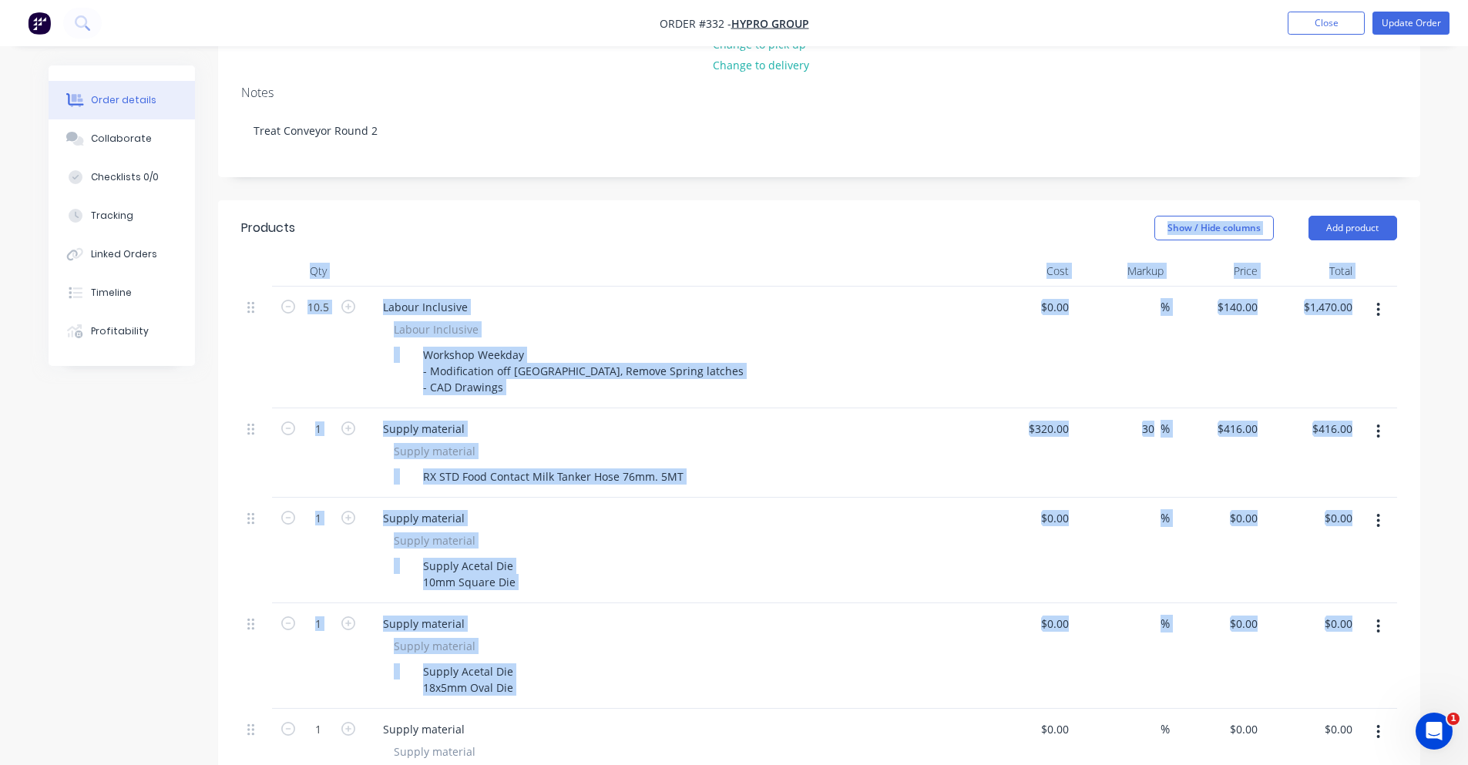
click at [654, 216] on div "Show / Hide columns Add product" at bounding box center [941, 228] width 910 height 25
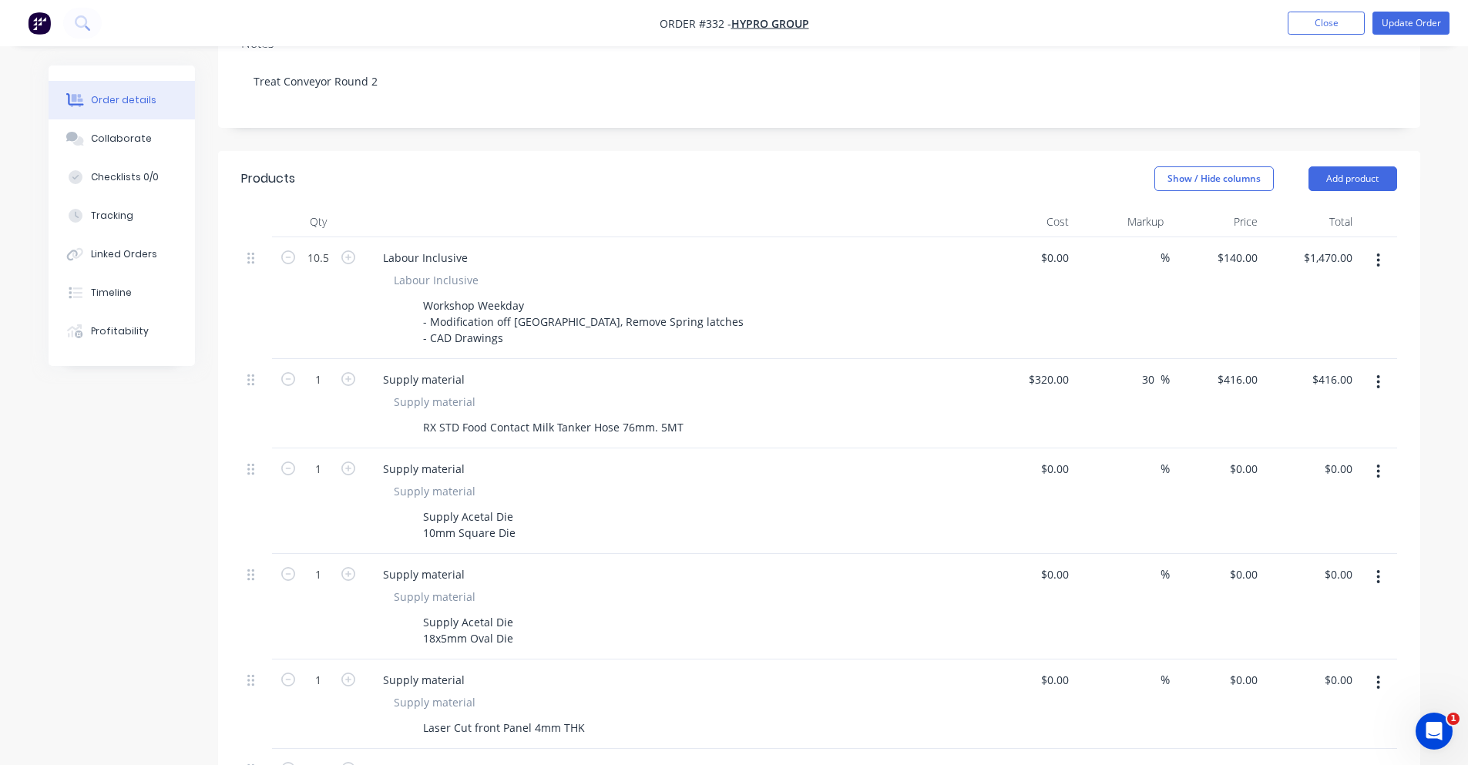
scroll to position [308, 0]
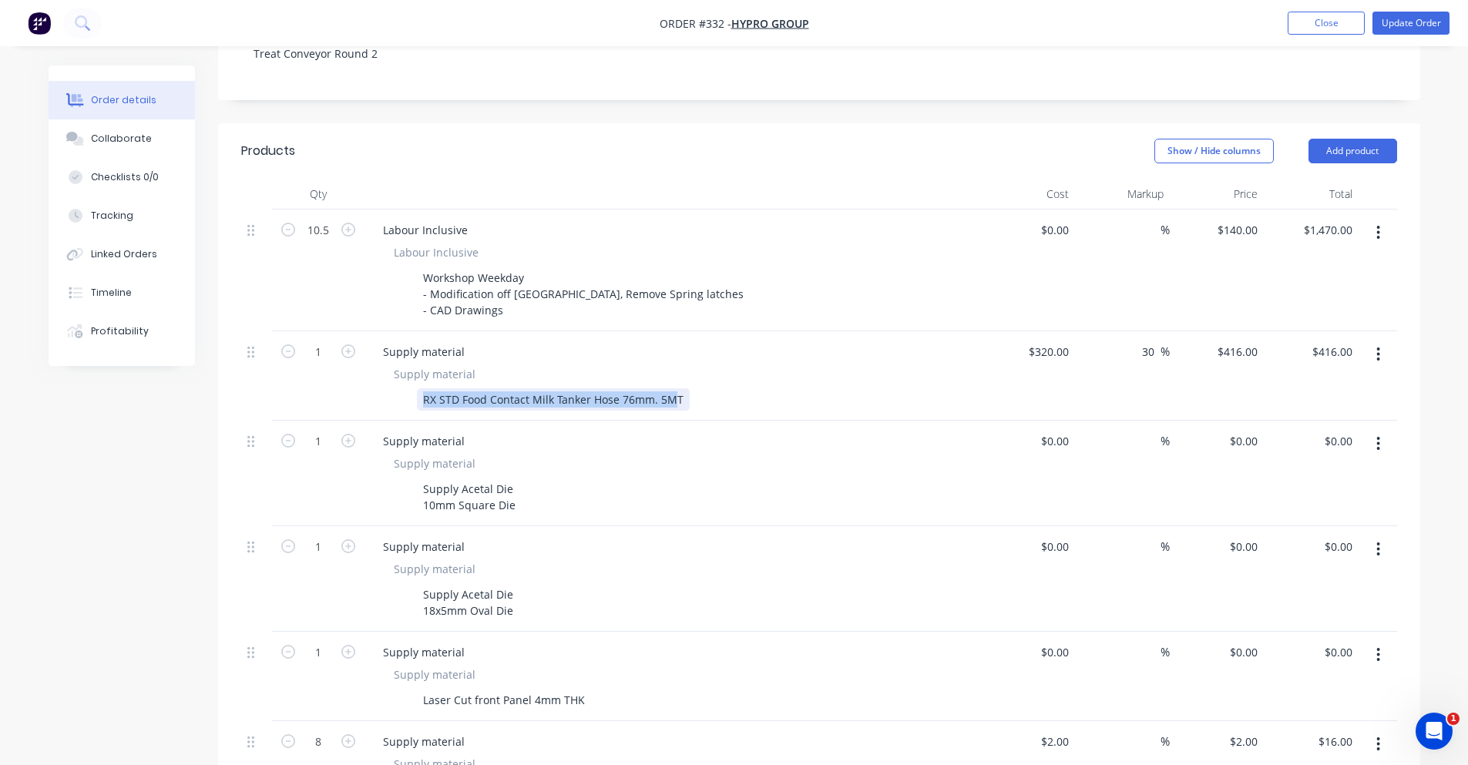
drag, startPoint x: 418, startPoint y: 390, endPoint x: 674, endPoint y: 380, distance: 256.1
click at [674, 388] on div "RX STD Food Contact Milk Tanker Hose 76mm. 5MT" at bounding box center [553, 399] width 273 height 22
click at [768, 366] on div "Supply material" at bounding box center [673, 374] width 558 height 16
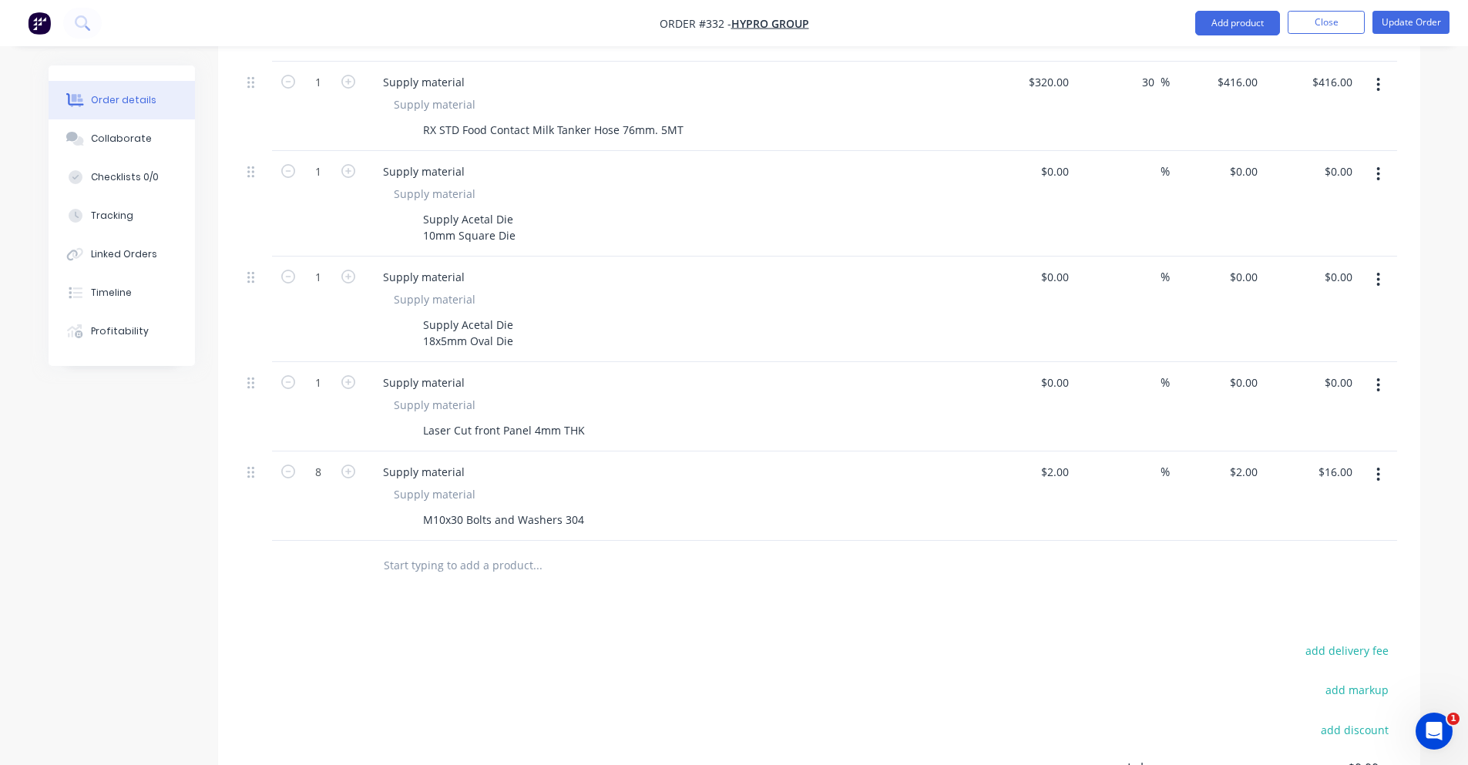
scroll to position [539, 0]
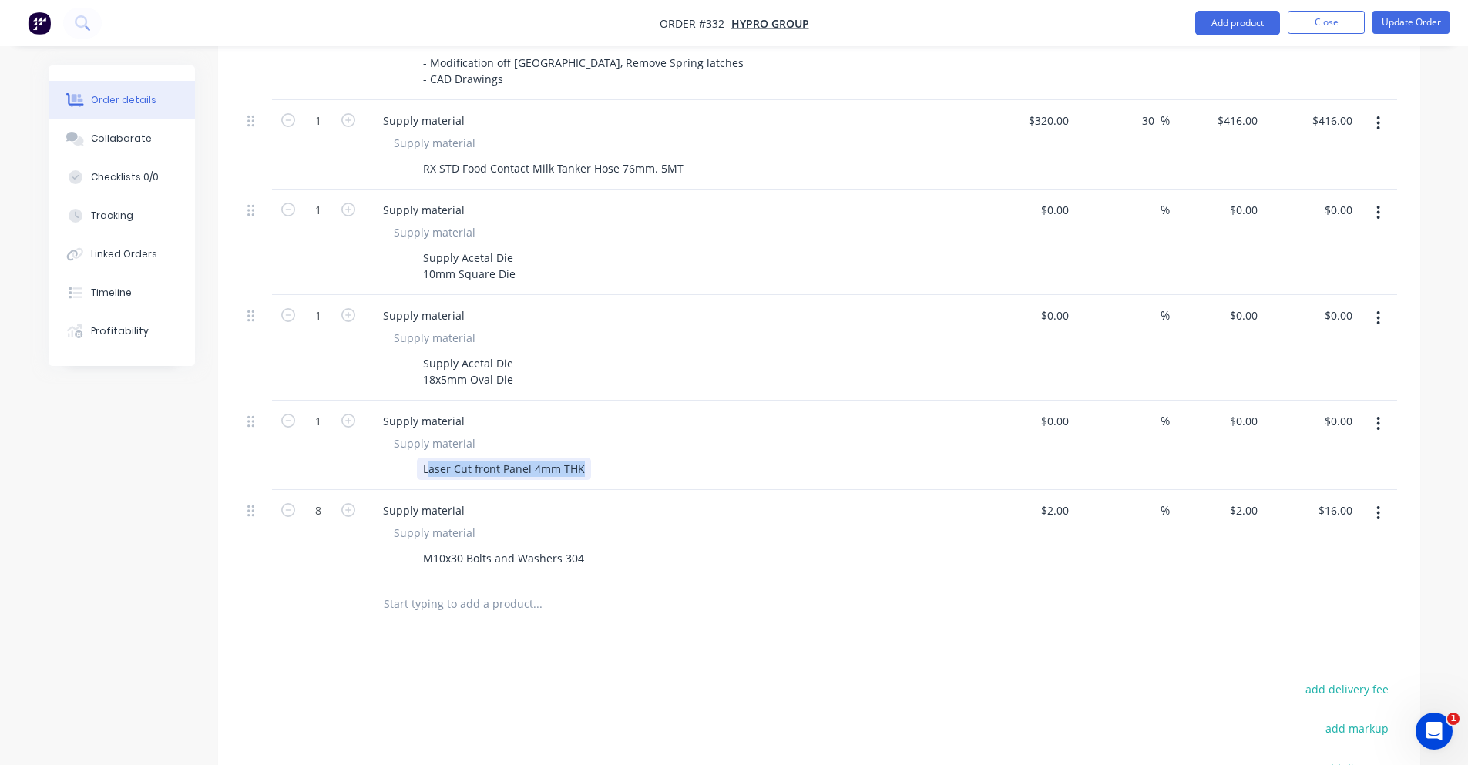
drag, startPoint x: 612, startPoint y: 458, endPoint x: 650, endPoint y: 458, distance: 37.8
click at [650, 458] on div "Laser Cut front Panel 4mm THK" at bounding box center [670, 469] width 564 height 22
click at [660, 458] on div "Laser Cut front Panel 4mm THK" at bounding box center [670, 469] width 564 height 22
click at [1057, 410] on input "0" at bounding box center [1066, 421] width 18 height 22
type input "$29.50"
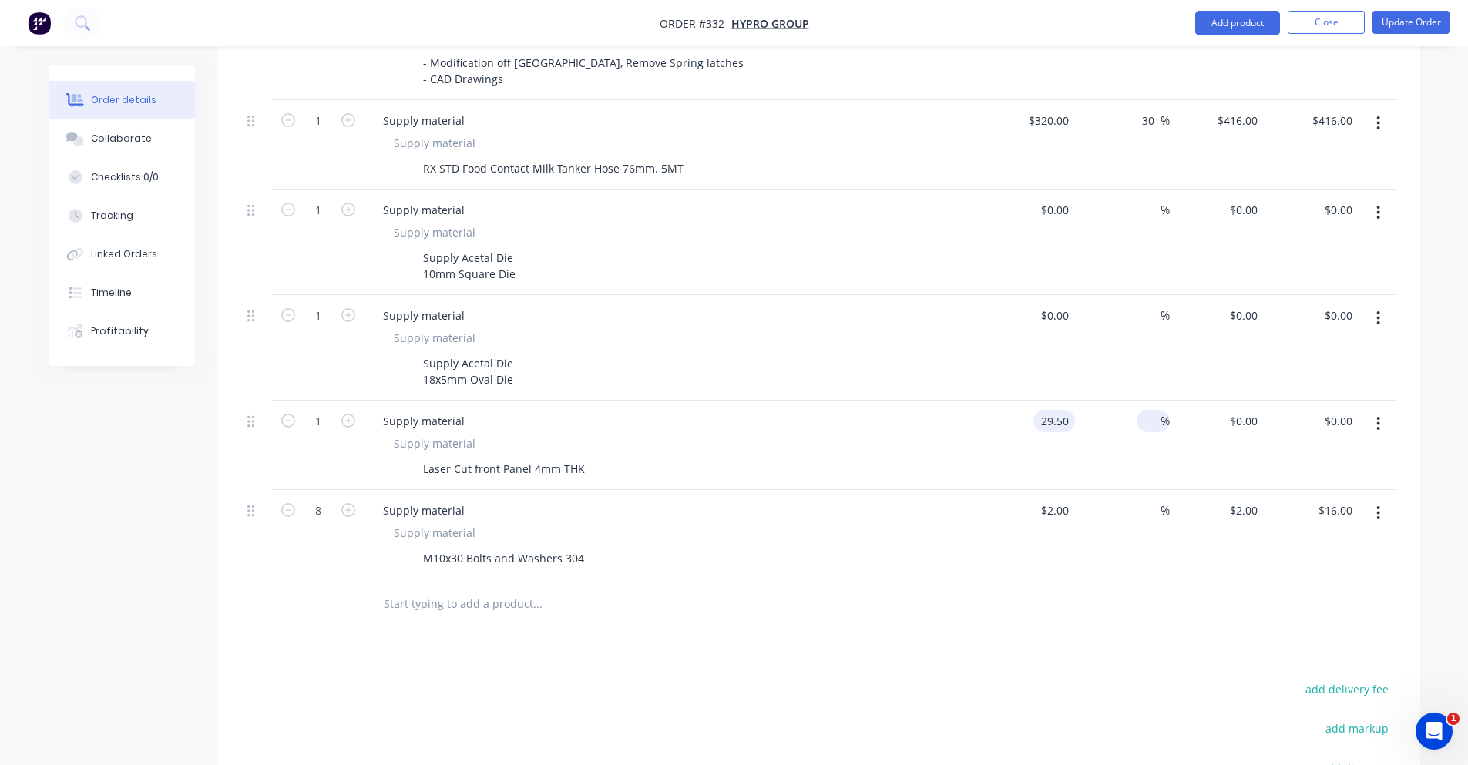
type input "$29.50"
click at [1158, 410] on div at bounding box center [1152, 421] width 18 height 22
click at [1153, 410] on input at bounding box center [1152, 421] width 18 height 22
type input "50"
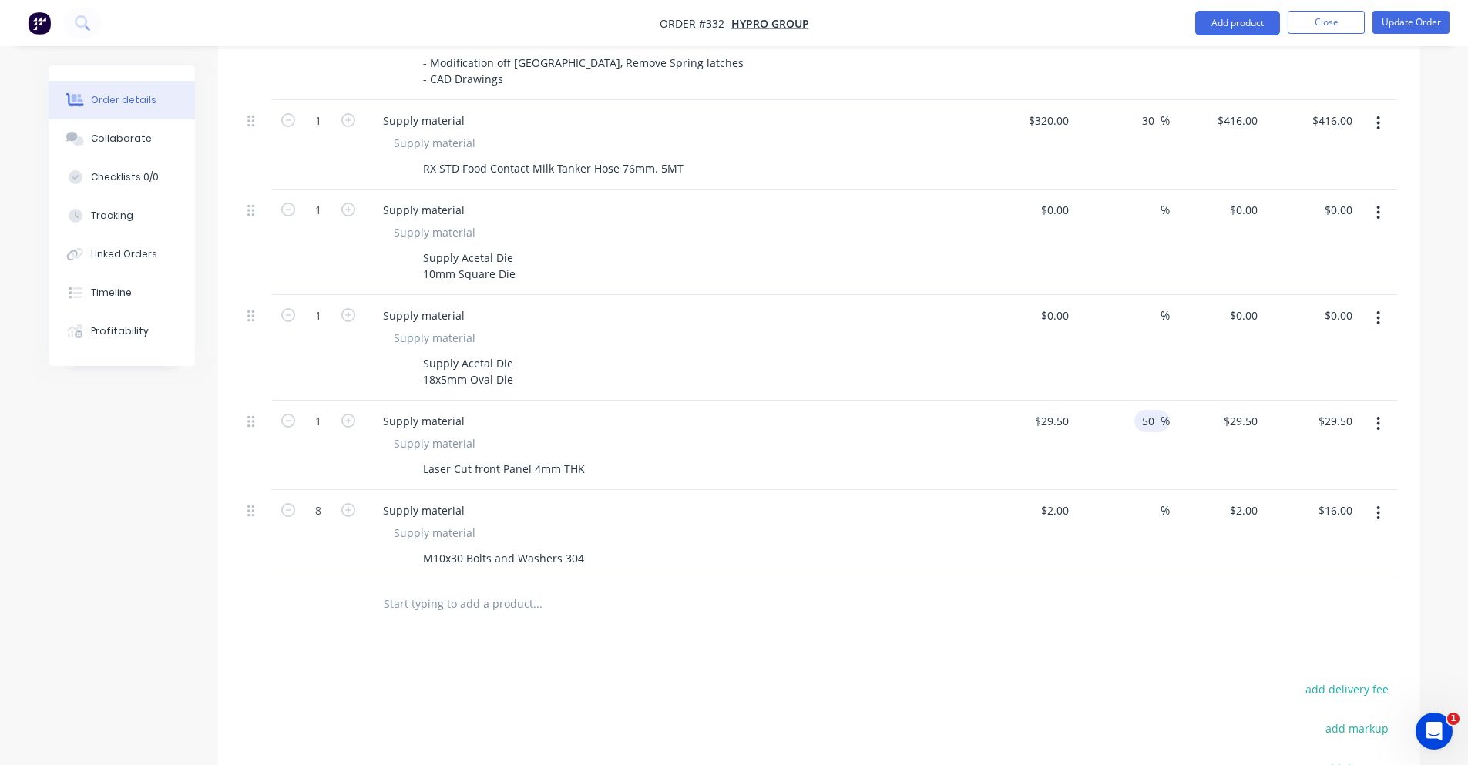
type input "$44.25"
click at [1080, 493] on div "%" at bounding box center [1122, 534] width 95 height 89
click at [1397, 499] on button "button" at bounding box center [1378, 513] width 36 height 28
click at [1358, 635] on div "Delete" at bounding box center [1324, 646] width 119 height 22
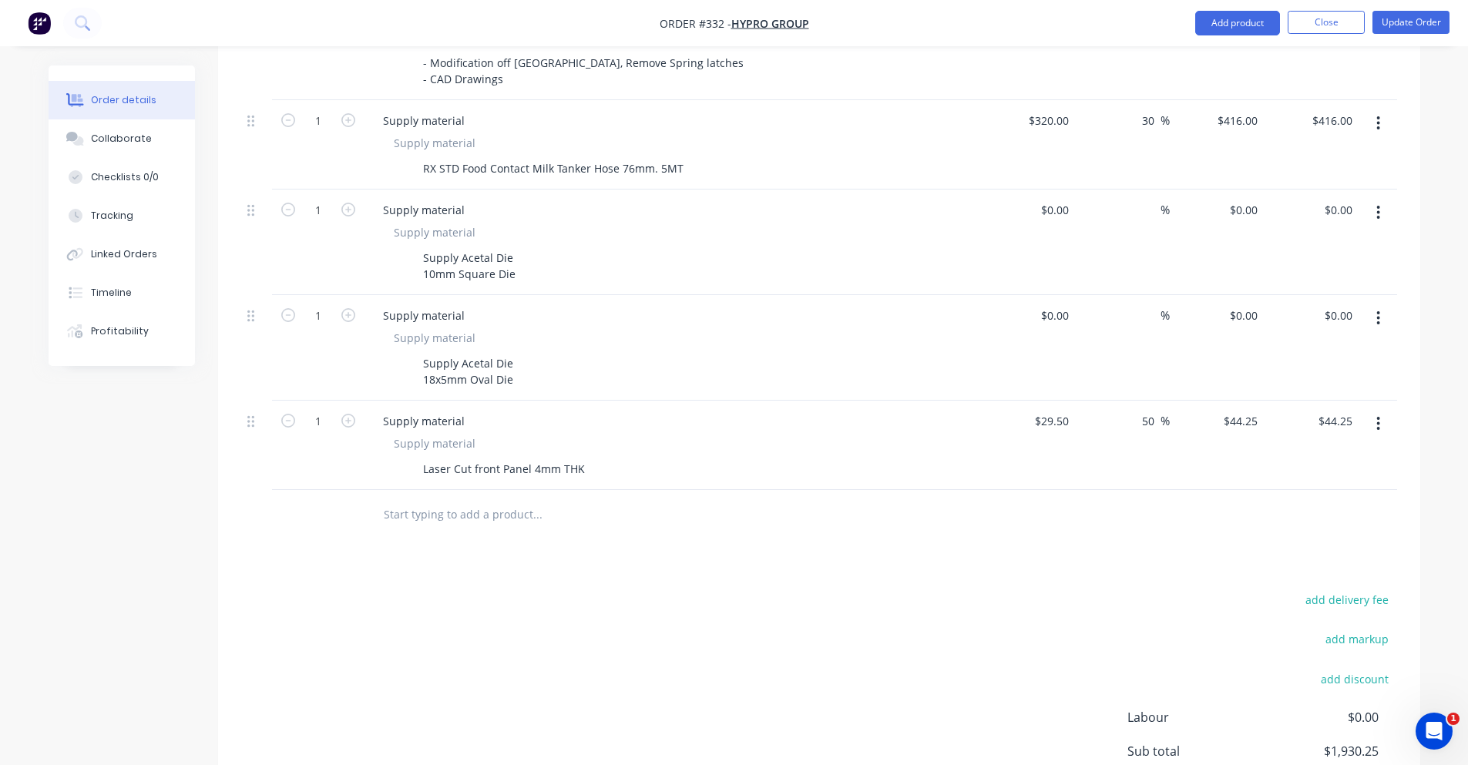
click at [1180, 416] on div "$44.25 $44.25" at bounding box center [1217, 445] width 95 height 89
click at [1175, 403] on div "$44.25 $44.25" at bounding box center [1217, 445] width 95 height 89
click at [1168, 412] on span "%" at bounding box center [1165, 421] width 9 height 18
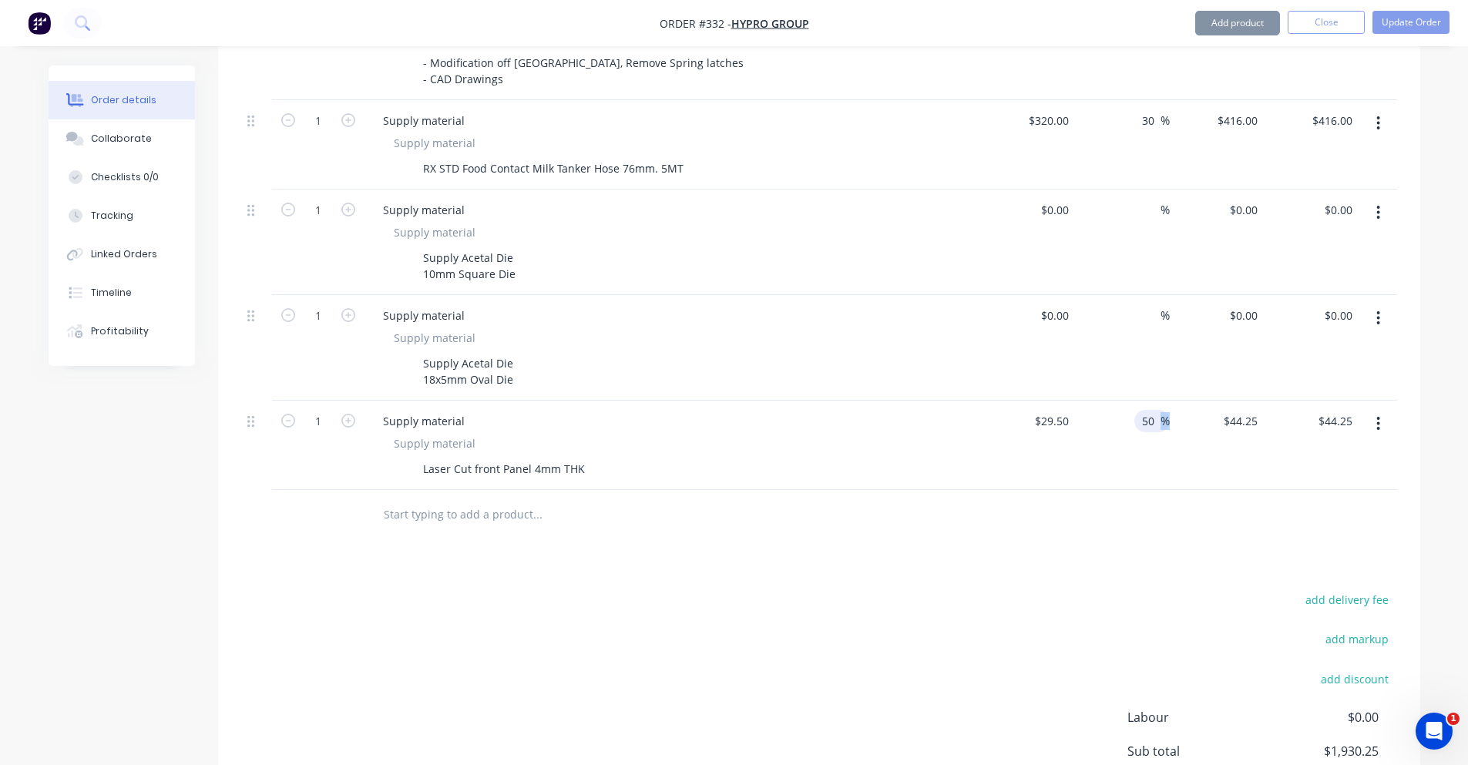
click at [1168, 412] on span "%" at bounding box center [1165, 421] width 9 height 18
click at [1159, 410] on input "50" at bounding box center [1151, 421] width 20 height 22
drag, startPoint x: 1159, startPoint y: 402, endPoint x: 1141, endPoint y: 402, distance: 17.7
click at [1141, 410] on input "50" at bounding box center [1151, 421] width 20 height 22
type input "100"
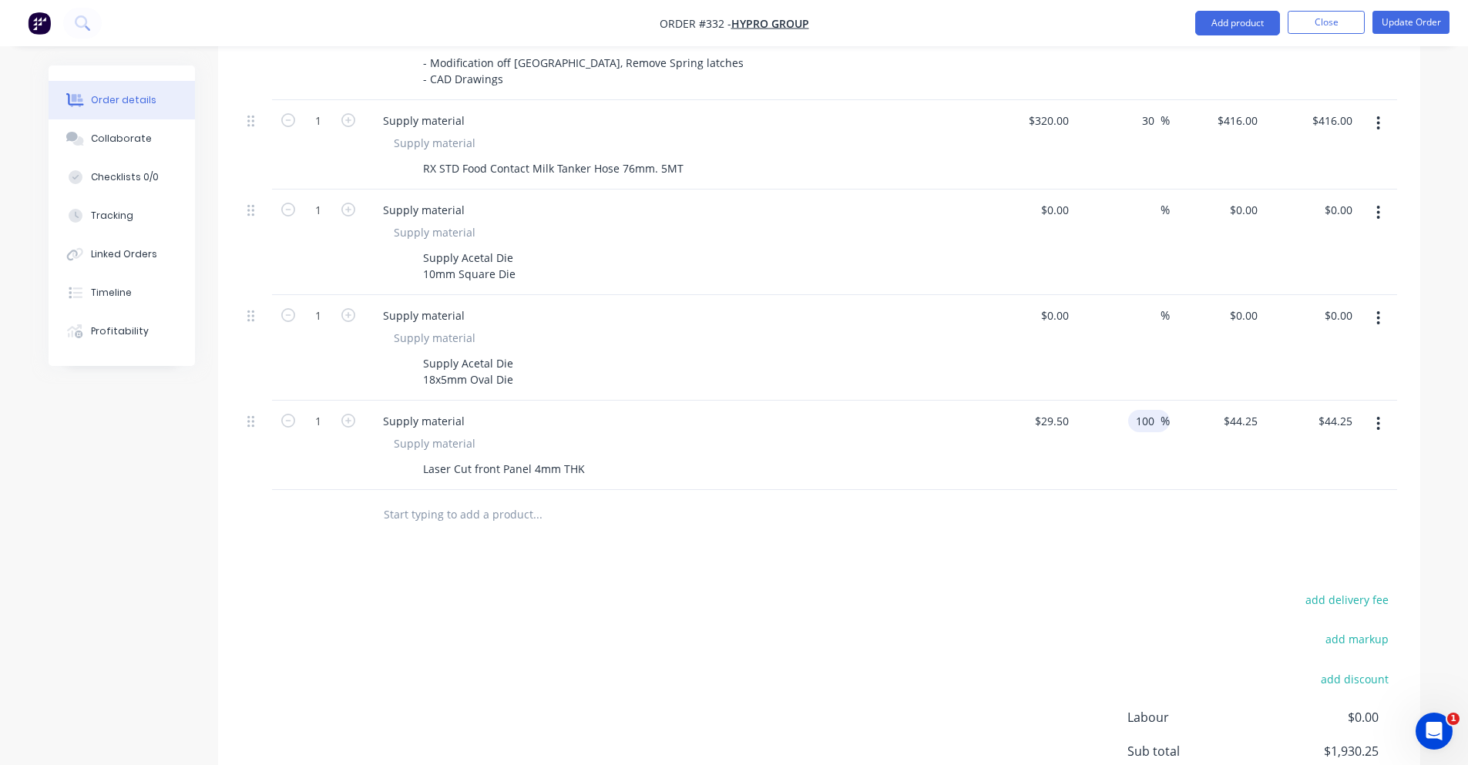
type input "$59.00"
click at [869, 529] on div "Products Show / Hide columns Add product Qty Cost Markup Price Total 10.5 Labou…" at bounding box center [819, 401] width 1202 height 1018
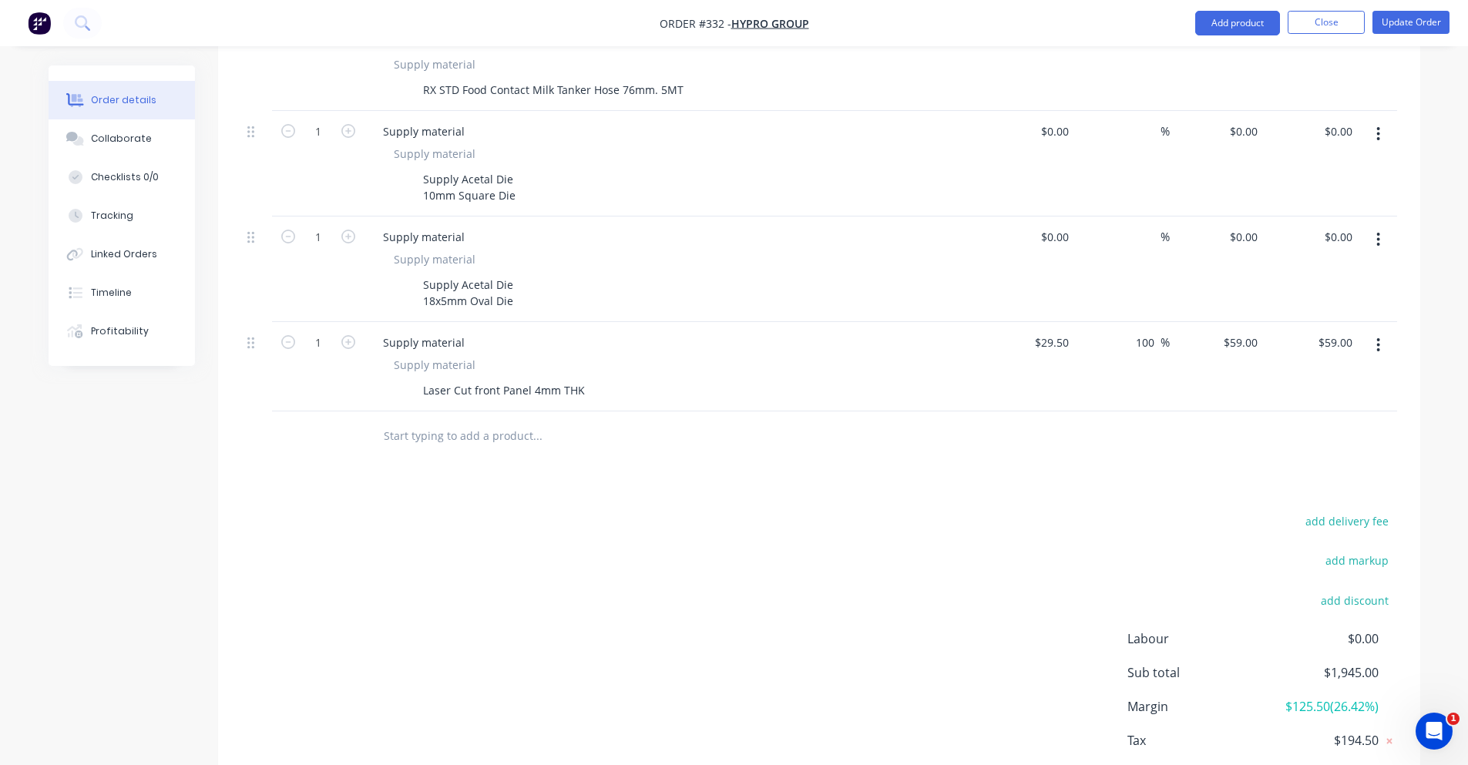
scroll to position [691, 0]
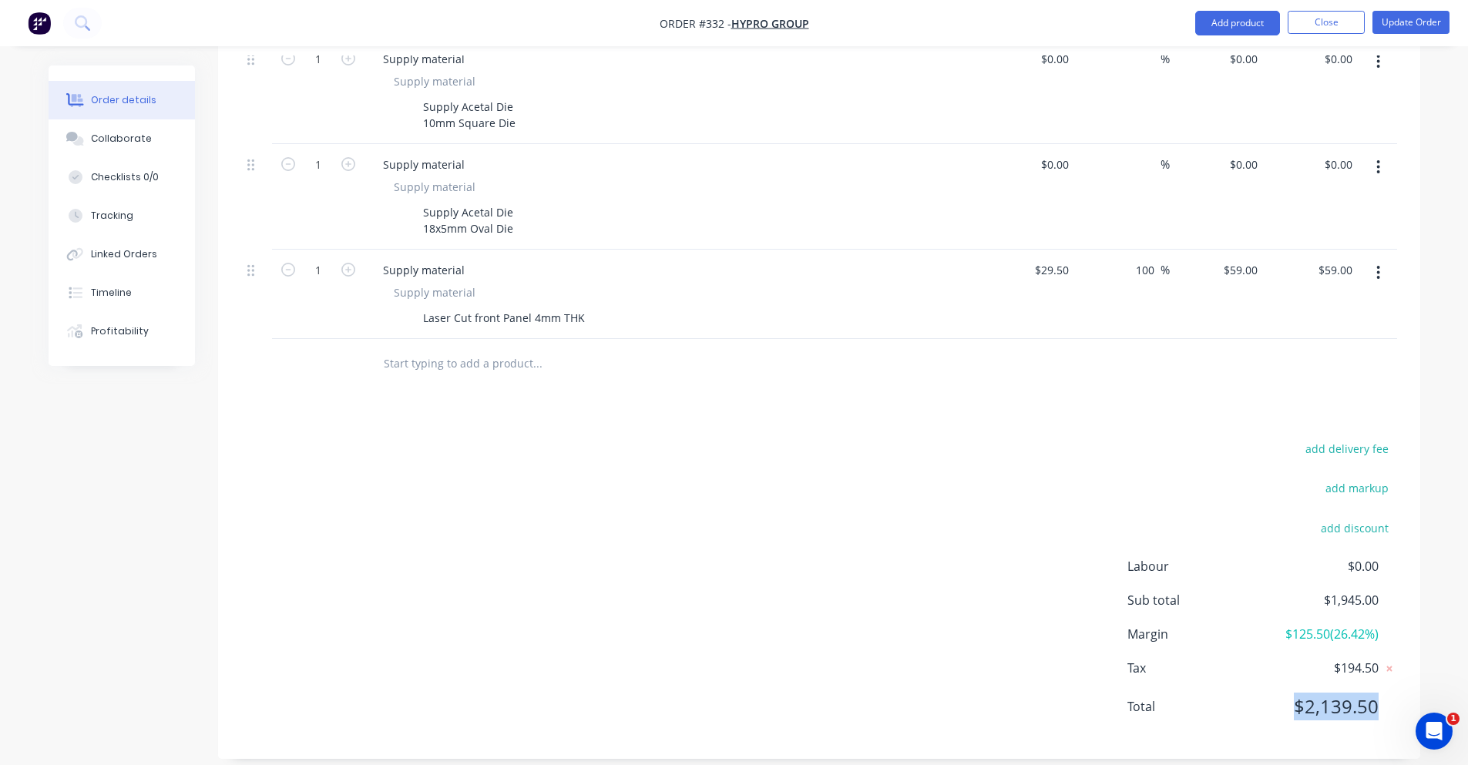
drag, startPoint x: 1268, startPoint y: 709, endPoint x: 1396, endPoint y: 695, distance: 128.7
click at [1396, 695] on div "Labour $0.00 Sub total $1,945.00 Margin $125.50 ( 26.42 %) Tax $194.50 Total $2…" at bounding box center [1263, 646] width 270 height 179
click at [979, 613] on div "add delivery fee add markup add discount Labour $0.00 Sub total $1,945.00 Margi…" at bounding box center [819, 587] width 1156 height 297
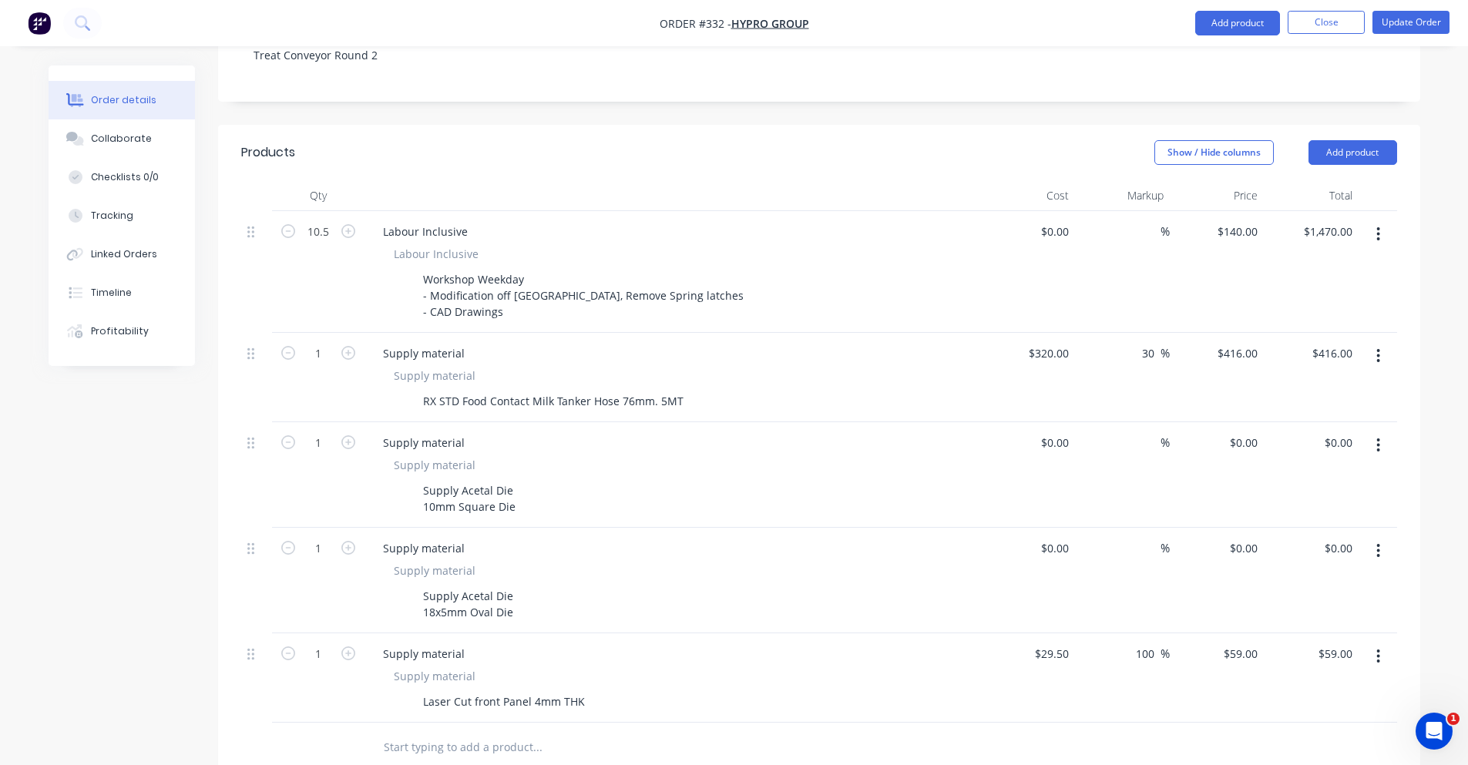
scroll to position [305, 0]
click at [1153, 222] on input at bounding box center [1152, 233] width 18 height 22
type input "0"
type input "$0.00"
click at [1222, 215] on div "0 $140.00" at bounding box center [1217, 274] width 95 height 122
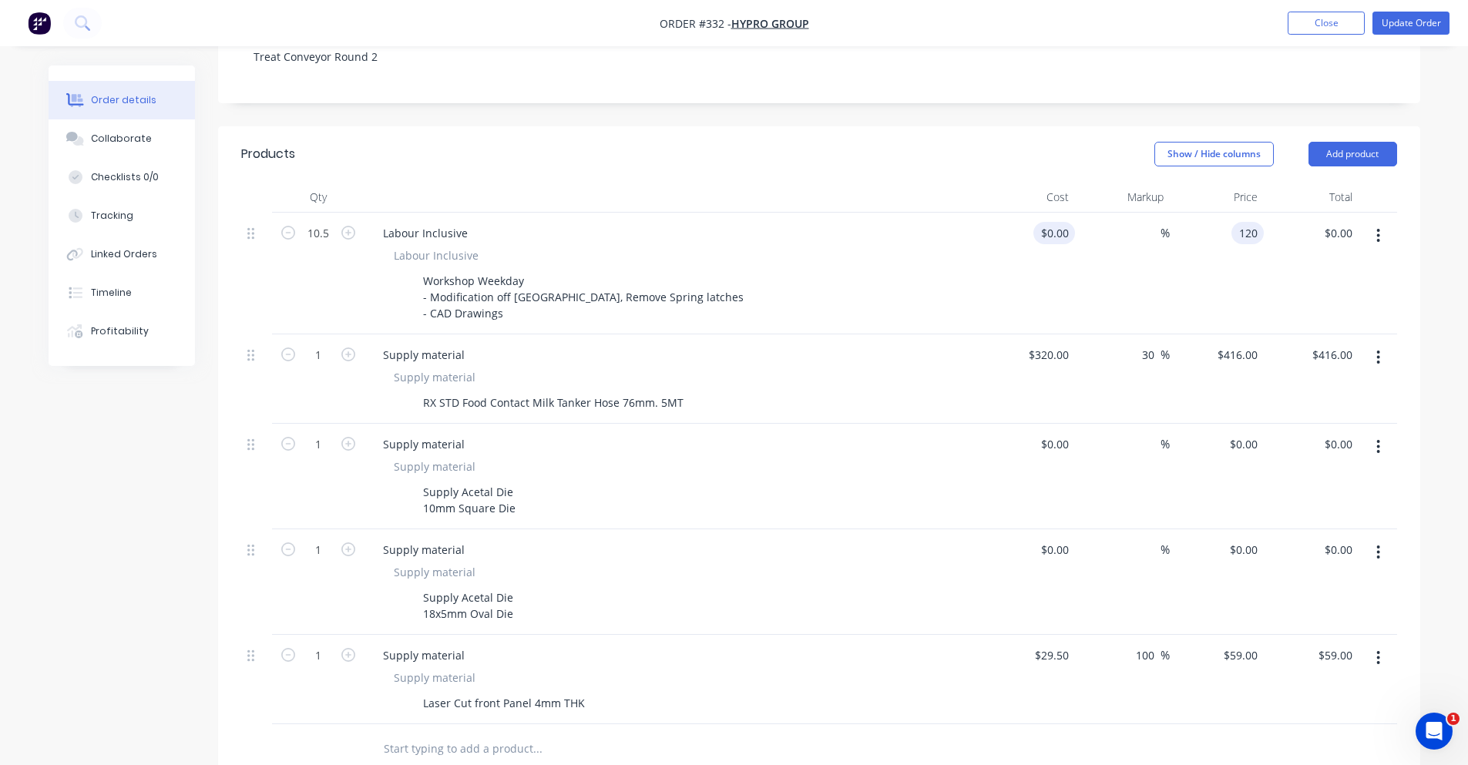
type input "120"
type input "0"
type input "$120.00"
type input "$1,260.00"
click at [1054, 213] on div "0 0" at bounding box center [1028, 274] width 95 height 122
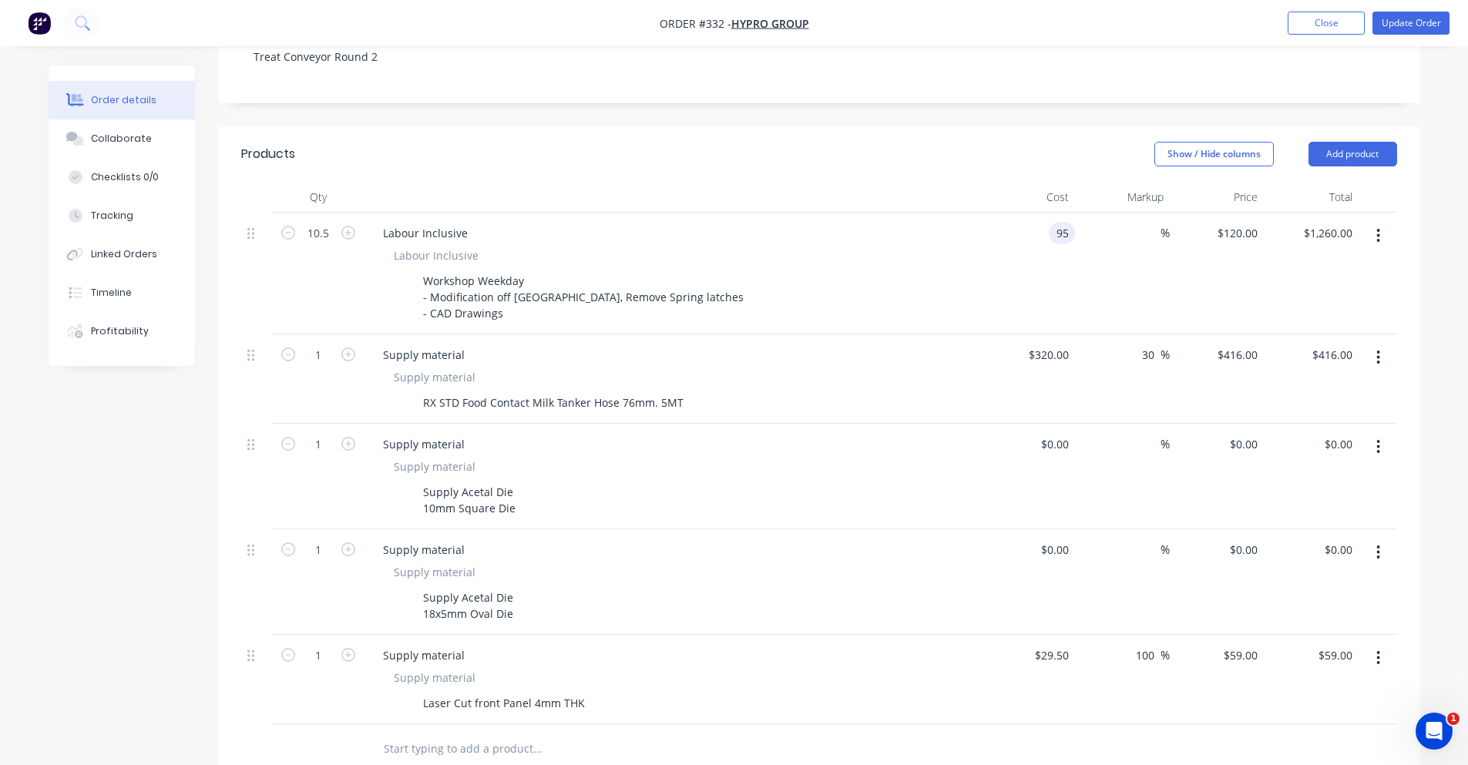
type input "$95.00"
type input "$997.50"
click at [1002, 145] on div "Show / Hide columns Add product" at bounding box center [941, 154] width 910 height 25
click at [1265, 216] on div "$997.50 $997.50" at bounding box center [1311, 274] width 95 height 122
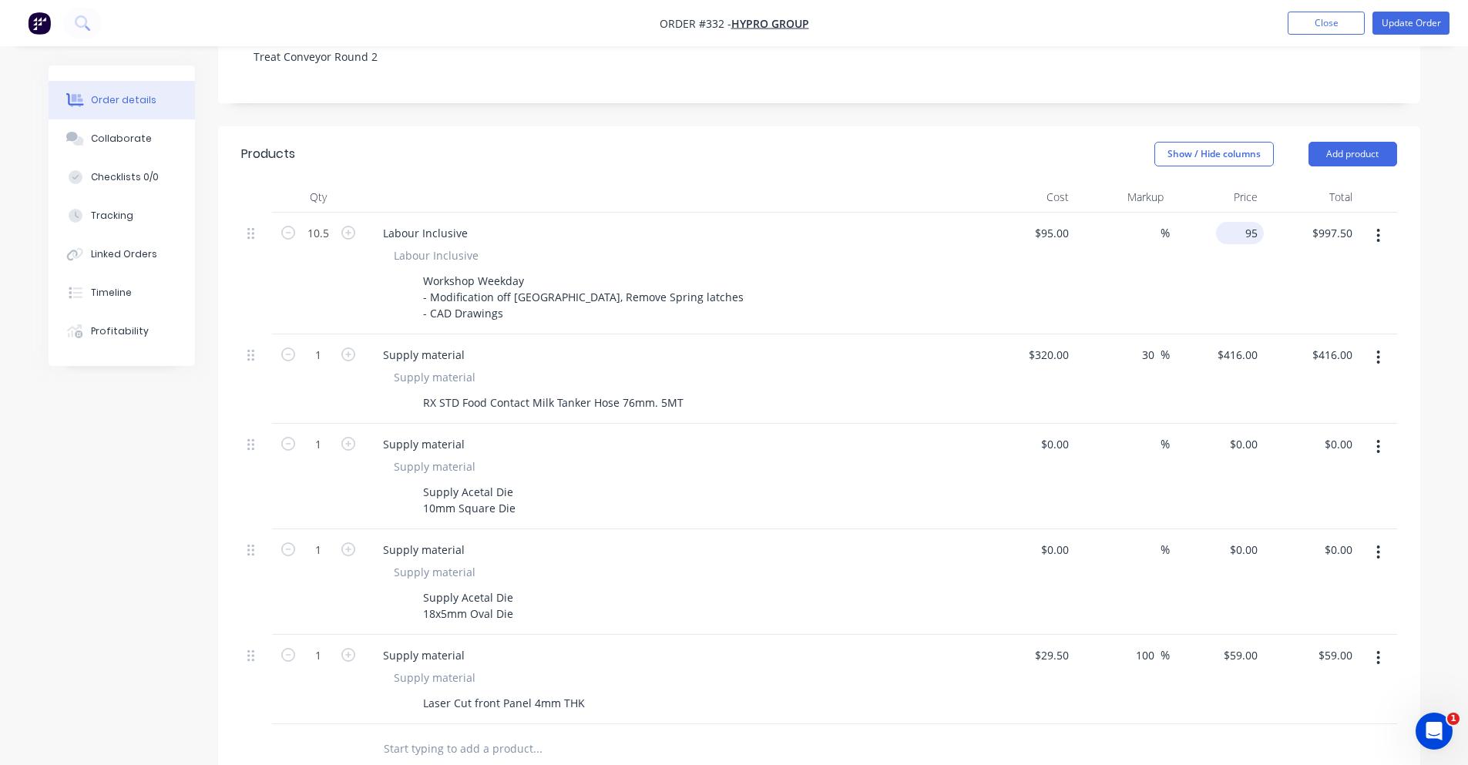
click at [1252, 222] on input "95" at bounding box center [1243, 233] width 42 height 22
type input "120"
type input "26.32"
type input "$120.00"
type input "$1,260.00"
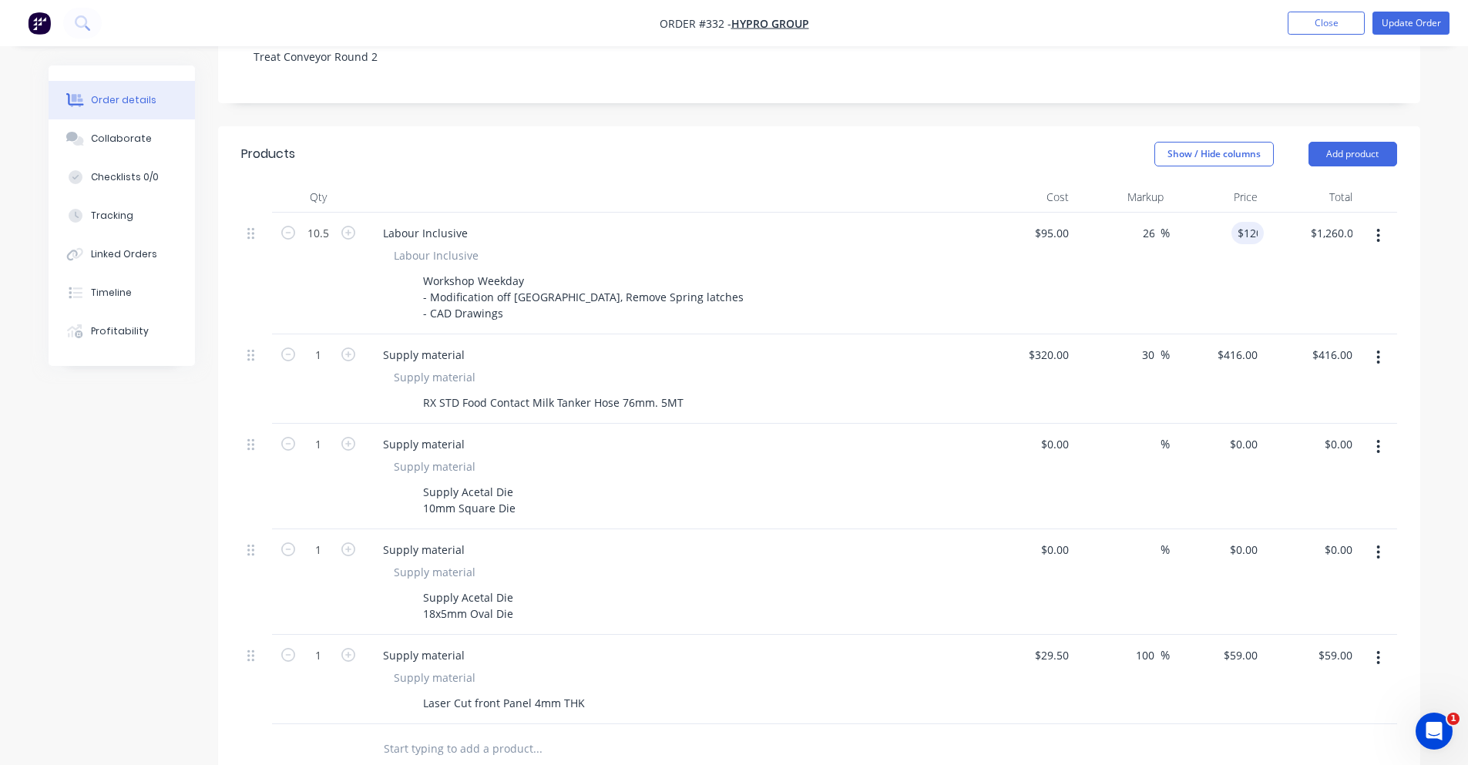
click at [1045, 142] on div "Show / Hide columns Add product" at bounding box center [941, 154] width 910 height 25
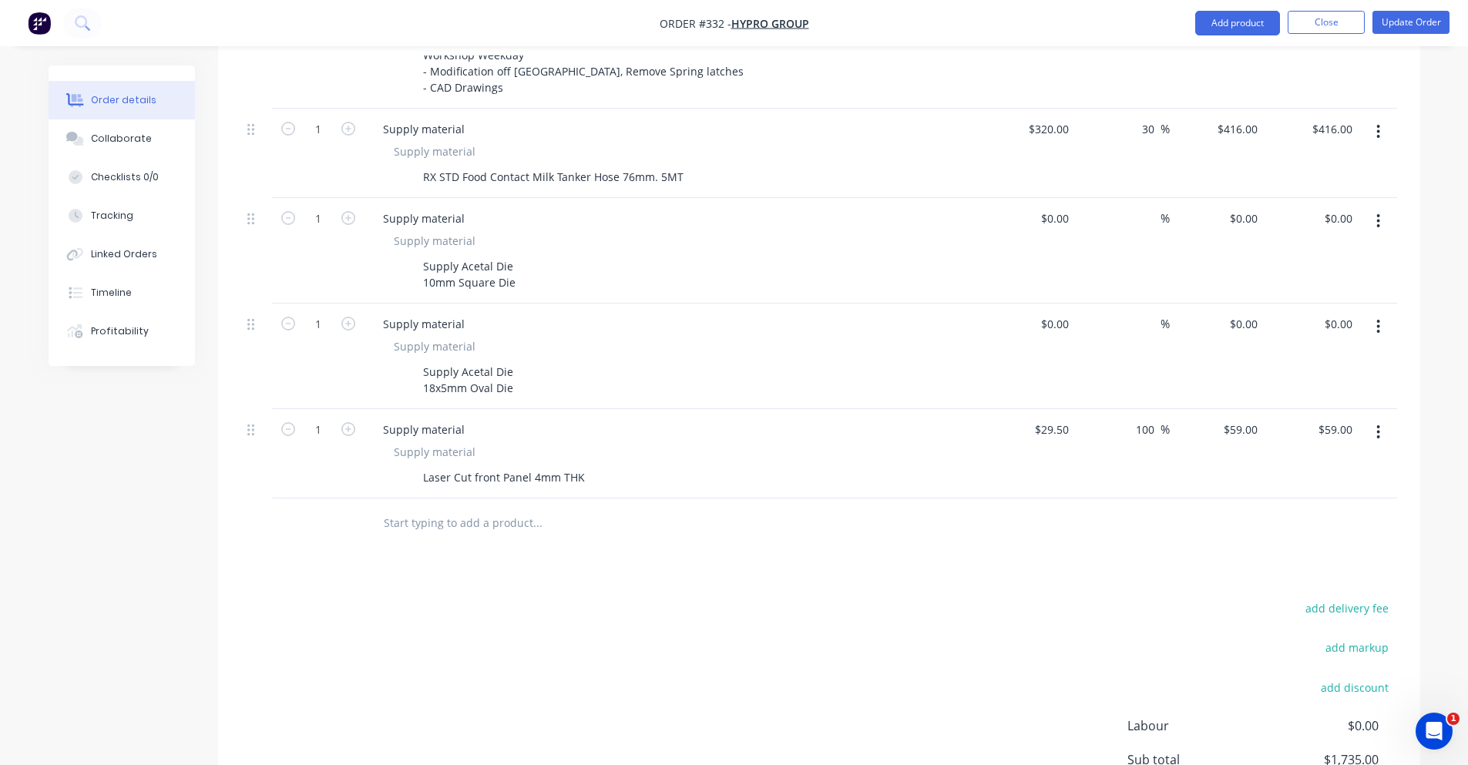
scroll to position [691, 0]
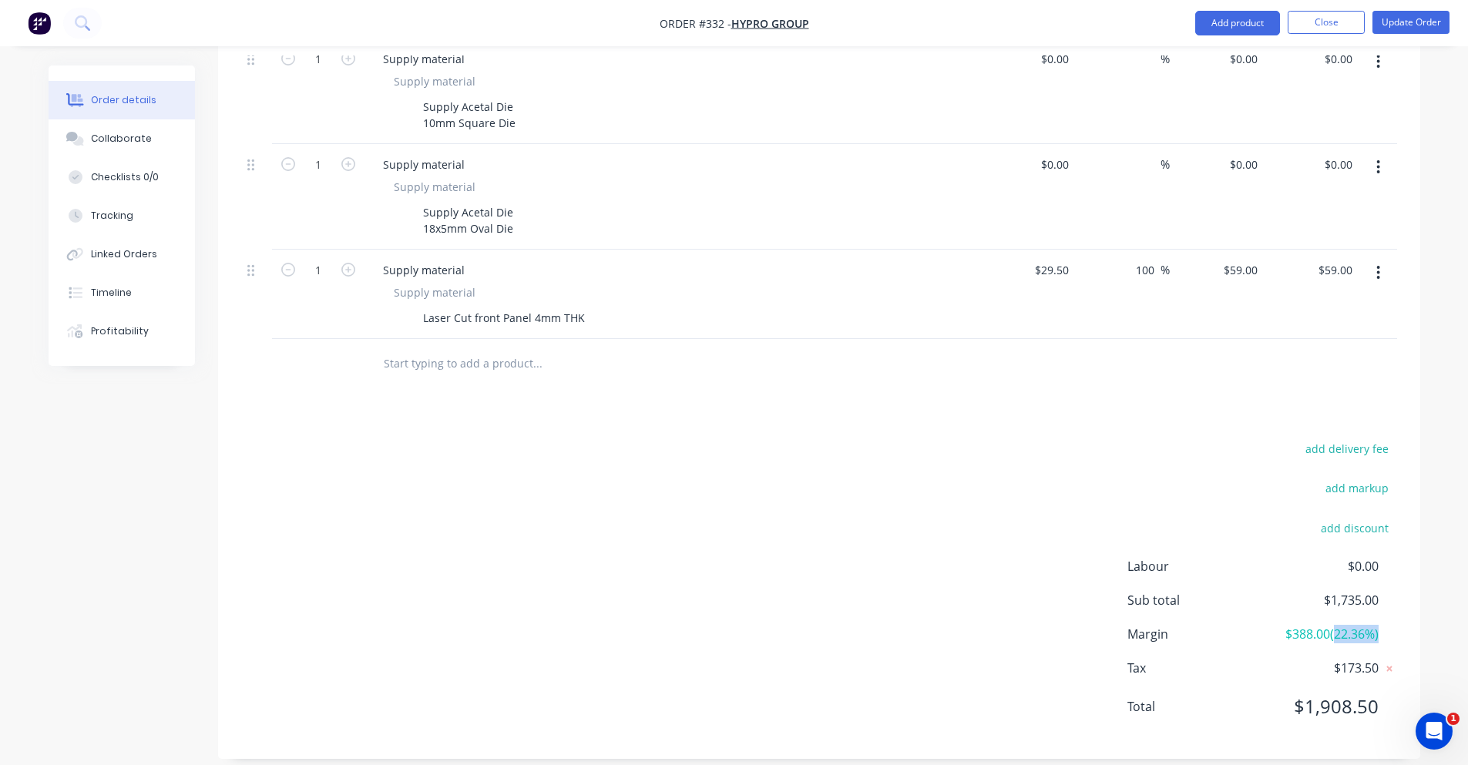
drag, startPoint x: 1355, startPoint y: 616, endPoint x: 1423, endPoint y: 627, distance: 68.7
click at [1423, 627] on div "Order details Collaborate Checklists 0/0 Tracking Linked Orders Timeline Profit…" at bounding box center [734, 78] width 1403 height 1407
click at [1401, 627] on div "add delivery fee add markup add discount Labour $0.00 Sub total $1,735.00 Margi…" at bounding box center [819, 587] width 1202 height 297
drag, startPoint x: 1328, startPoint y: 620, endPoint x: 1296, endPoint y: 623, distance: 31.7
click at [1296, 625] on span "$388.00 ( 22.36 %)" at bounding box center [1321, 634] width 114 height 18
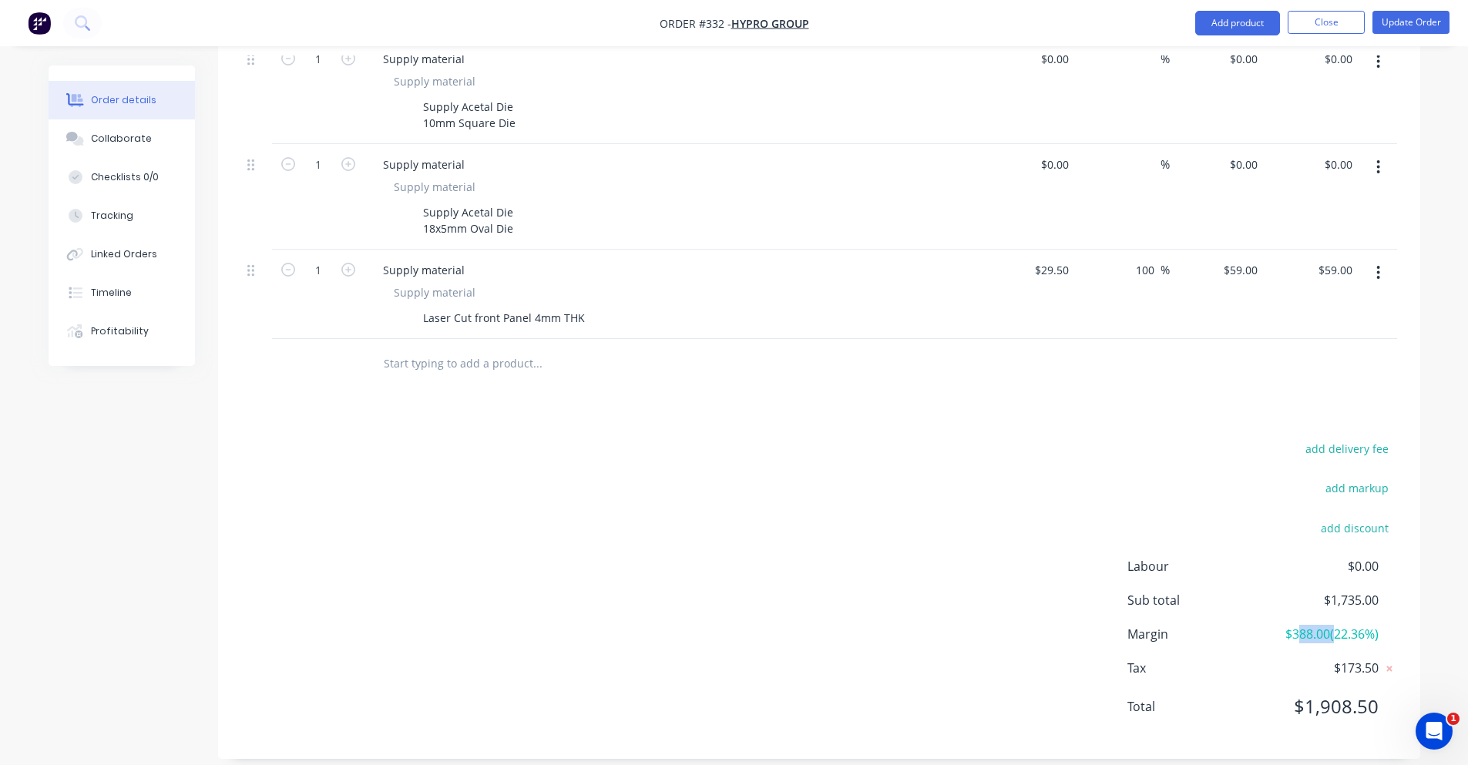
click at [1296, 625] on span "$388.00 ( 22.36 %)" at bounding box center [1321, 634] width 114 height 18
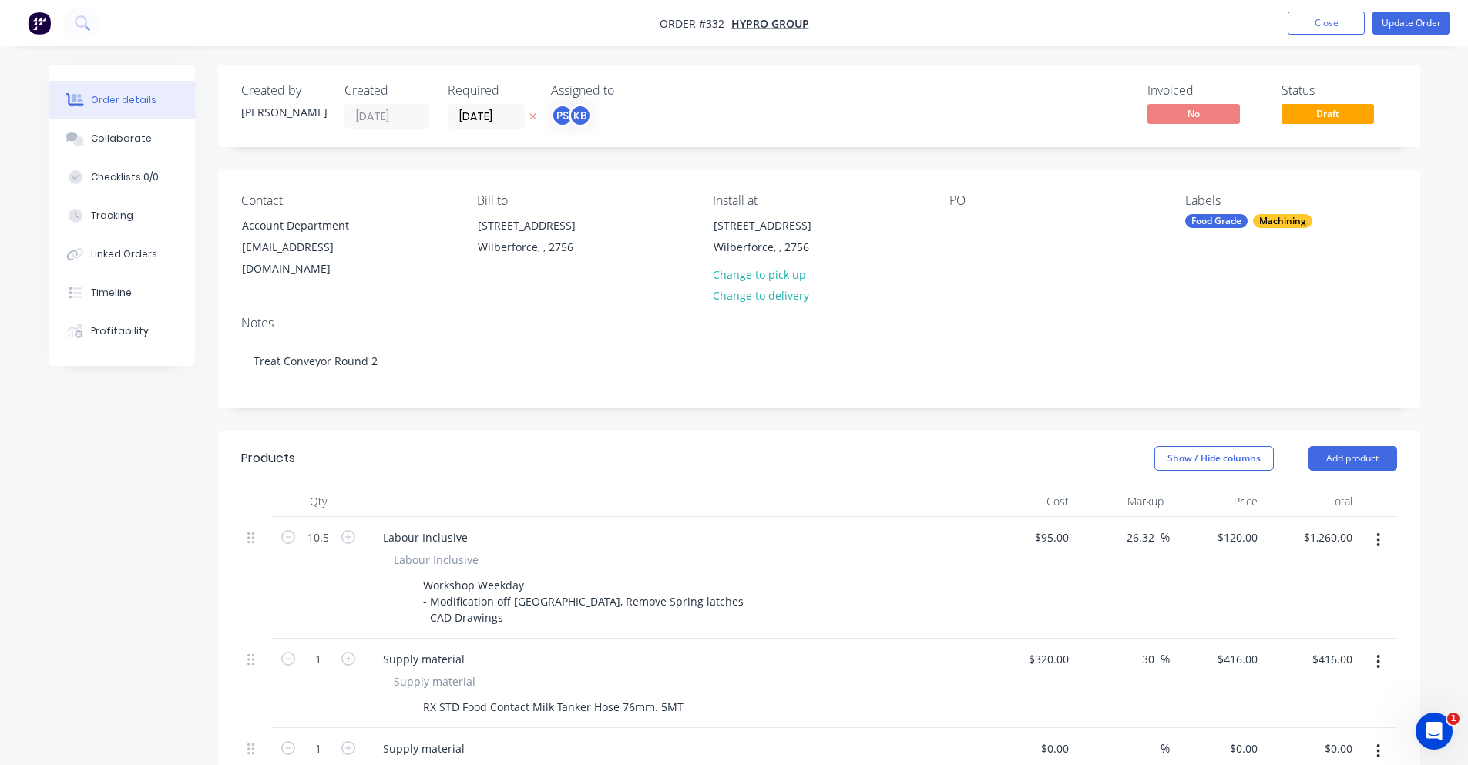
scroll to position [0, 0]
click at [488, 109] on input "07/10/25" at bounding box center [487, 117] width 76 height 23
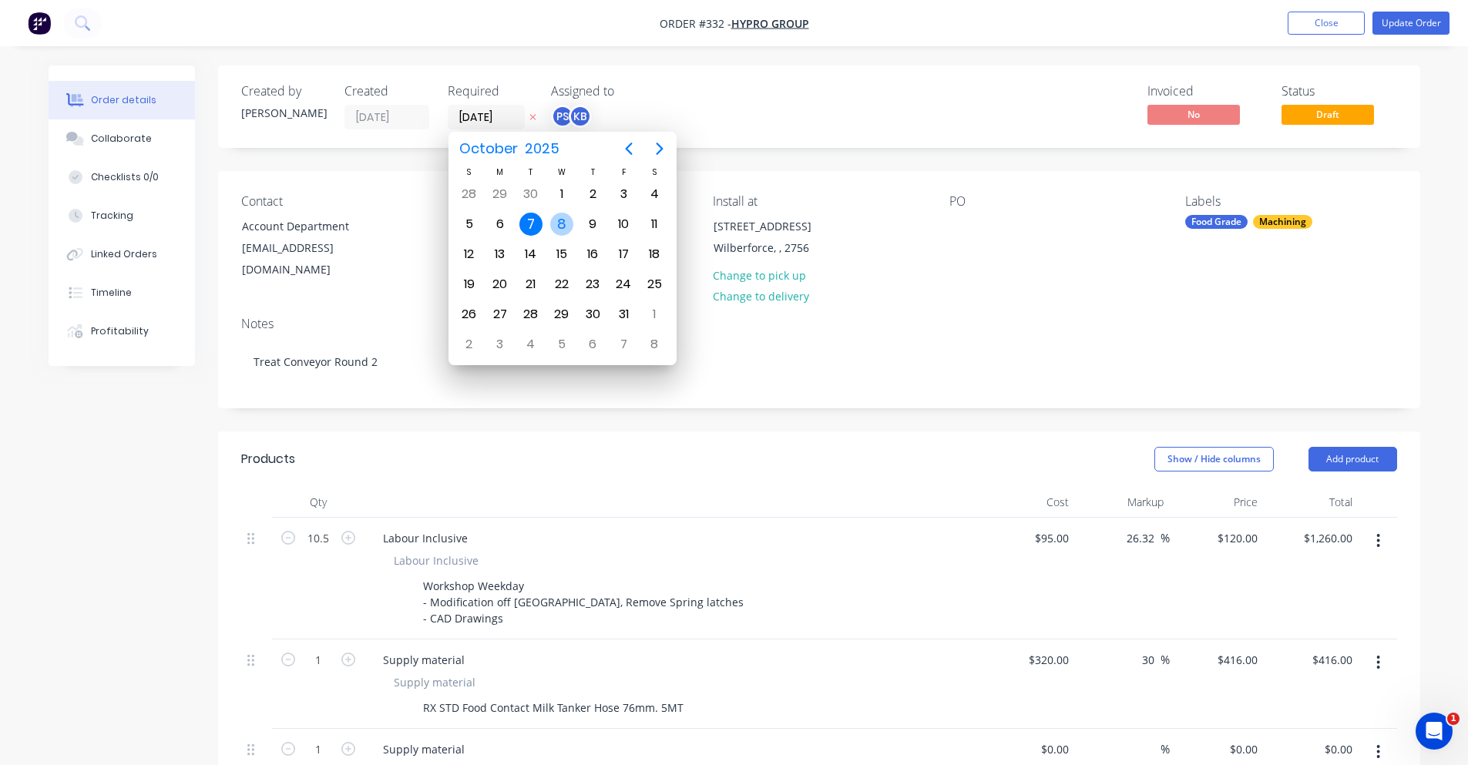
click at [556, 222] on div "8" at bounding box center [561, 224] width 23 height 23
type input "[DATE]"
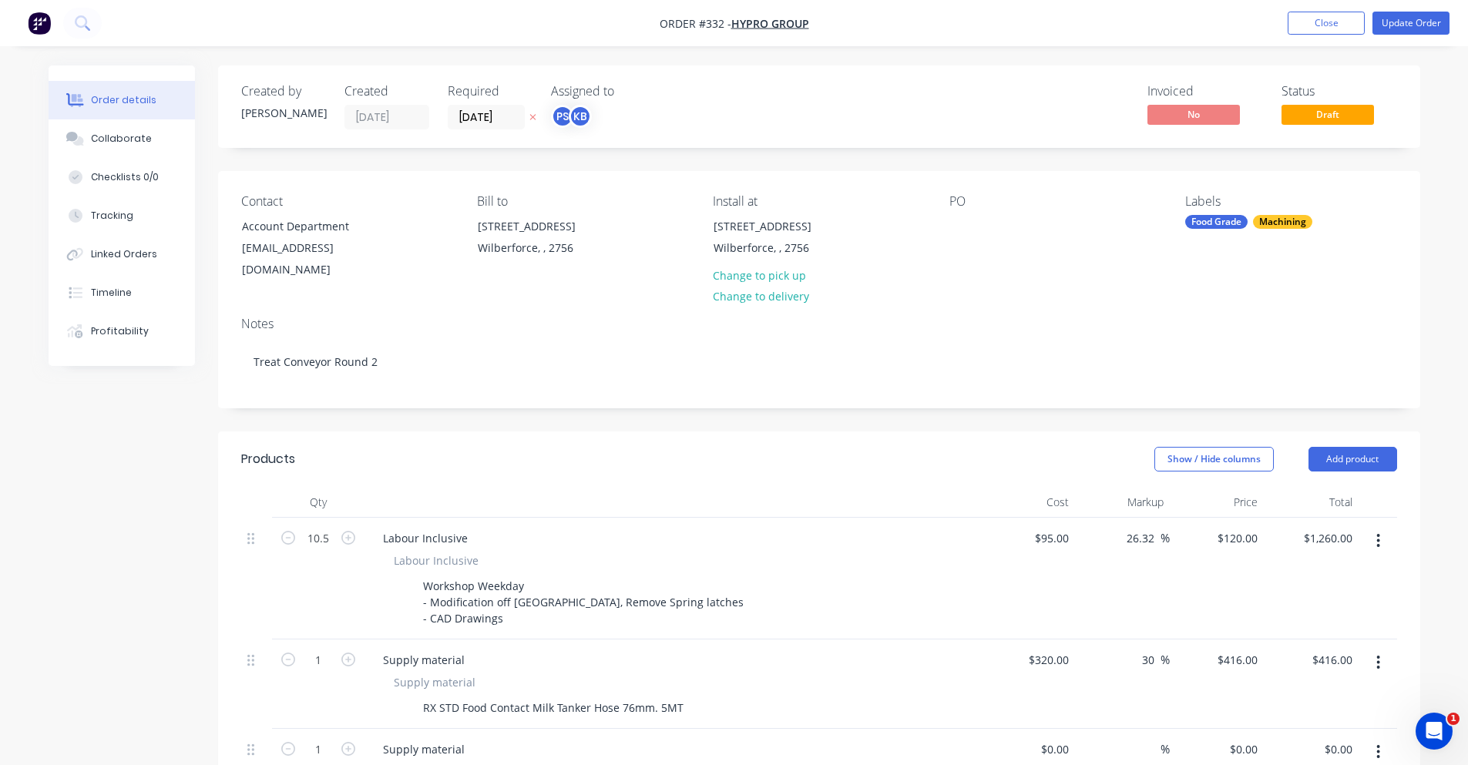
click at [741, 89] on div "Invoiced No Status Draft" at bounding box center [1051, 106] width 692 height 45
click at [1390, 32] on button "Update Order" at bounding box center [1411, 23] width 77 height 23
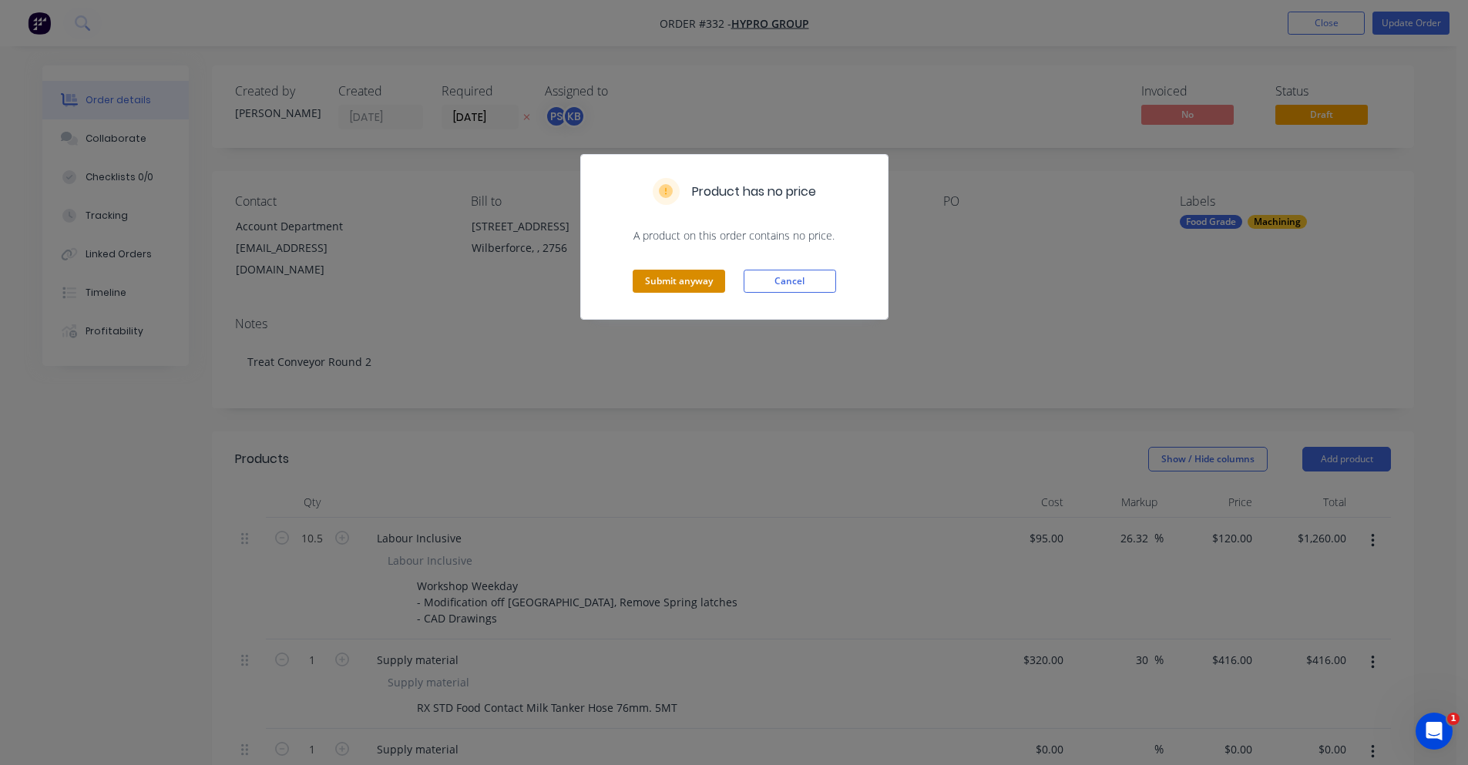
click at [707, 272] on button "Submit anyway" at bounding box center [679, 281] width 92 height 23
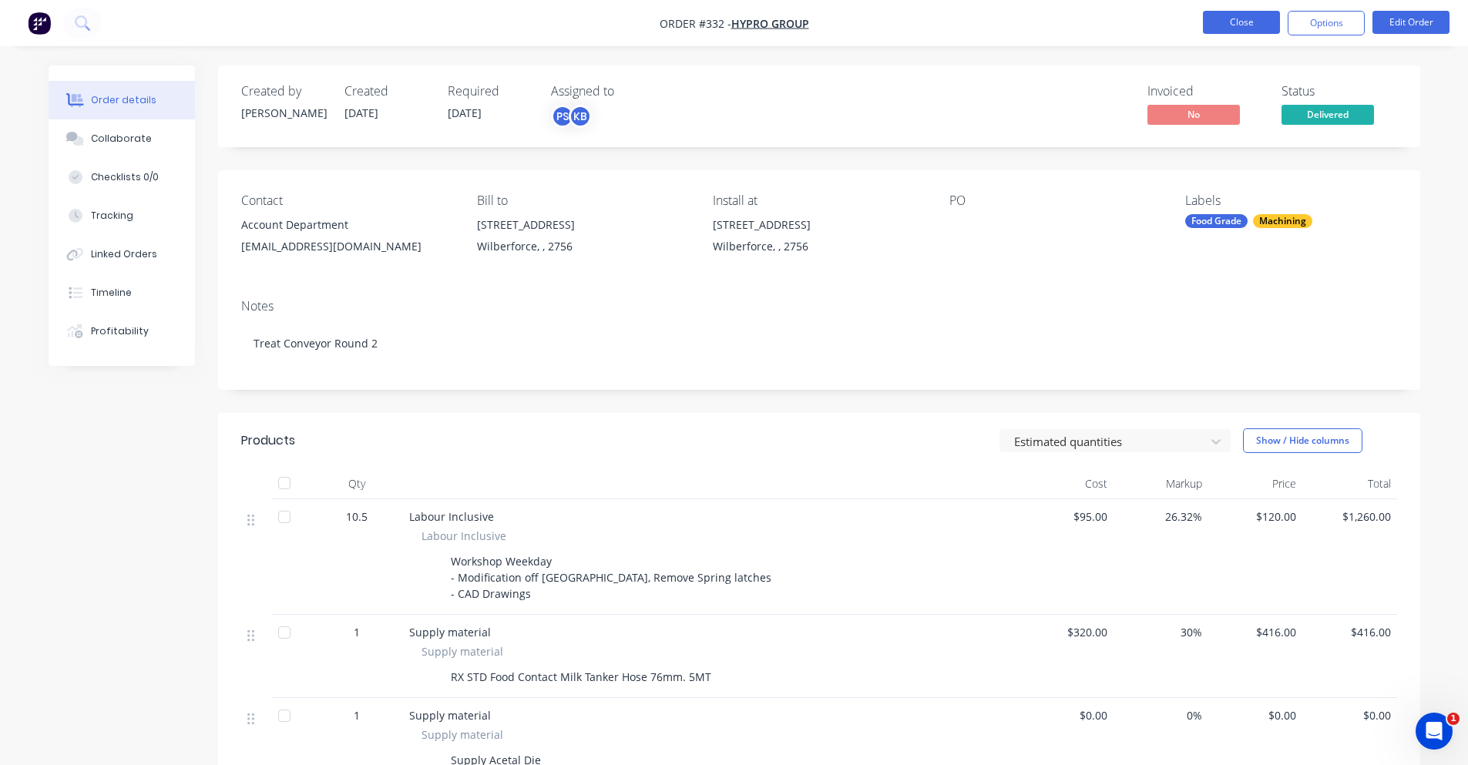
click at [1239, 18] on button "Close" at bounding box center [1241, 22] width 77 height 23
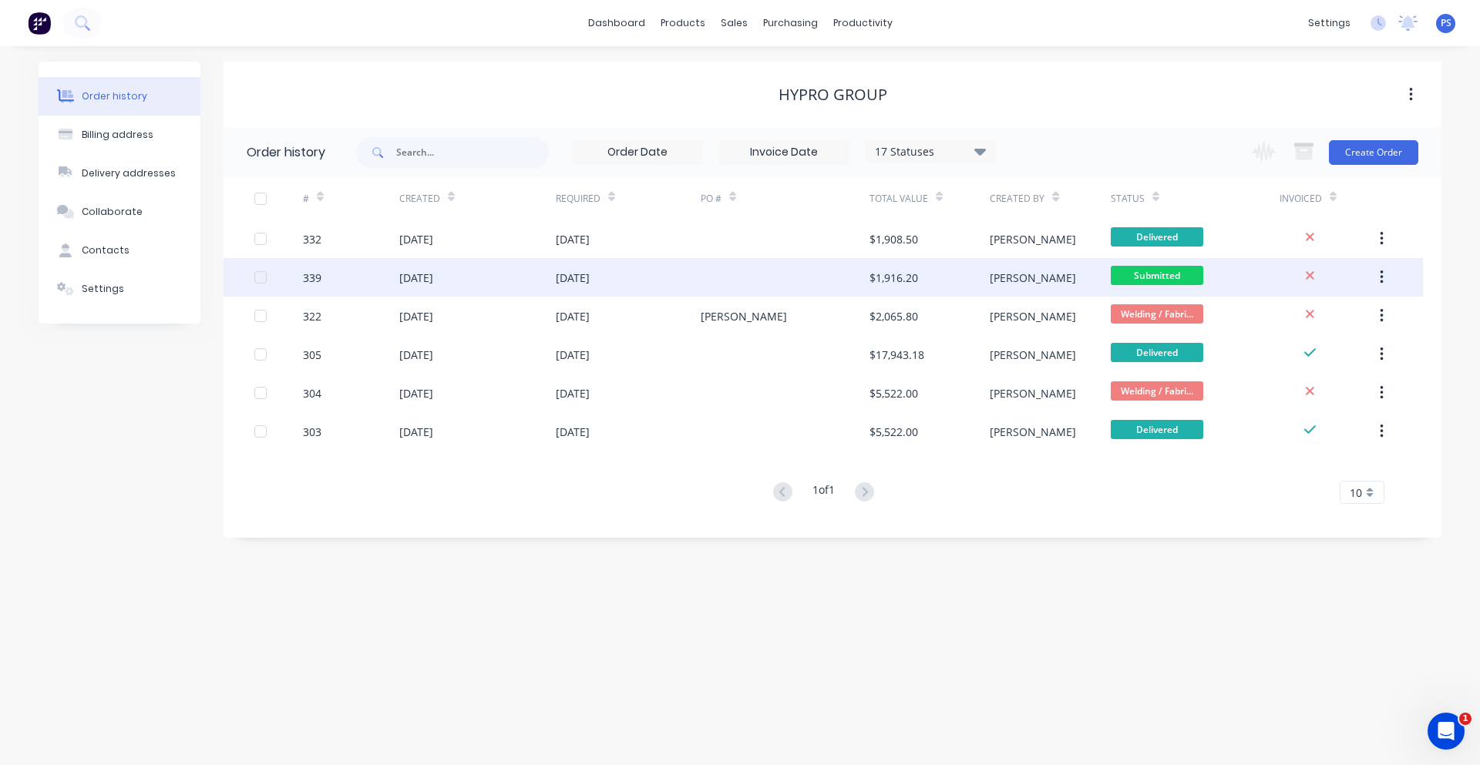
click at [626, 287] on div "21 Oct 2025" at bounding box center [628, 277] width 145 height 39
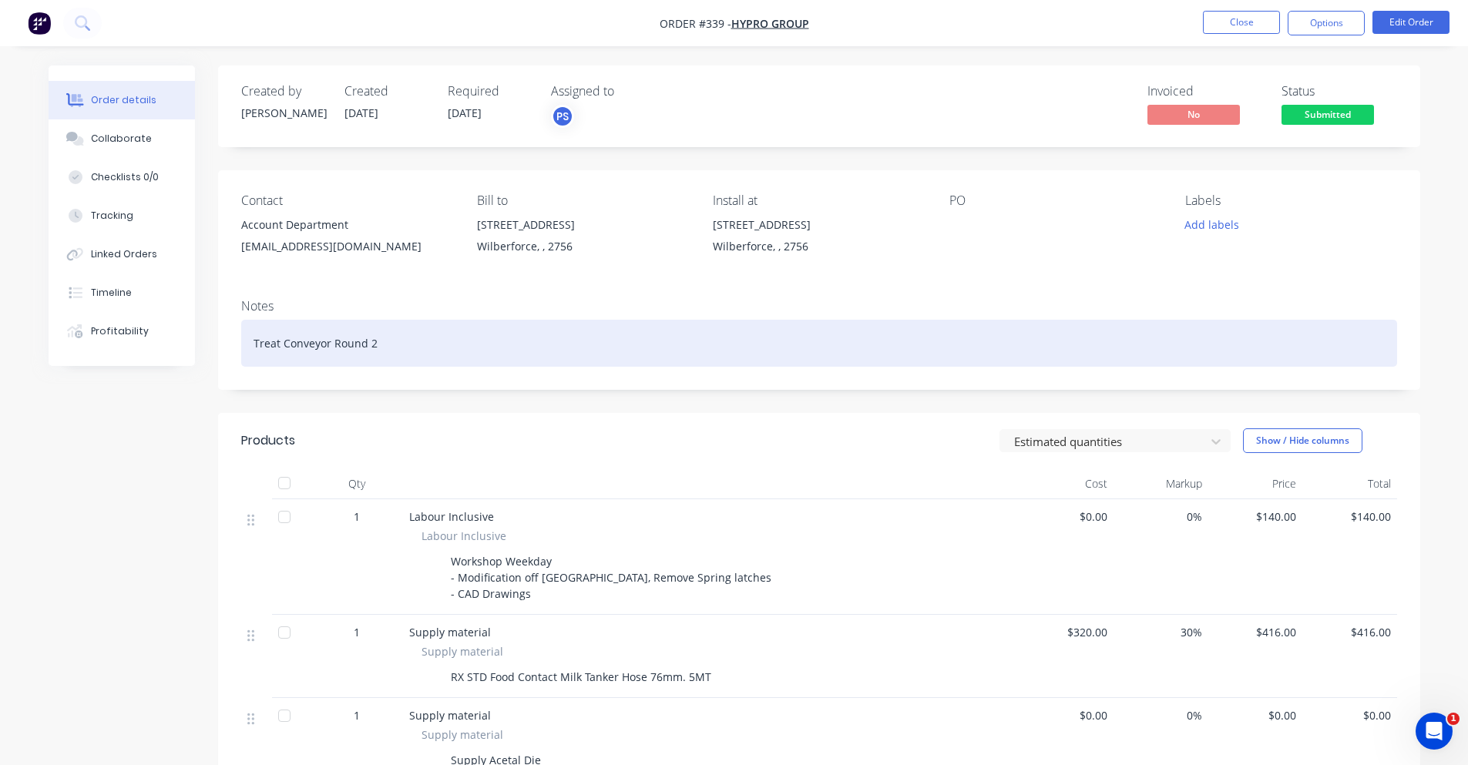
click at [721, 330] on div "Treat Conveyor Round 2" at bounding box center [819, 343] width 1156 height 47
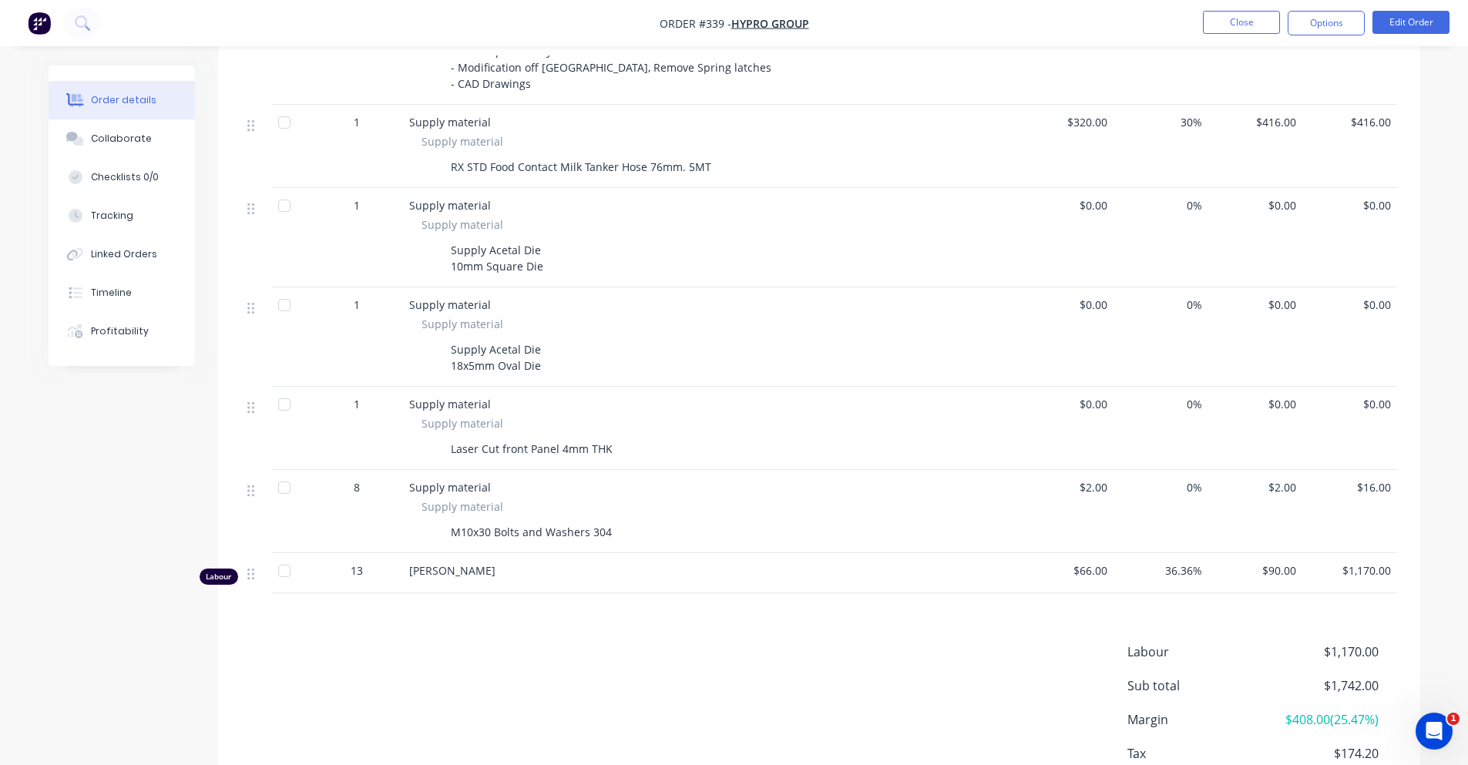
scroll to position [539, 0]
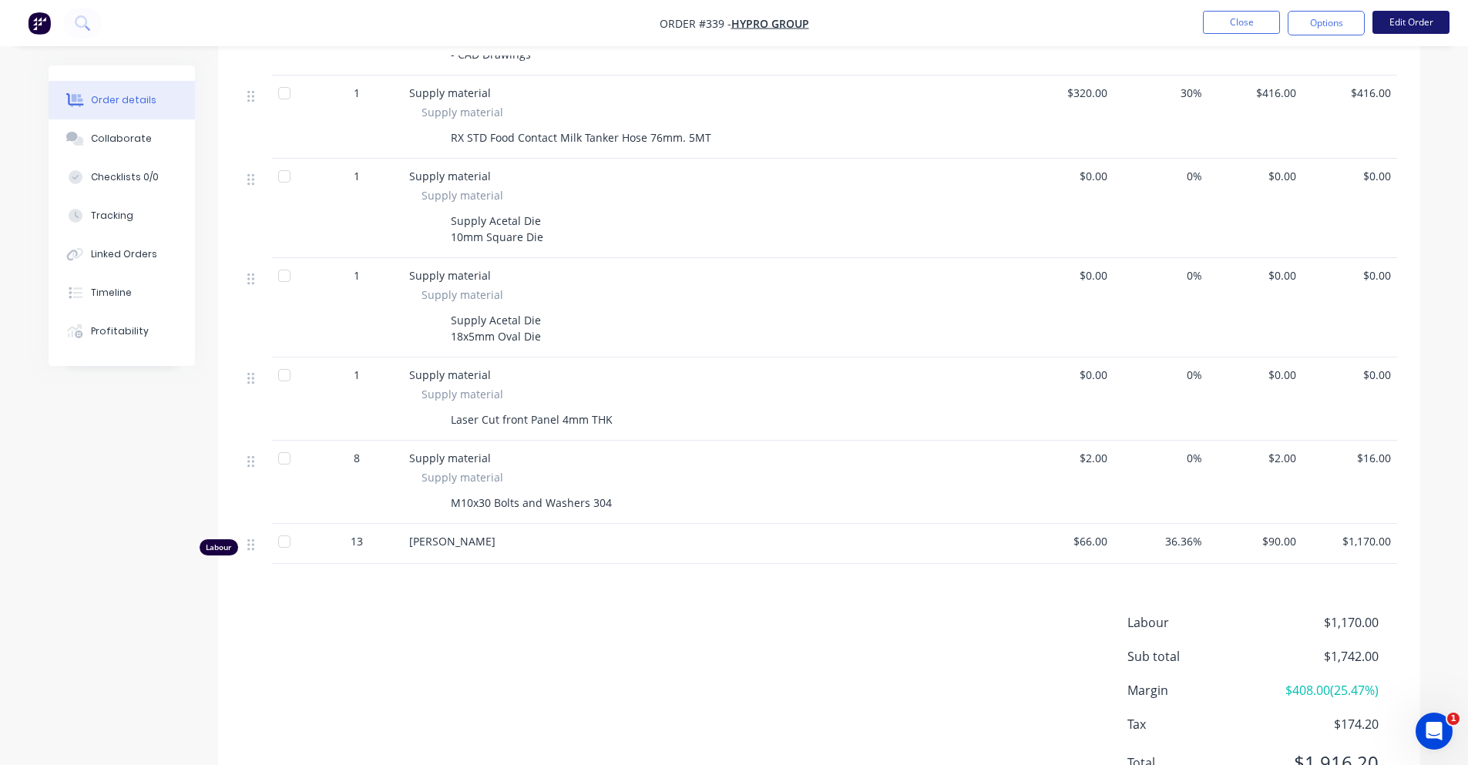
click at [1417, 26] on button "Edit Order" at bounding box center [1411, 22] width 77 height 23
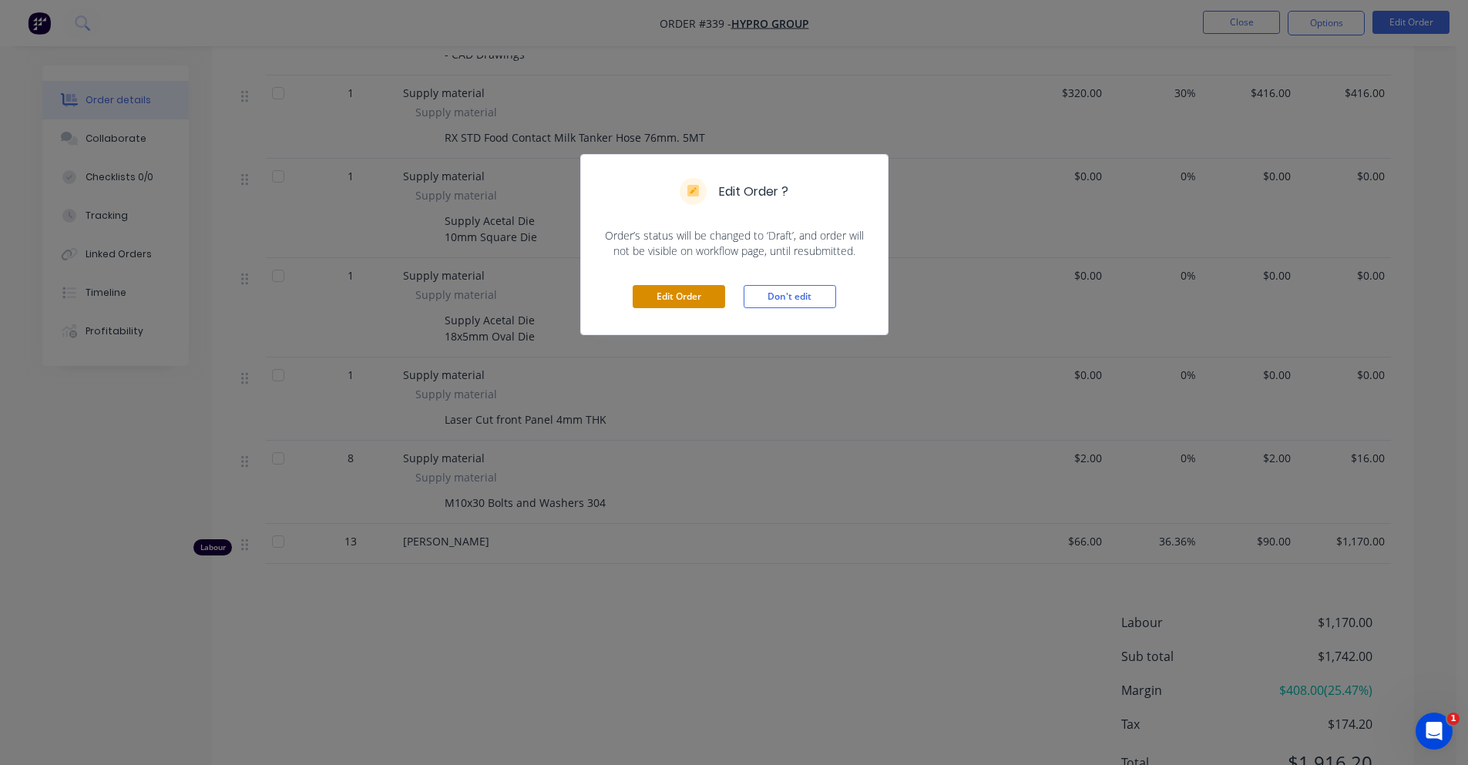
click at [705, 289] on button "Edit Order" at bounding box center [679, 296] width 92 height 23
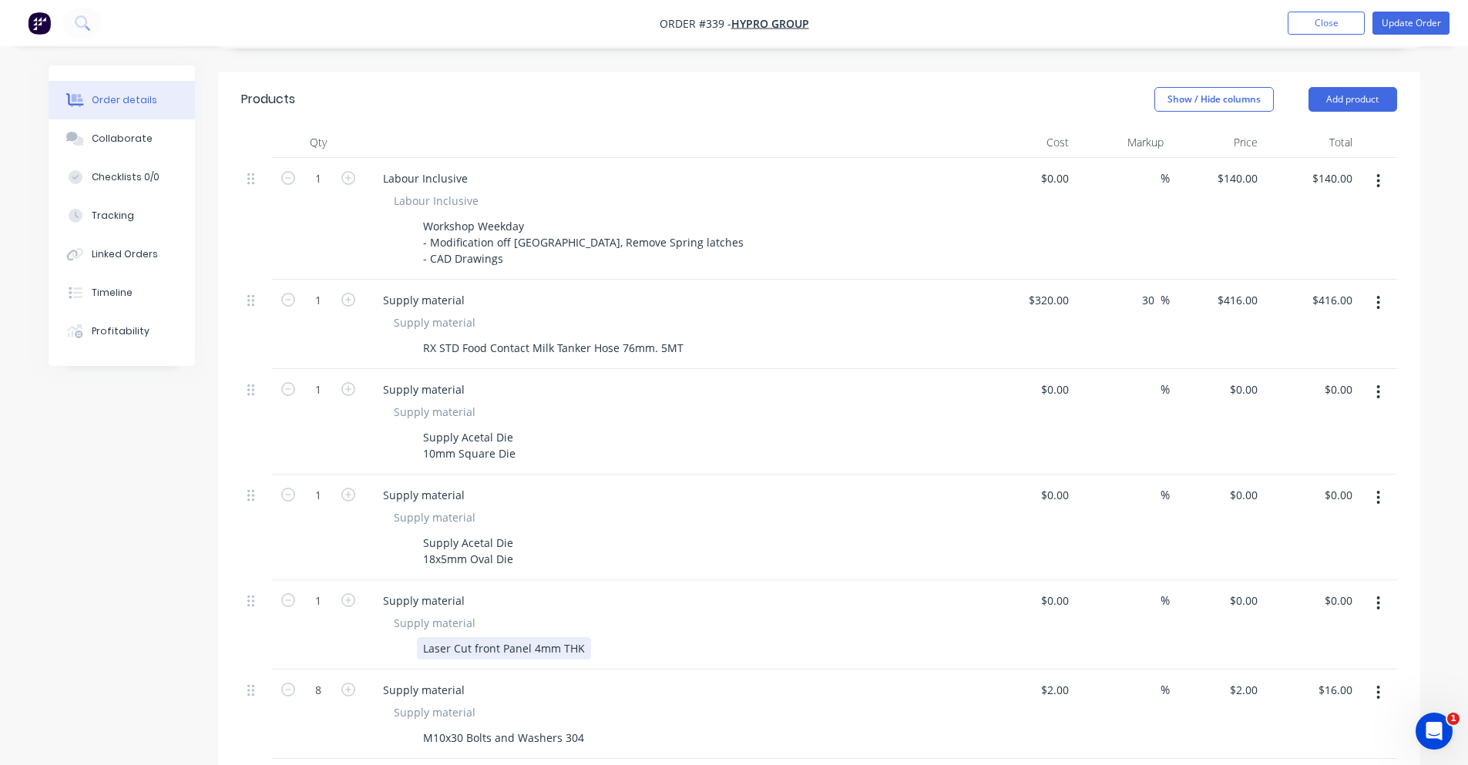
scroll to position [462, 0]
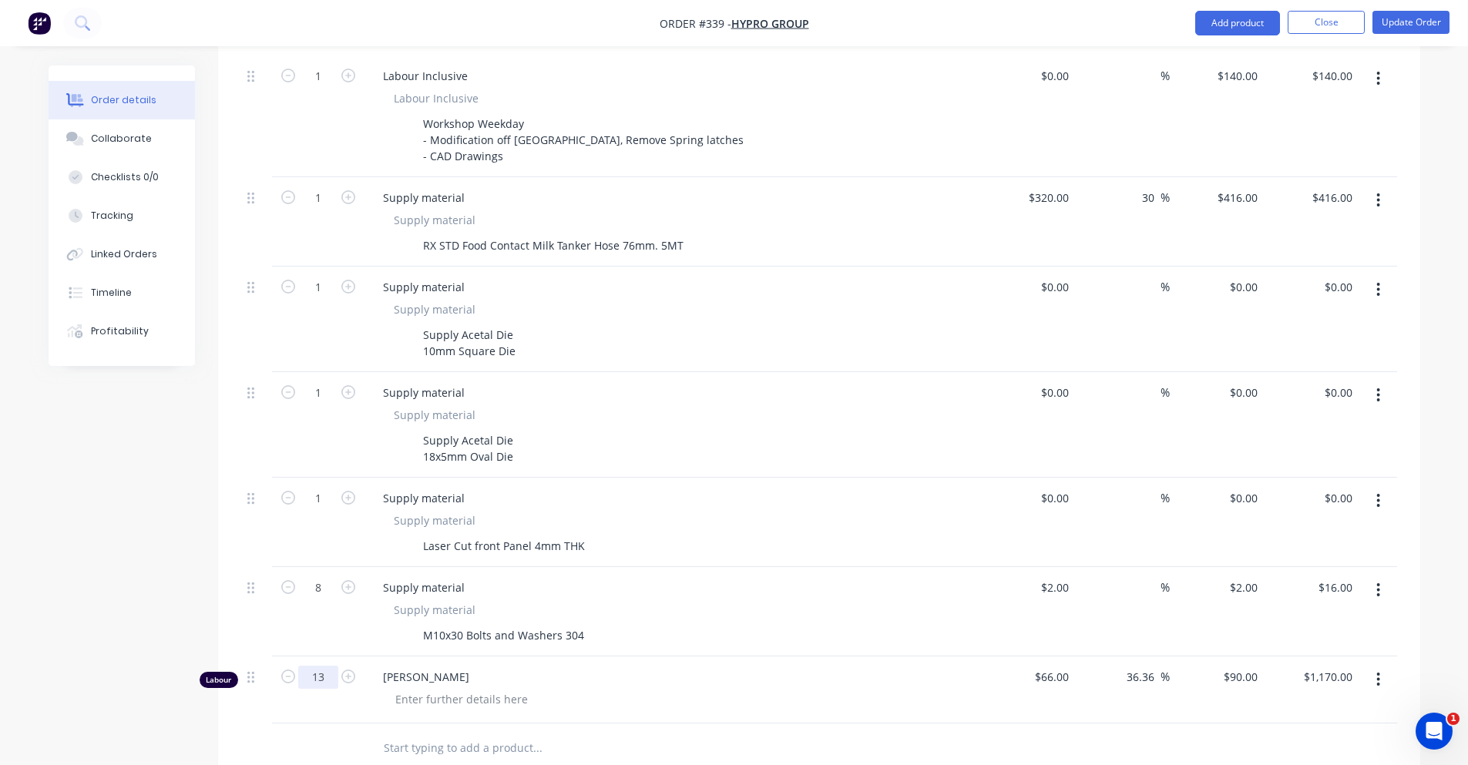
click at [316, 666] on input "13" at bounding box center [318, 677] width 40 height 23
click at [464, 669] on span "[PERSON_NAME]" at bounding box center [679, 677] width 592 height 16
click at [368, 724] on div at bounding box center [642, 749] width 555 height 50
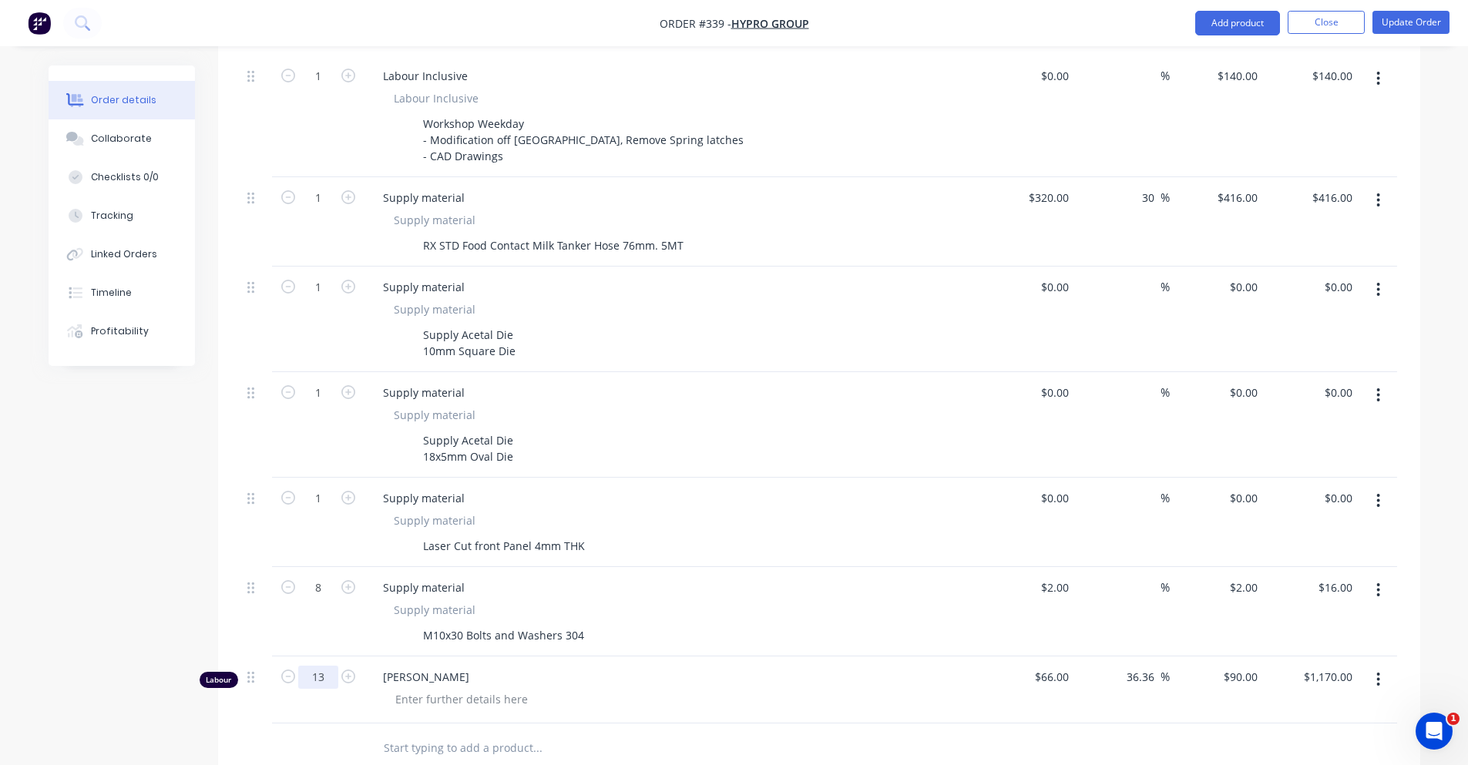
click at [313, 669] on input "13" at bounding box center [318, 677] width 40 height 23
click at [306, 704] on div "13" at bounding box center [318, 690] width 92 height 67
click at [1362, 671] on button "button" at bounding box center [1378, 680] width 36 height 28
click at [1379, 673] on icon "button" at bounding box center [1378, 680] width 3 height 14
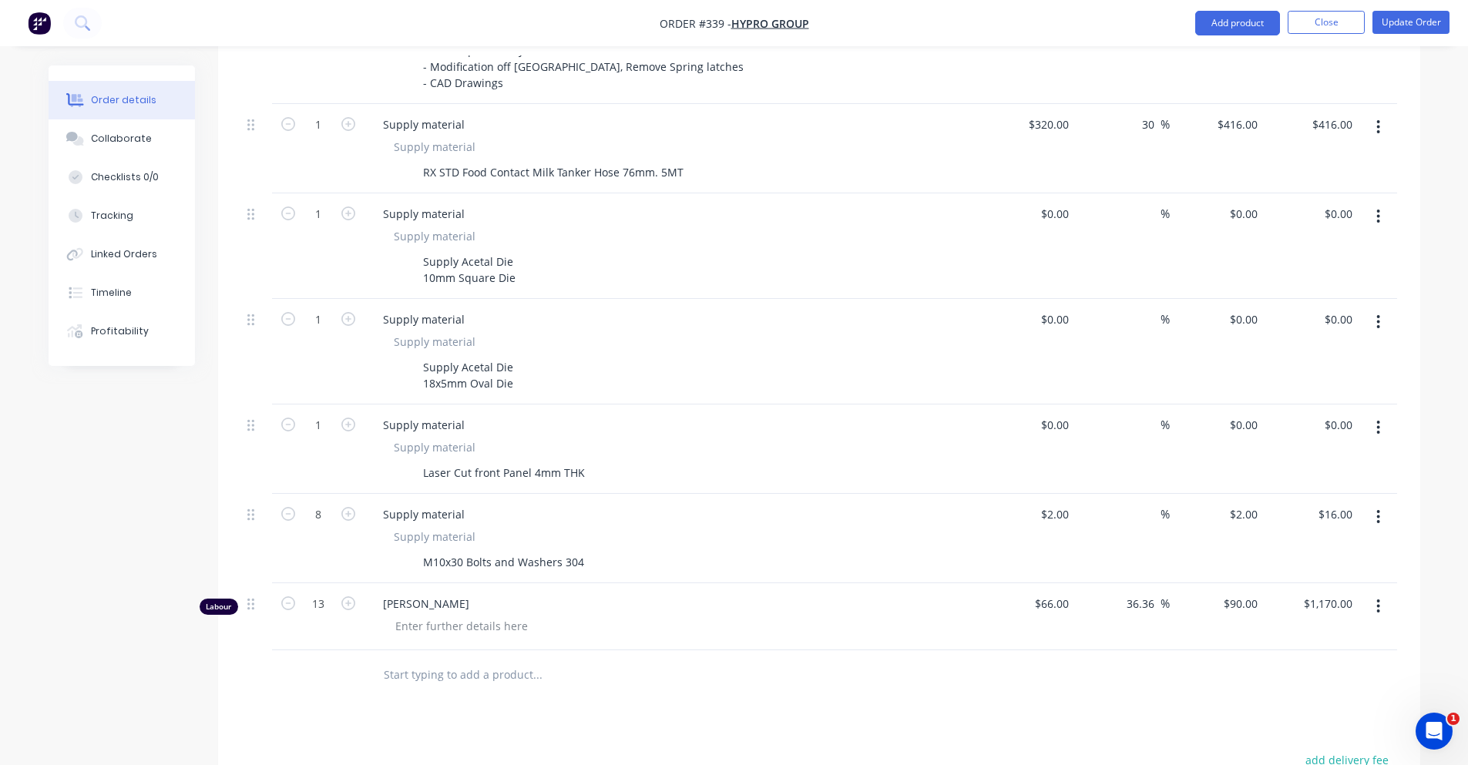
scroll to position [694, 0]
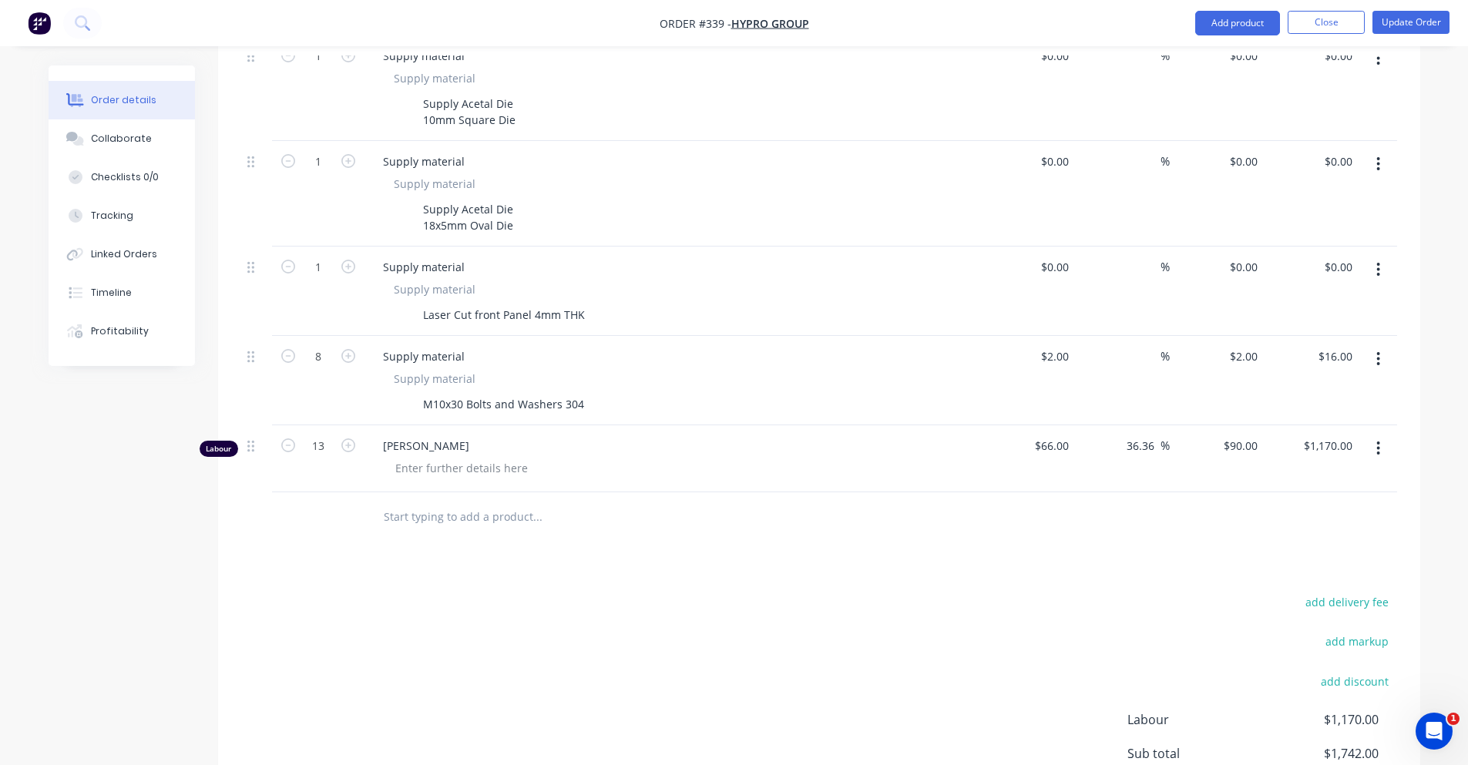
click at [1372, 435] on button "button" at bounding box center [1378, 449] width 36 height 28
click at [1312, 578] on button "Delete" at bounding box center [1324, 581] width 146 height 31
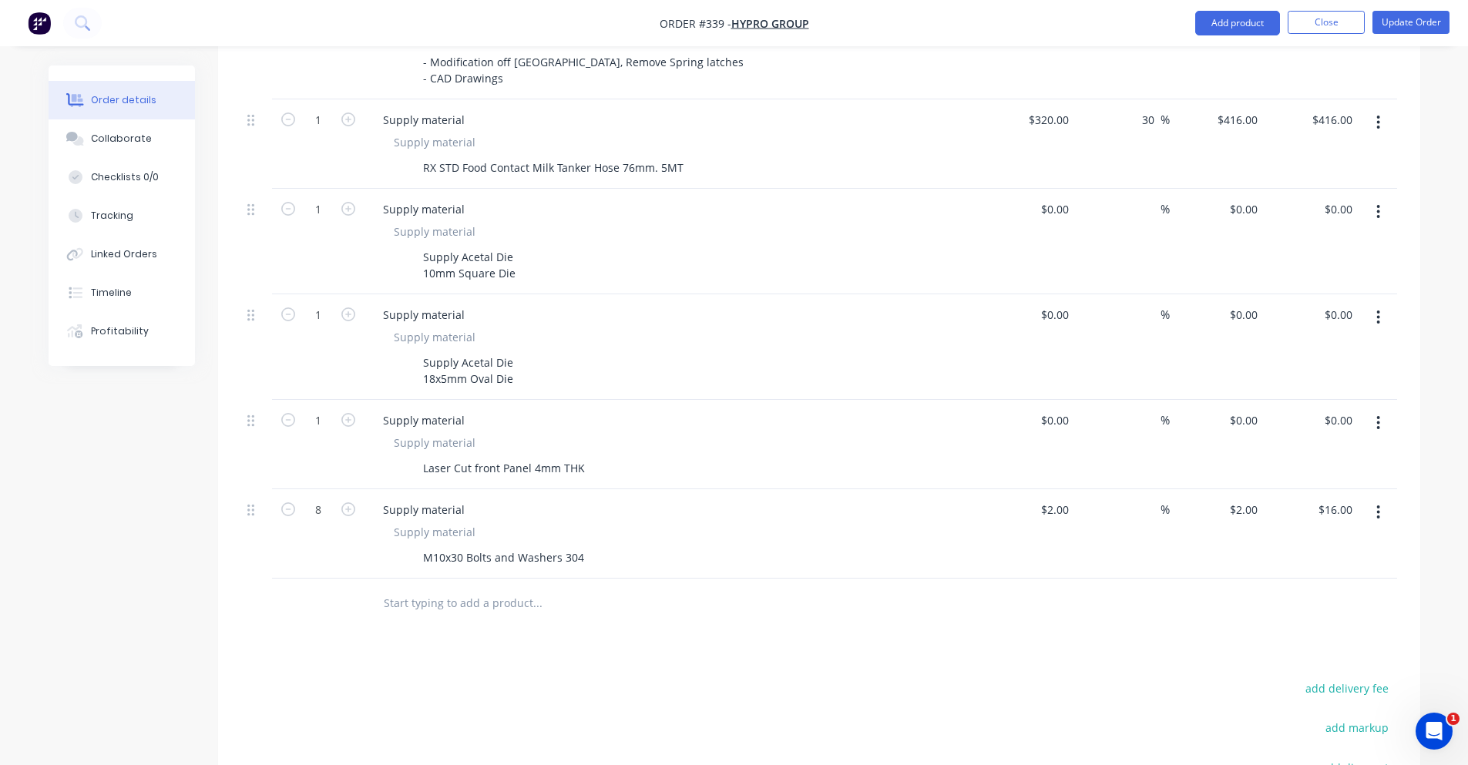
scroll to position [539, 0]
click at [1376, 499] on button "button" at bounding box center [1378, 513] width 36 height 28
click at [1316, 635] on div "Delete" at bounding box center [1324, 646] width 119 height 22
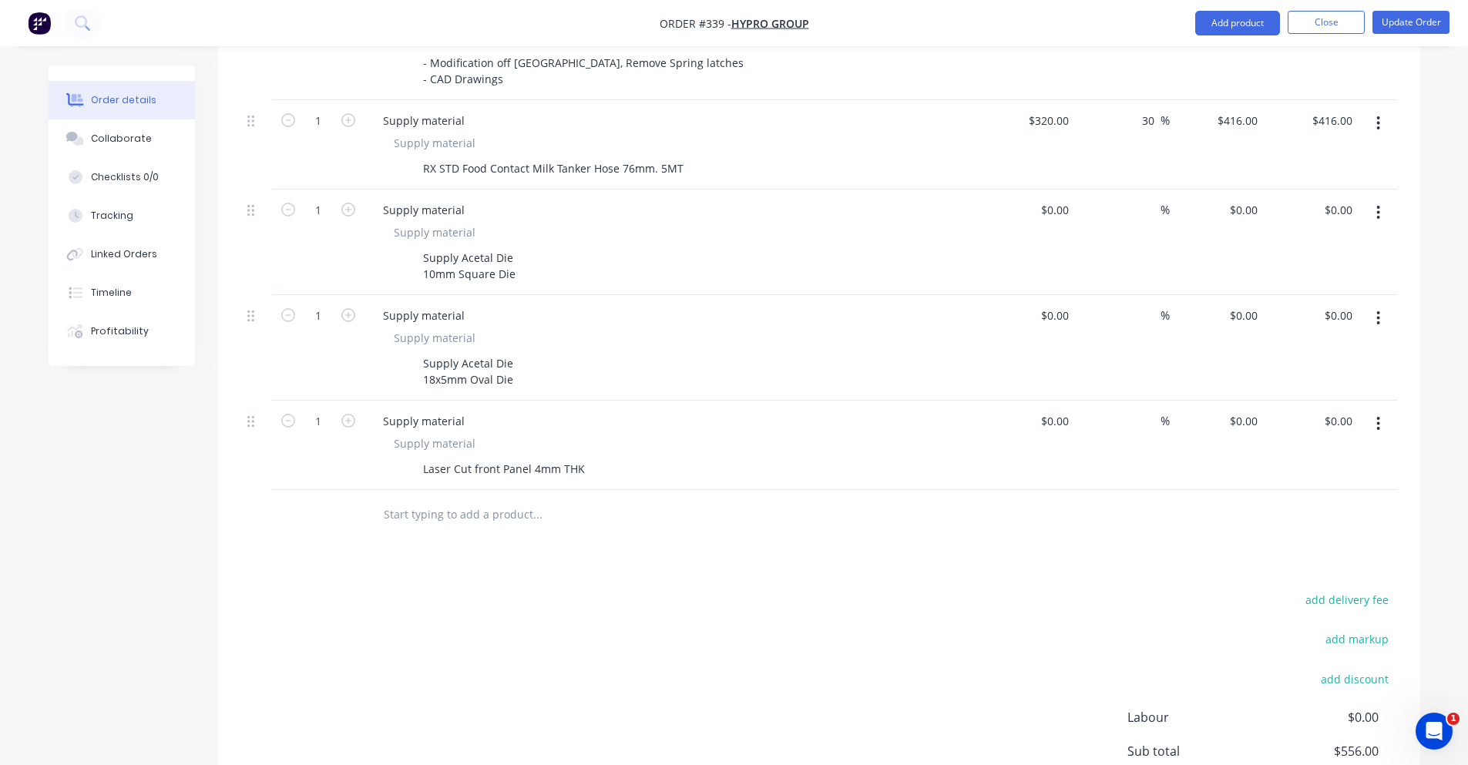
click at [1373, 410] on button "button" at bounding box center [1378, 424] width 36 height 28
click at [1319, 546] on div "Delete" at bounding box center [1324, 557] width 119 height 22
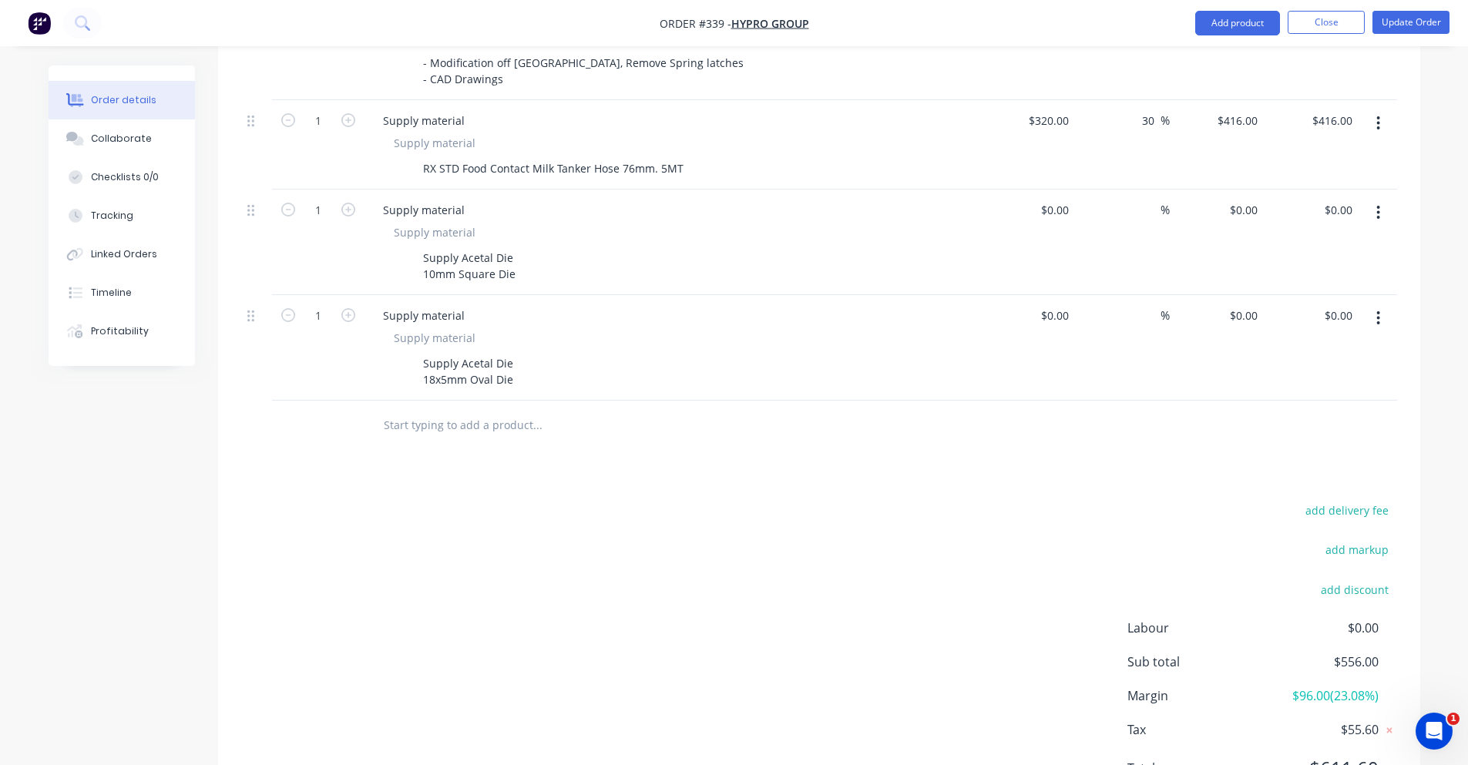
scroll to position [385, 0]
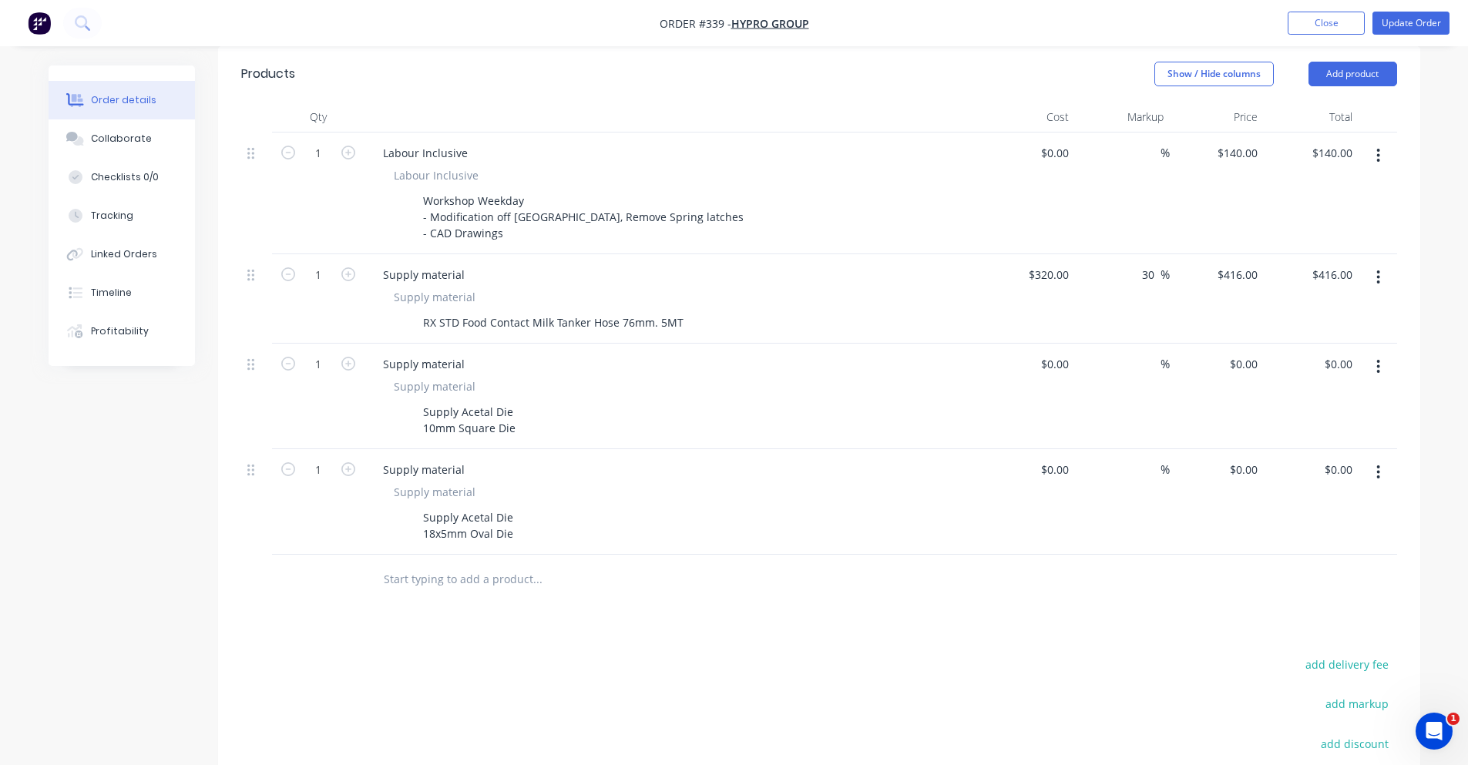
click at [1404, 256] on div "Qty Cost Markup Price Total 1 Labour Inclusive Labour Inclusive Workshop Weekda…" at bounding box center [819, 353] width 1202 height 503
click at [1393, 264] on button "button" at bounding box center [1378, 278] width 36 height 28
click at [1299, 399] on div "Delete" at bounding box center [1324, 410] width 119 height 22
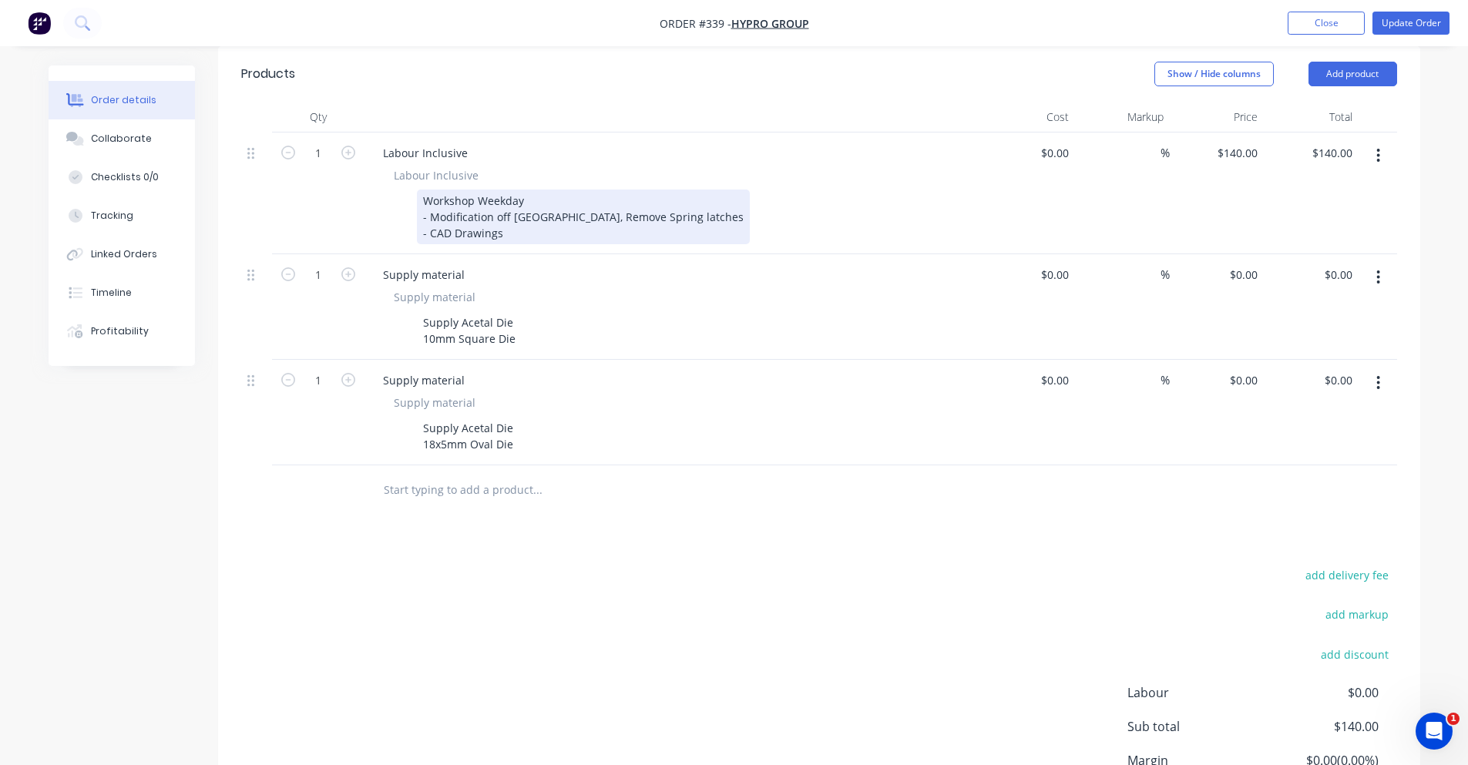
click at [530, 219] on div "Workshop Weekday - Modification off Manifold, Remove Spring latches - CAD Drawi…" at bounding box center [583, 217] width 333 height 55
click at [539, 190] on div "Workshop Weekday - Modification off Manifold, Remove Spring latches - CAD Drawi…" at bounding box center [583, 217] width 333 height 55
click at [666, 198] on div "Workshop Weekday - Modification off Manifold, Remove Spring latches - CAD Drawi…" at bounding box center [583, 217] width 333 height 55
drag, startPoint x: 674, startPoint y: 201, endPoint x: 514, endPoint y: 200, distance: 159.5
click at [514, 200] on div "Workshop Weekday - Modification off Manifold, Remove Spring latches - CAD Drawi…" at bounding box center [583, 217] width 333 height 55
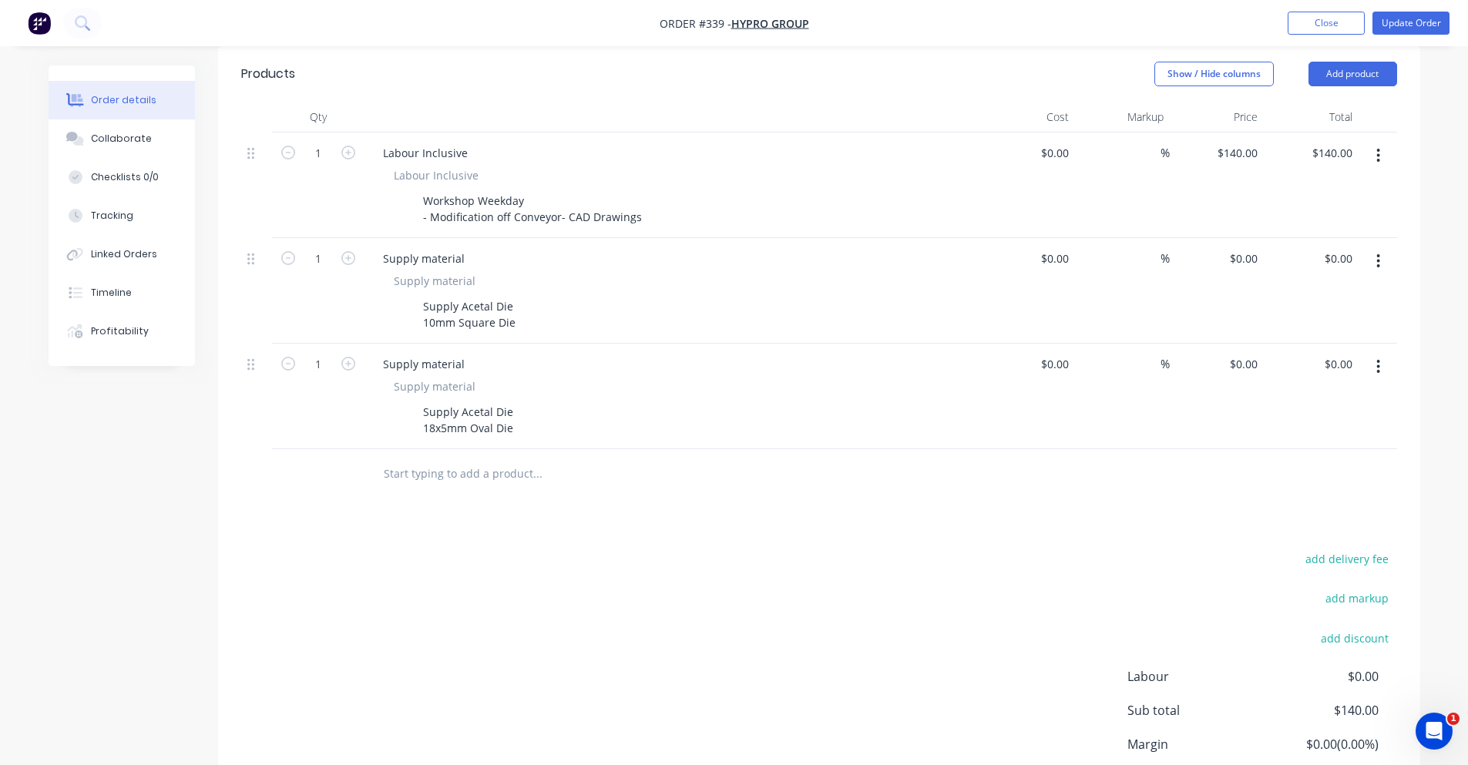
click at [1377, 255] on icon "button" at bounding box center [1378, 261] width 3 height 14
click at [1349, 389] on div "Delete" at bounding box center [1324, 394] width 119 height 22
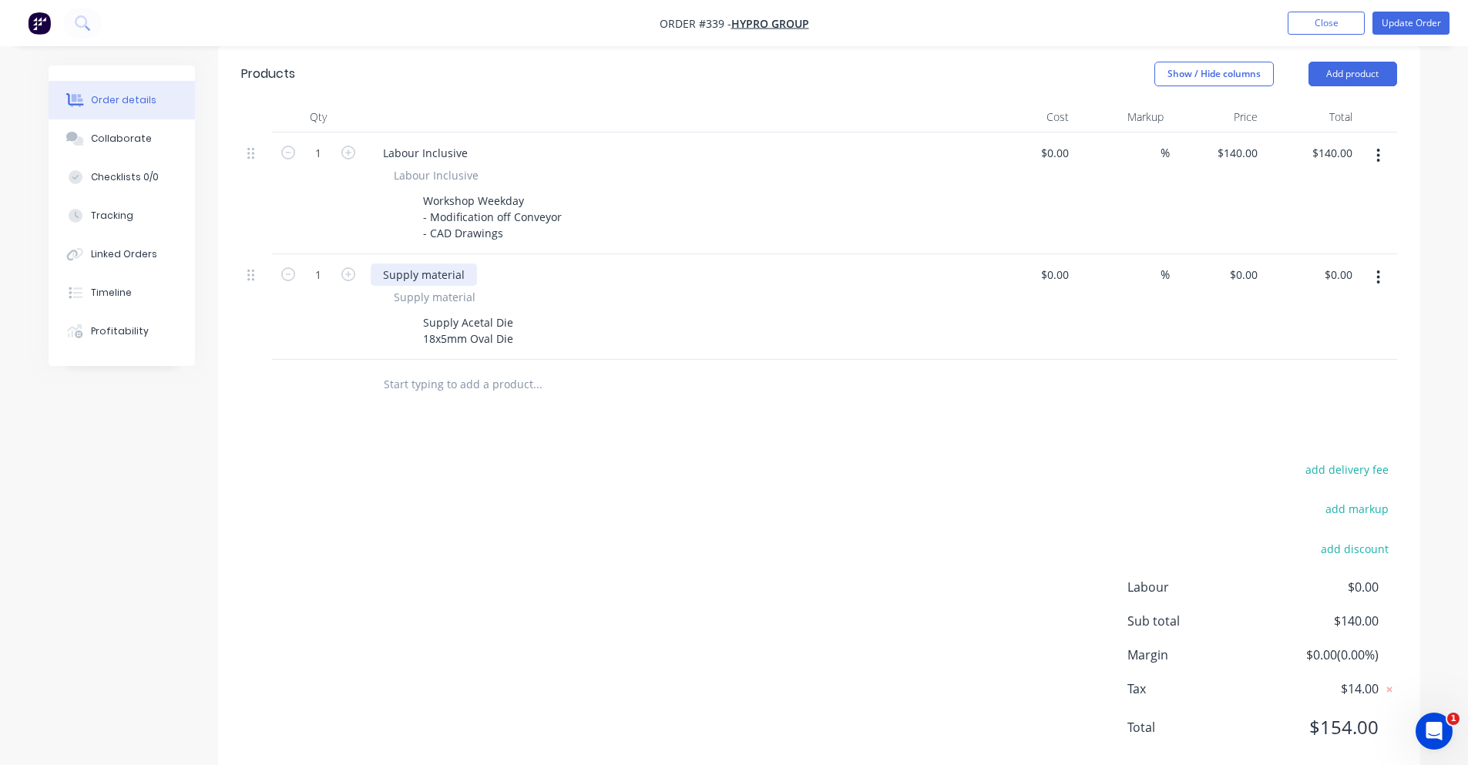
click at [466, 264] on div "Supply material" at bounding box center [424, 275] width 106 height 22
drag, startPoint x: 466, startPoint y: 254, endPoint x: 375, endPoint y: 259, distance: 91.1
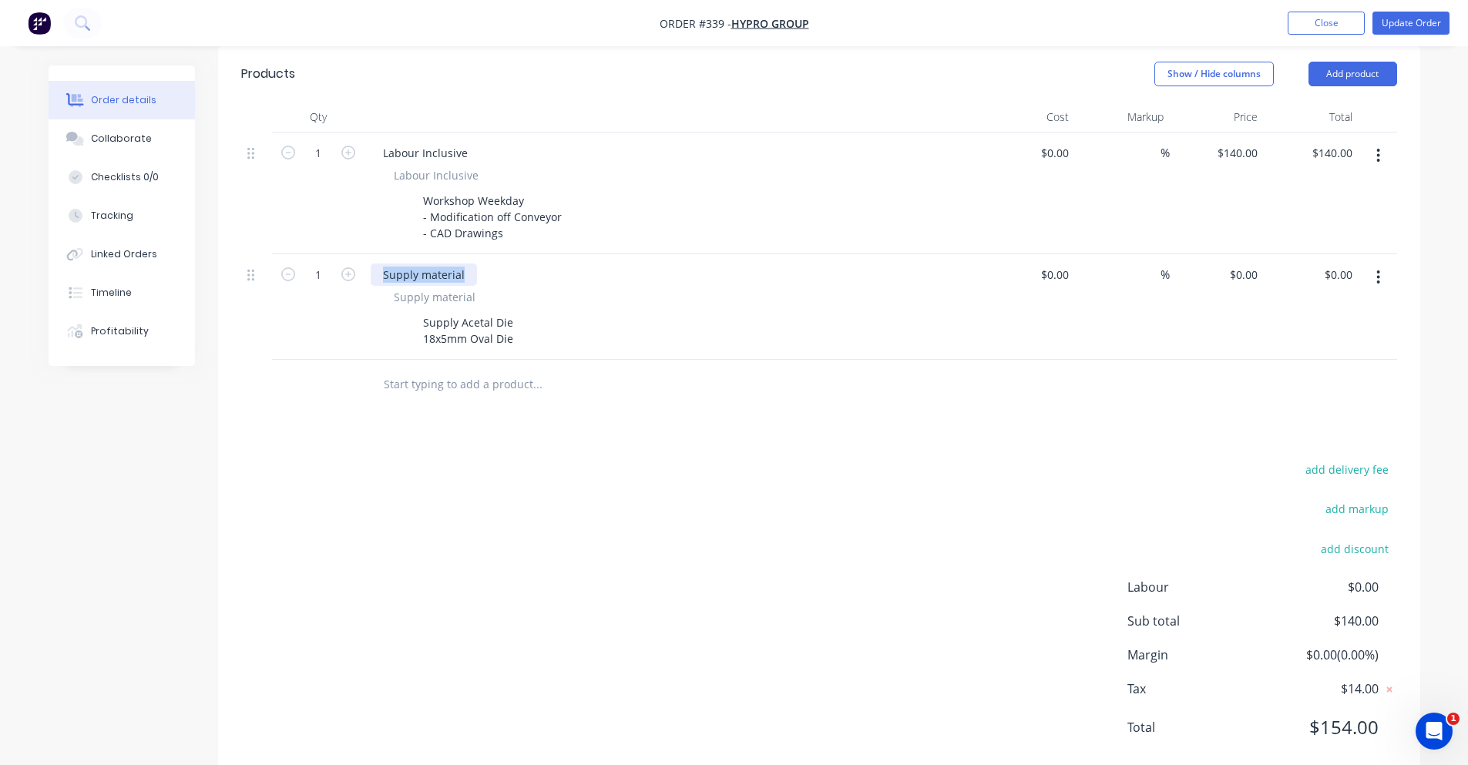
click at [375, 264] on div "Supply material" at bounding box center [424, 275] width 106 height 22
click at [438, 311] on div "Supply Acetal Die 18x5mm Oval Die" at bounding box center [468, 330] width 103 height 39
click at [425, 311] on div "Supply Acetal Die 18x5mm Oval Die" at bounding box center [468, 330] width 103 height 39
drag, startPoint x: 425, startPoint y: 304, endPoint x: 537, endPoint y: 328, distance: 114.4
click at [537, 328] on div "Supply Acetal Die 18x5mm Oval Die" at bounding box center [670, 330] width 564 height 39
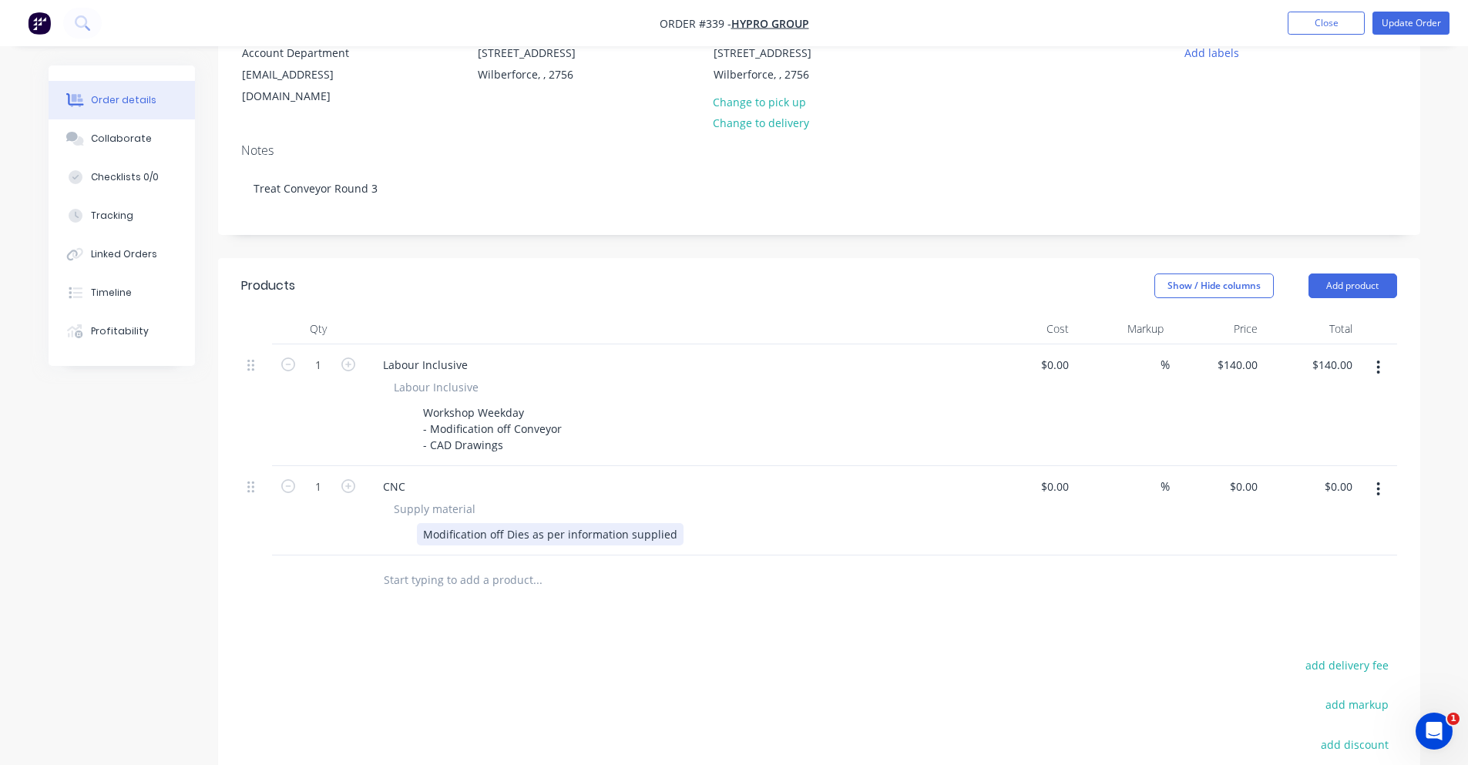
scroll to position [154, 0]
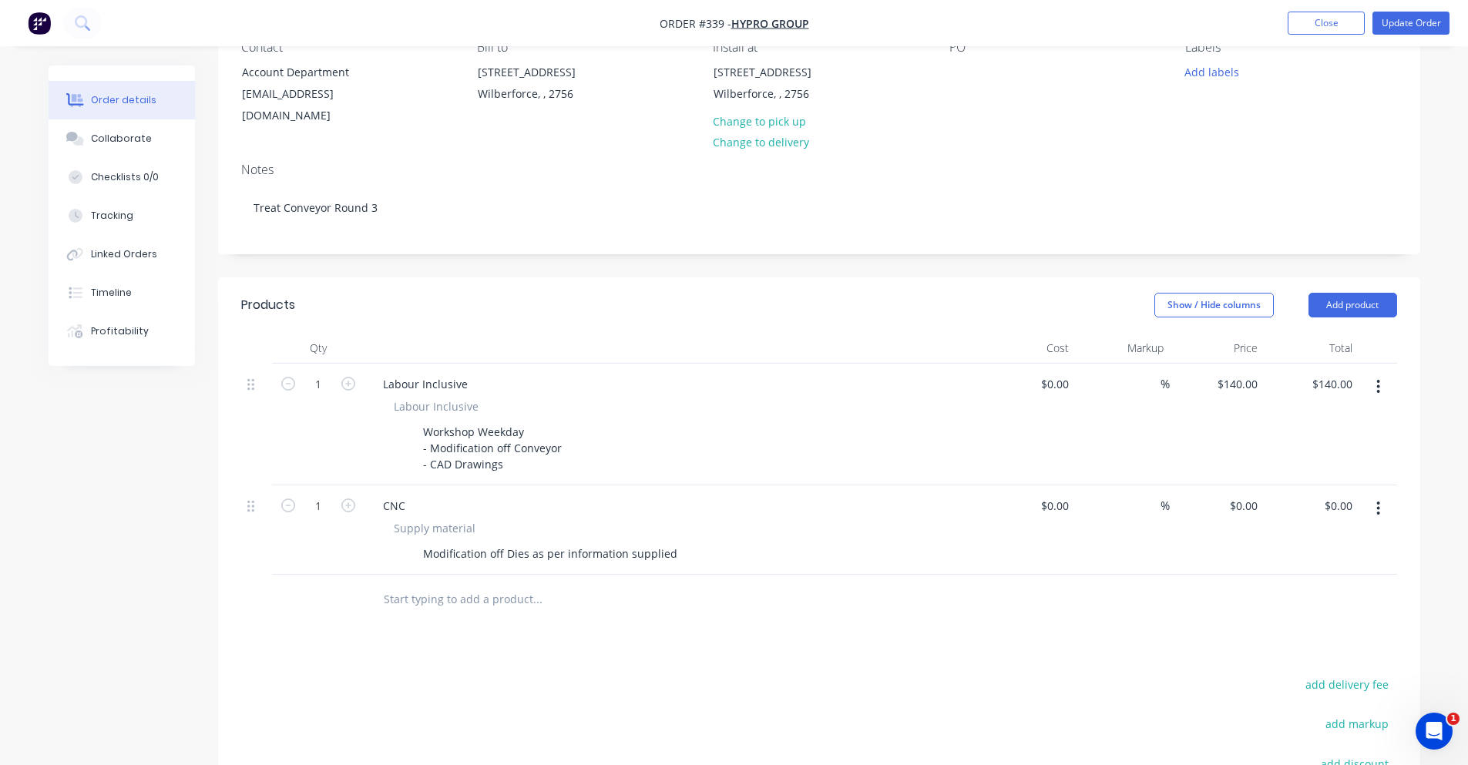
click at [849, 593] on div at bounding box center [642, 599] width 543 height 31
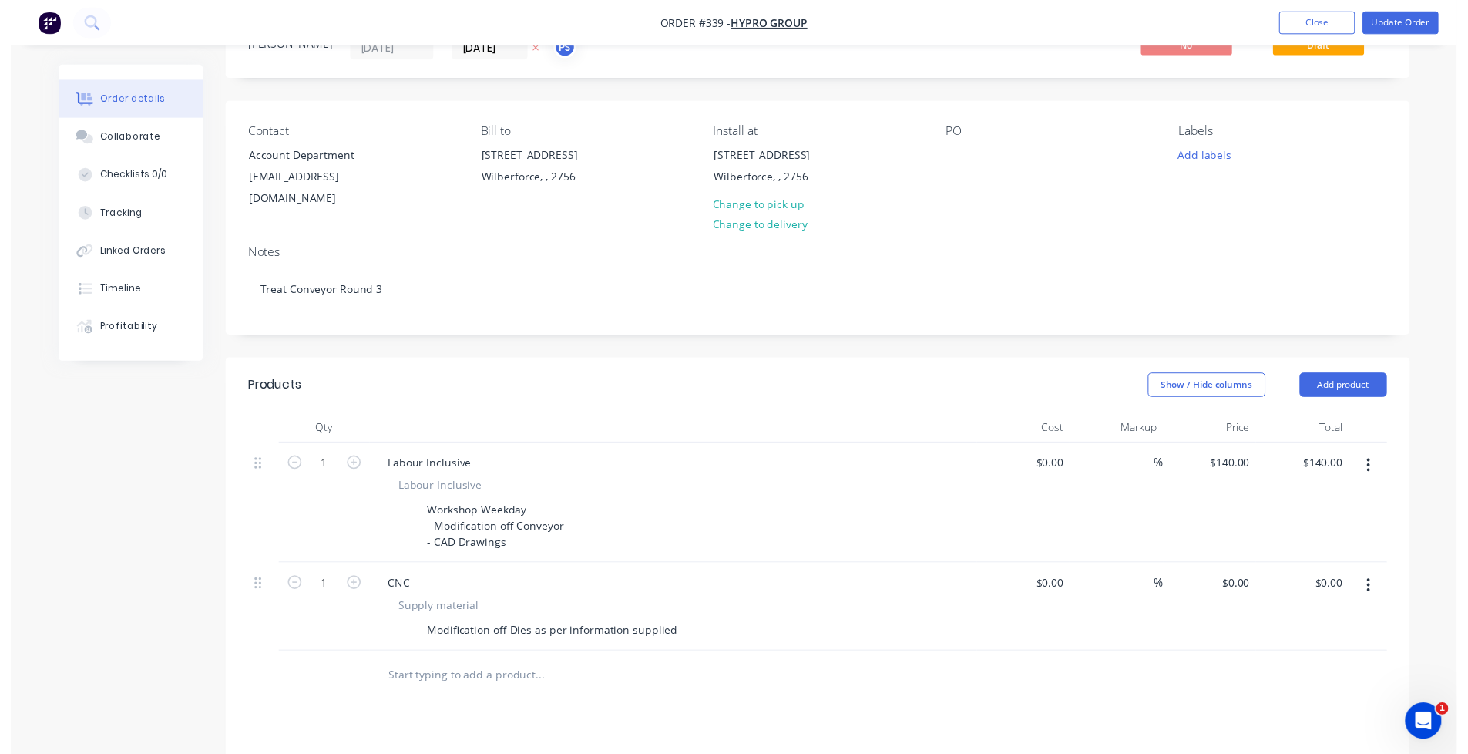
scroll to position [0, 0]
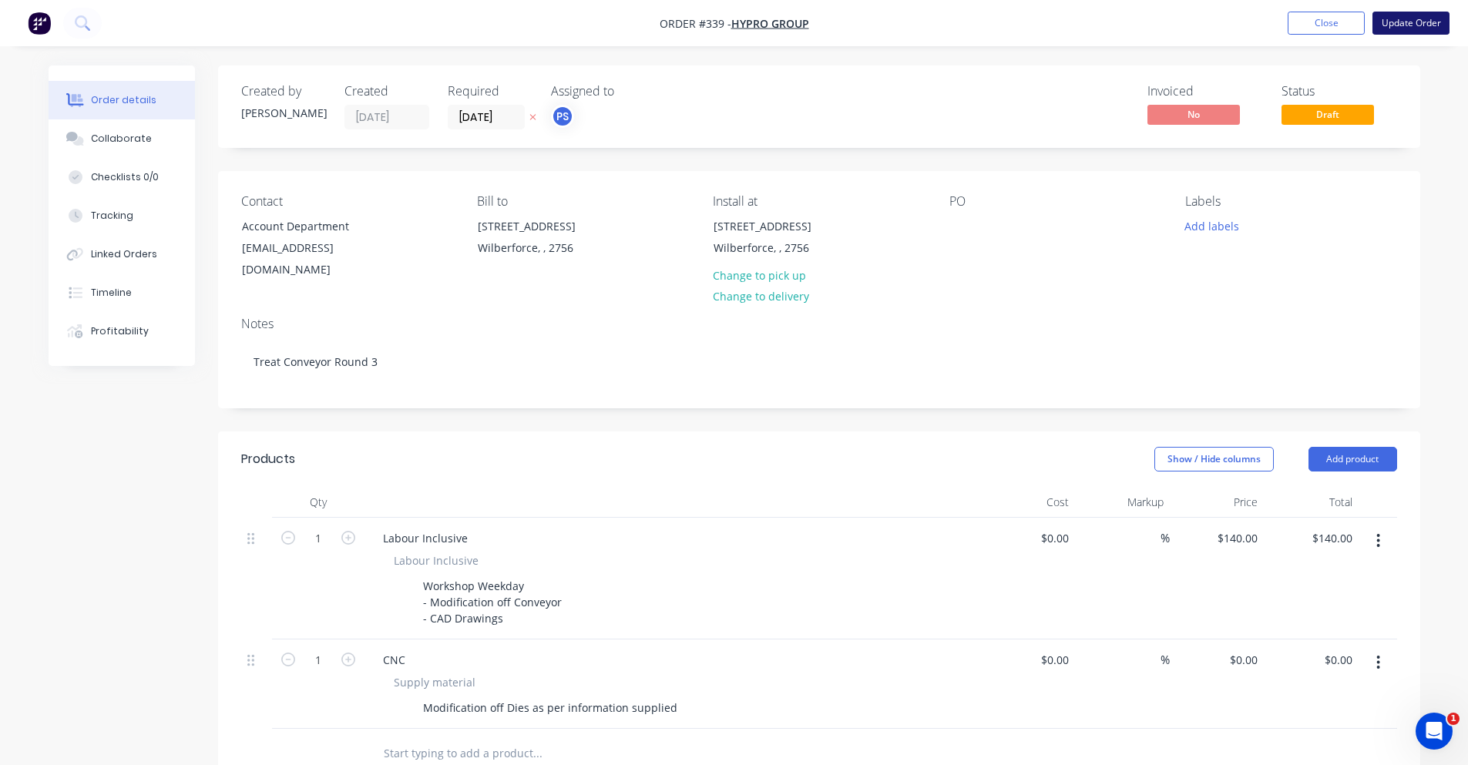
click at [1382, 18] on button "Update Order" at bounding box center [1411, 23] width 77 height 23
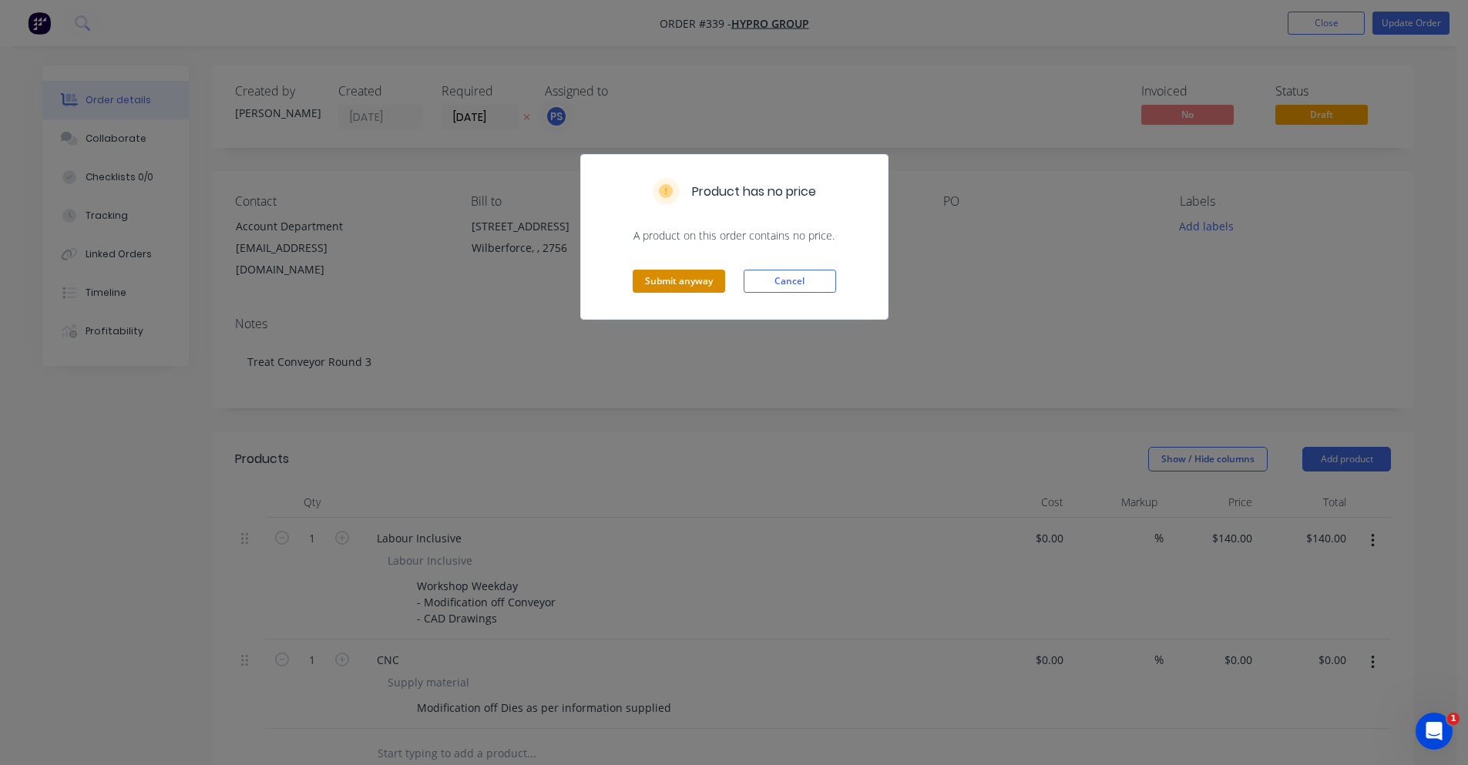
click at [709, 282] on button "Submit anyway" at bounding box center [679, 281] width 92 height 23
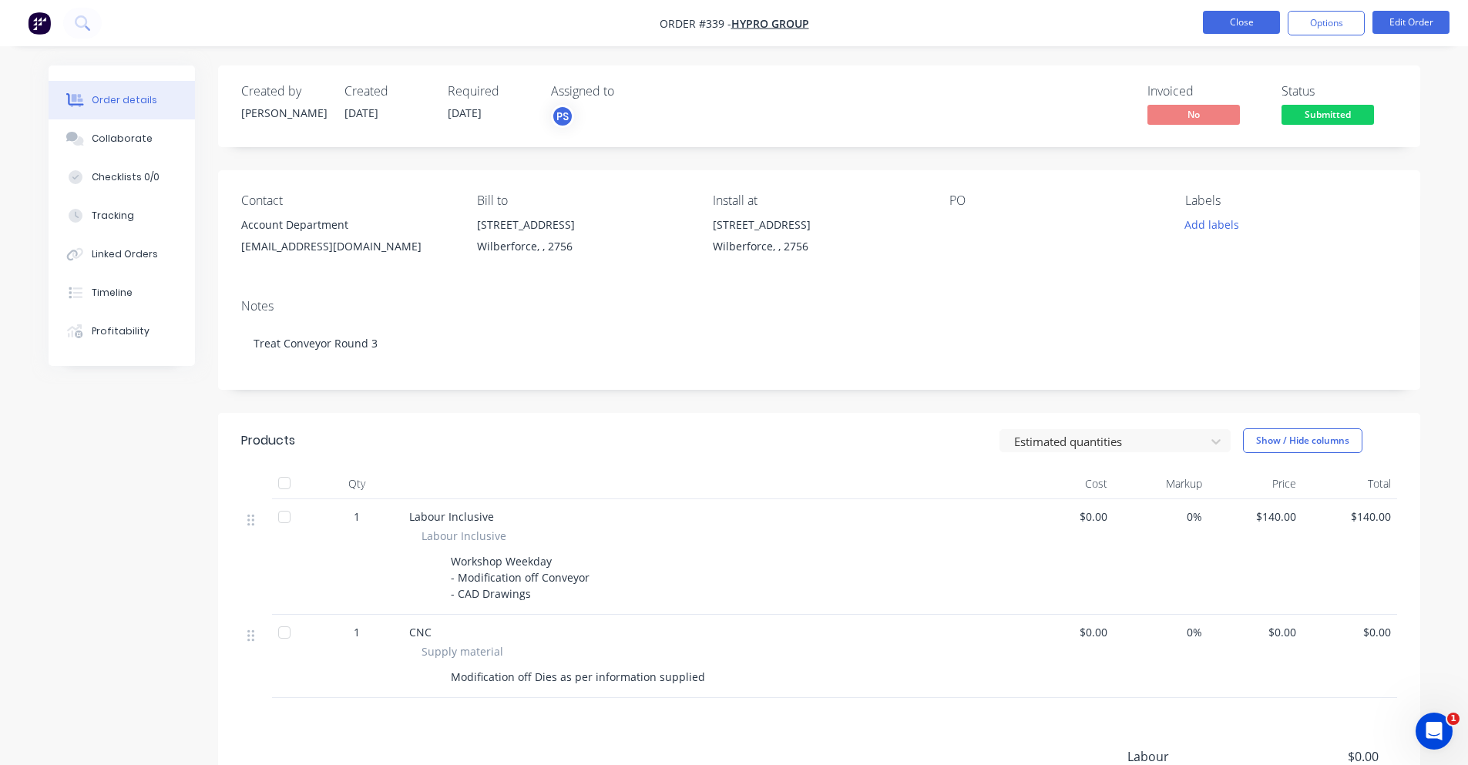
click at [1242, 21] on button "Close" at bounding box center [1241, 22] width 77 height 23
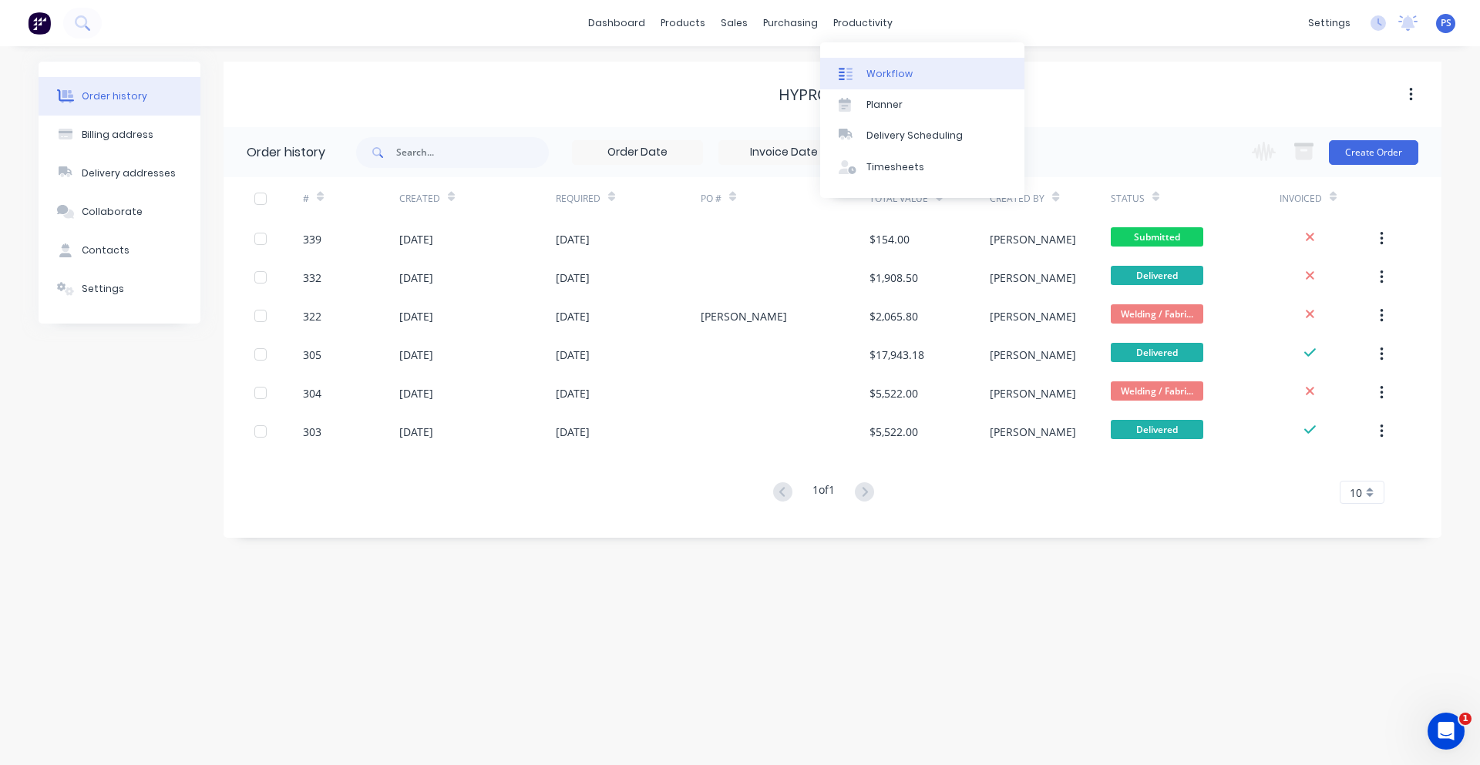
click at [869, 69] on div "Workflow" at bounding box center [889, 74] width 46 height 14
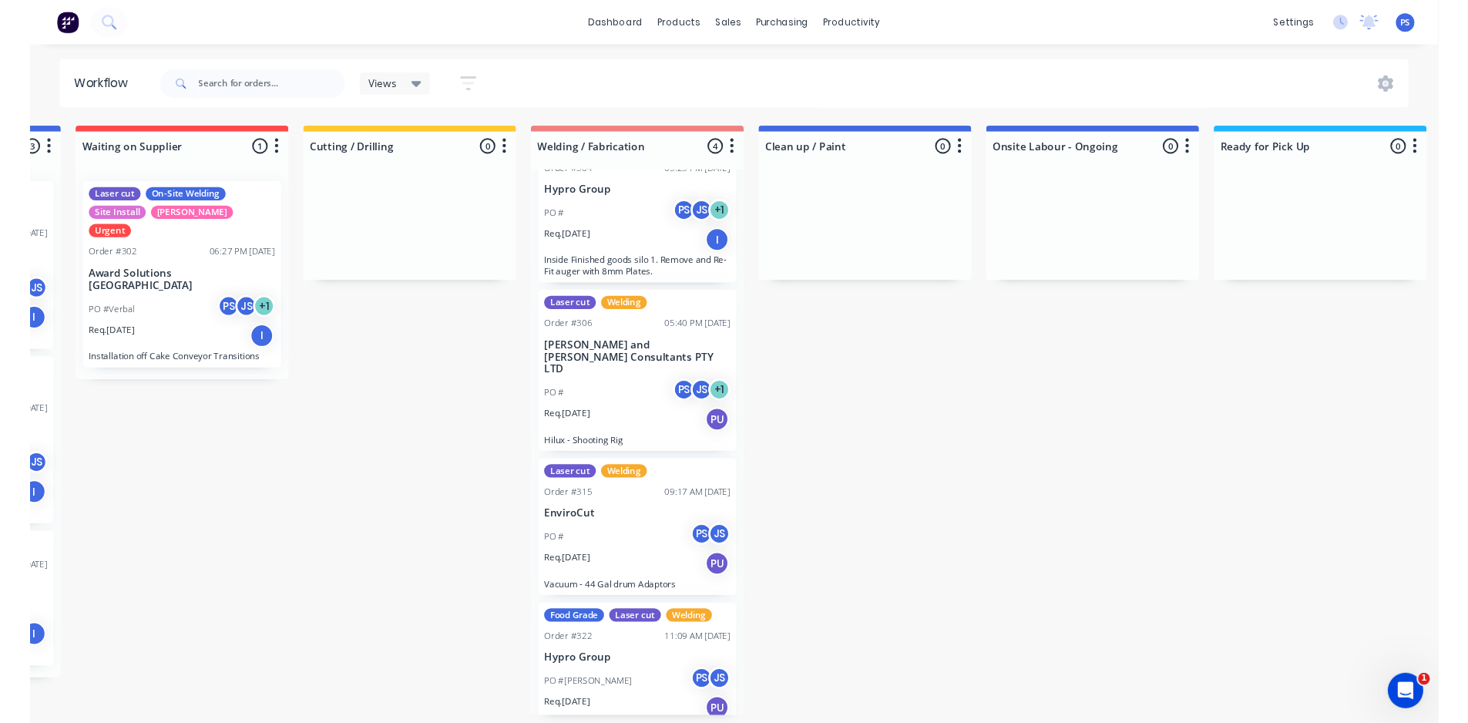
scroll to position [3, 0]
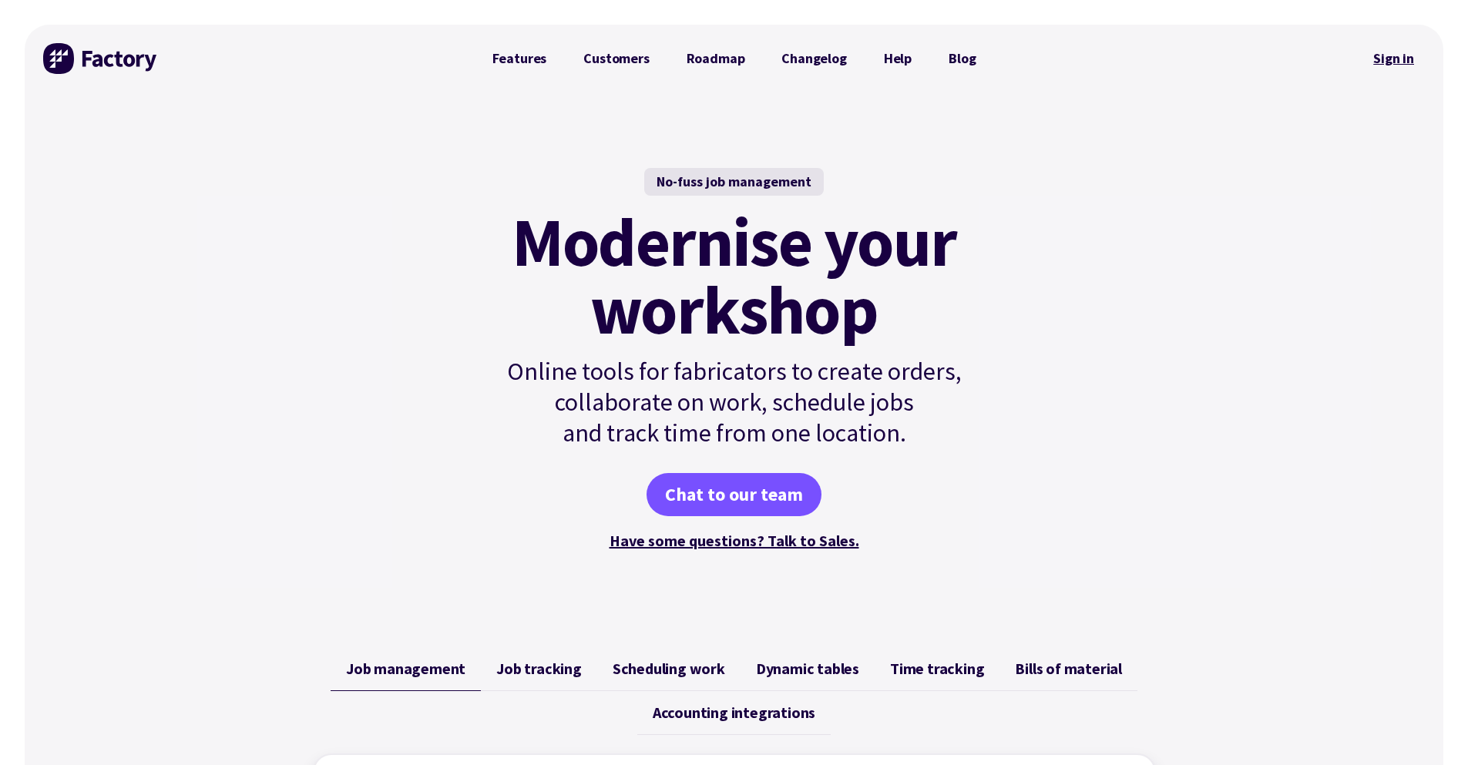
click at [1392, 63] on link "Sign in" at bounding box center [1394, 58] width 62 height 35
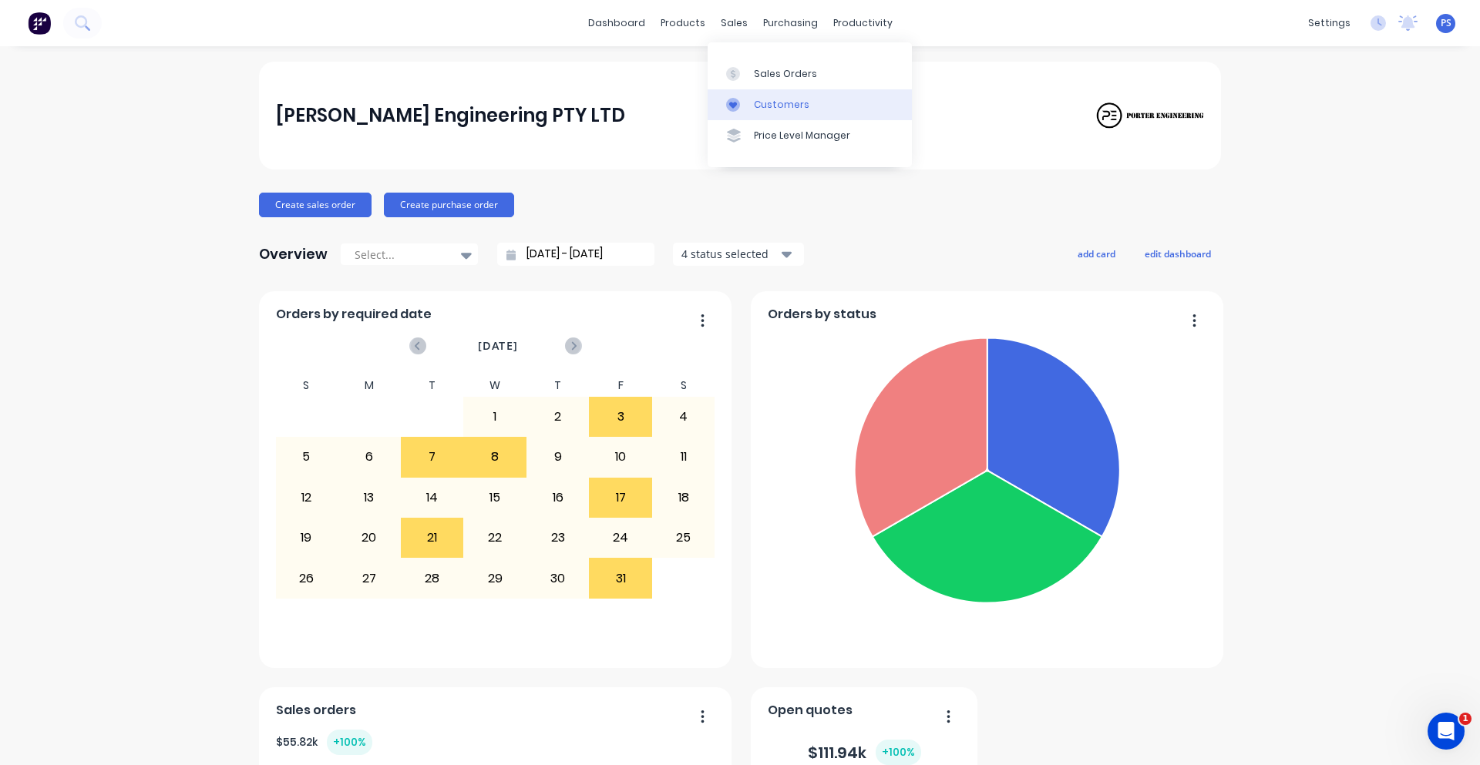
click at [740, 92] on link "Customers" at bounding box center [809, 104] width 204 height 31
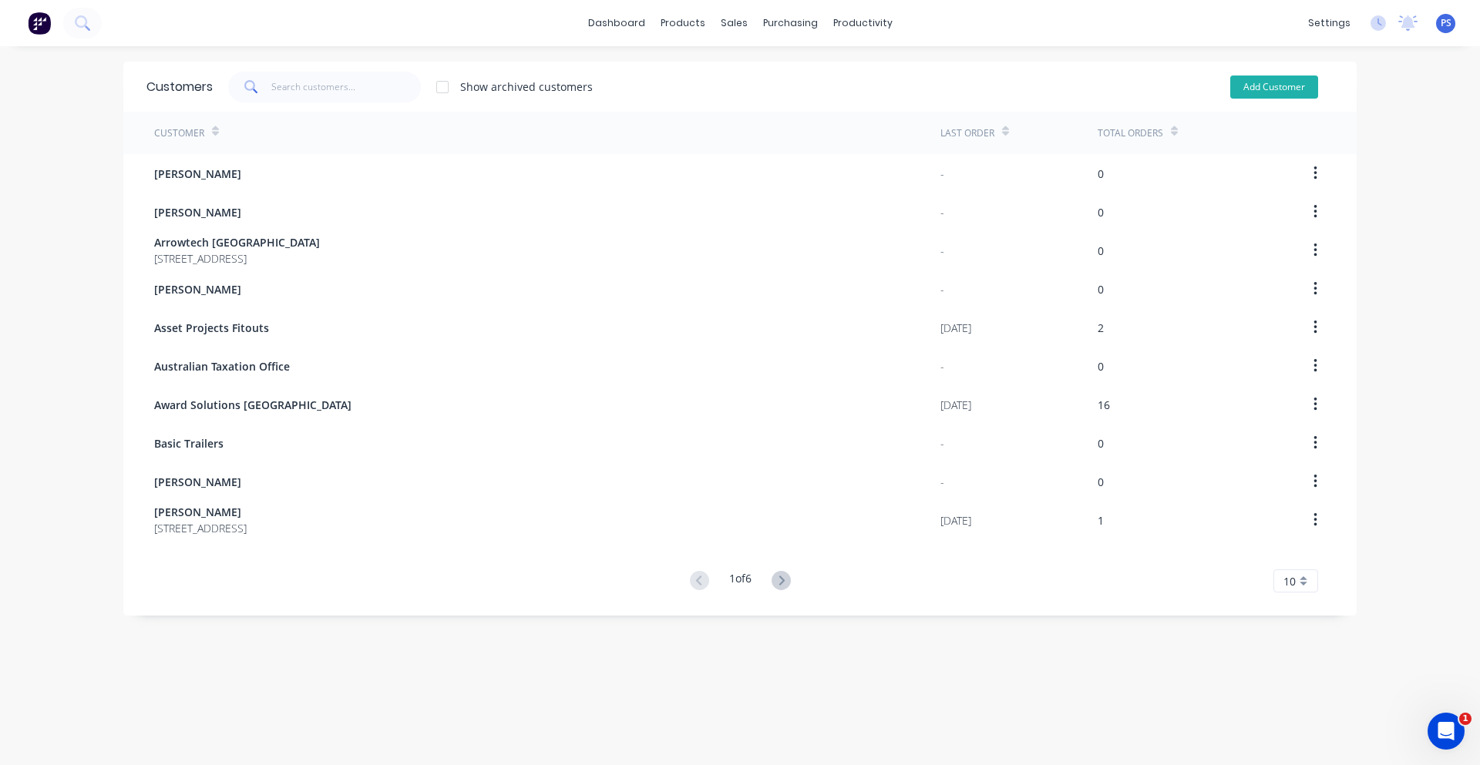
click at [1251, 78] on button "Add Customer" at bounding box center [1274, 87] width 88 height 23
select select "AU"
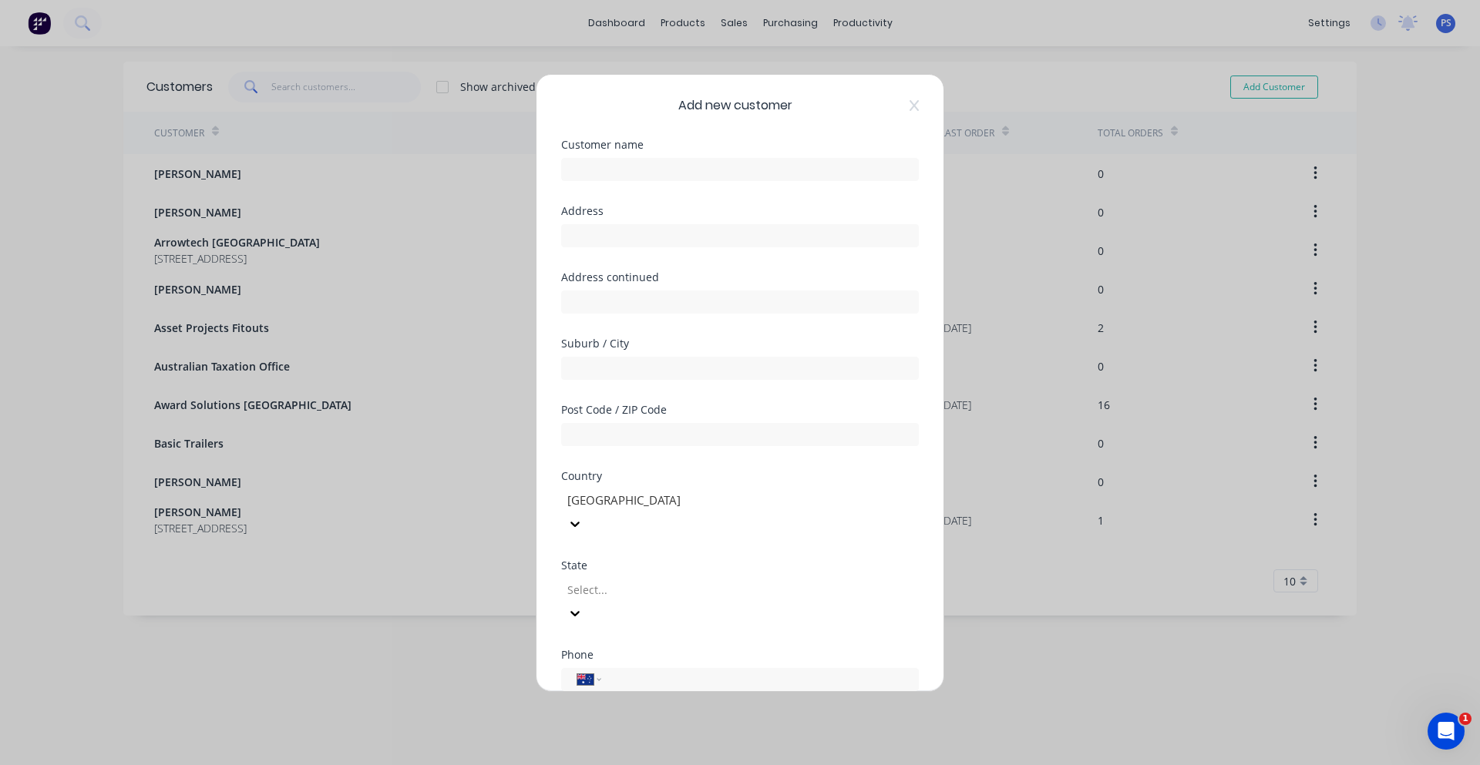
click at [634, 184] on div "Customer name" at bounding box center [740, 172] width 358 height 66
click at [634, 183] on div "Customer name" at bounding box center [740, 172] width 358 height 66
click at [636, 175] on input "text" at bounding box center [740, 169] width 358 height 23
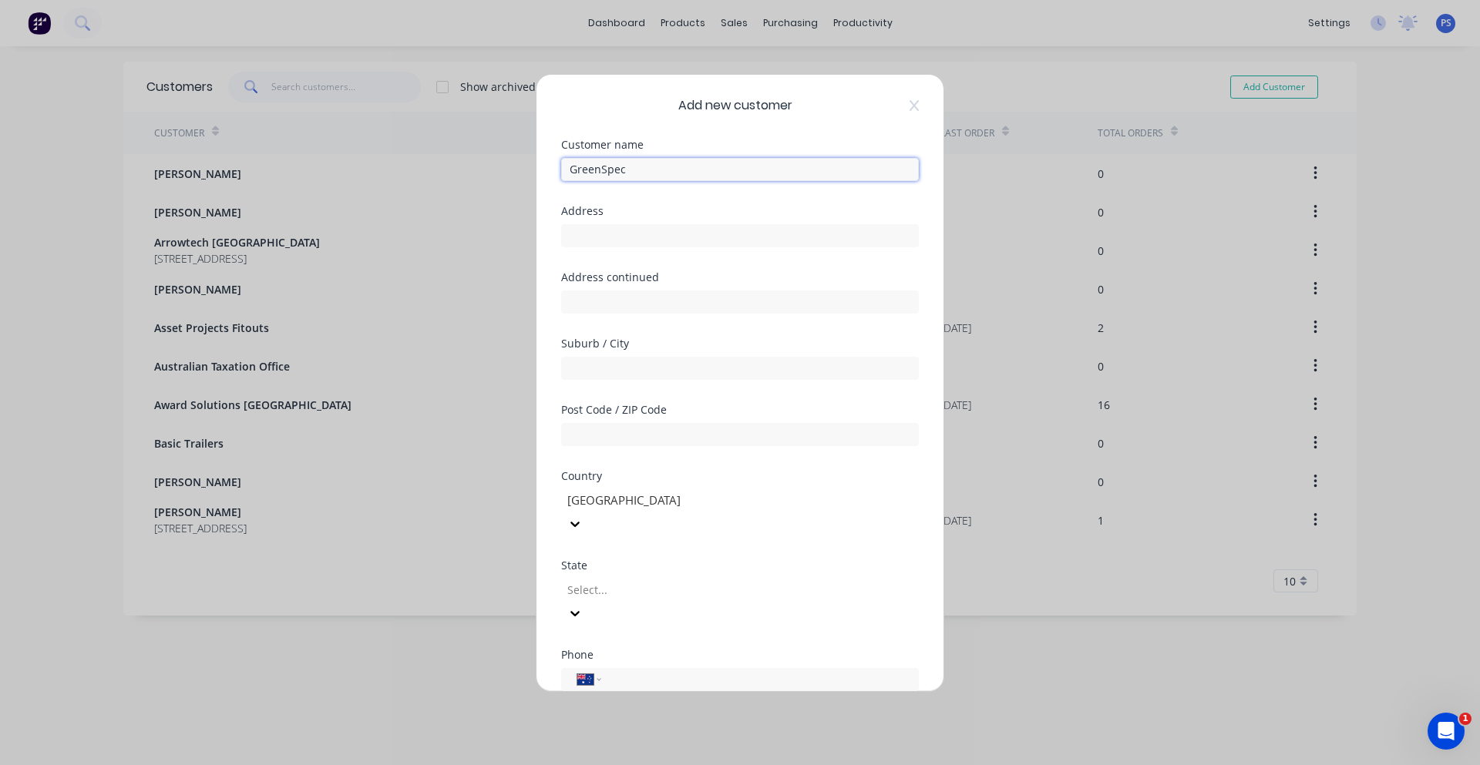
type input "GreenSpec"
click at [655, 240] on input "text" at bounding box center [740, 235] width 358 height 23
type input "[STREET_ADDRESS][PERSON_NAME]"
type input "[PERSON_NAME] South"
type input "3169"
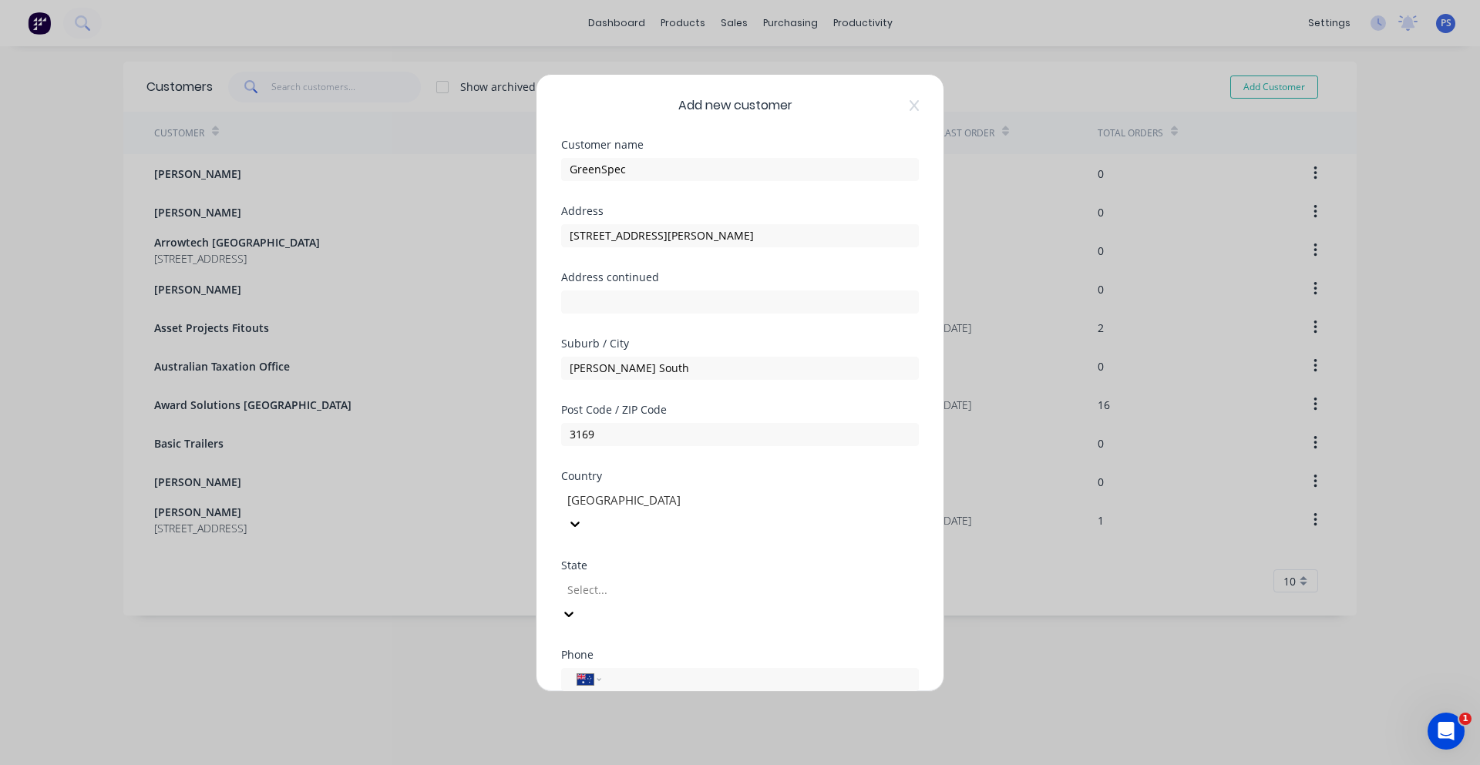
click at [613, 579] on div "Select..." at bounding box center [676, 590] width 231 height 23
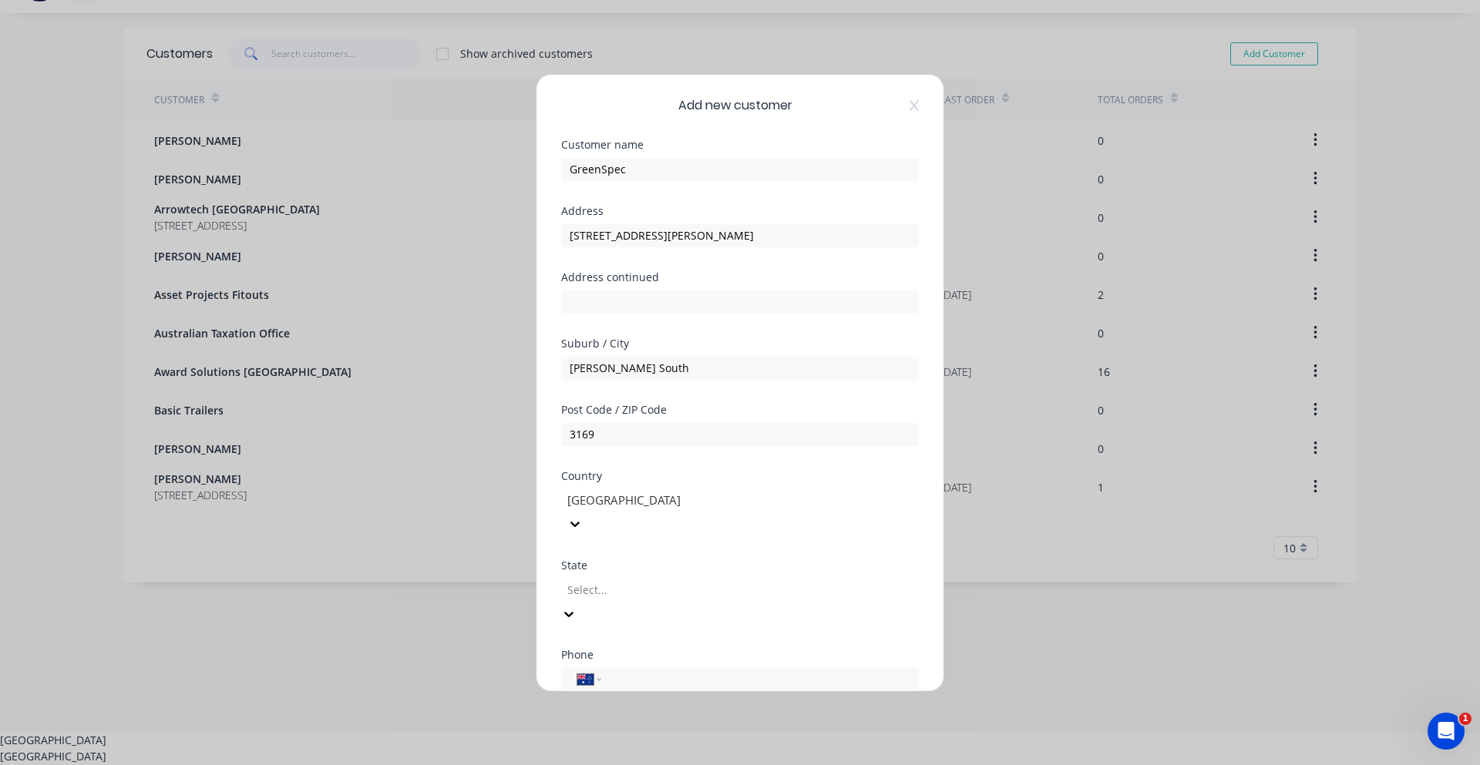
scroll to position [34, 0]
click at [615, 748] on div "[GEOGRAPHIC_DATA]" at bounding box center [740, 756] width 1480 height 16
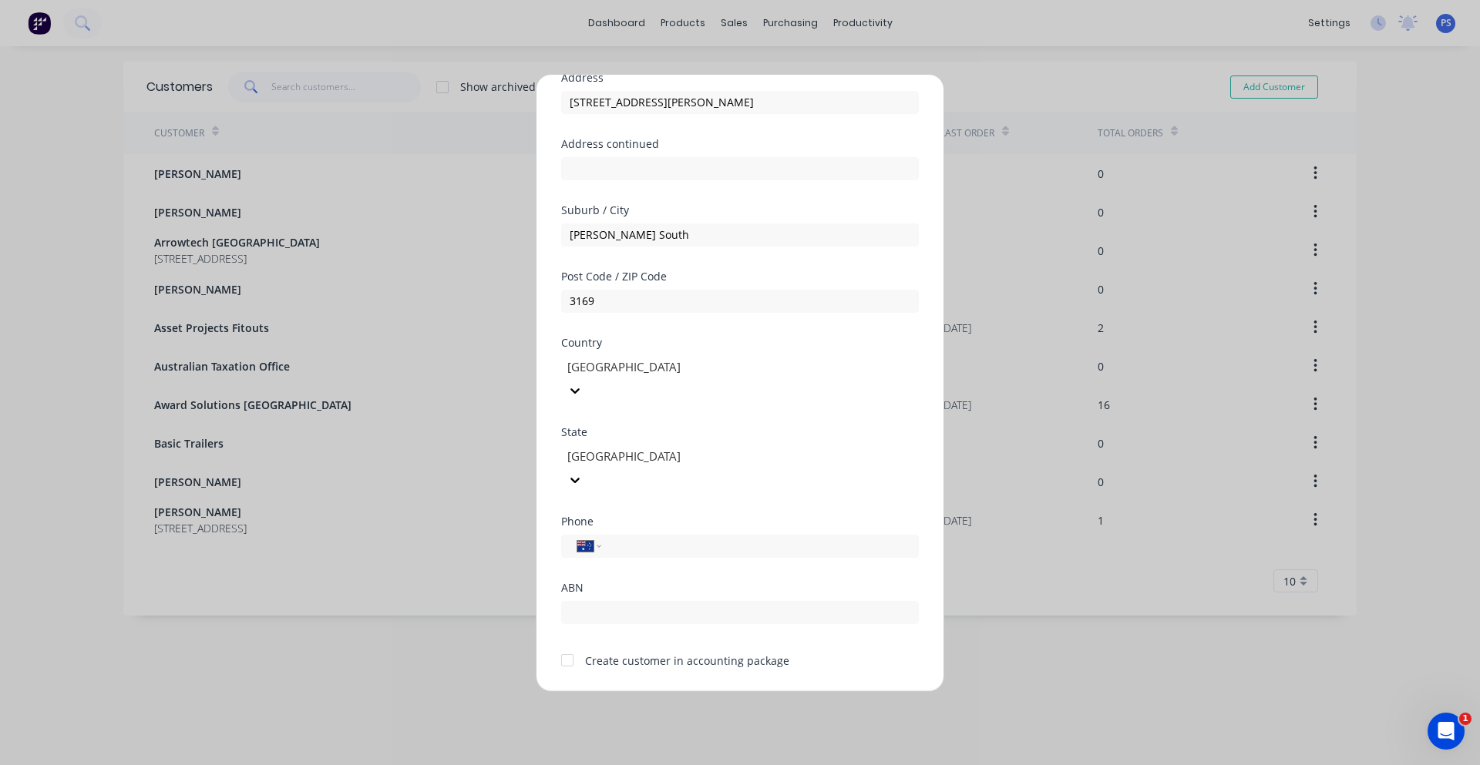
scroll to position [136, 0]
click at [639, 535] on input "tel" at bounding box center [757, 544] width 291 height 18
drag, startPoint x: 690, startPoint y: 523, endPoint x: 685, endPoint y: 513, distance: 11.7
click at [690, 523] on div "Phone International Afghanistan Åland Islands Albania Algeria American Samoa An…" at bounding box center [740, 547] width 358 height 66
click at [685, 514] on div "Phone International Afghanistan Åland Islands Albania Algeria American Samoa An…" at bounding box center [740, 547] width 358 height 66
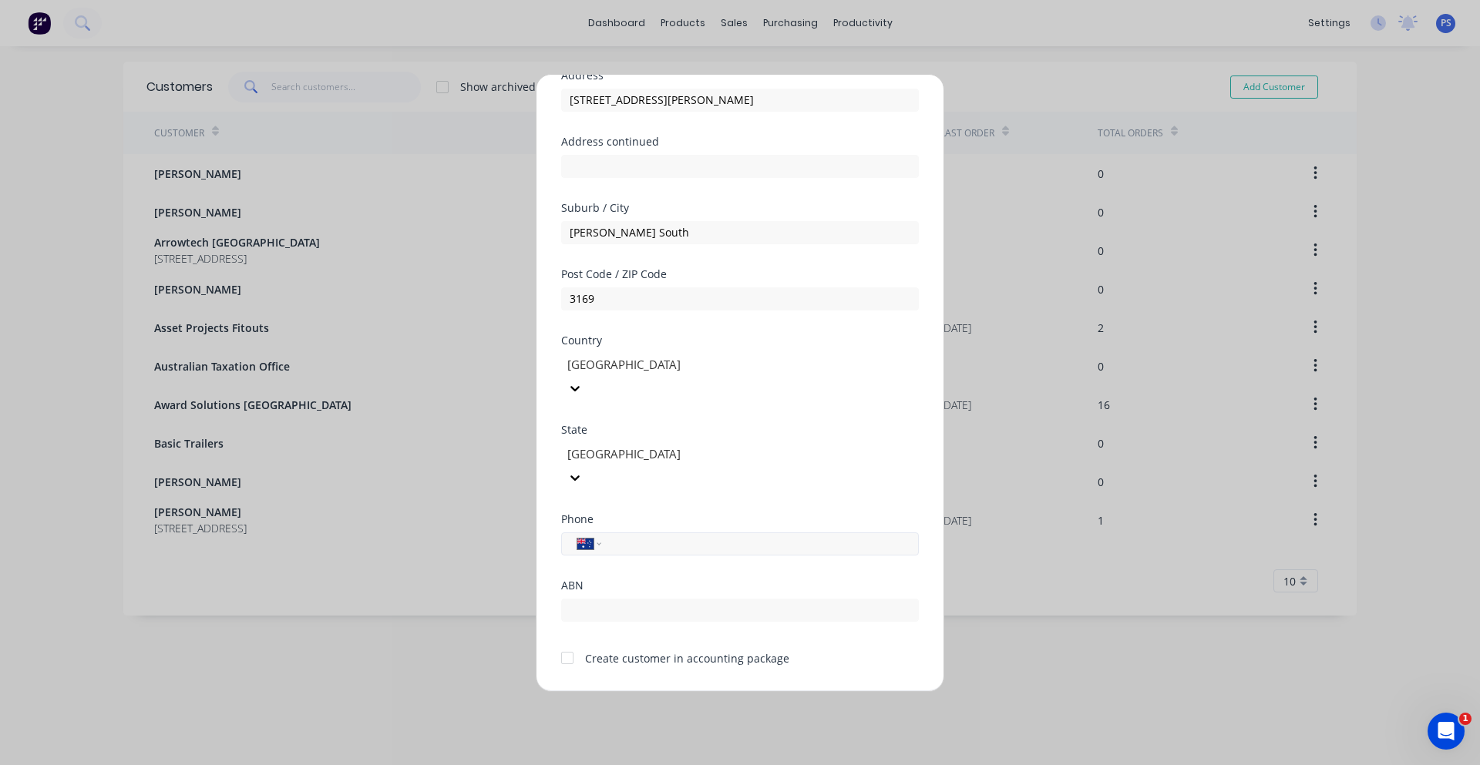
click at [683, 535] on input "tel" at bounding box center [757, 544] width 291 height 18
type input "0410 155 766"
click at [651, 599] on input "text" at bounding box center [740, 610] width 358 height 23
click at [585, 599] on input "text" at bounding box center [740, 610] width 358 height 23
paste input "73 661 138 736"
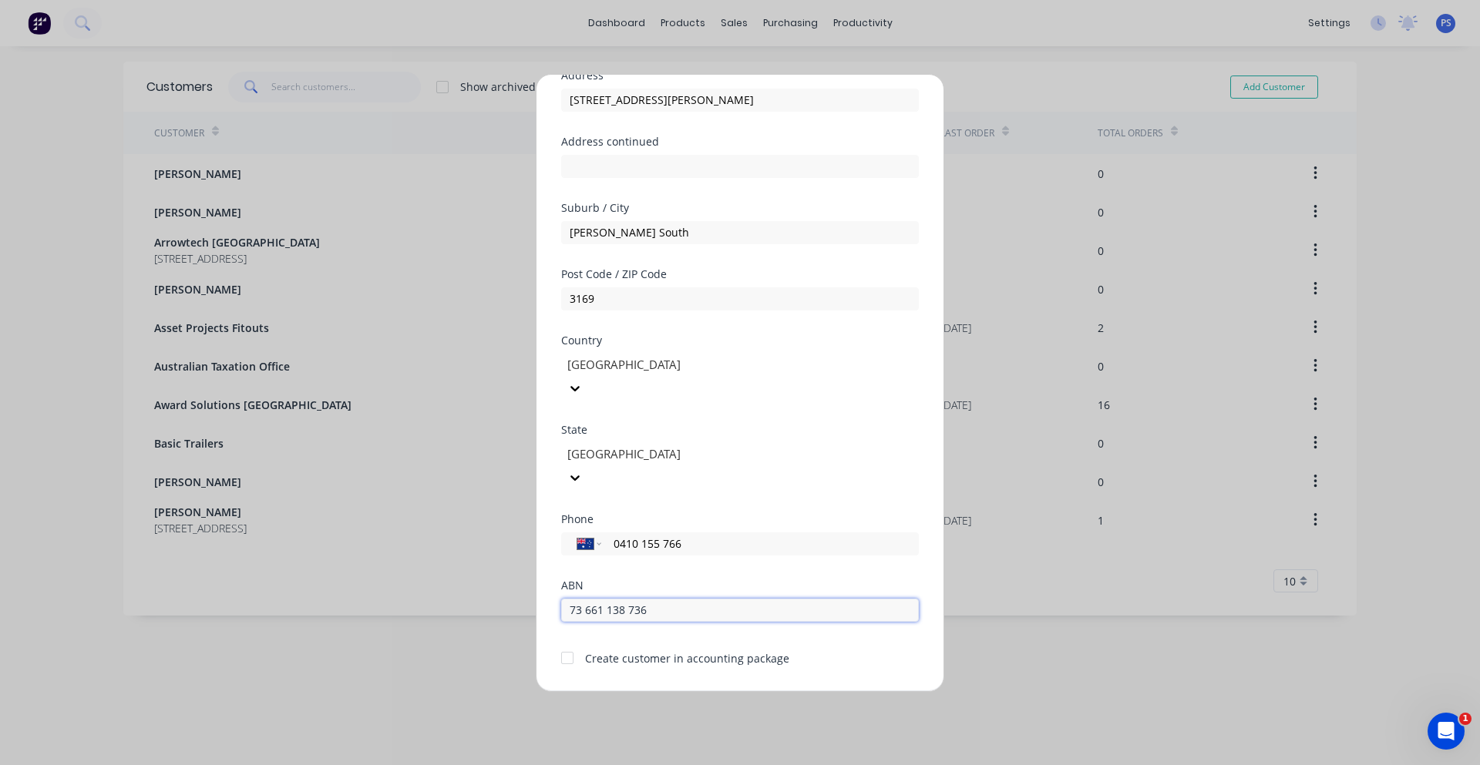
click at [632, 599] on input "73 661 138 736" at bounding box center [740, 610] width 358 height 23
click at [628, 599] on input "73 661 138 736" at bounding box center [740, 610] width 358 height 23
click at [607, 599] on input "73 661 138736" at bounding box center [740, 610] width 358 height 23
click at [583, 599] on input "73 661138736" at bounding box center [740, 610] width 358 height 23
type input "73661138736"
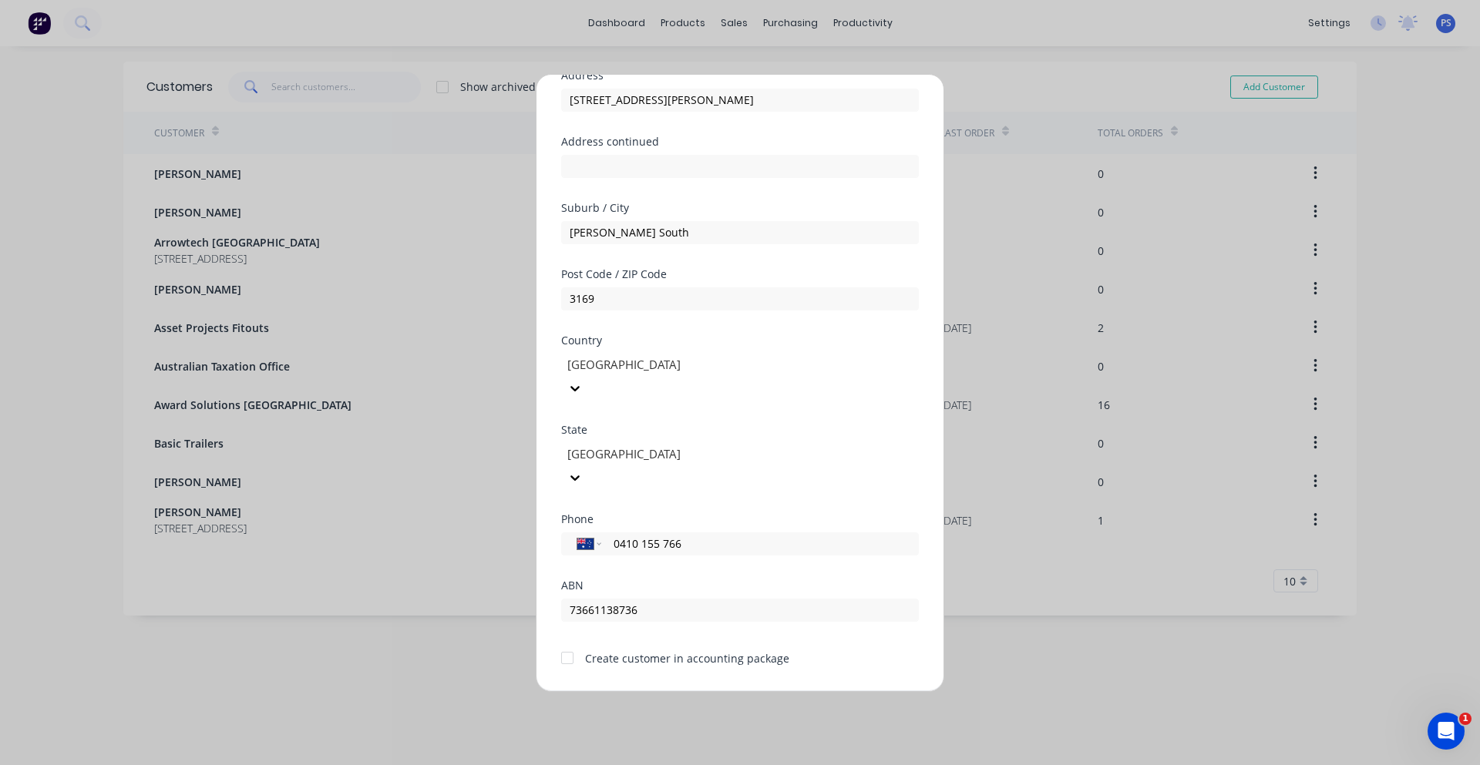
click at [565, 643] on div at bounding box center [567, 658] width 31 height 31
click at [691, 691] on button "Save" at bounding box center [691, 703] width 85 height 25
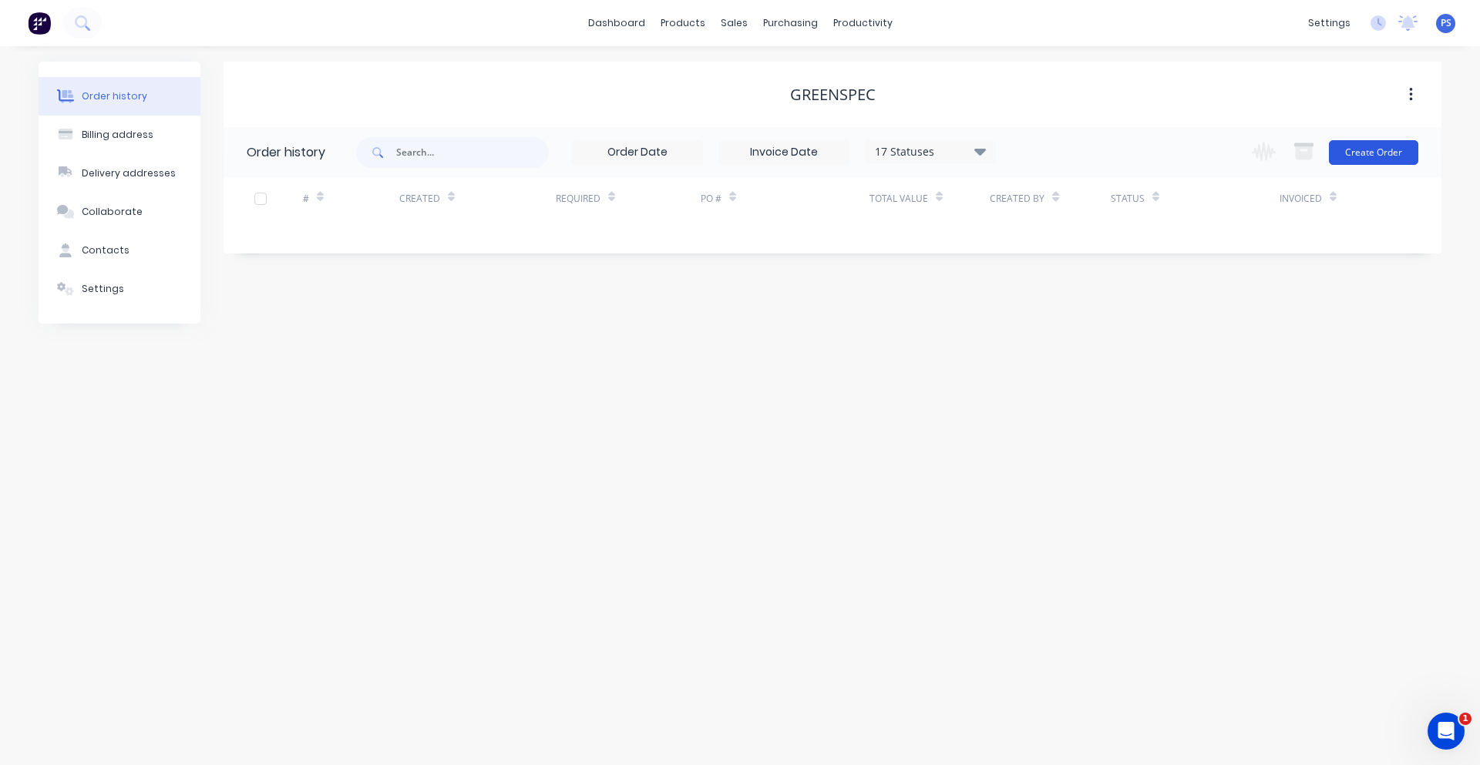
click at [1349, 159] on button "Create Order" at bounding box center [1373, 152] width 89 height 25
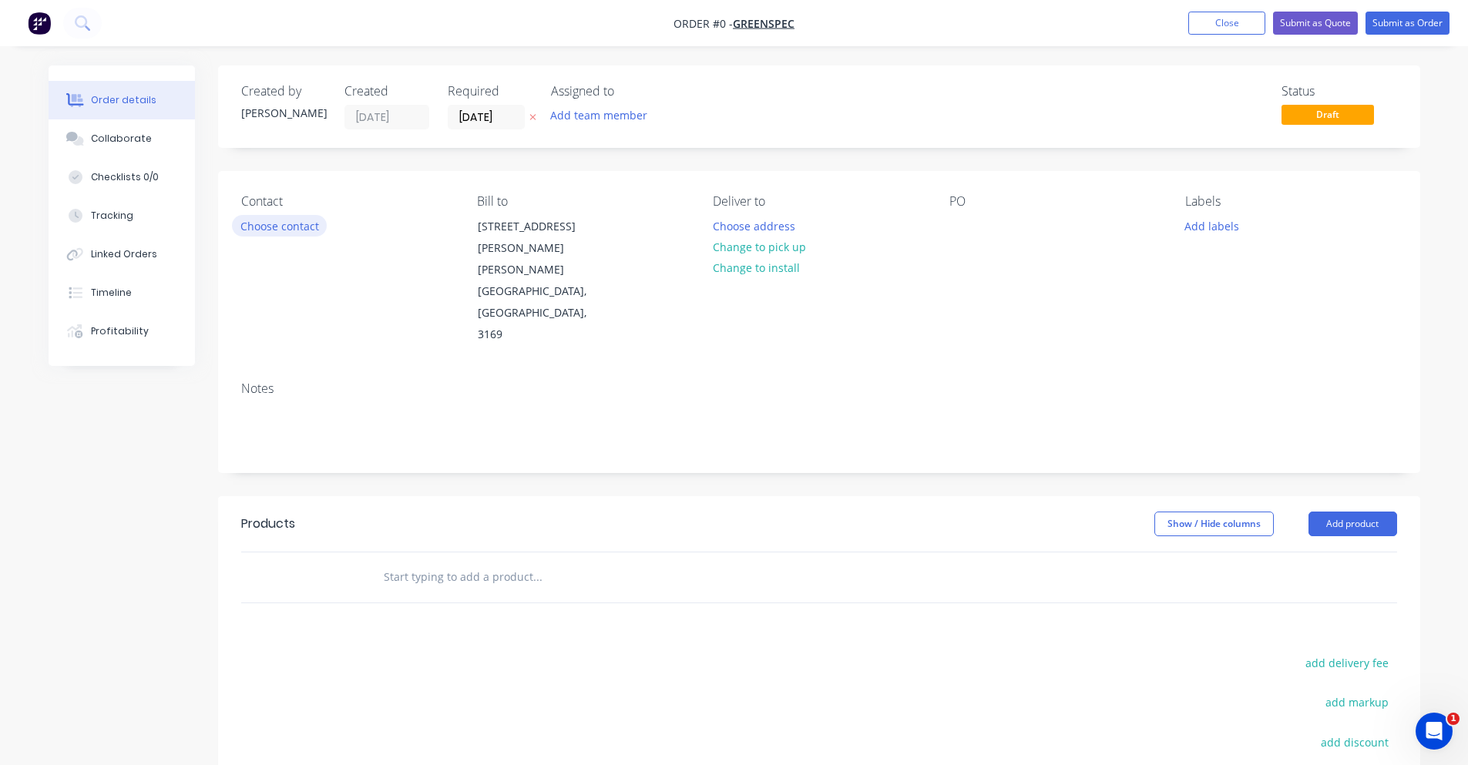
click at [319, 225] on button "Choose contact" at bounding box center [279, 225] width 95 height 21
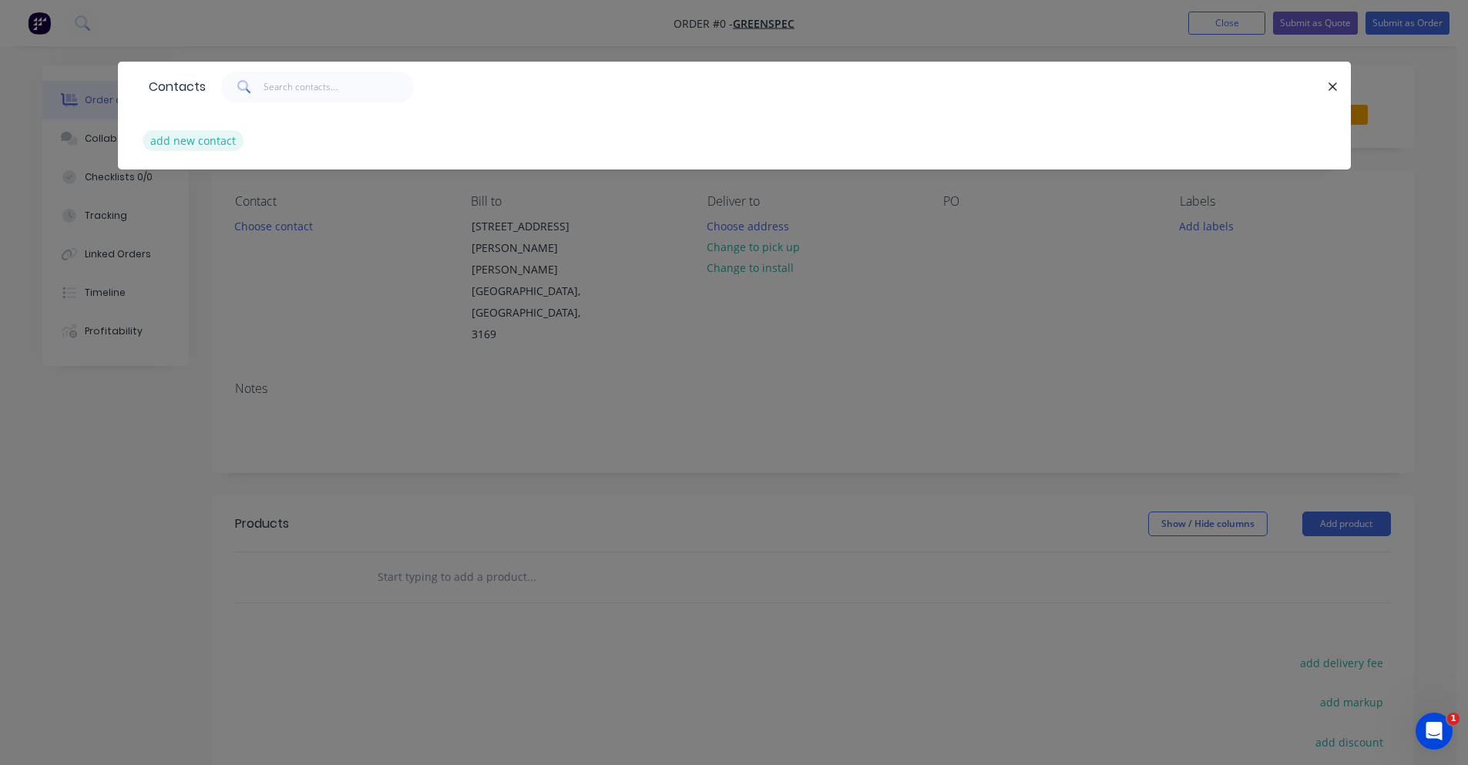
click at [215, 150] on button "add new contact" at bounding box center [194, 140] width 102 height 21
select select "AU"
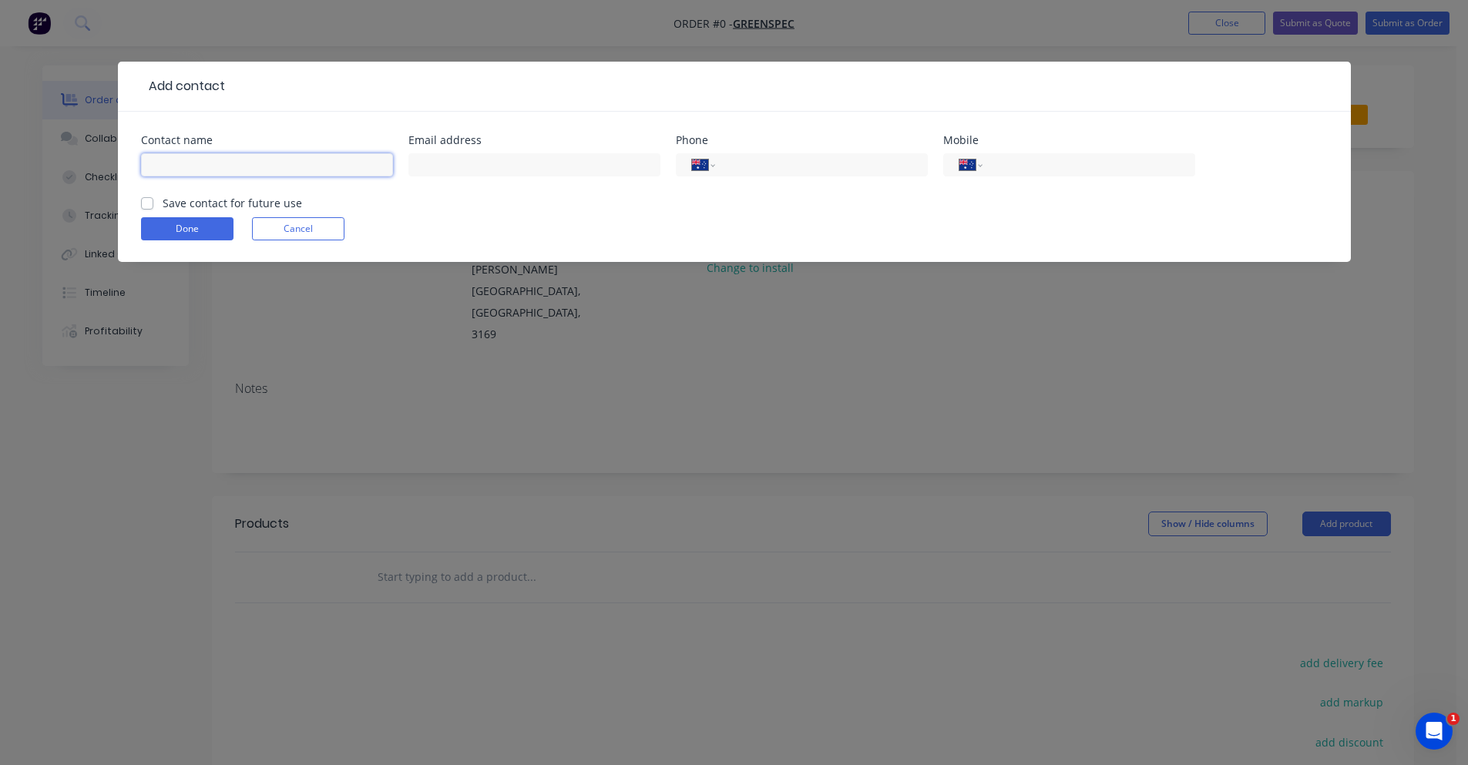
click at [226, 176] on input "text" at bounding box center [267, 164] width 252 height 23
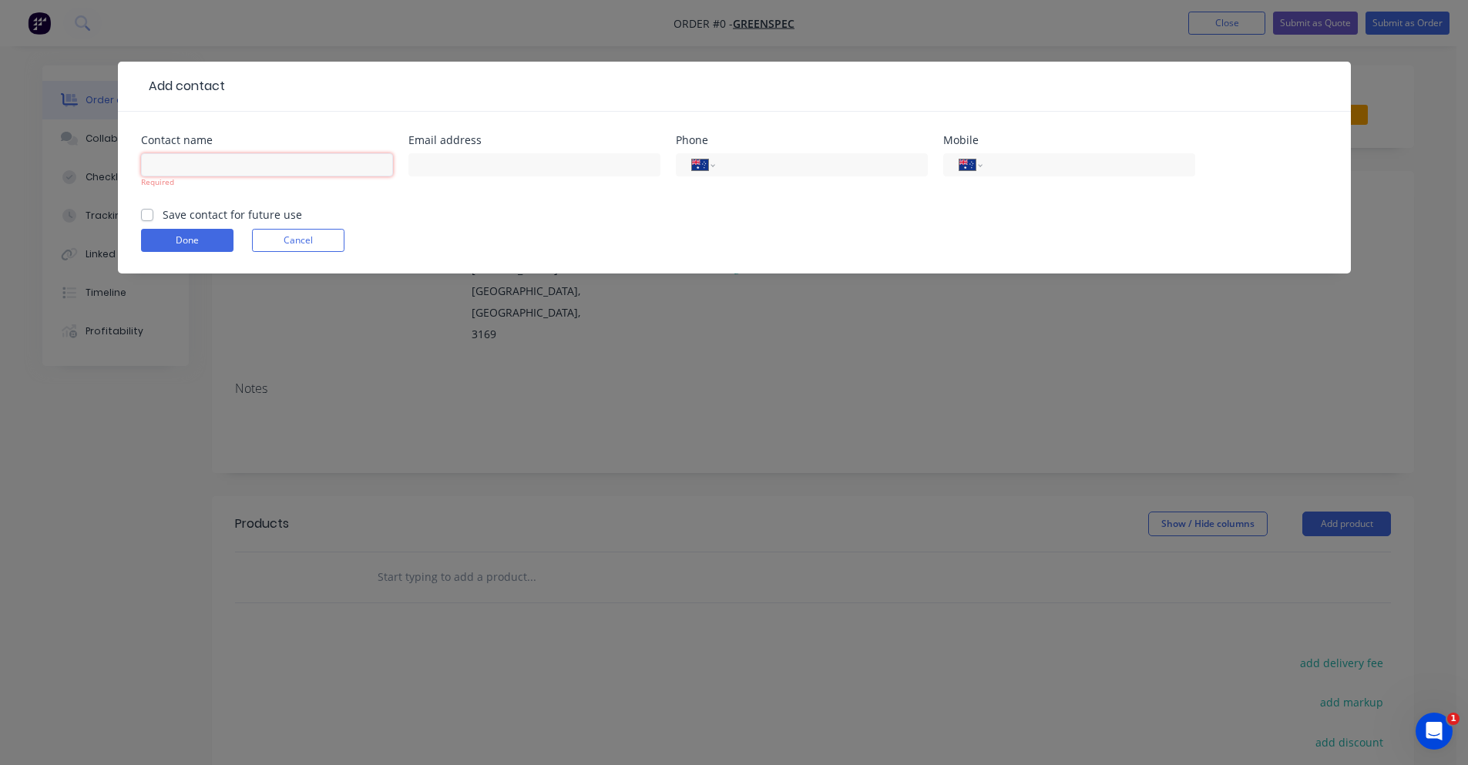
click at [255, 170] on input "text" at bounding box center [267, 164] width 252 height 23
click at [297, 180] on div "Required" at bounding box center [267, 182] width 252 height 12
click at [300, 173] on input "text" at bounding box center [267, 164] width 252 height 23
paste input "[PERSON_NAME]"
type input "[PERSON_NAME]"
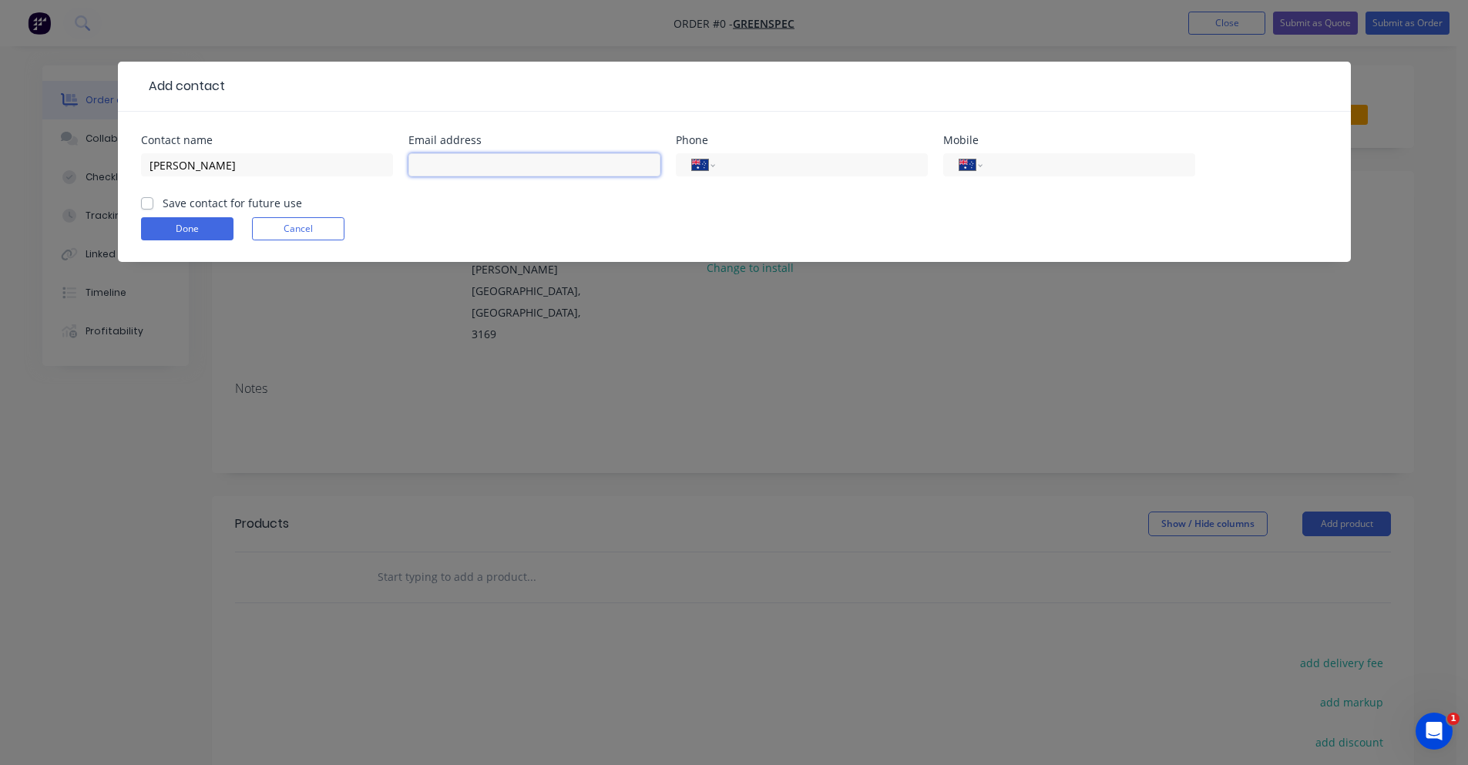
click at [472, 158] on input "text" at bounding box center [534, 164] width 252 height 23
click at [516, 174] on input "text" at bounding box center [534, 164] width 252 height 23
paste input "[PERSON_NAME][EMAIL_ADDRESS][DOMAIN_NAME]"
type input "[PERSON_NAME][EMAIL_ADDRESS][DOMAIN_NAME]"
click at [756, 163] on input "tel" at bounding box center [818, 165] width 185 height 18
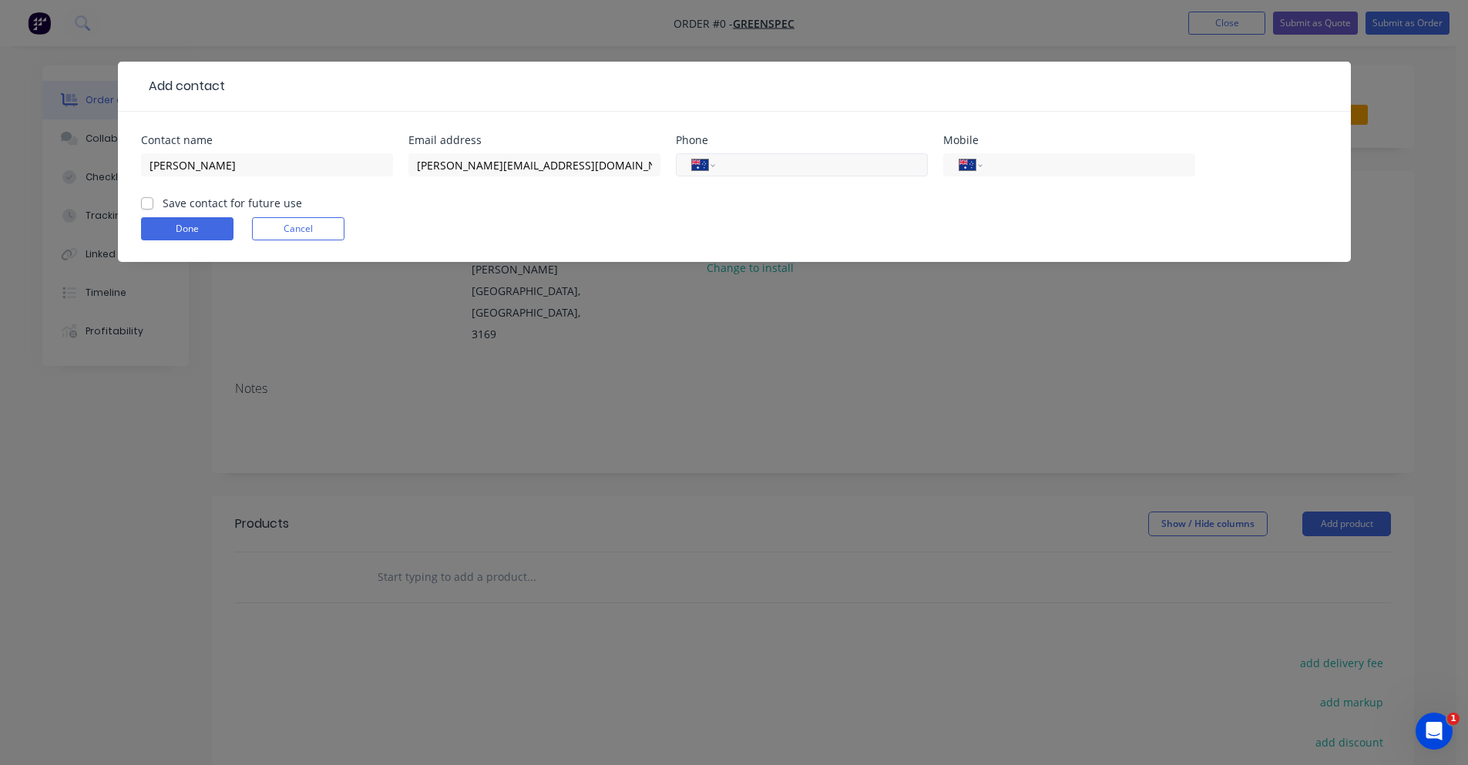
click at [789, 161] on input "tel" at bounding box center [818, 165] width 185 height 18
click at [1017, 158] on input "tel" at bounding box center [1085, 165] width 185 height 18
type input "0410 155 766"
click at [159, 197] on div "Save contact for future use" at bounding box center [221, 203] width 161 height 16
click at [163, 203] on label "Save contact for future use" at bounding box center [232, 203] width 139 height 16
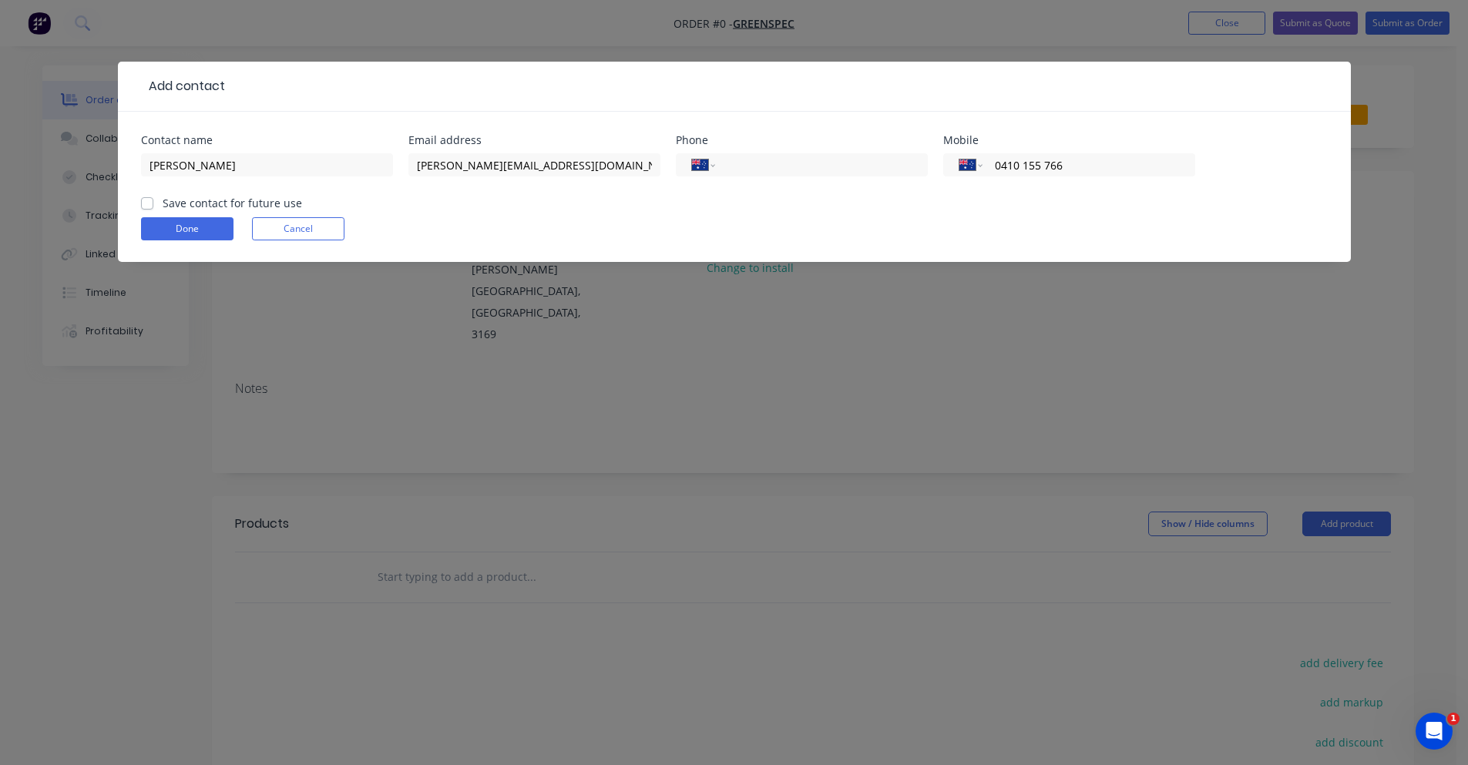
click at [148, 203] on input "Save contact for future use" at bounding box center [147, 202] width 12 height 15
checkbox input "true"
click at [165, 223] on button "Done" at bounding box center [187, 228] width 92 height 23
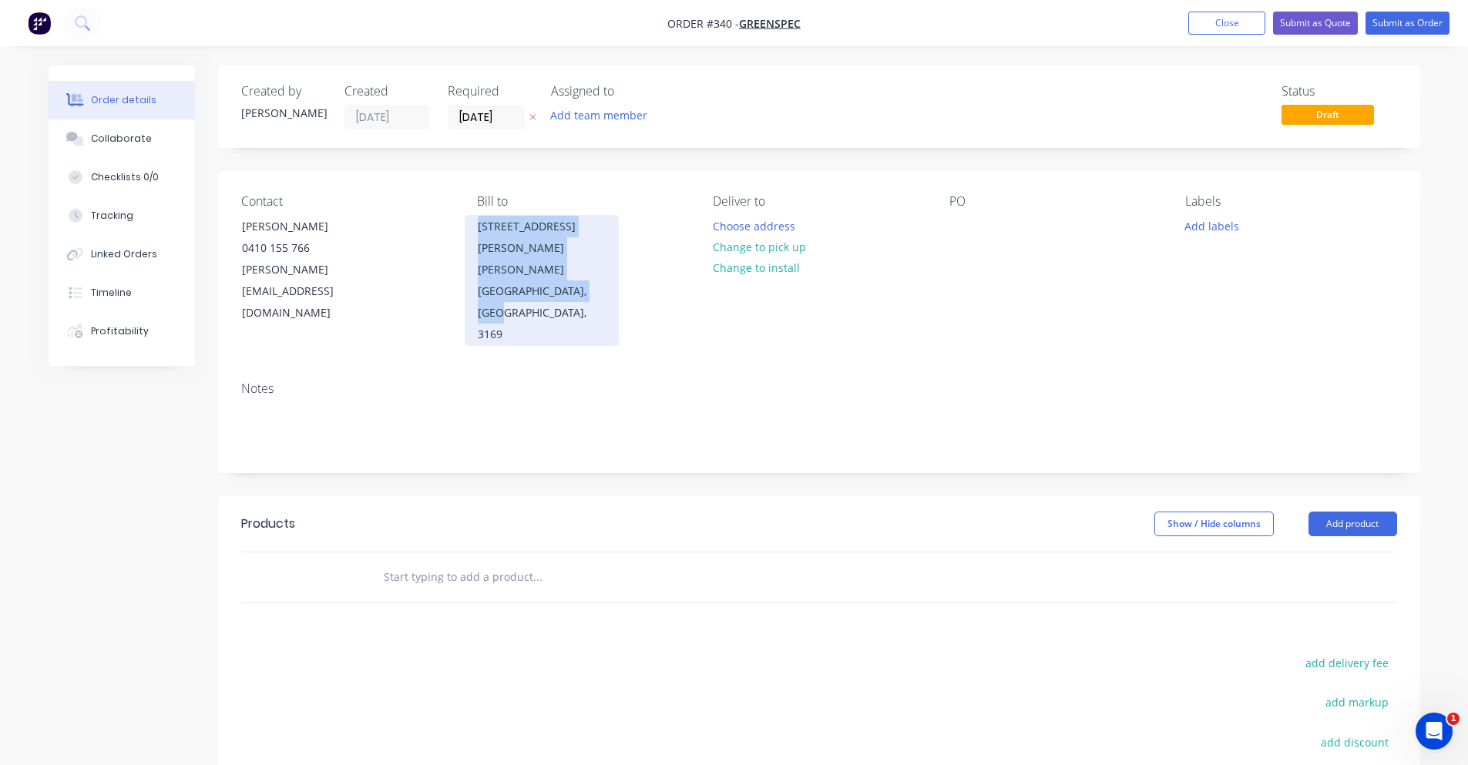
drag, startPoint x: 472, startPoint y: 225, endPoint x: 597, endPoint y: 271, distance: 133.6
click at [597, 271] on div "122A Fairbank Road Clayton South, New South Wales, 3169" at bounding box center [542, 280] width 154 height 131
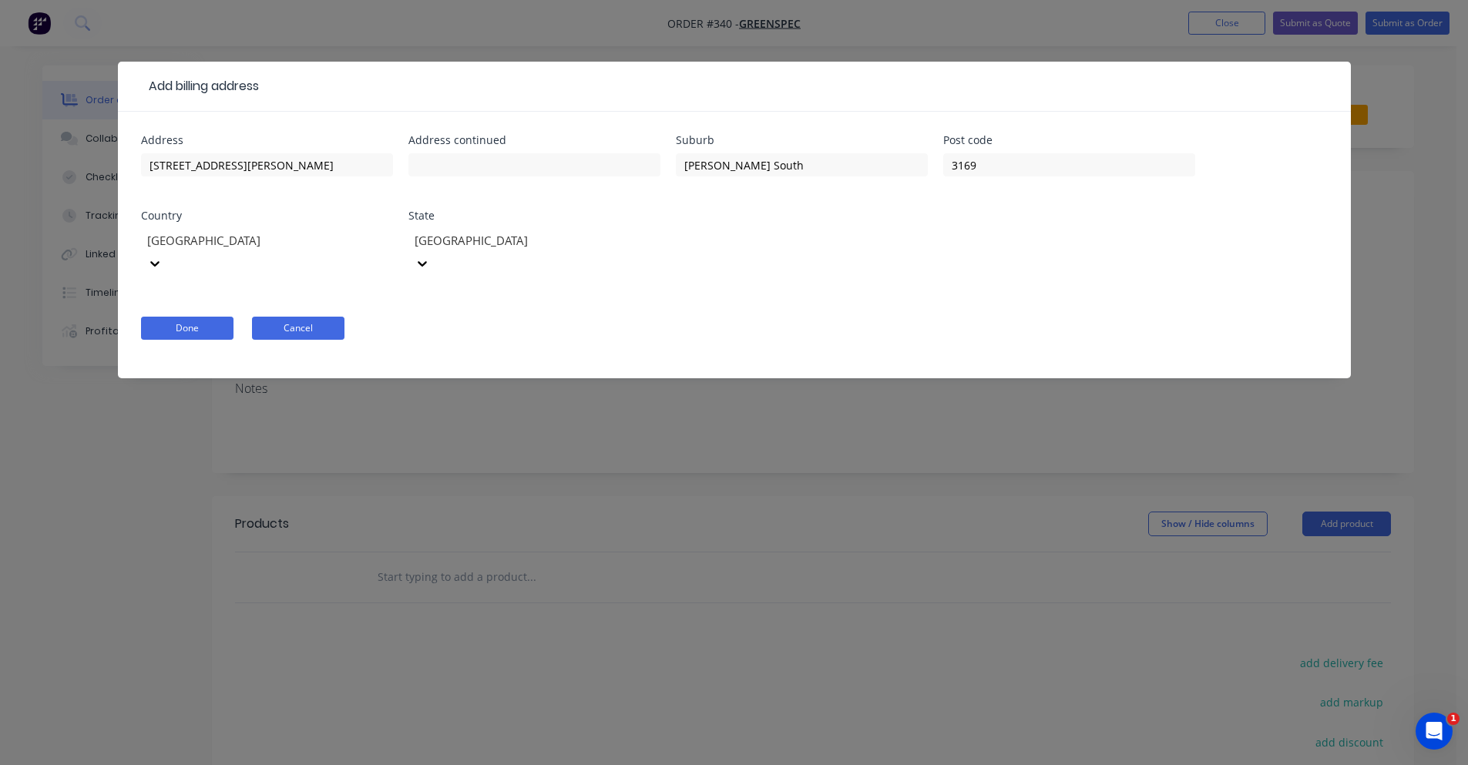
click at [292, 317] on button "Cancel" at bounding box center [298, 328] width 92 height 23
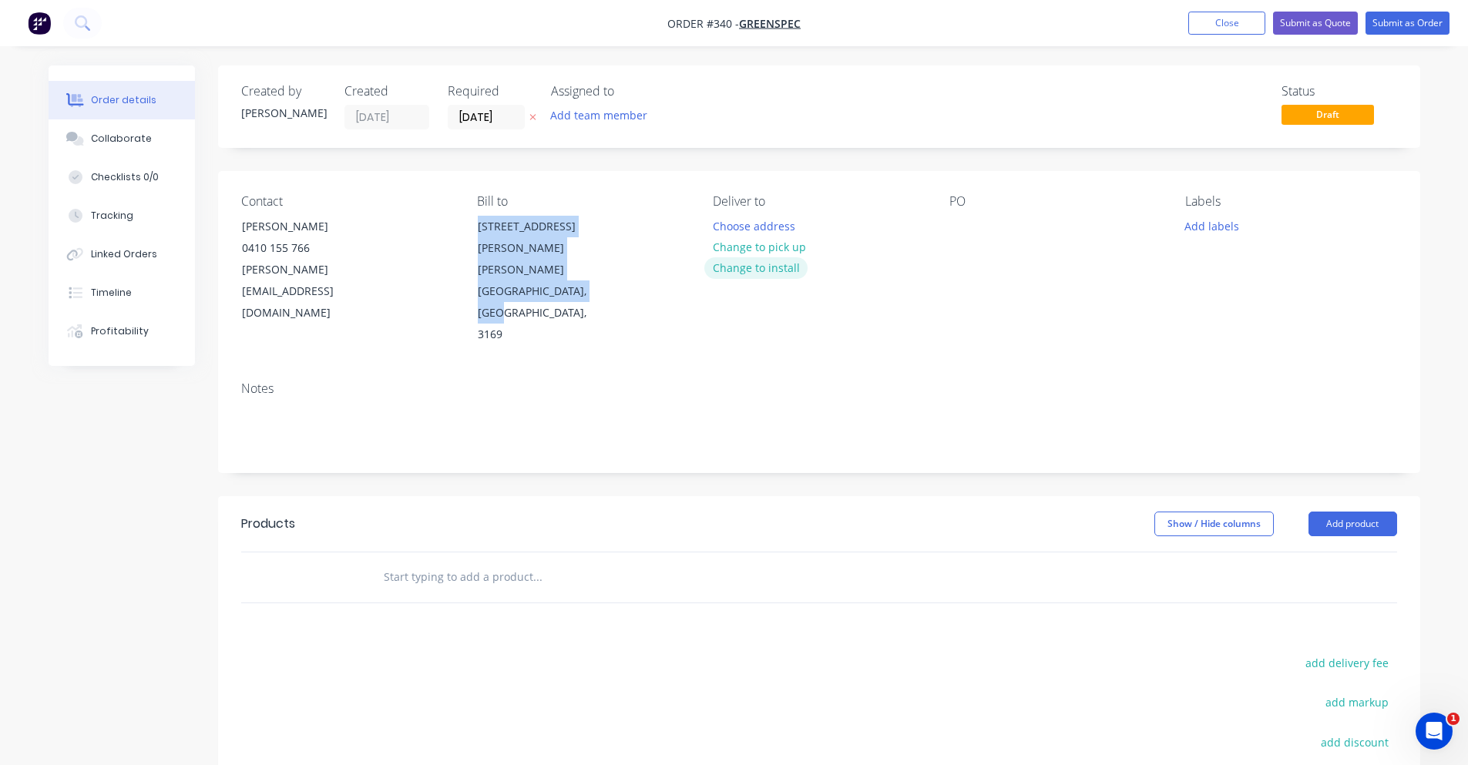
click at [746, 269] on button "Change to install" at bounding box center [755, 267] width 103 height 21
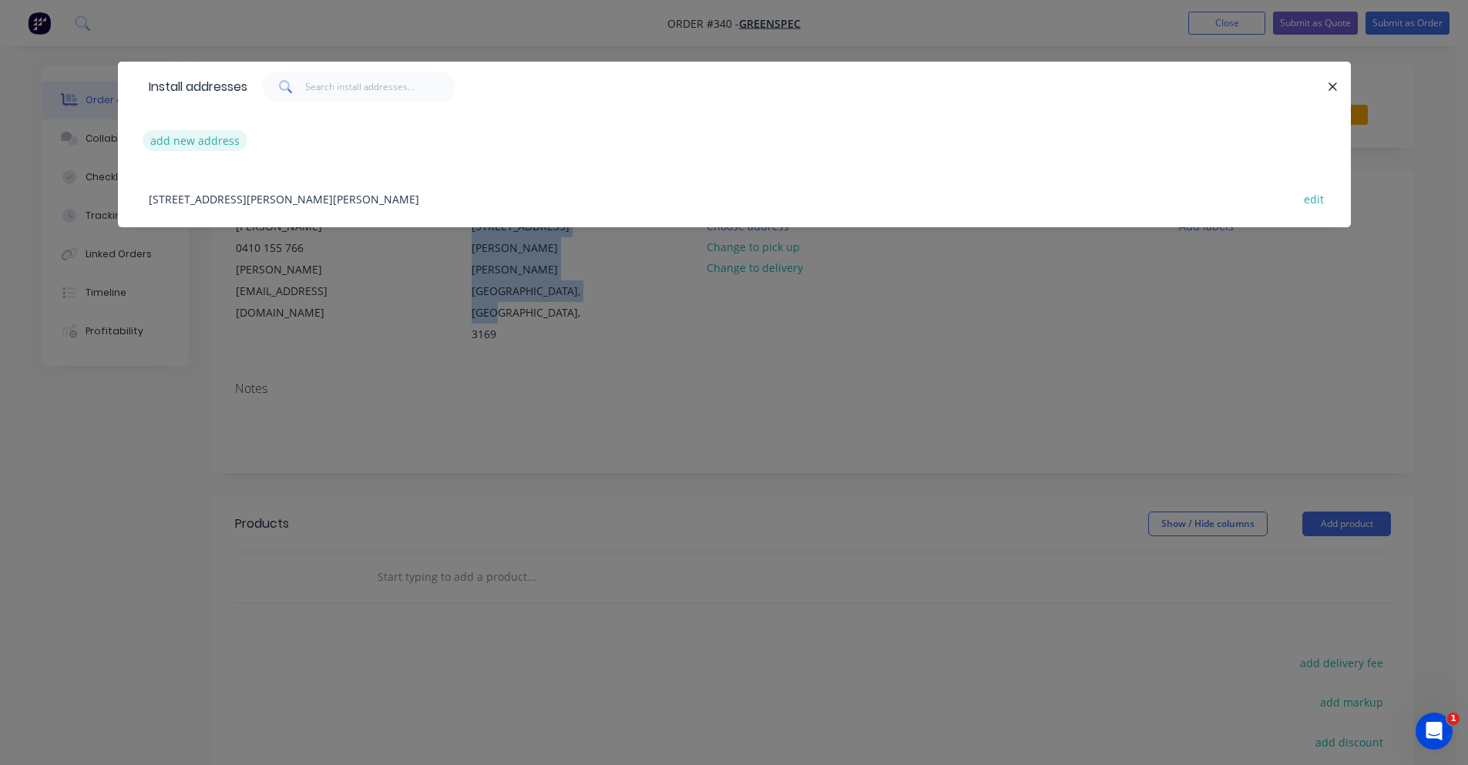
click at [208, 139] on button "add new address" at bounding box center [196, 140] width 106 height 21
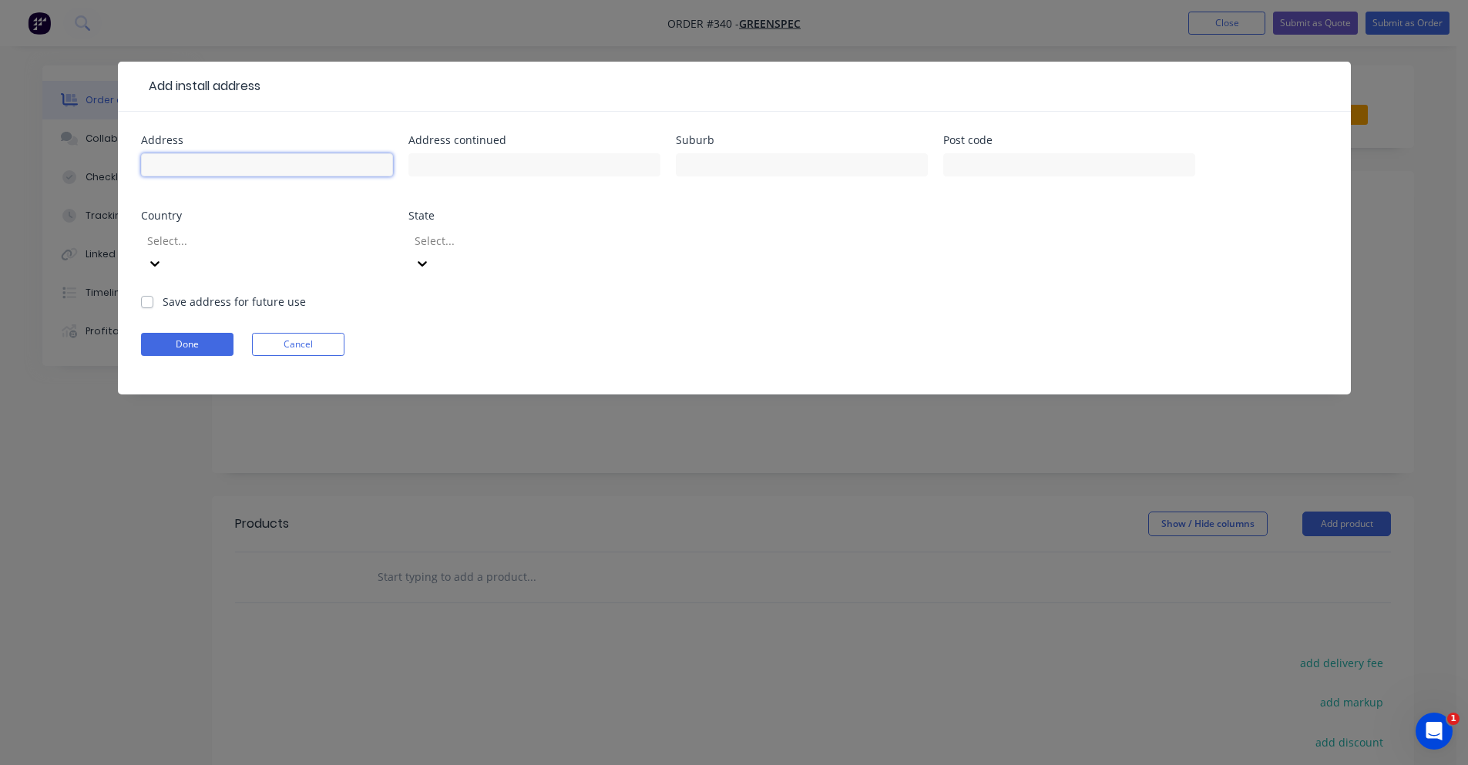
click at [262, 173] on input "text" at bounding box center [267, 164] width 252 height 23
click at [288, 175] on input "text" at bounding box center [267, 164] width 252 height 23
type input "PMA Global"
click at [452, 177] on div at bounding box center [534, 172] width 252 height 45
click at [459, 171] on input "text" at bounding box center [534, 164] width 252 height 23
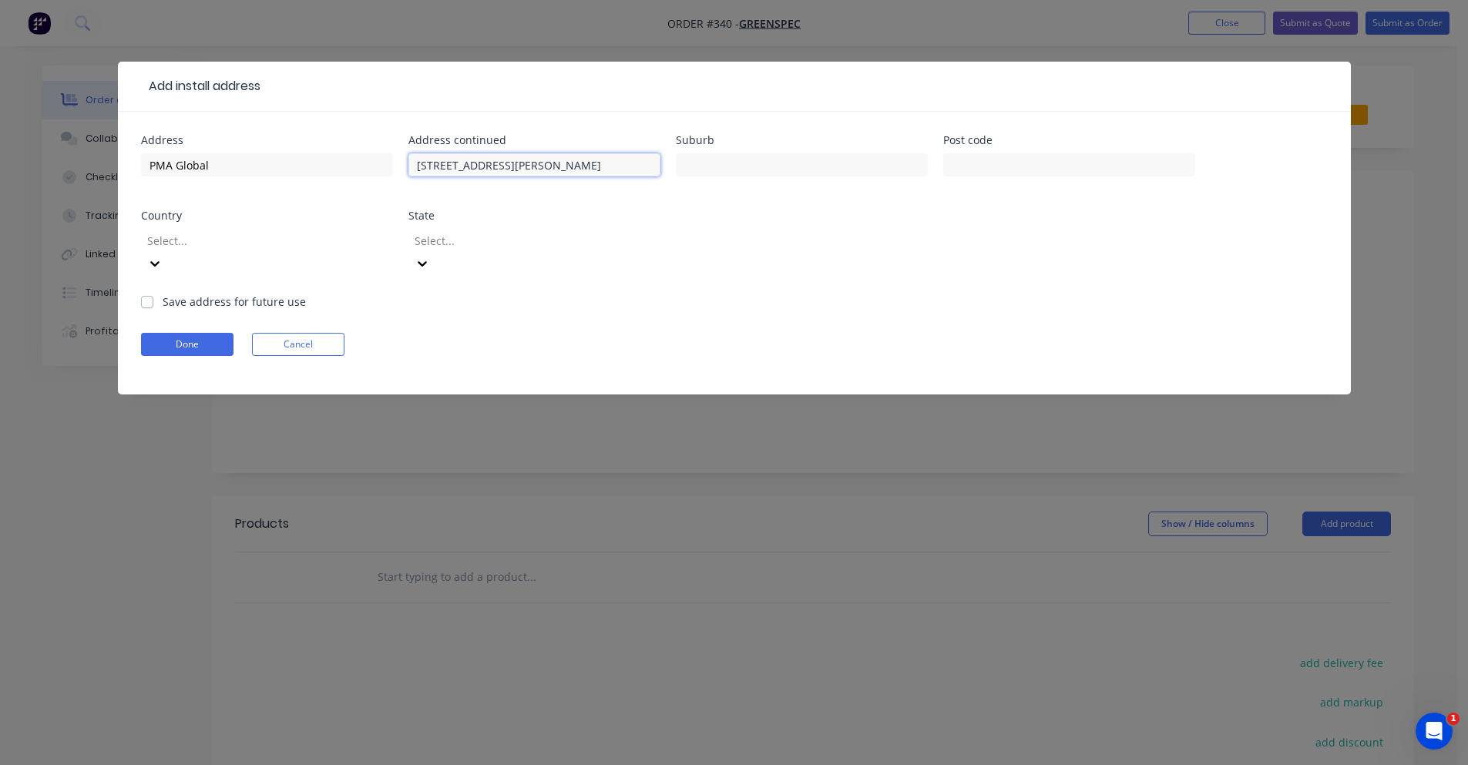
type input "1 Grady Crescent"
type input "Erskine Park"
type input "2759"
click at [183, 230] on div "Select..." at bounding box center [256, 240] width 231 height 23
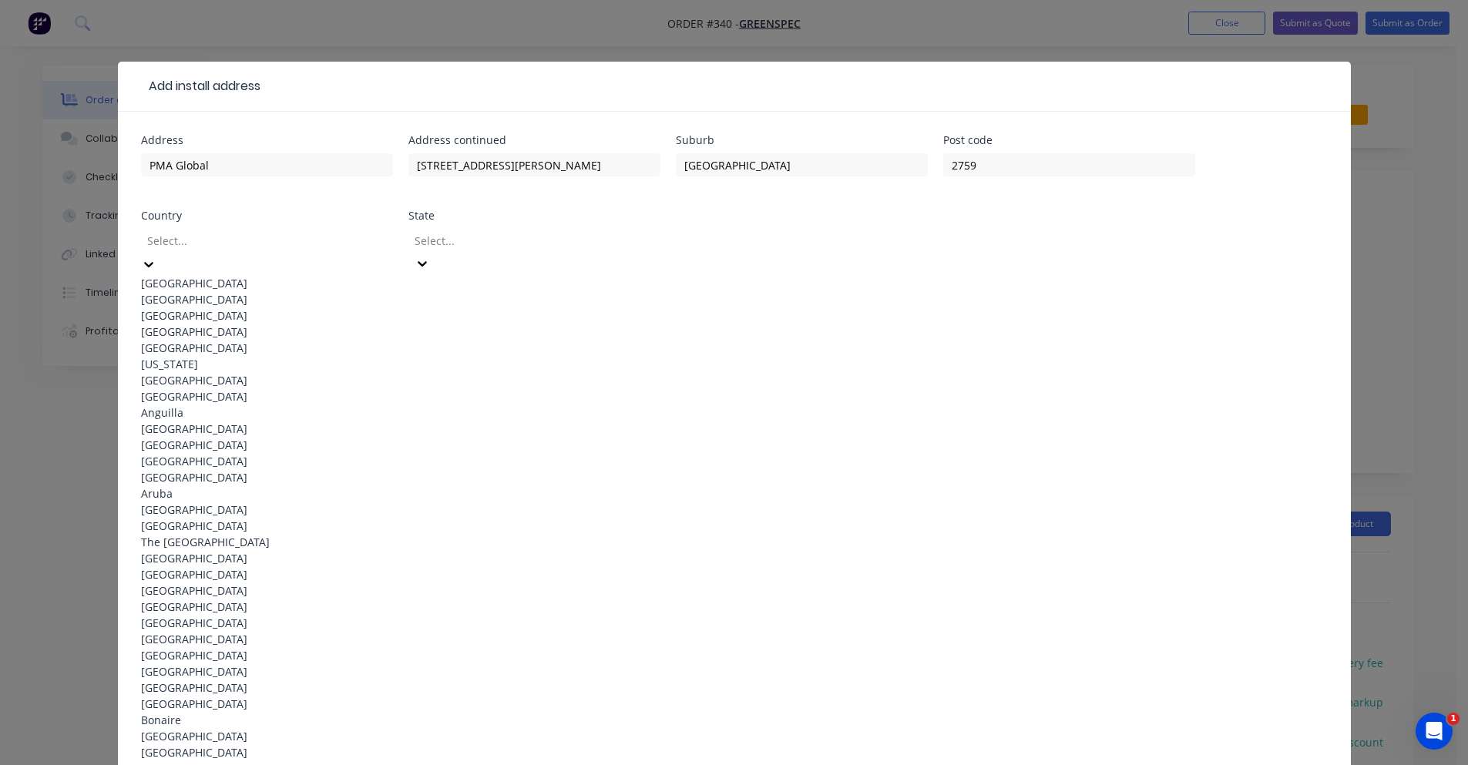
click at [227, 282] on div "Australia" at bounding box center [267, 283] width 252 height 16
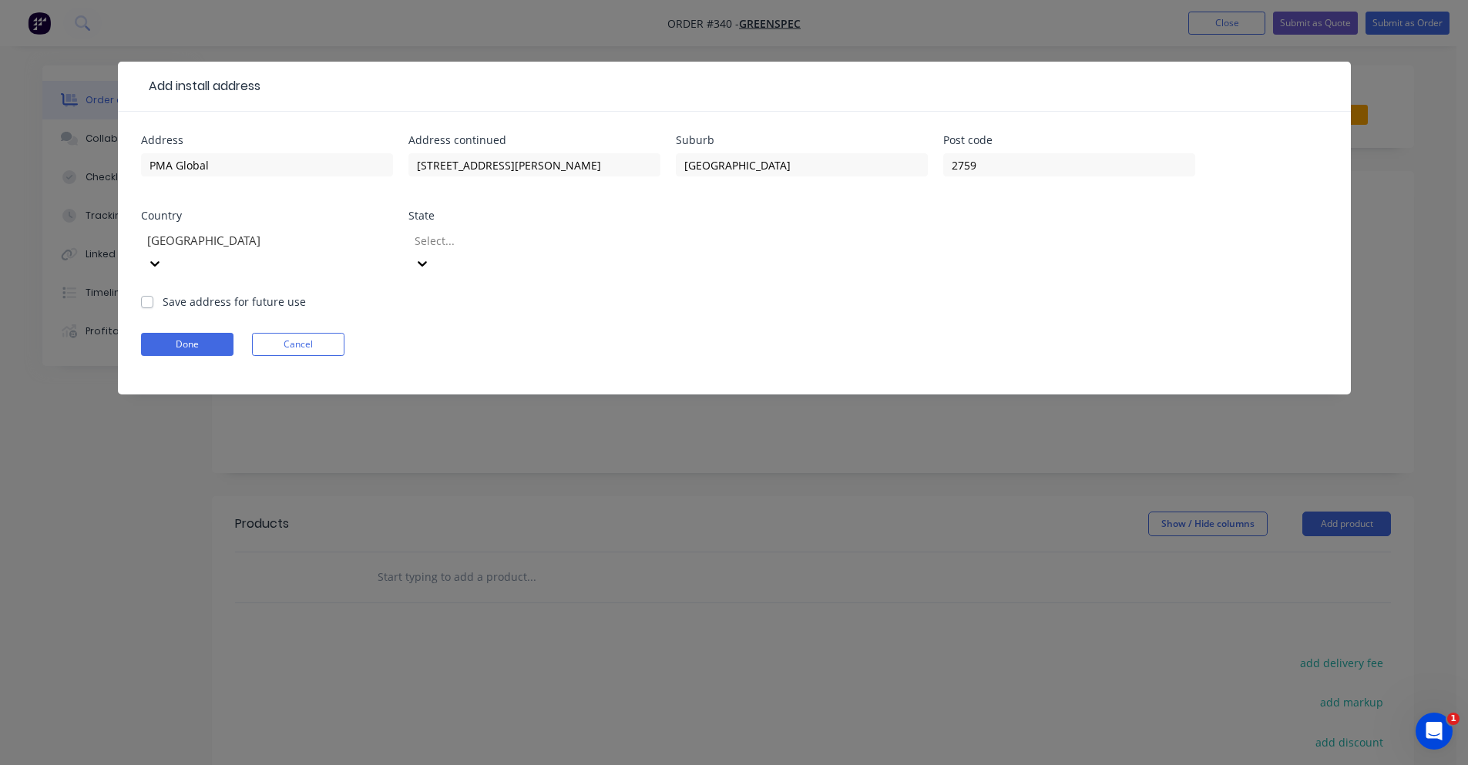
drag, startPoint x: 442, startPoint y: 242, endPoint x: 465, endPoint y: 242, distance: 22.4
click at [463, 242] on div at bounding box center [524, 240] width 222 height 19
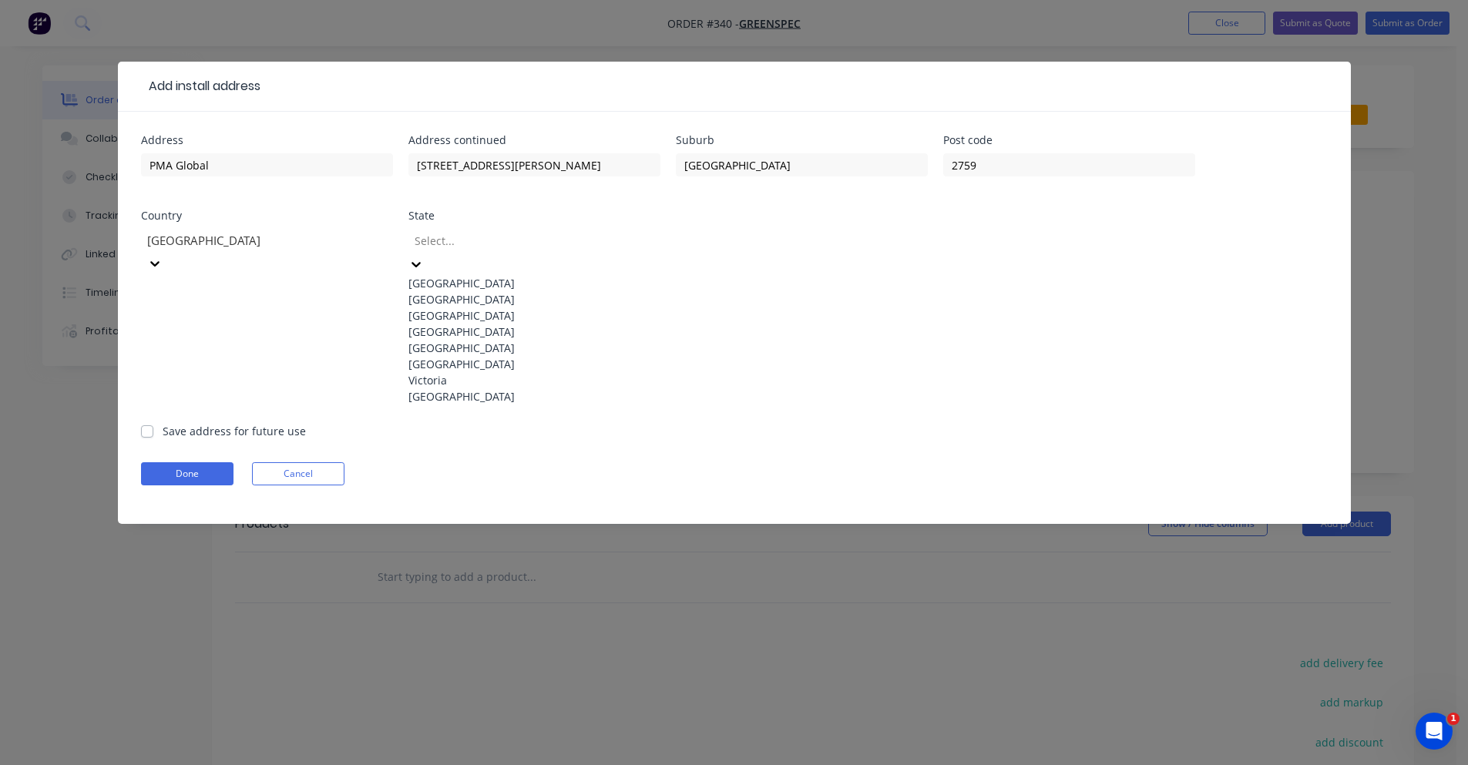
click at [486, 295] on div "New South Wales" at bounding box center [534, 299] width 252 height 16
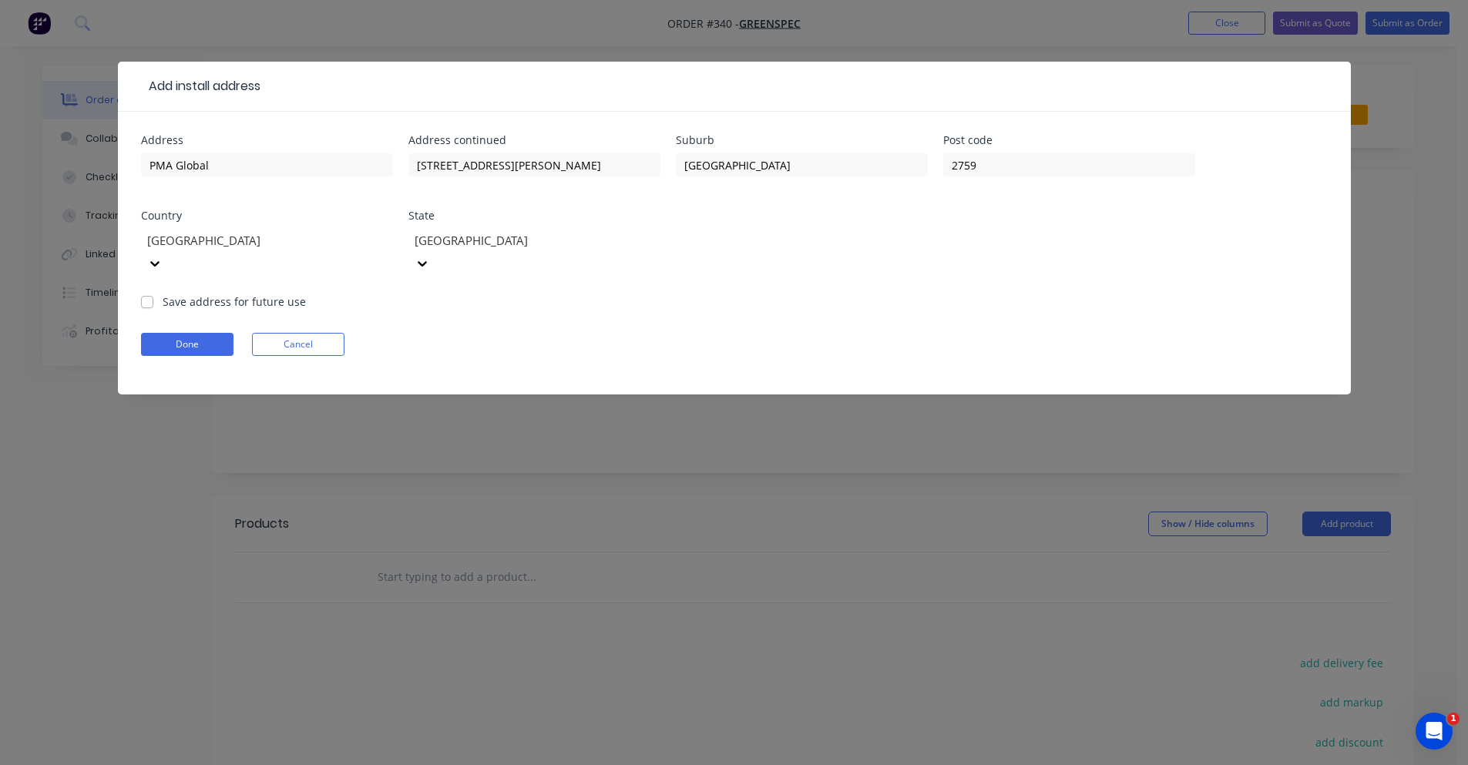
drag, startPoint x: 197, startPoint y: 285, endPoint x: 154, endPoint y: 283, distance: 43.2
click at [187, 294] on label "Save address for future use" at bounding box center [234, 302] width 143 height 16
click at [163, 294] on label "Save address for future use" at bounding box center [234, 302] width 143 height 16
click at [141, 294] on input "Save address for future use" at bounding box center [147, 301] width 12 height 15
checkbox input "true"
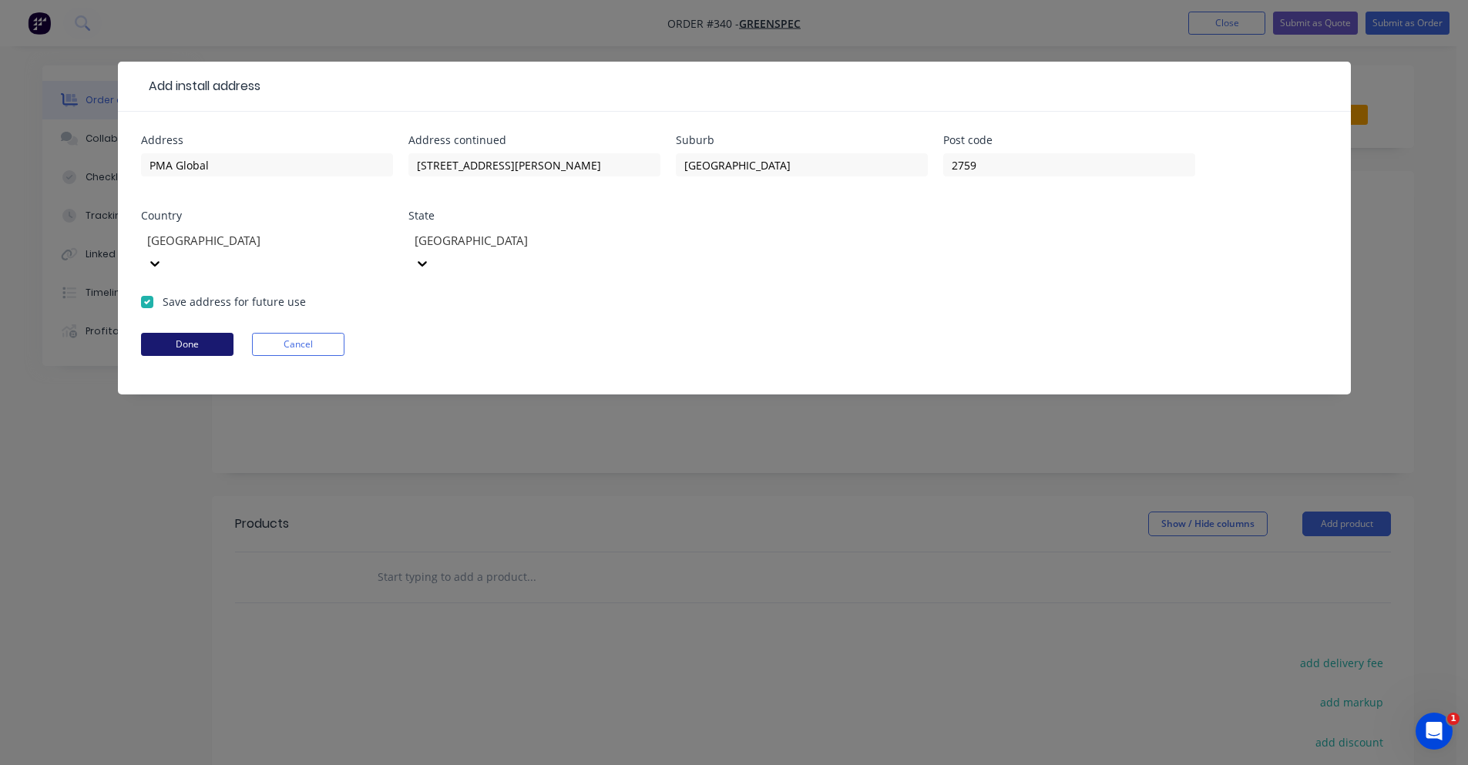
click at [171, 333] on button "Done" at bounding box center [187, 344] width 92 height 23
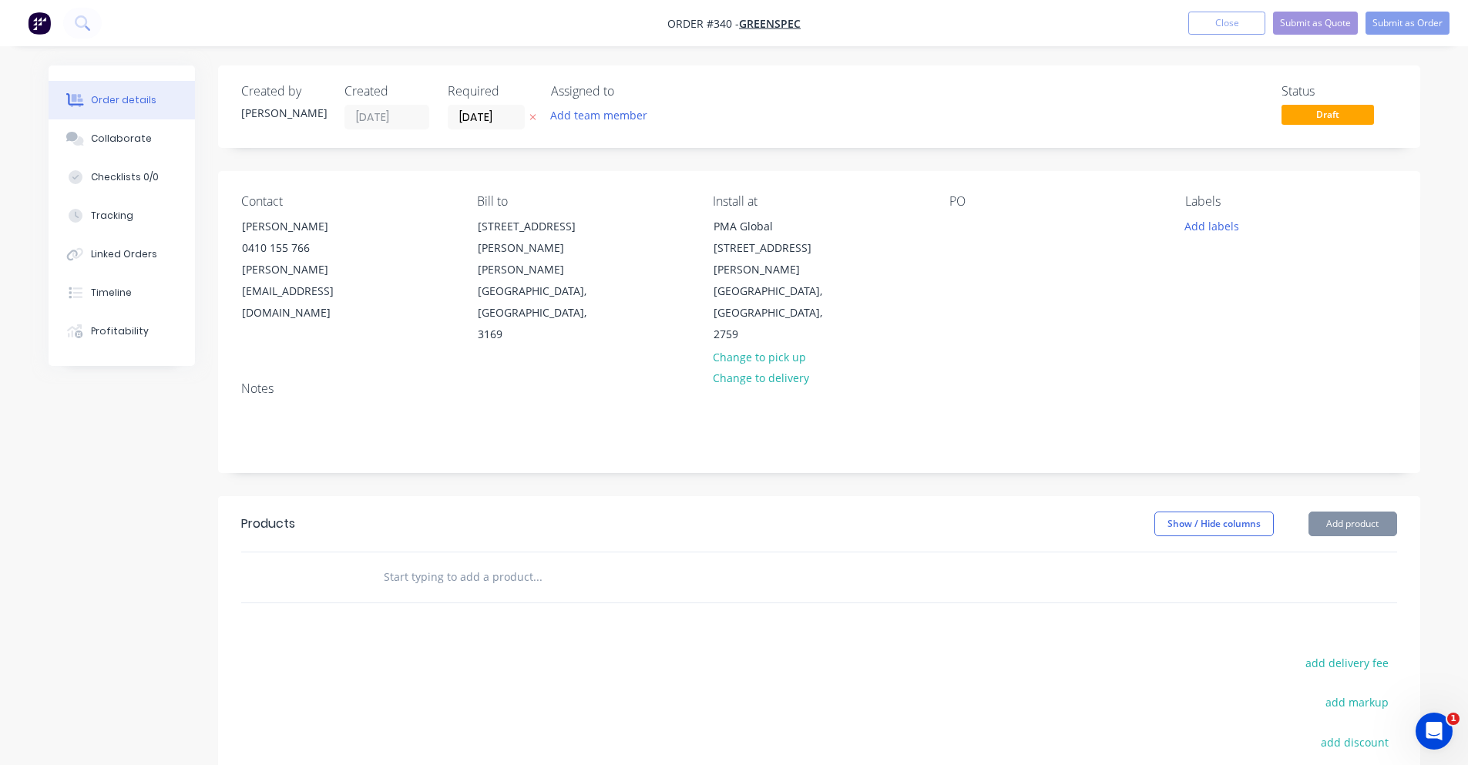
click at [988, 234] on div "PO" at bounding box center [1054, 270] width 211 height 152
click at [962, 232] on div at bounding box center [961, 226] width 25 height 22
click at [1212, 217] on button "Add labels" at bounding box center [1212, 225] width 71 height 21
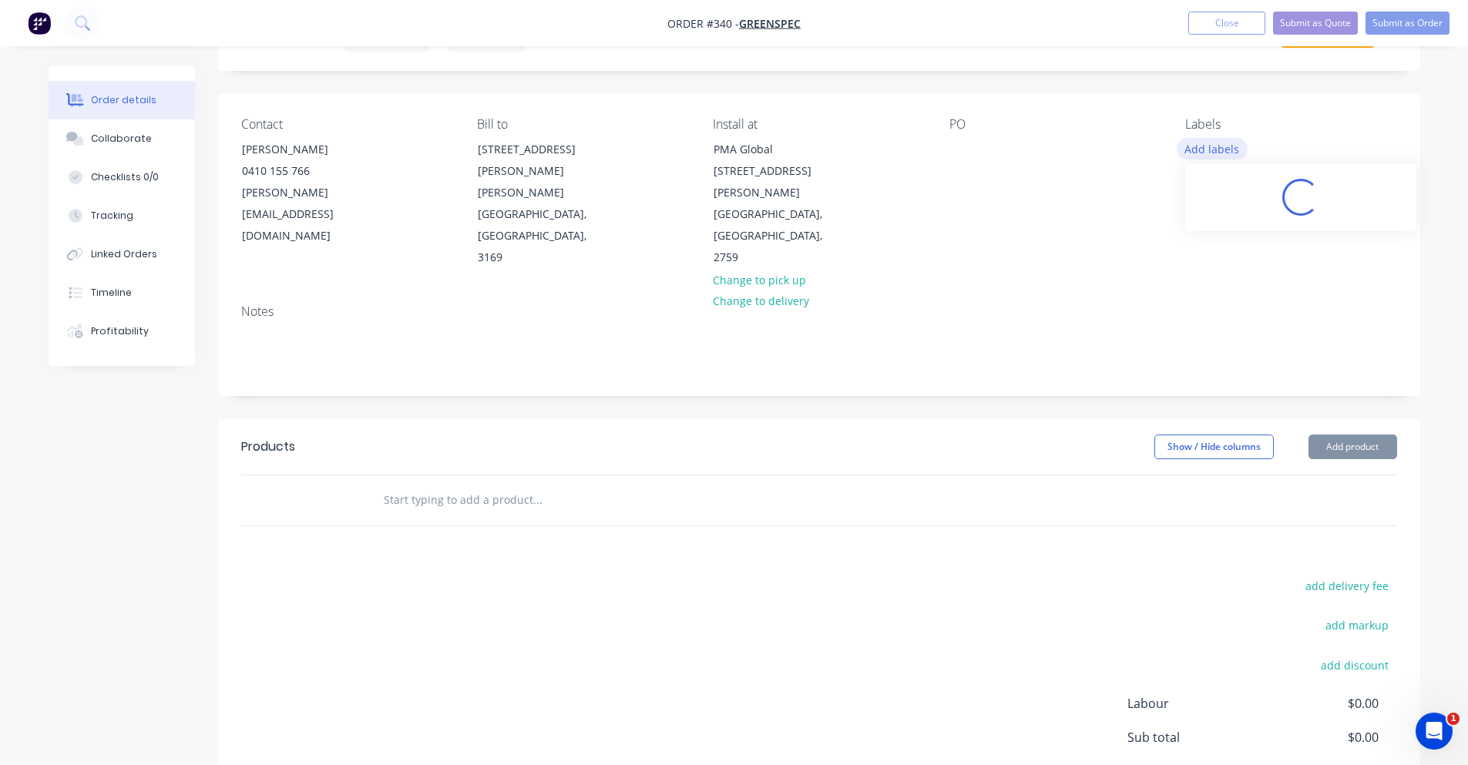
click at [1207, 153] on button "Add labels" at bounding box center [1212, 148] width 71 height 21
click at [491, 485] on input "text" at bounding box center [537, 500] width 308 height 31
type input "L"
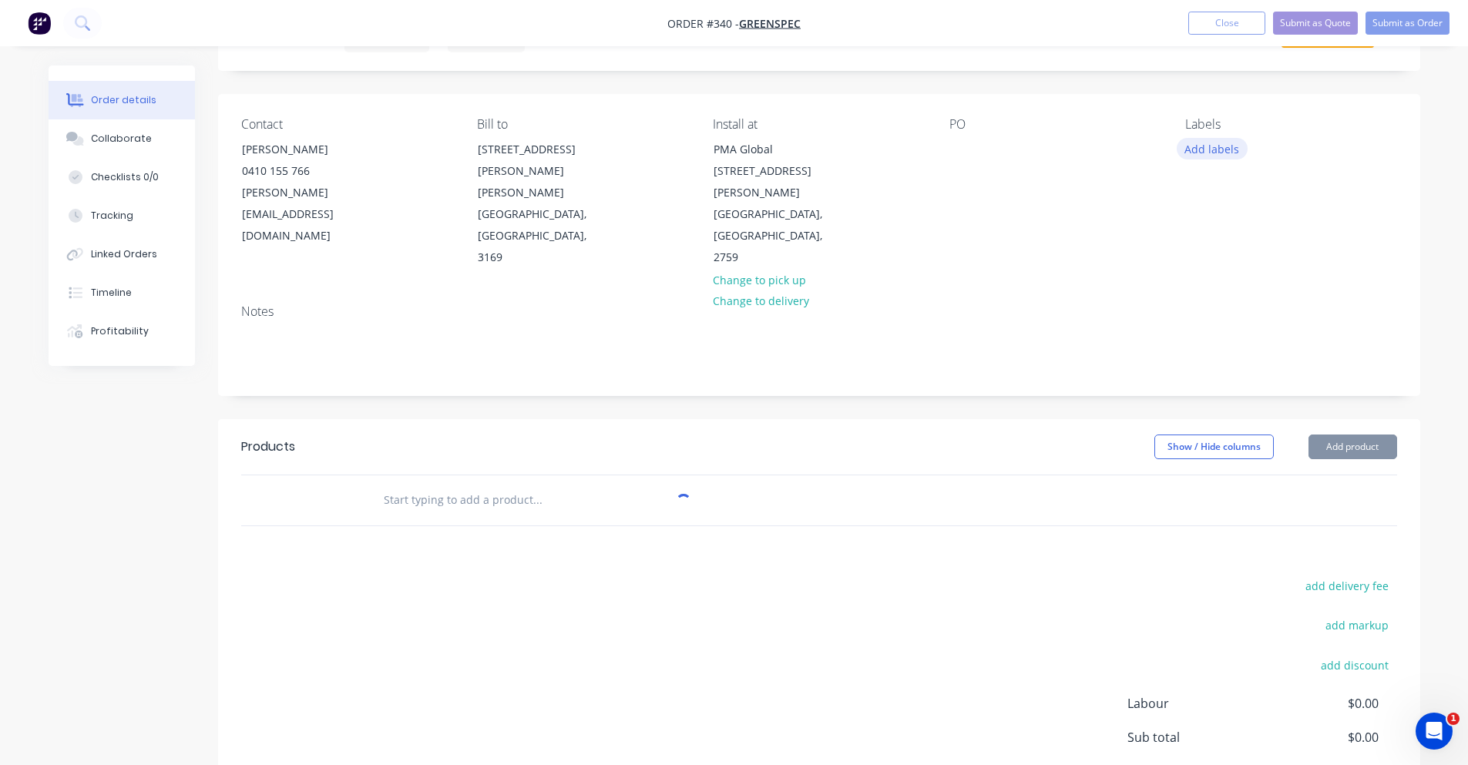
click at [1209, 146] on button "Add labels" at bounding box center [1212, 148] width 71 height 21
click at [1209, 151] on button "Add labels" at bounding box center [1212, 148] width 71 height 21
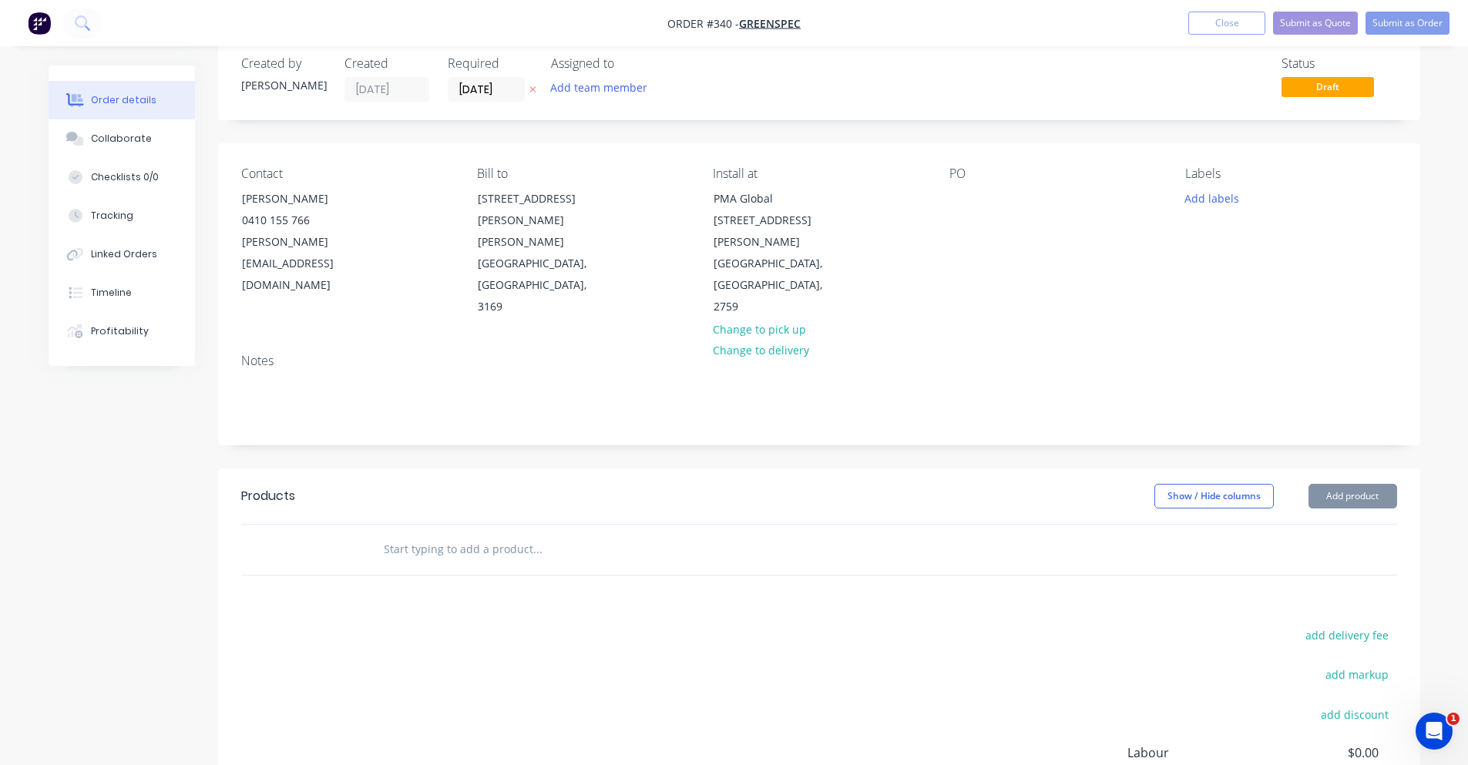
scroll to position [0, 0]
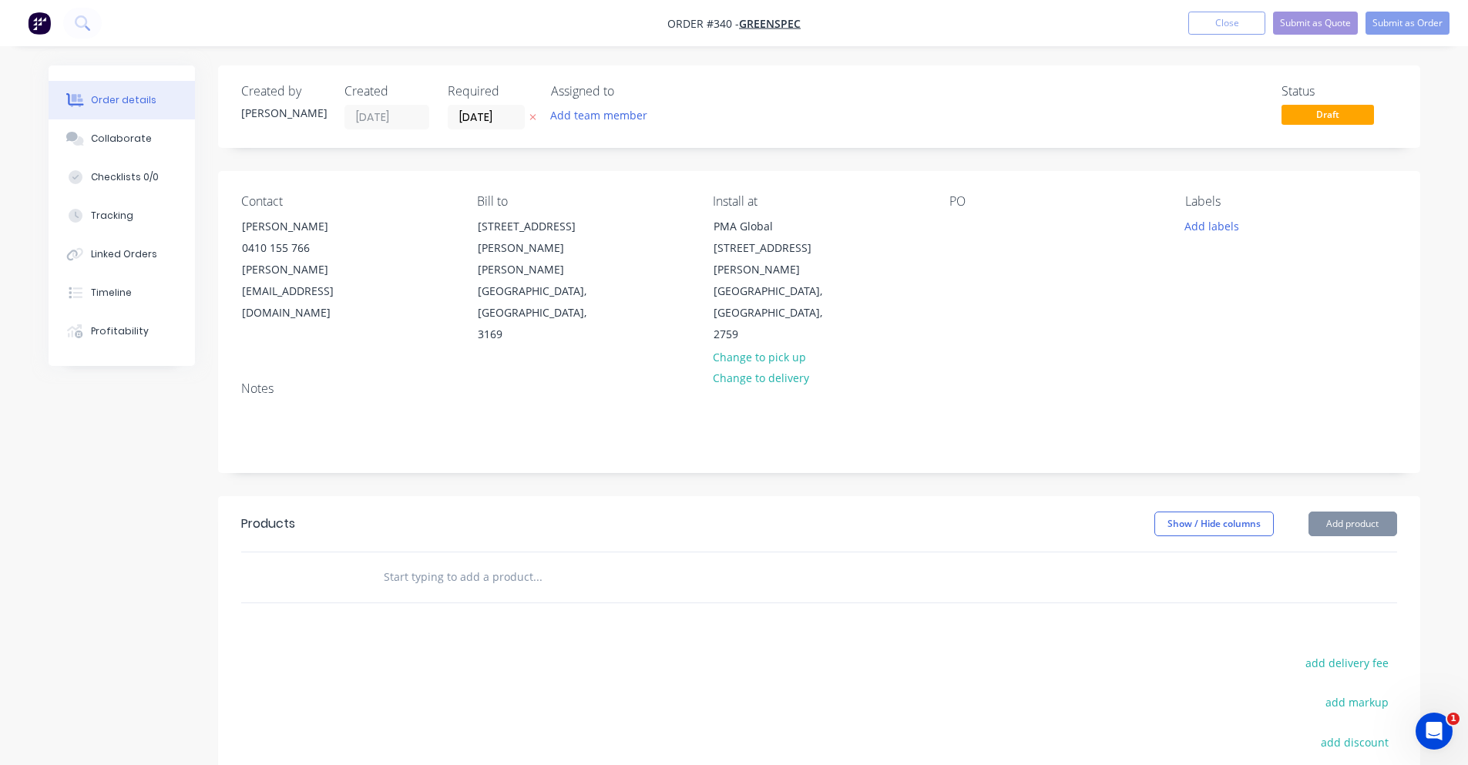
click at [1426, 123] on div "Order details Collaborate Checklists 0/0 Tracking Linked Orders Timeline Profit…" at bounding box center [734, 531] width 1403 height 931
click at [617, 109] on button "Add team member" at bounding box center [598, 115] width 113 height 21
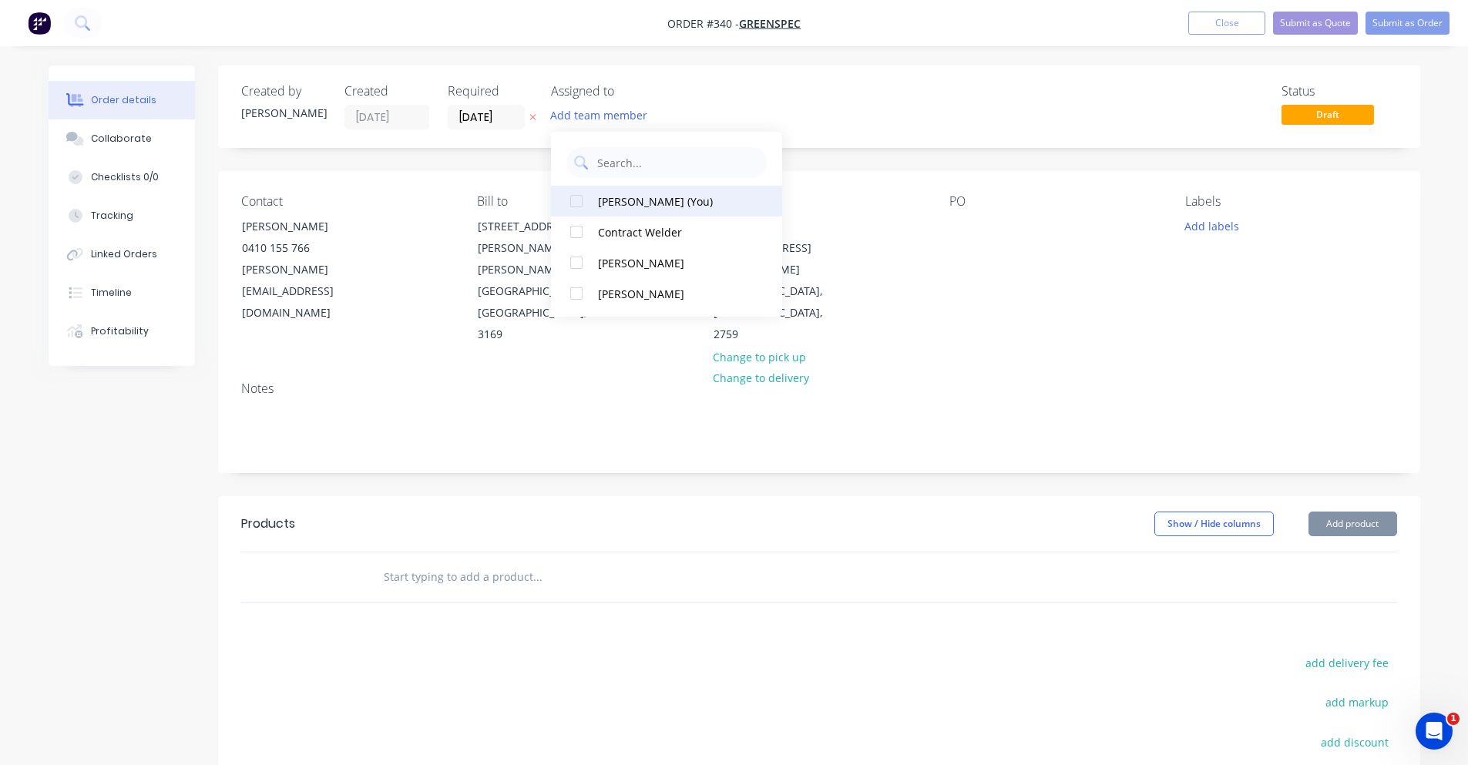
click at [613, 211] on button "[PERSON_NAME] (You)" at bounding box center [666, 201] width 231 height 31
click at [575, 265] on div at bounding box center [576, 262] width 31 height 31
click at [834, 82] on div "Created by Peter Created 08/10/25 Required 08/10/25 Assigned to PS JS Status Dr…" at bounding box center [819, 107] width 1202 height 82
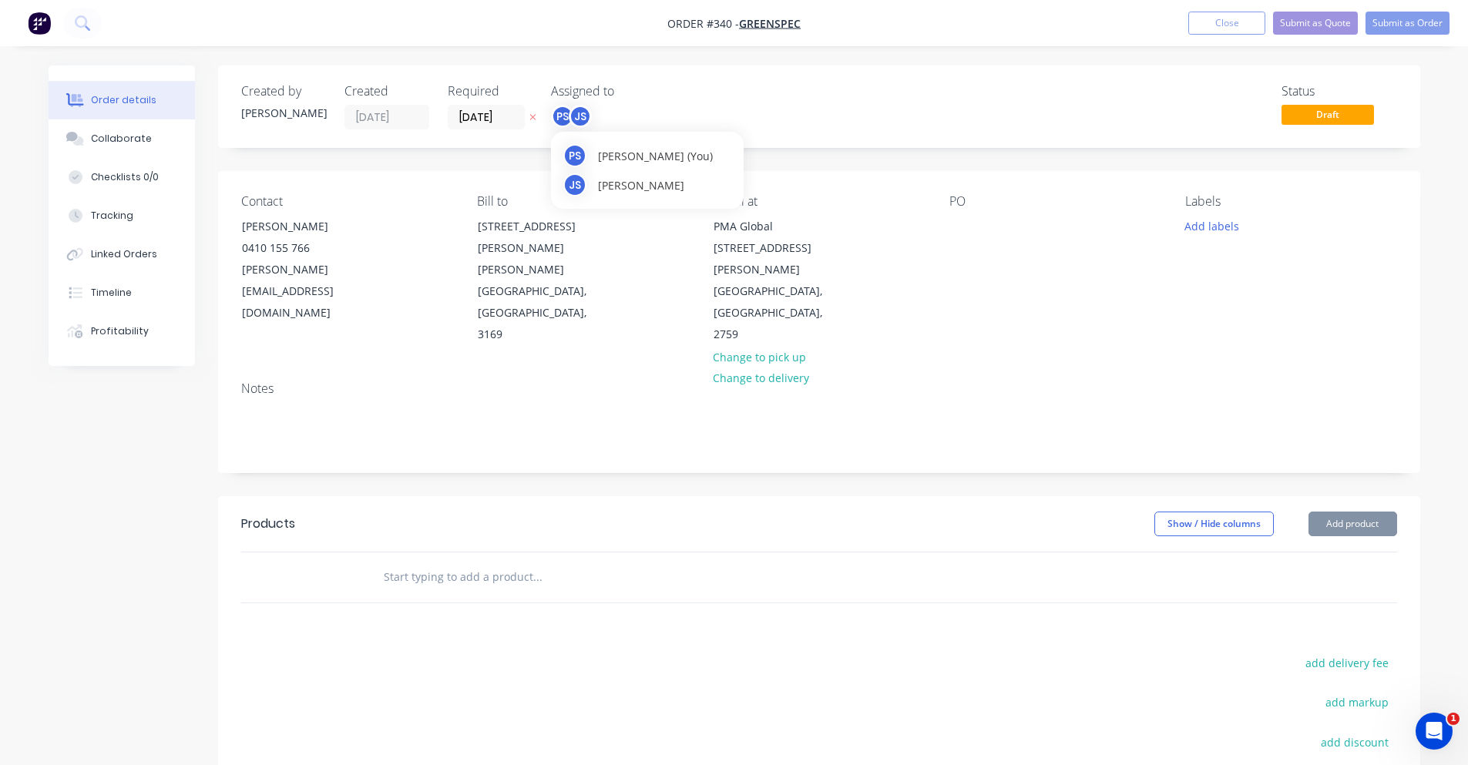
click at [585, 117] on div "JS" at bounding box center [580, 116] width 23 height 23
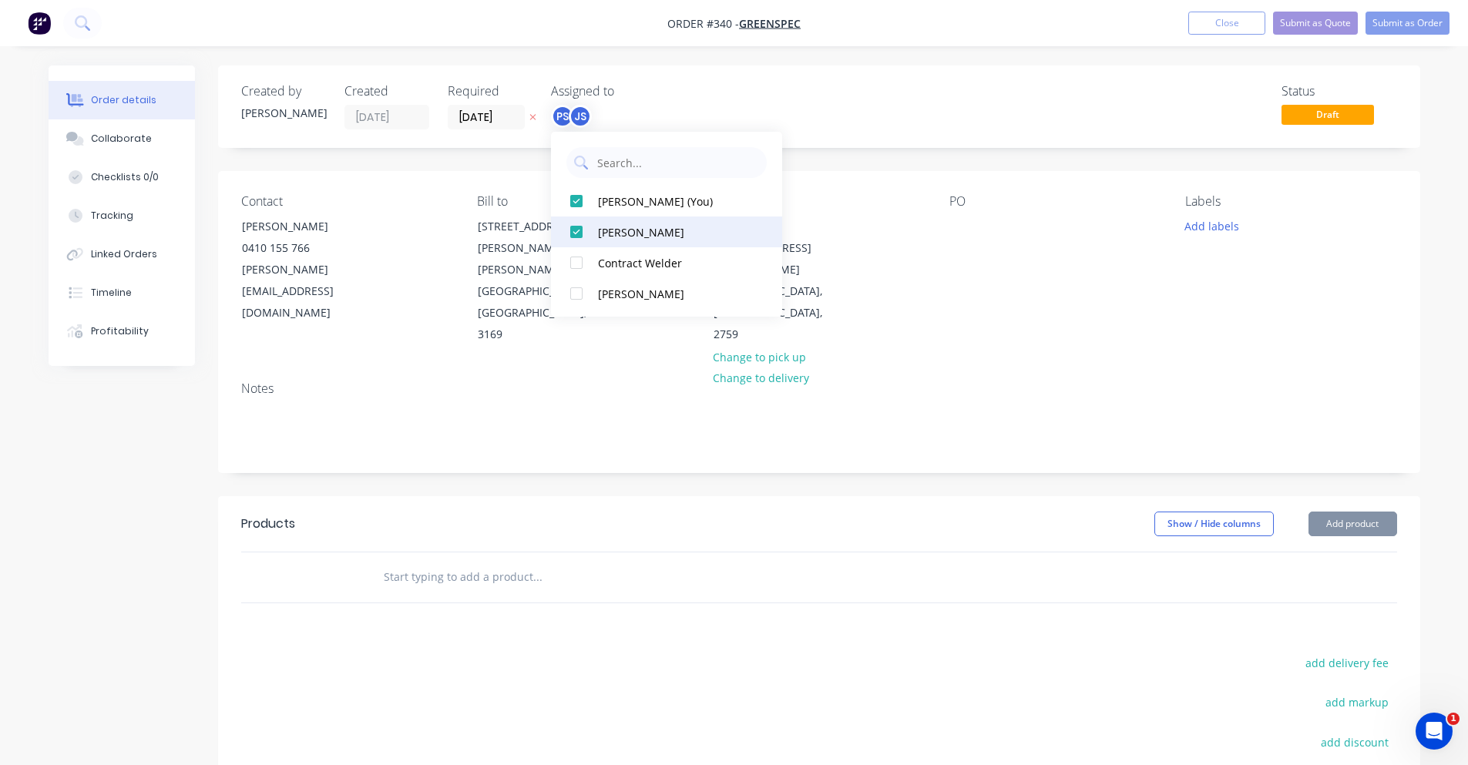
click at [580, 223] on div at bounding box center [576, 232] width 31 height 31
click at [706, 123] on div "Status Draft" at bounding box center [1051, 106] width 692 height 45
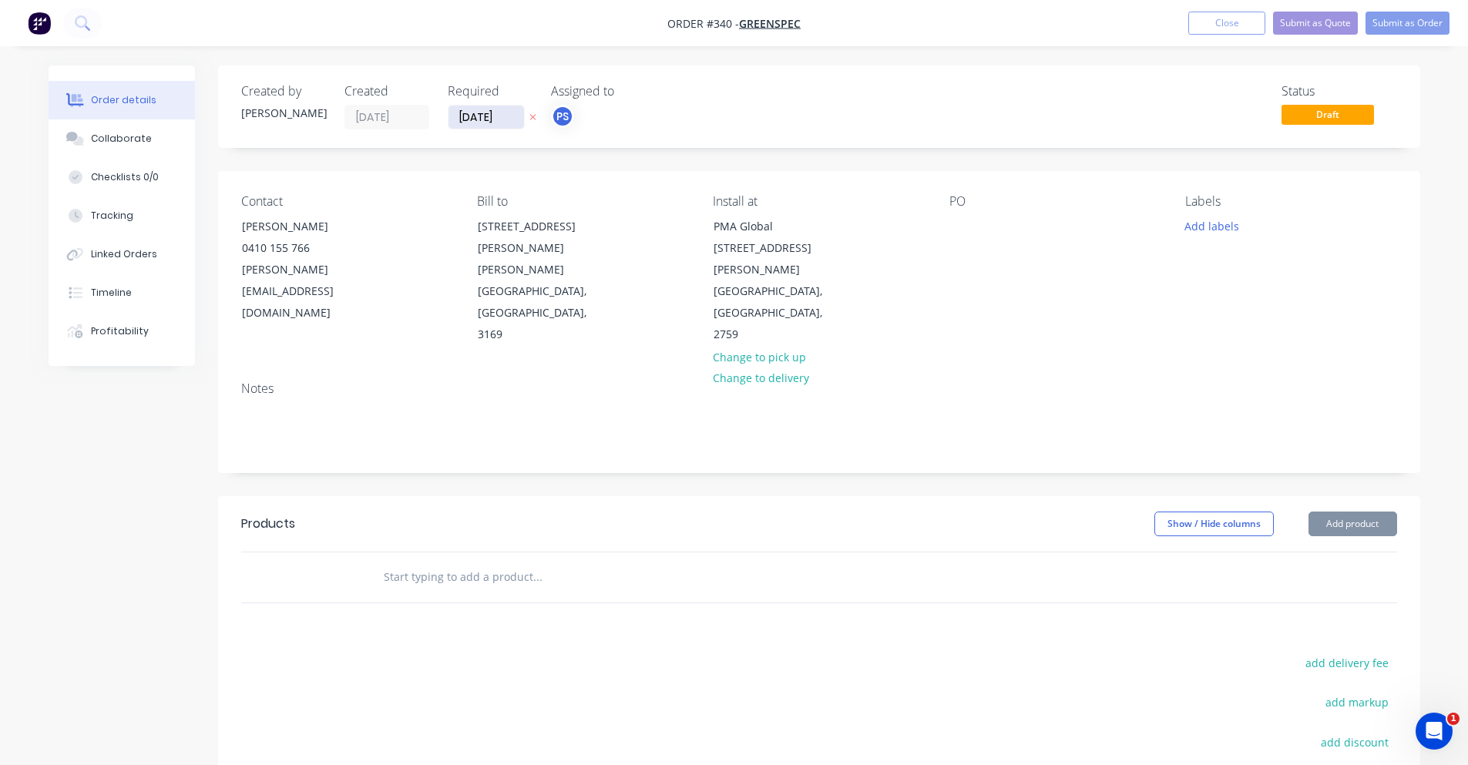
click at [494, 122] on input "[DATE]" at bounding box center [487, 117] width 76 height 23
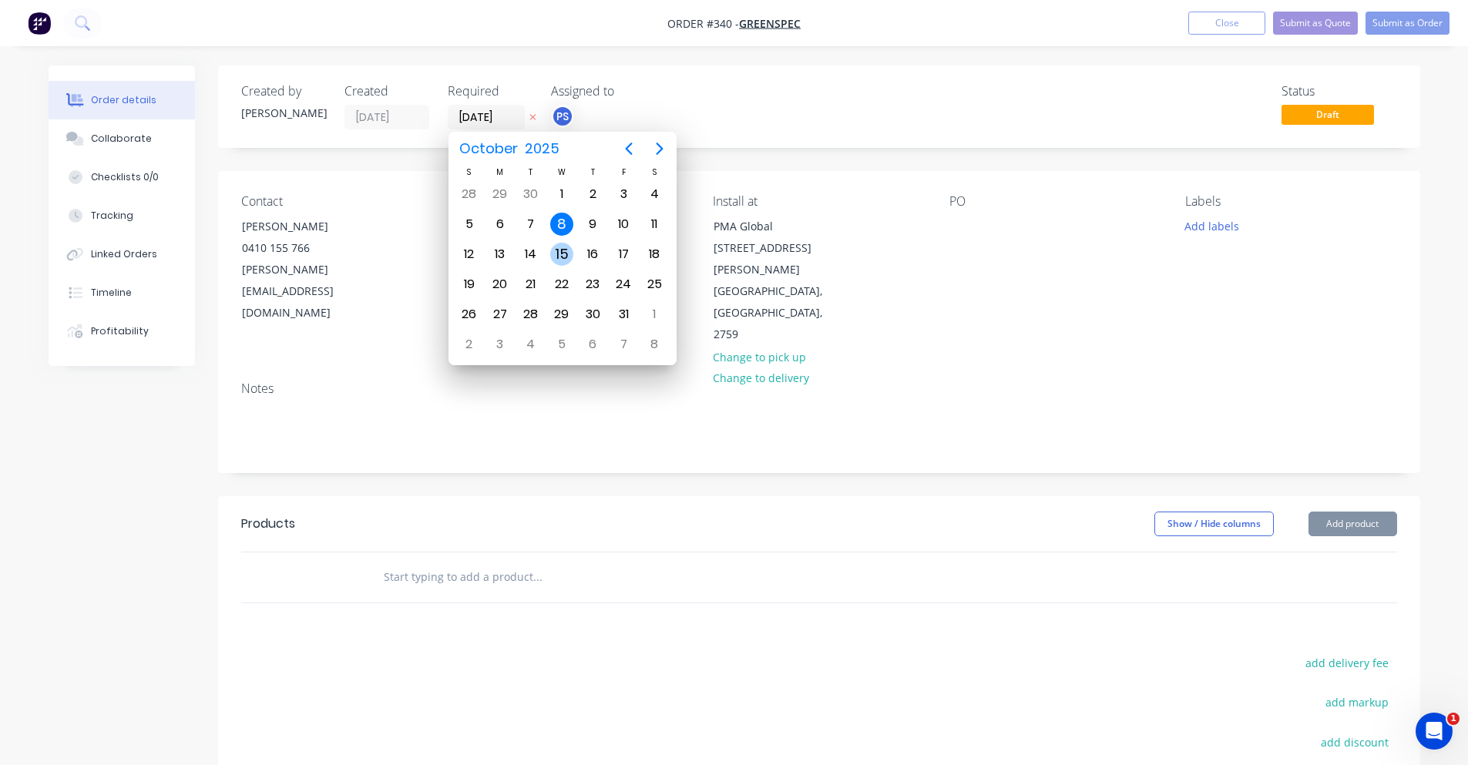
click at [559, 253] on div "15" at bounding box center [561, 254] width 23 height 23
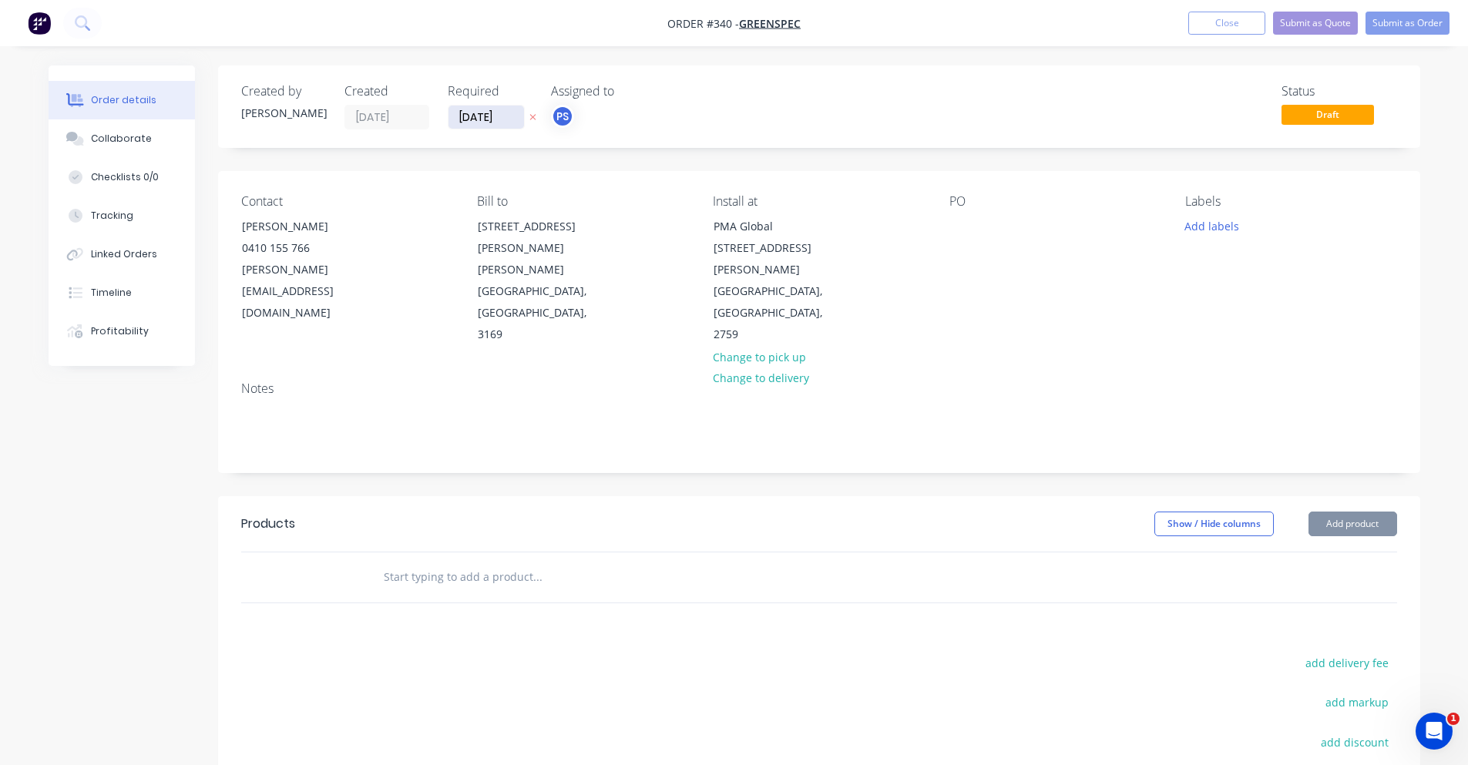
click at [489, 113] on input "15/10/25" at bounding box center [487, 117] width 76 height 23
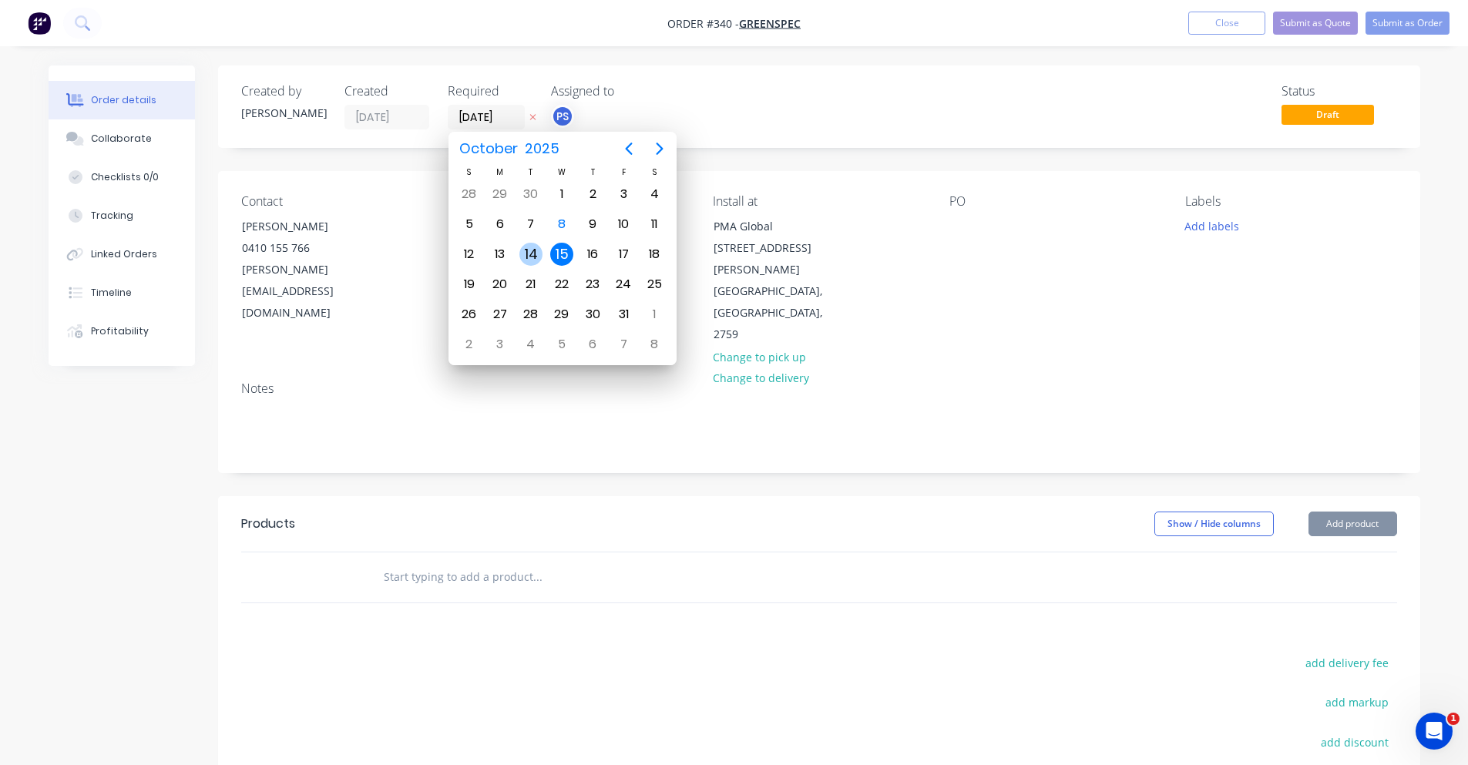
click at [521, 257] on div "14" at bounding box center [530, 254] width 23 height 23
type input "[DATE]"
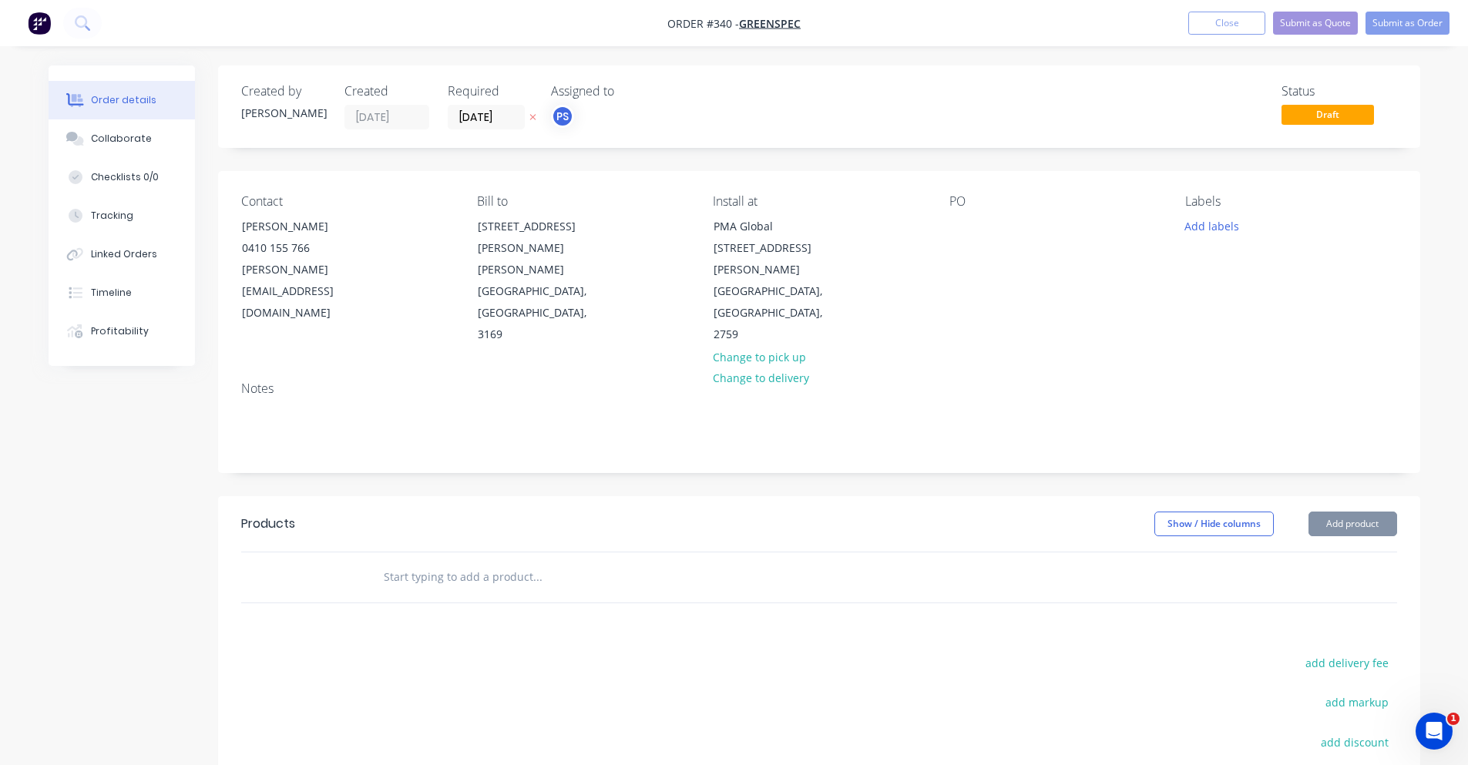
click at [940, 52] on div "Order details Collaborate Checklists 0/0 Tracking Linked Orders Timeline Profit…" at bounding box center [734, 498] width 1468 height 997
click at [1343, 99] on div "Status Draft" at bounding box center [1340, 106] width 116 height 45
click at [1422, 33] on button "Submit as Order" at bounding box center [1408, 23] width 84 height 23
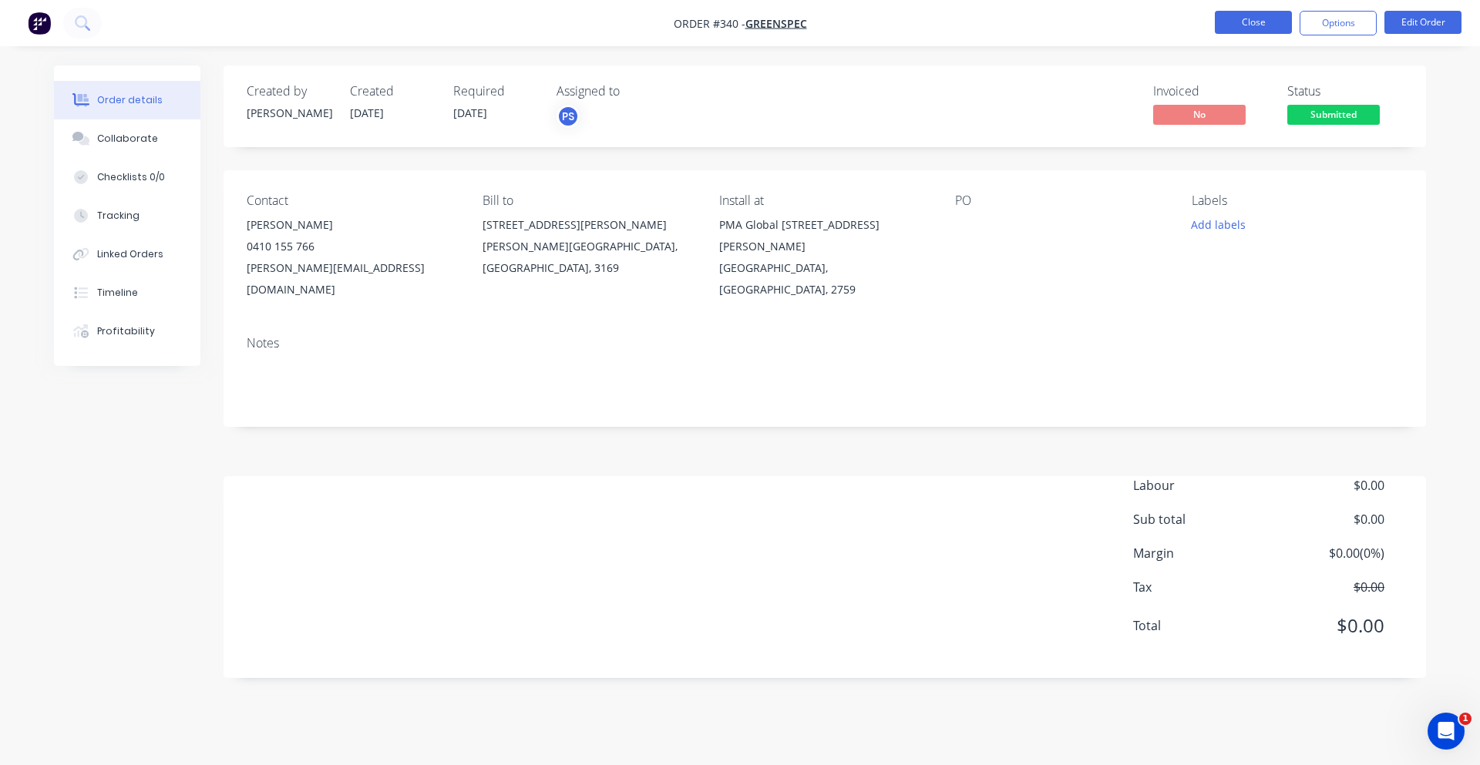
click at [1272, 25] on button "Close" at bounding box center [1253, 22] width 77 height 23
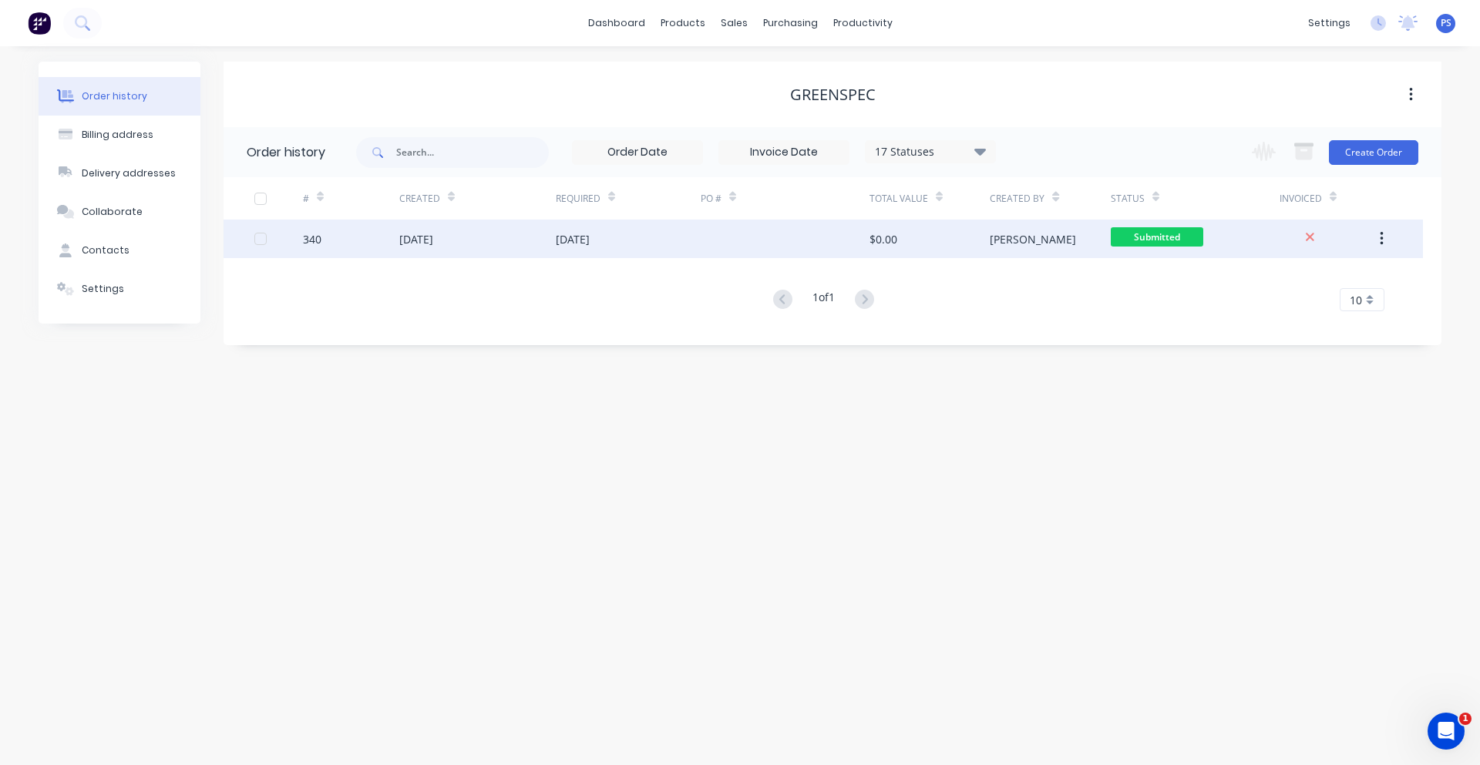
click at [1144, 237] on span "Submitted" at bounding box center [1157, 236] width 92 height 19
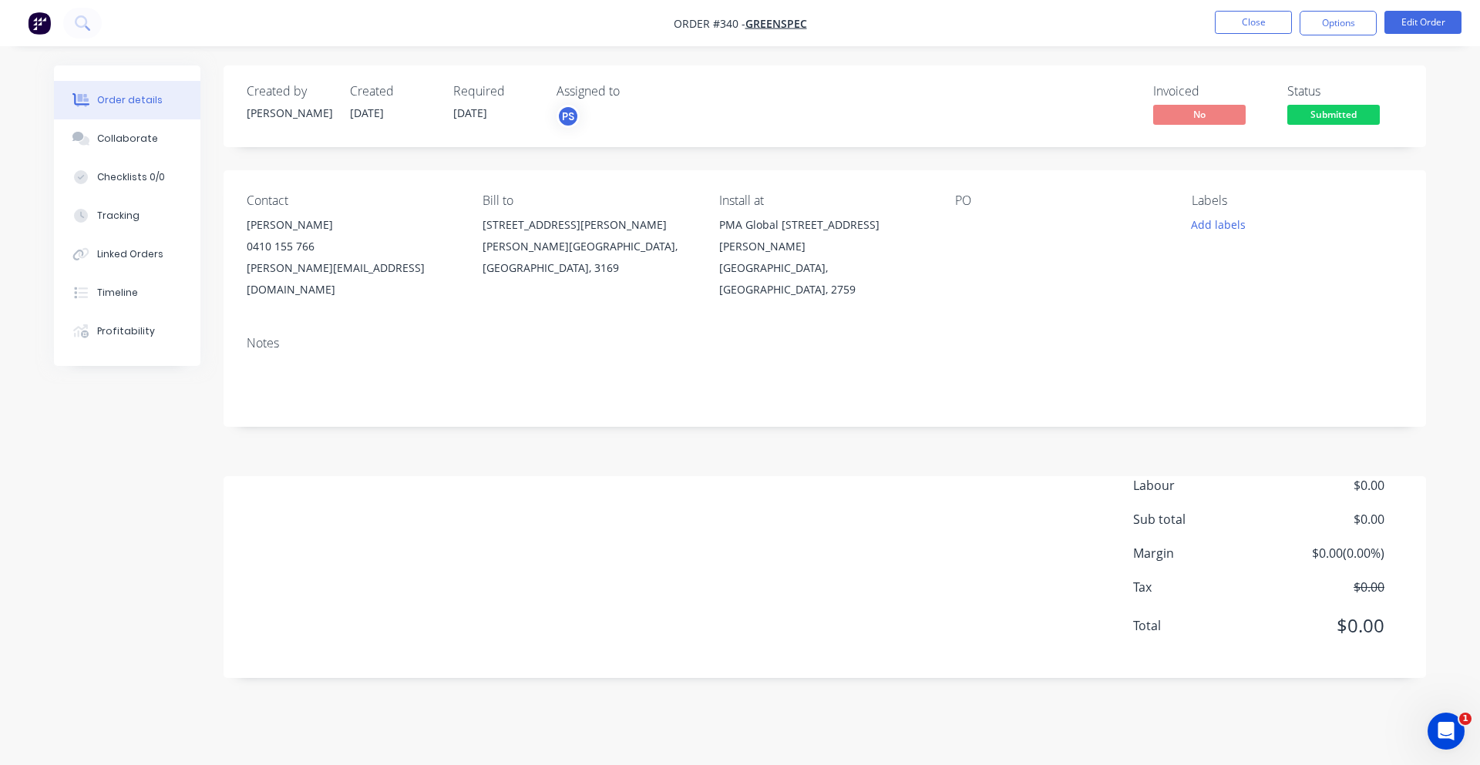
click at [1329, 112] on span "Submitted" at bounding box center [1333, 114] width 92 height 19
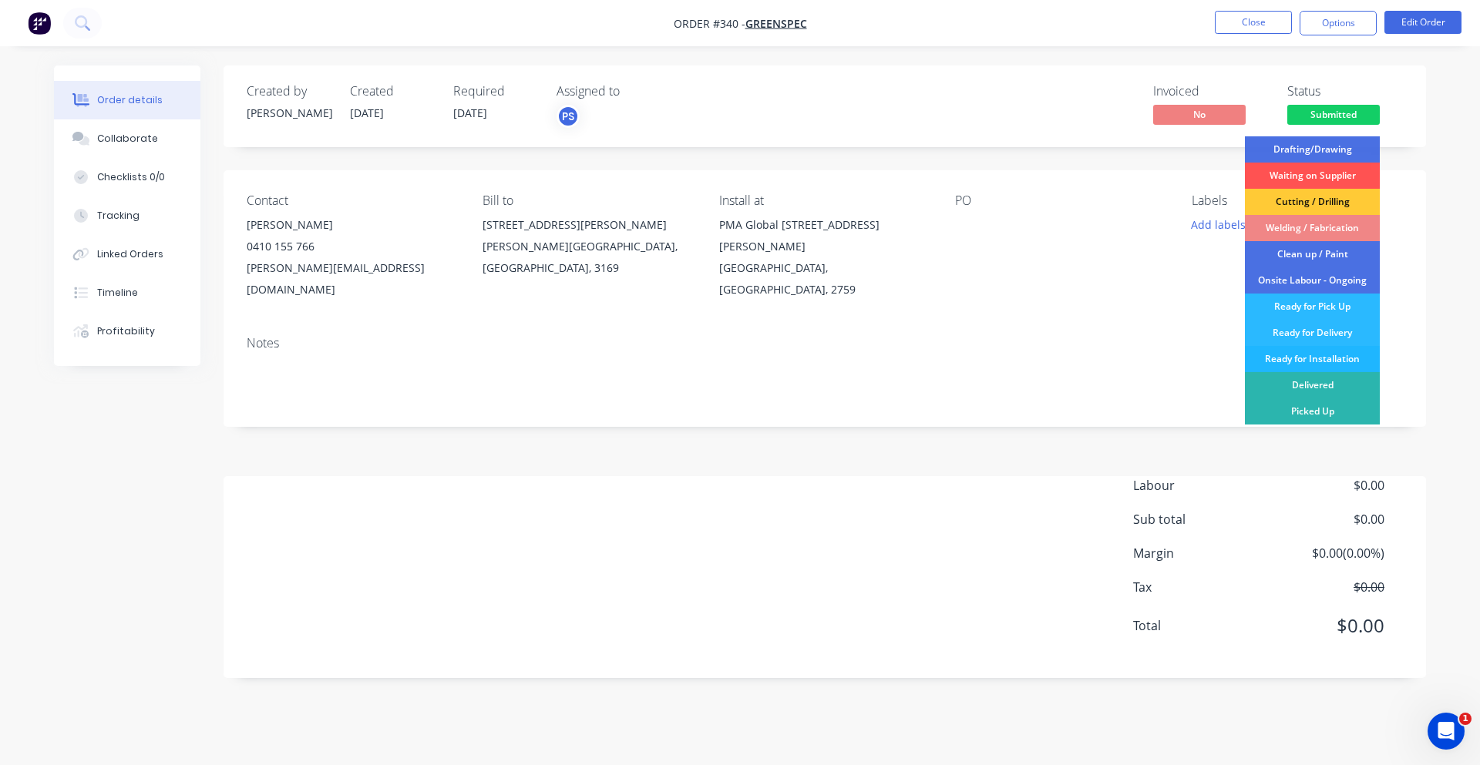
click at [1339, 360] on div "Ready for Installation" at bounding box center [1312, 359] width 135 height 26
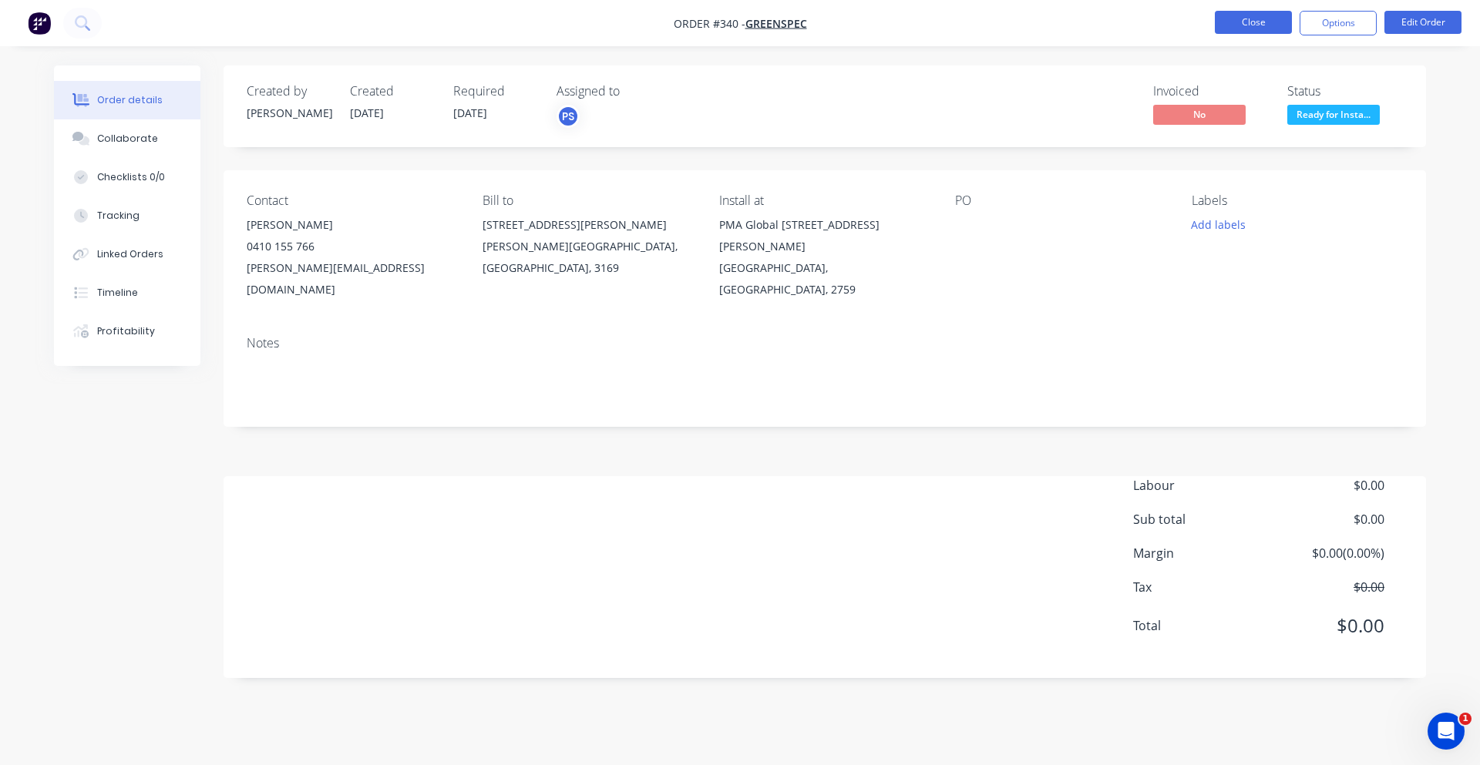
click at [1249, 33] on button "Close" at bounding box center [1253, 22] width 77 height 23
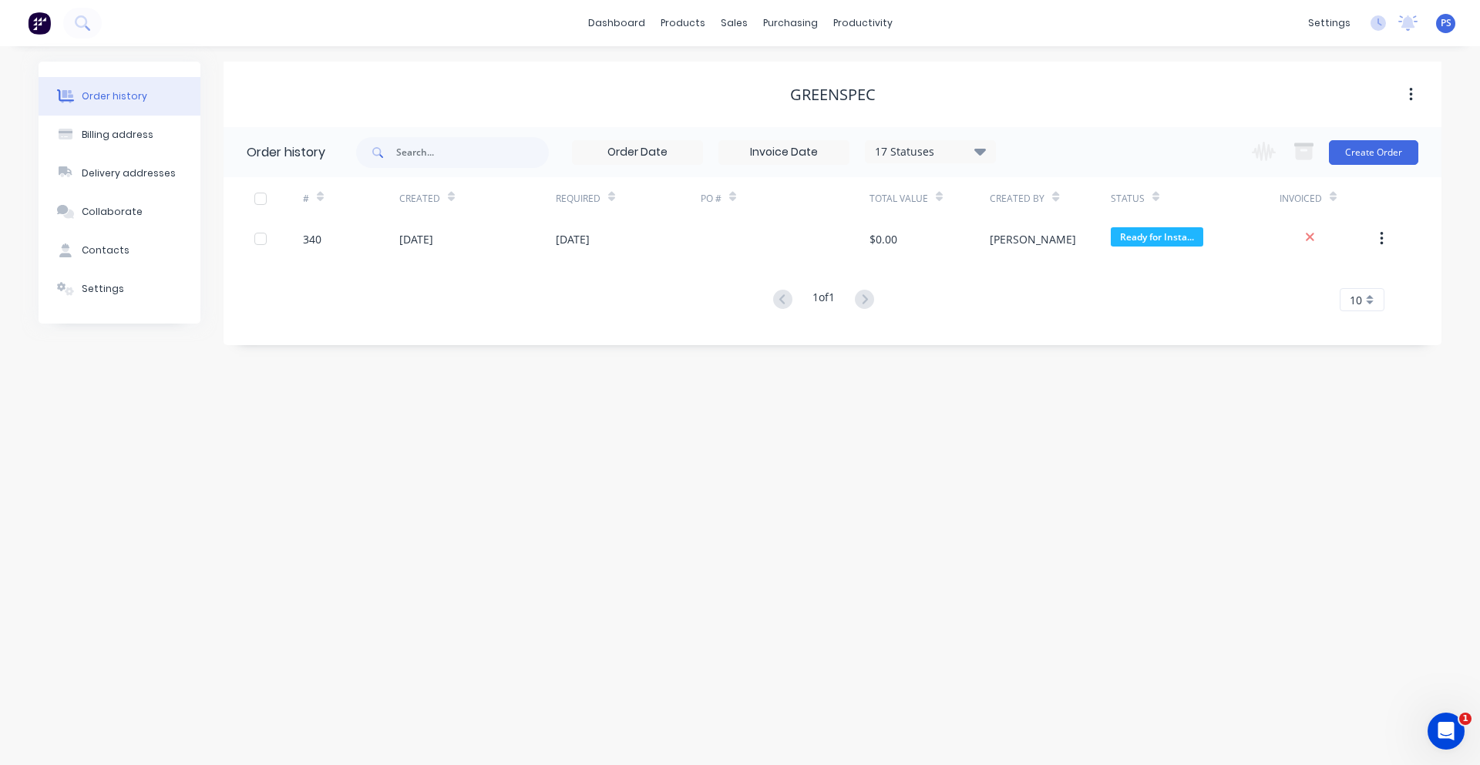
click at [297, 57] on div "Order history Billing address Delivery addresses Collaborate Contacts Settings …" at bounding box center [740, 405] width 1480 height 719
click at [882, 119] on link "Planner" at bounding box center [922, 104] width 204 height 31
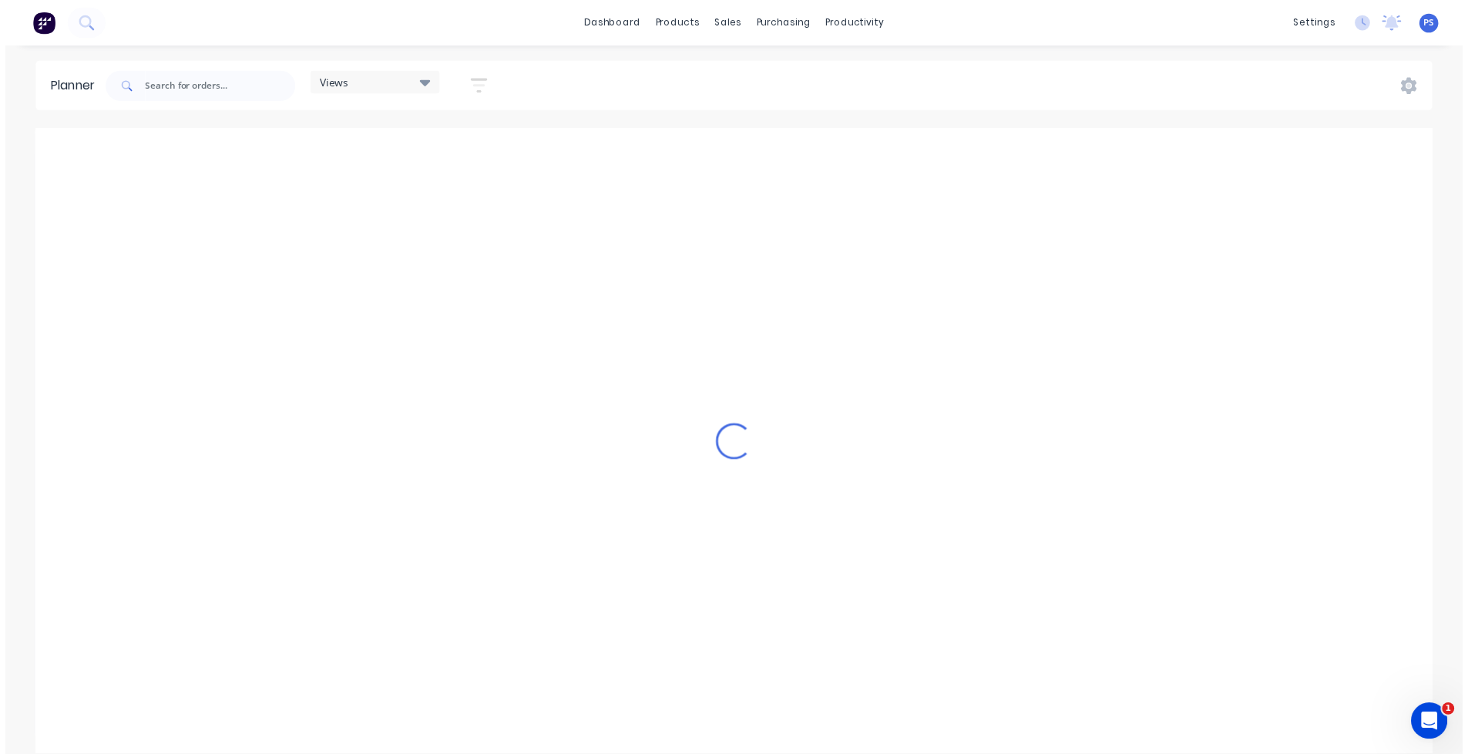
scroll to position [0, 4440]
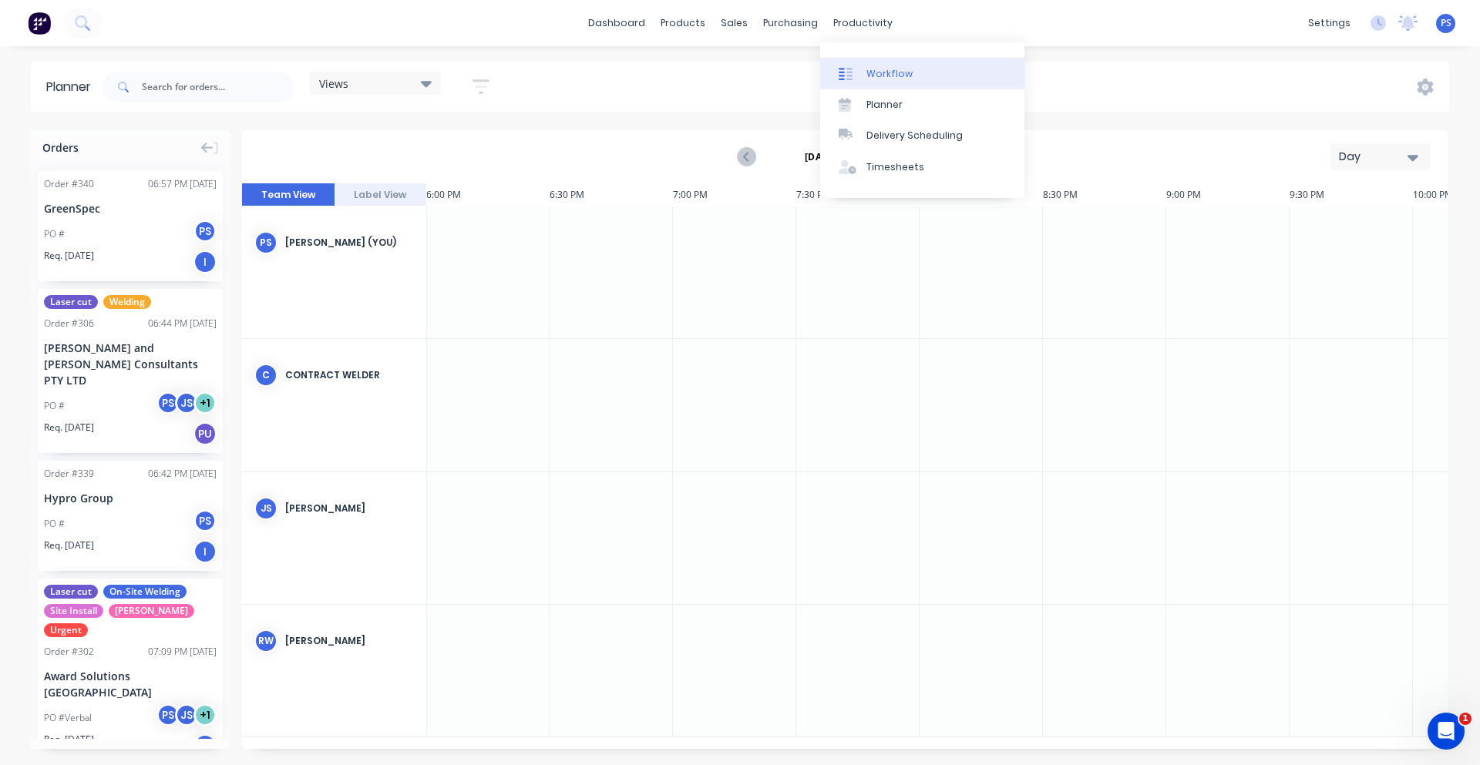
click at [892, 76] on div "Workflow" at bounding box center [889, 74] width 46 height 14
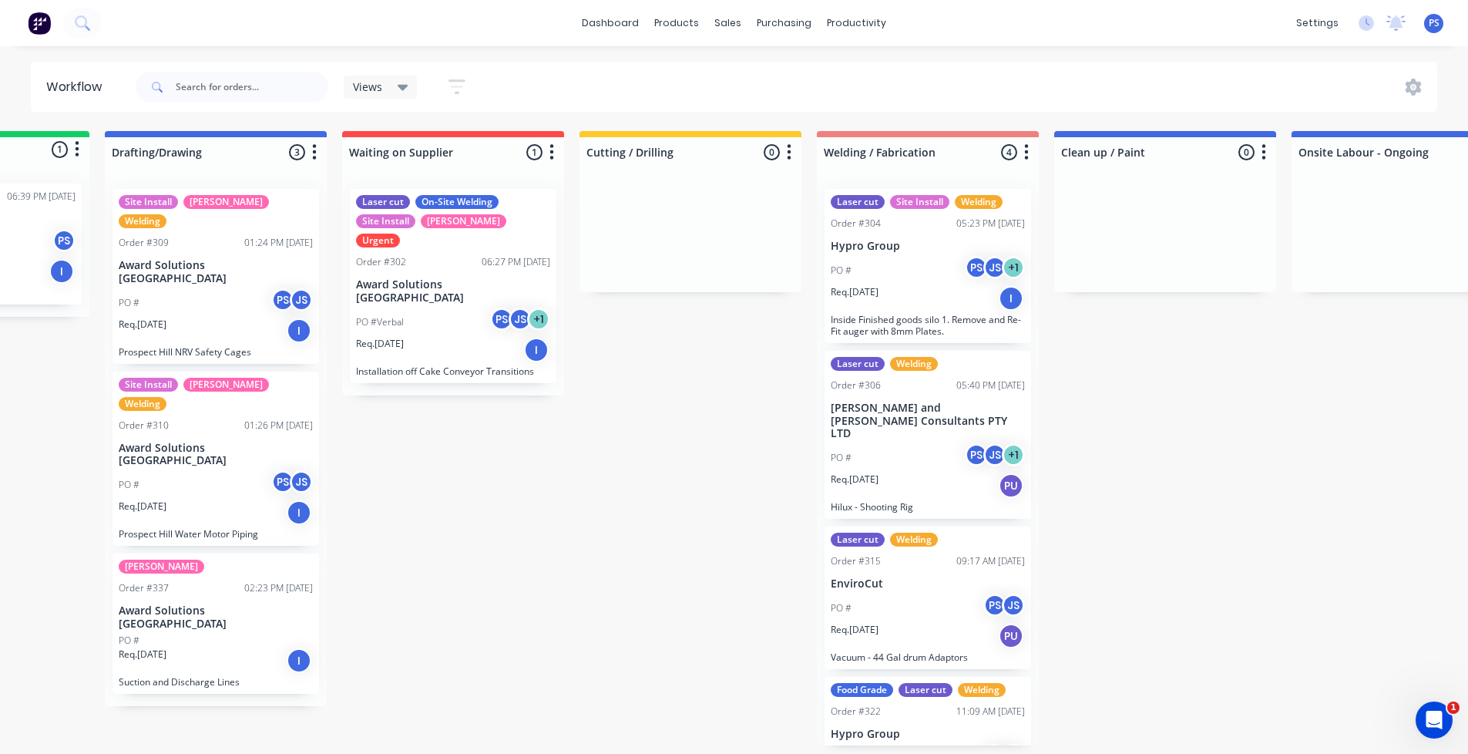
scroll to position [0, 197]
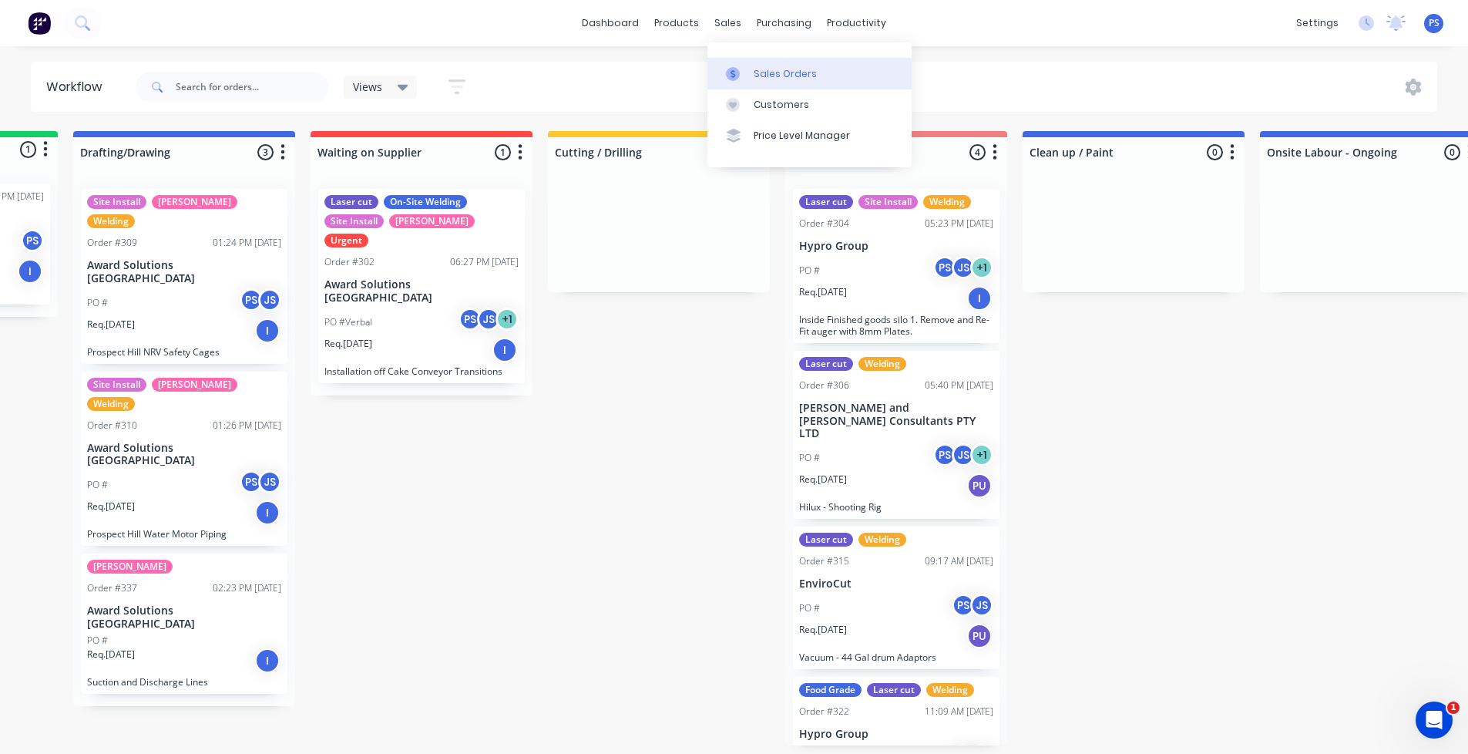
click at [743, 62] on link "Sales Orders" at bounding box center [809, 73] width 204 height 31
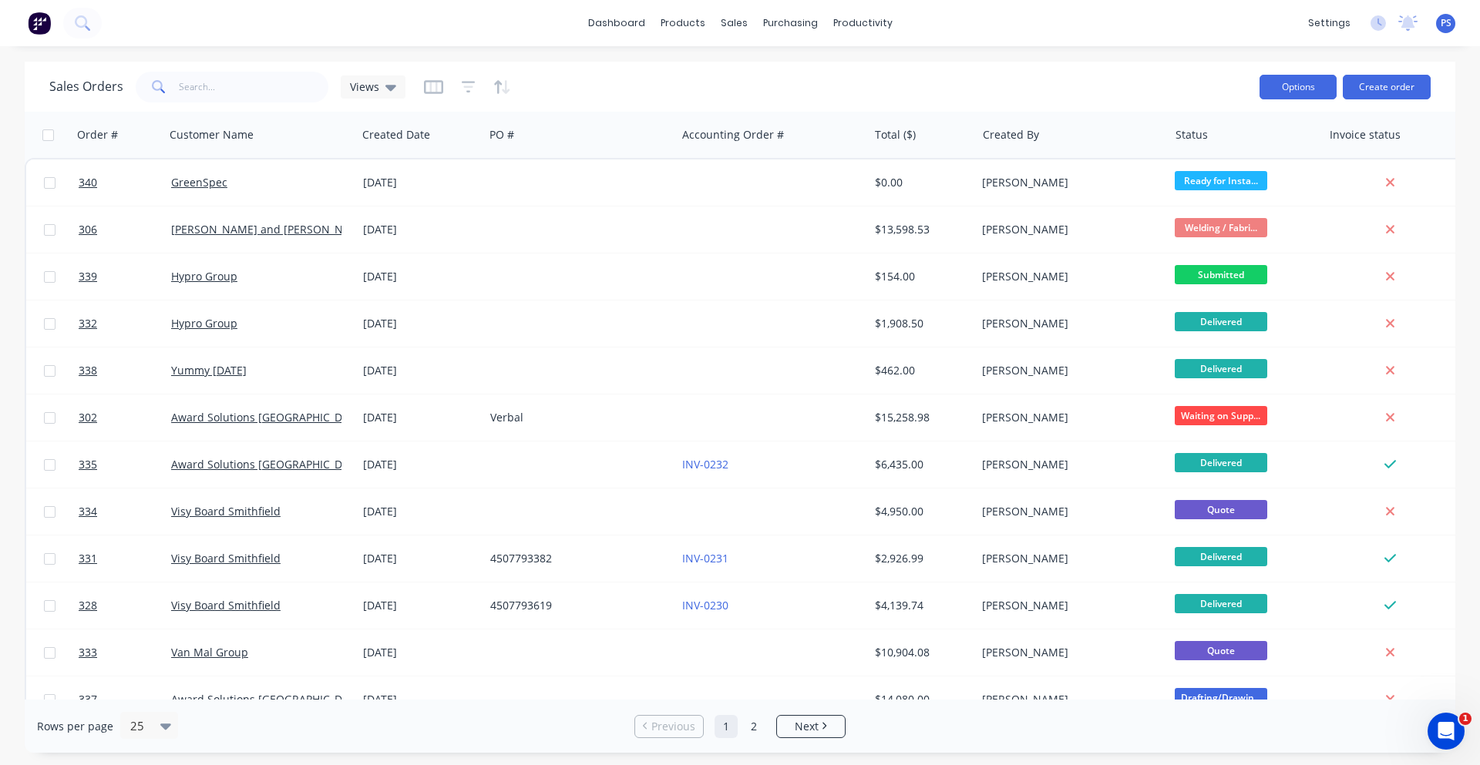
click at [1264, 77] on button "Options" at bounding box center [1297, 87] width 77 height 25
click at [1274, 95] on button "Options" at bounding box center [1297, 87] width 77 height 25
click at [1276, 90] on button "Options" at bounding box center [1297, 87] width 77 height 25
click at [1245, 183] on div "Export" at bounding box center [1252, 187] width 142 height 22
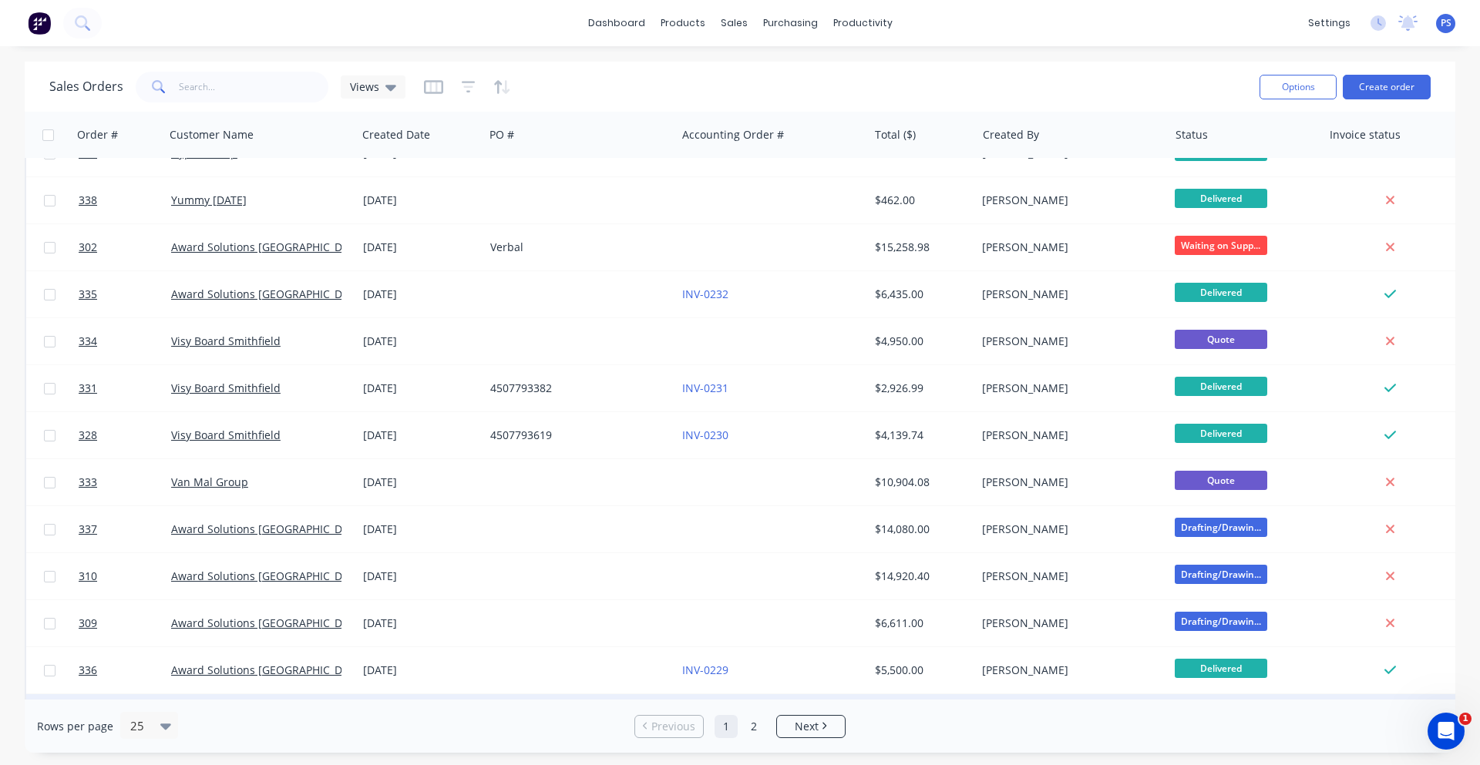
scroll to position [641, 0]
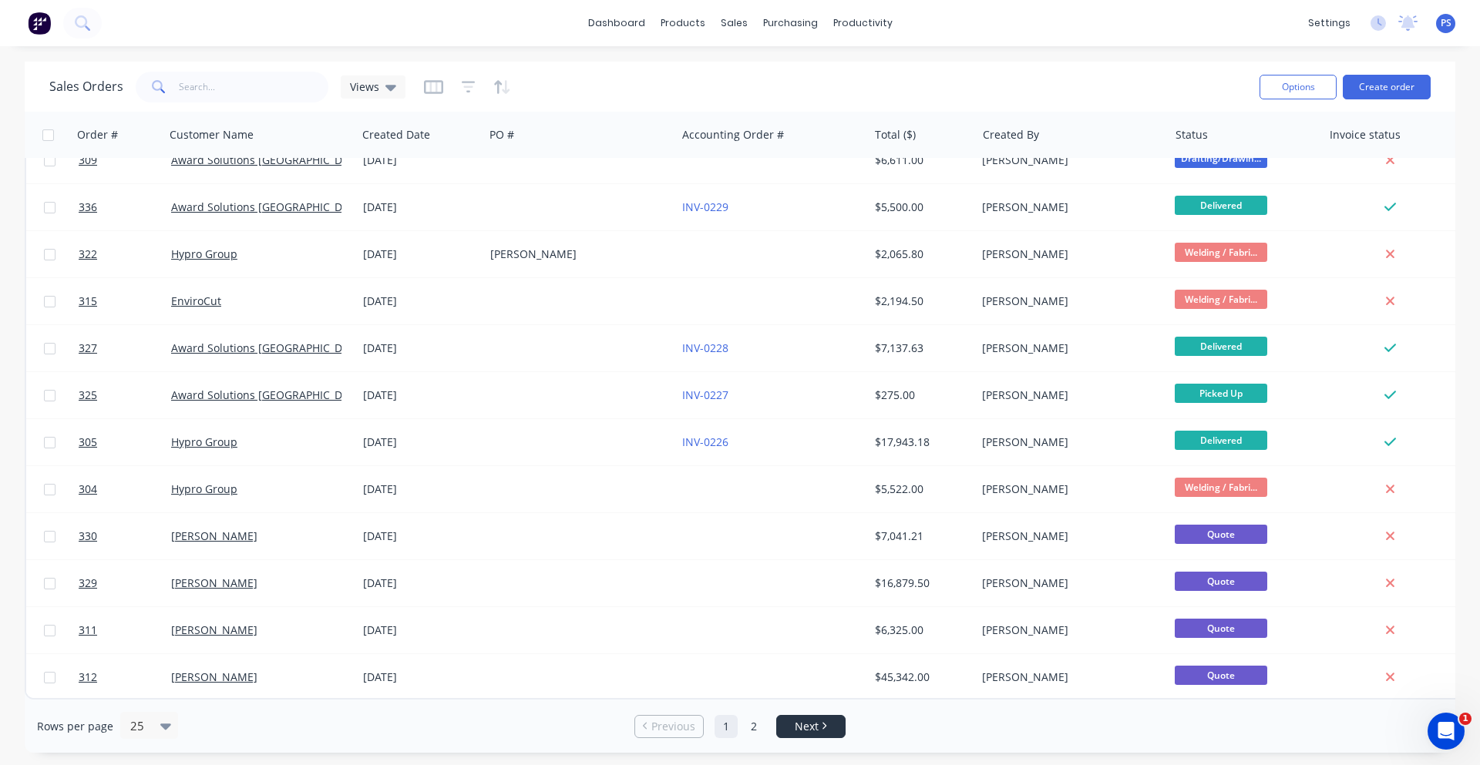
click at [819, 727] on link "Next" at bounding box center [811, 726] width 68 height 15
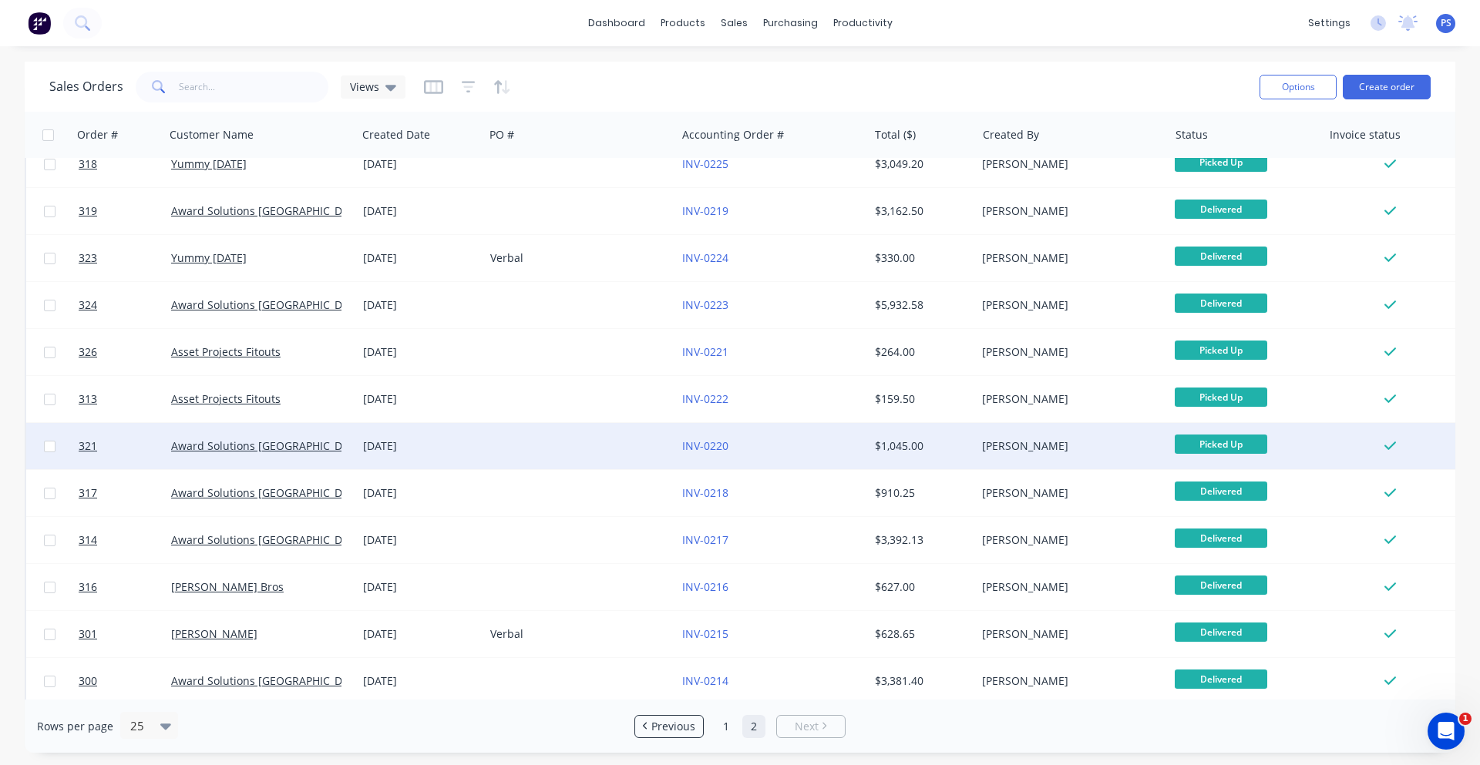
scroll to position [171, 0]
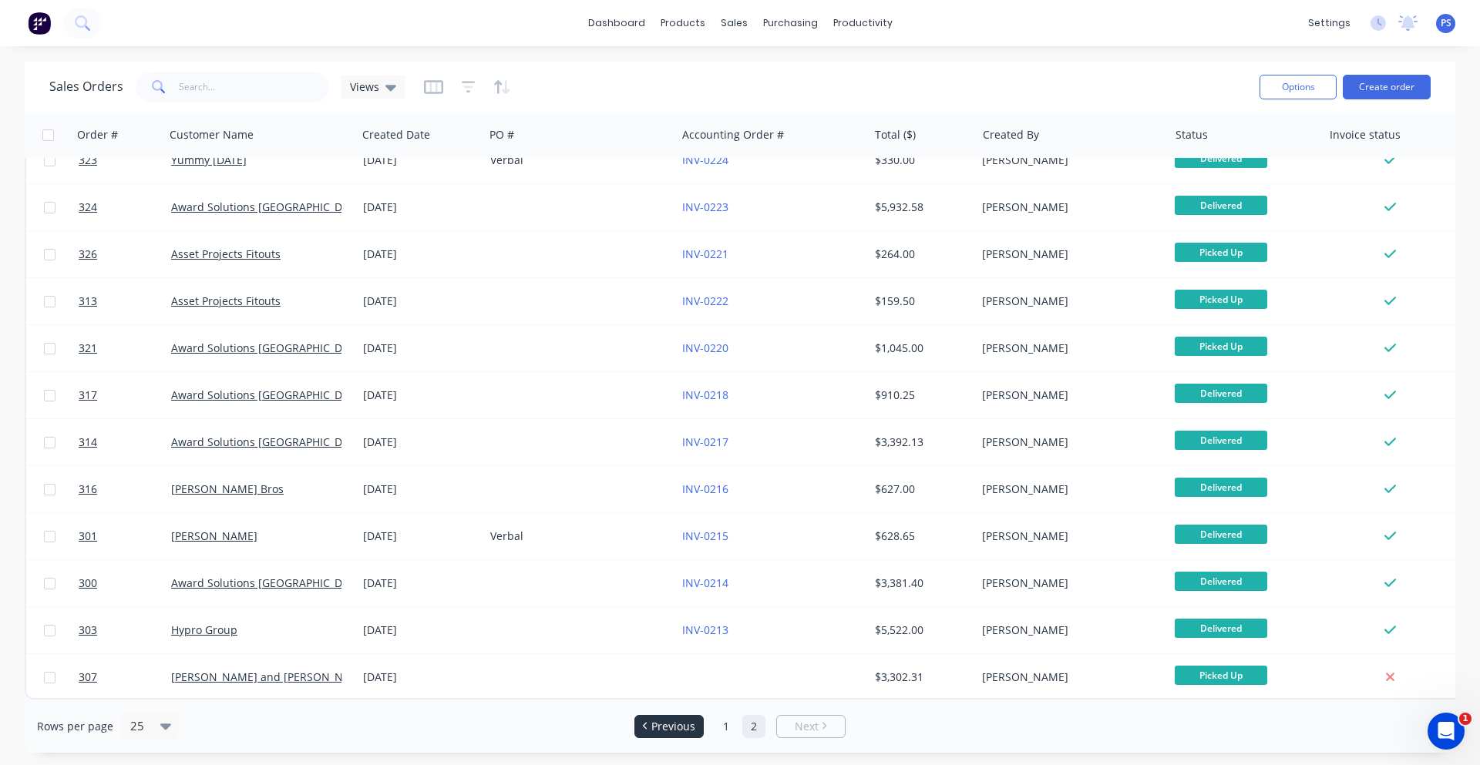
click at [662, 732] on span "Previous" at bounding box center [673, 726] width 44 height 15
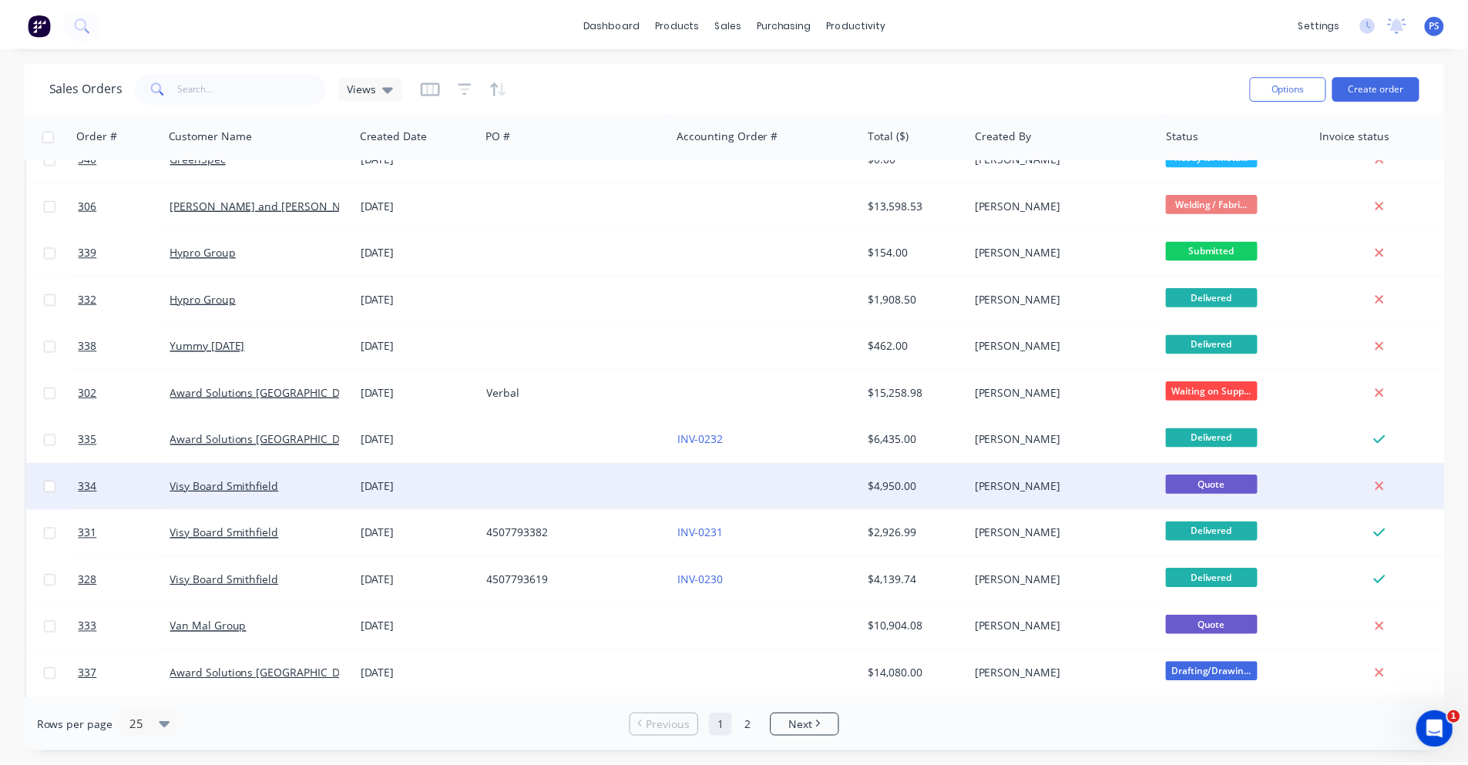
scroll to position [0, 0]
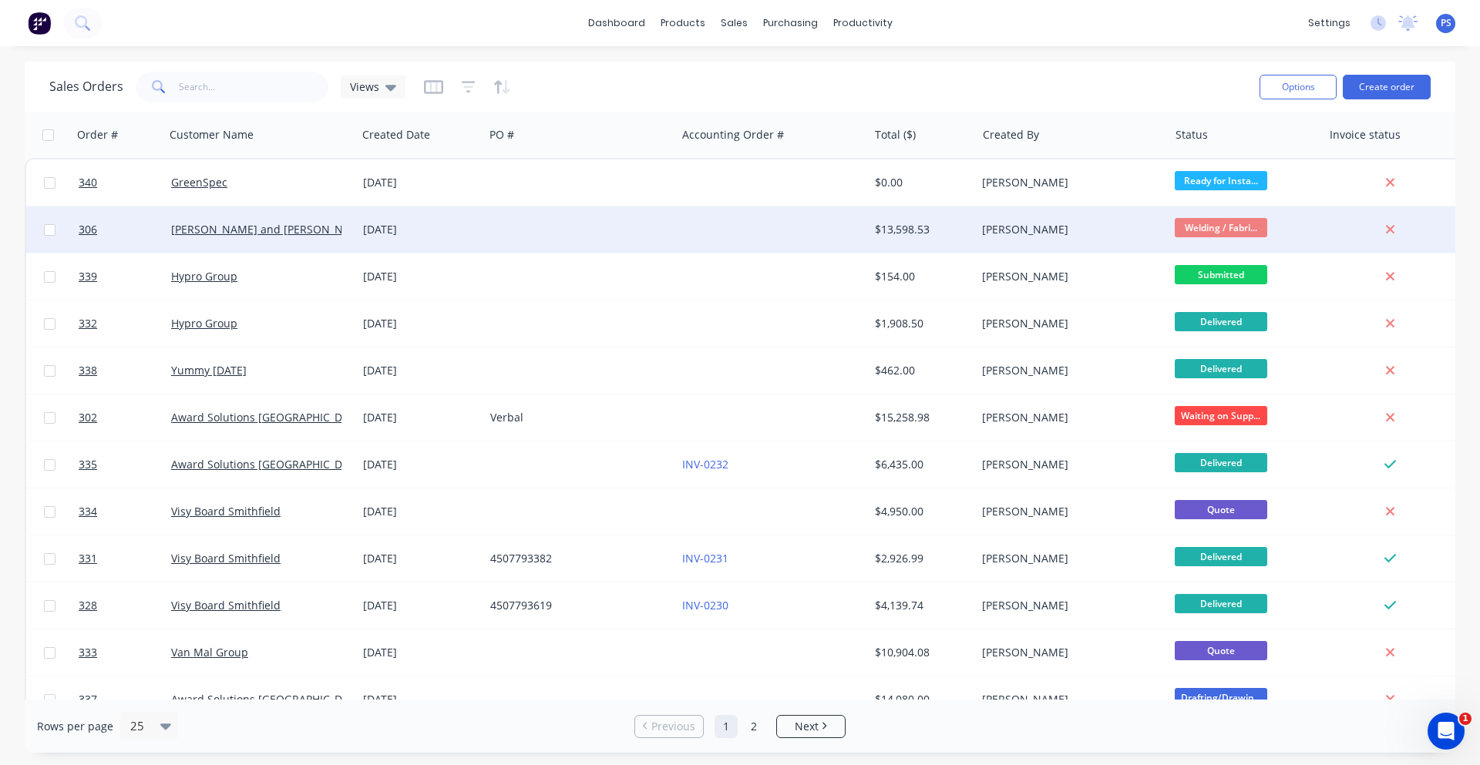
click at [792, 225] on div at bounding box center [772, 230] width 192 height 46
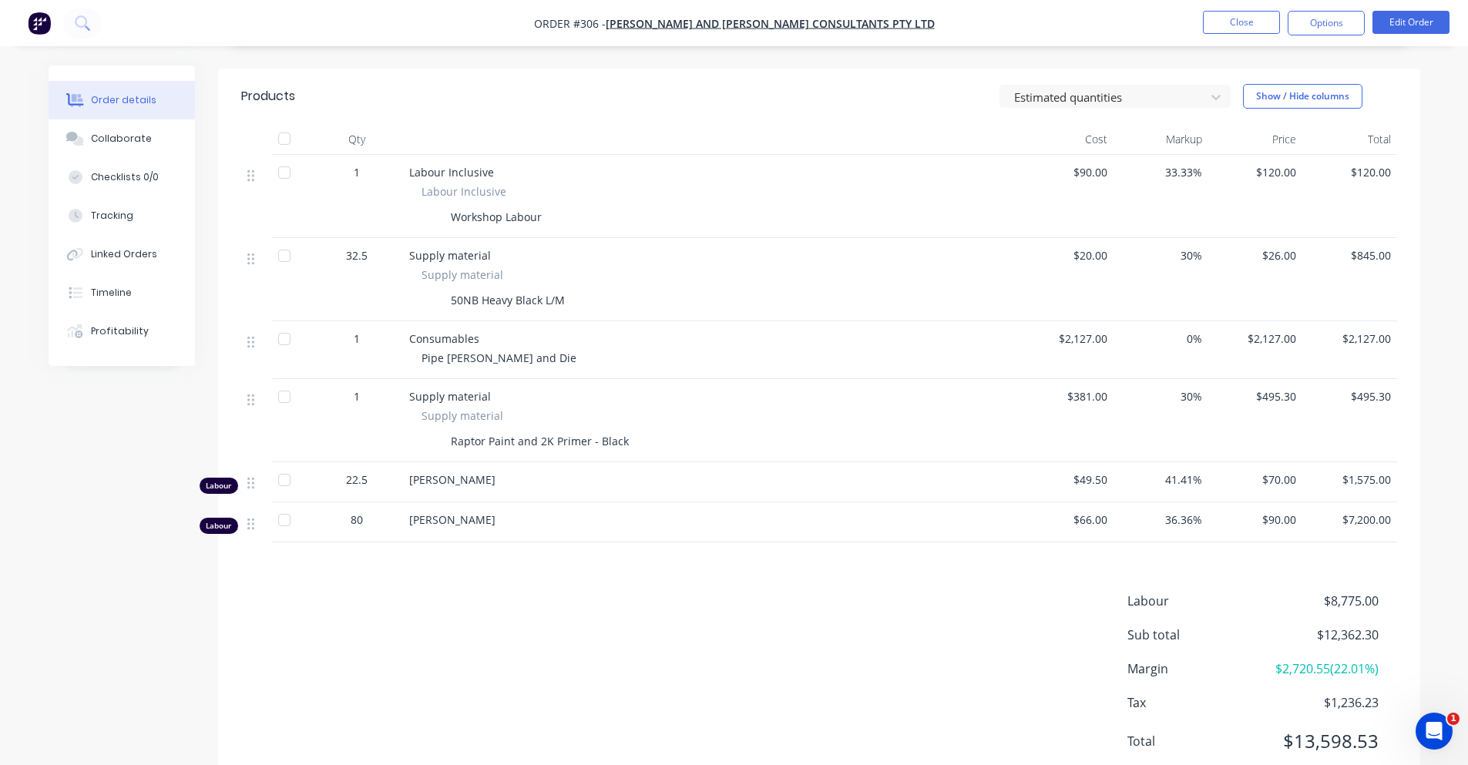
scroll to position [396, 0]
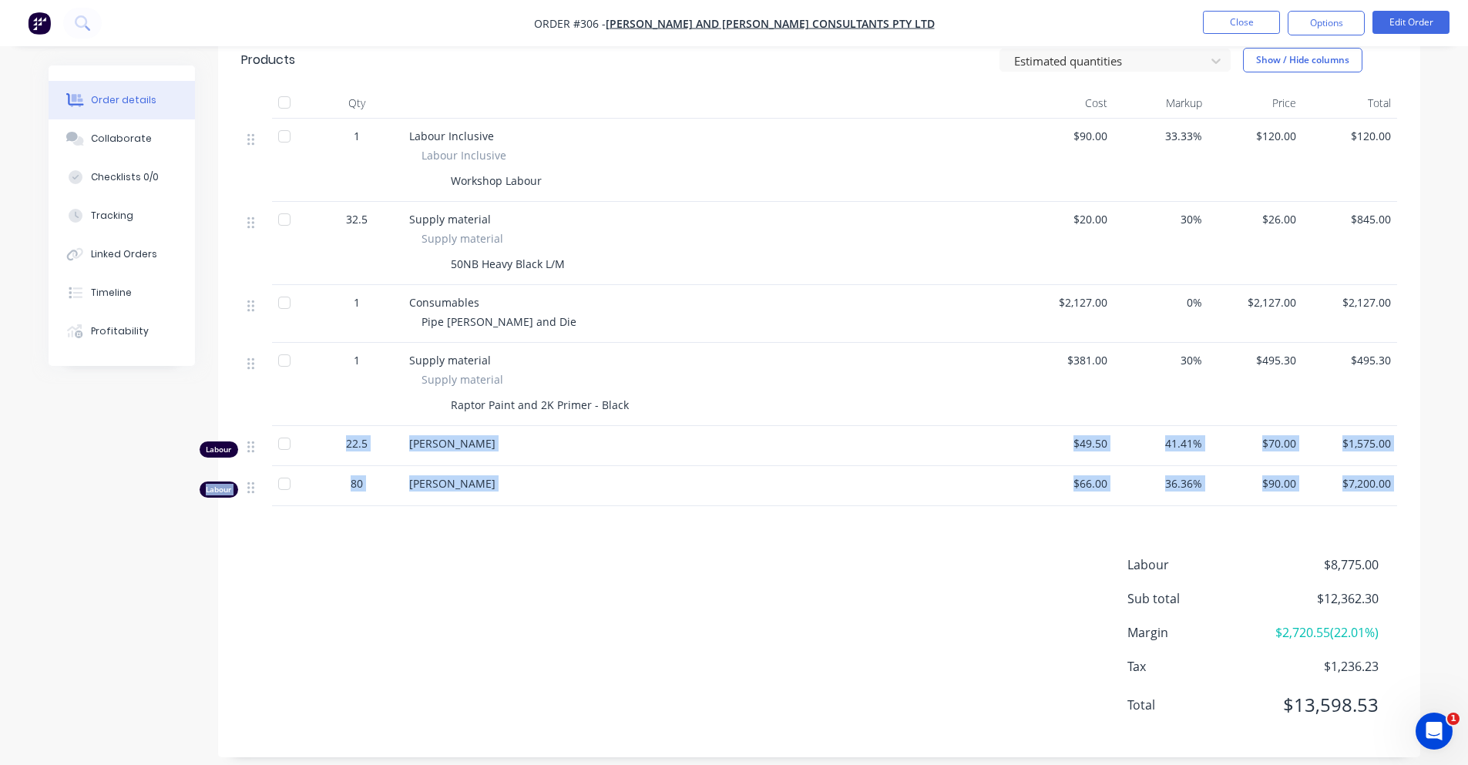
drag, startPoint x: 351, startPoint y: 441, endPoint x: 381, endPoint y: 492, distance: 59.1
click at [381, 492] on div "Products Estimated quantities Show / Hide columns Qty Cost Markup Price Total 1…" at bounding box center [819, 394] width 1202 height 725
click at [381, 491] on div "80" at bounding box center [357, 486] width 92 height 40
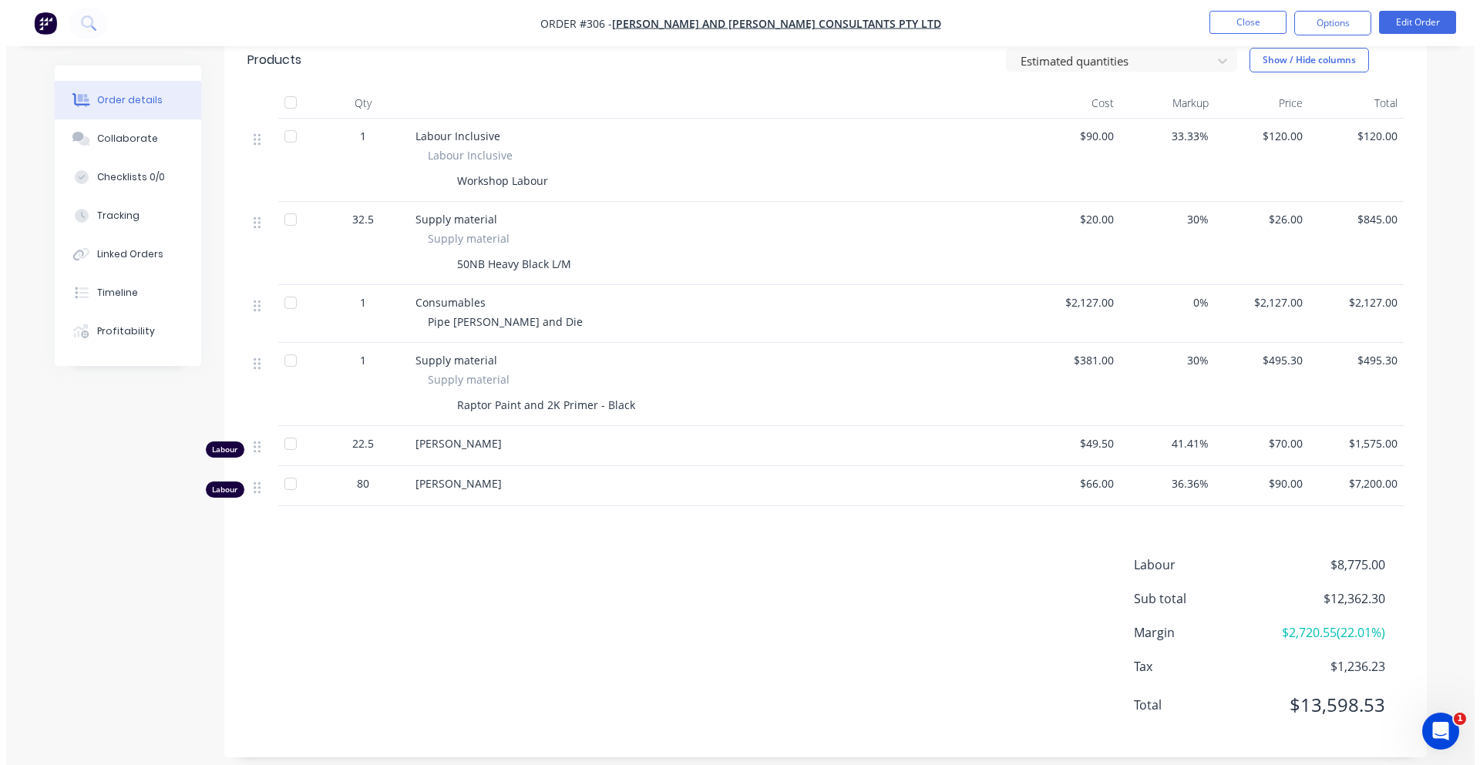
scroll to position [0, 0]
